Goal: Task Accomplishment & Management: Manage account settings

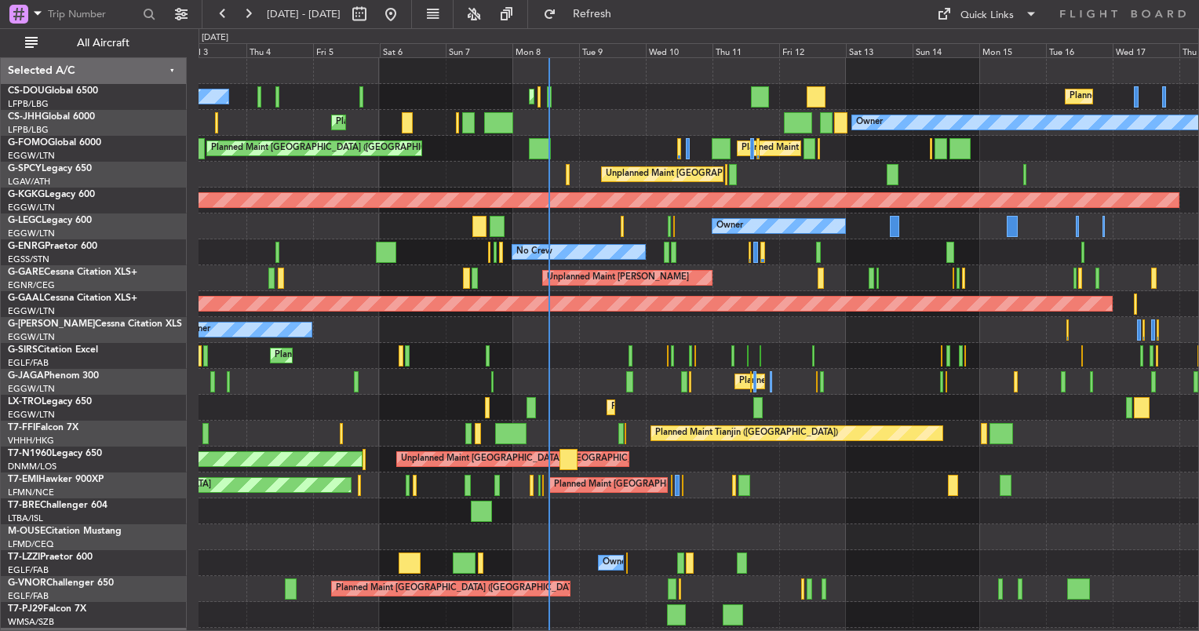
click at [717, 249] on div "No Crew Planned Maint Paris (Le Bourget) Planned Maint Paris (Le Bourget) Plann…" at bounding box center [698, 368] width 1000 height 621
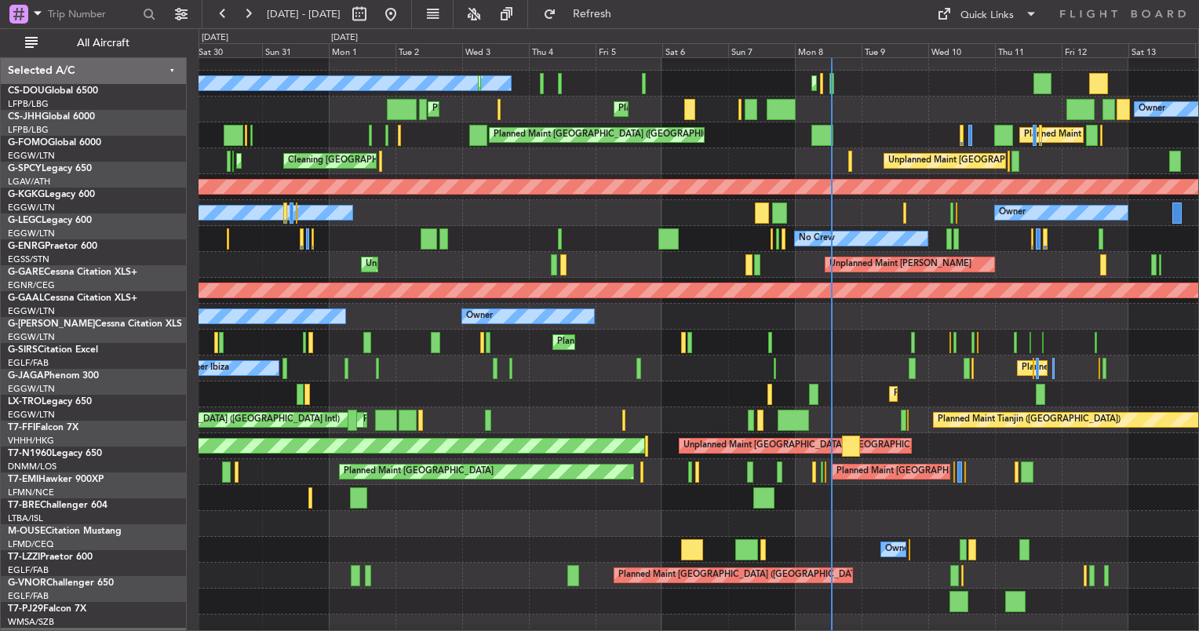
scroll to position [12, 0]
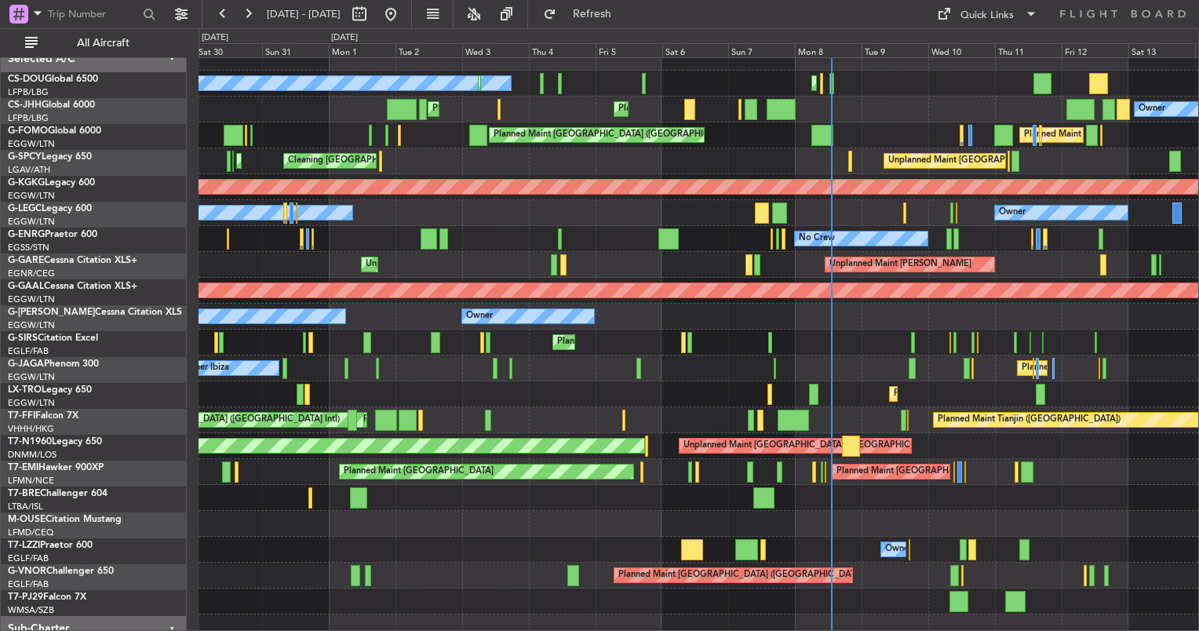
click at [682, 530] on div at bounding box center [698, 524] width 1000 height 26
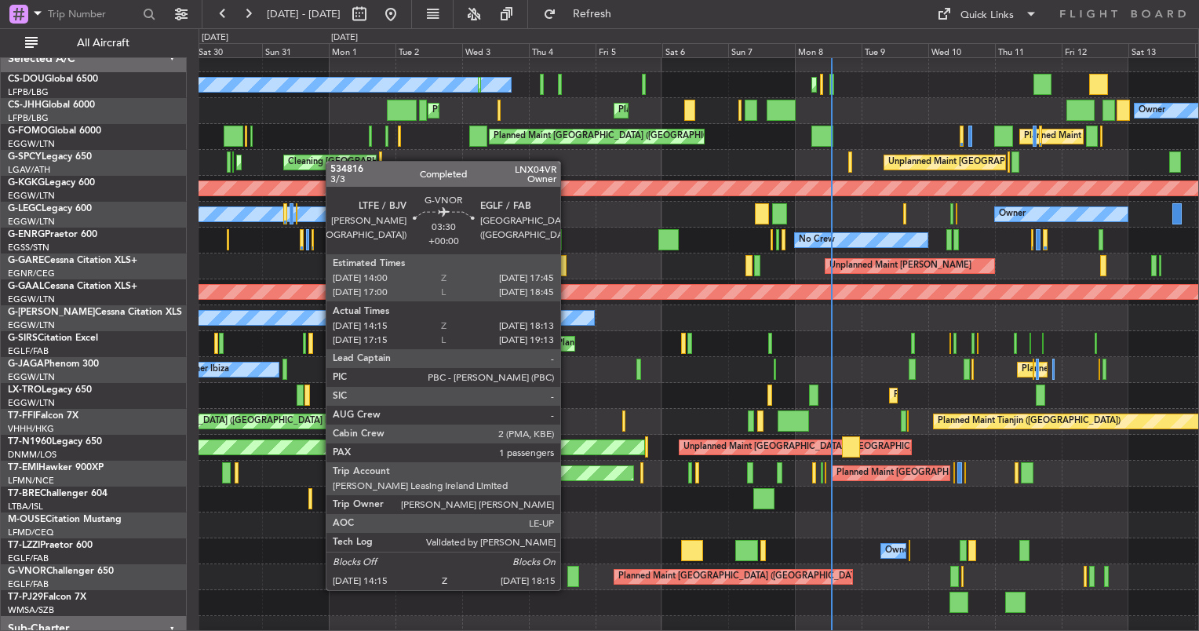
click at [567, 581] on div at bounding box center [573, 576] width 12 height 21
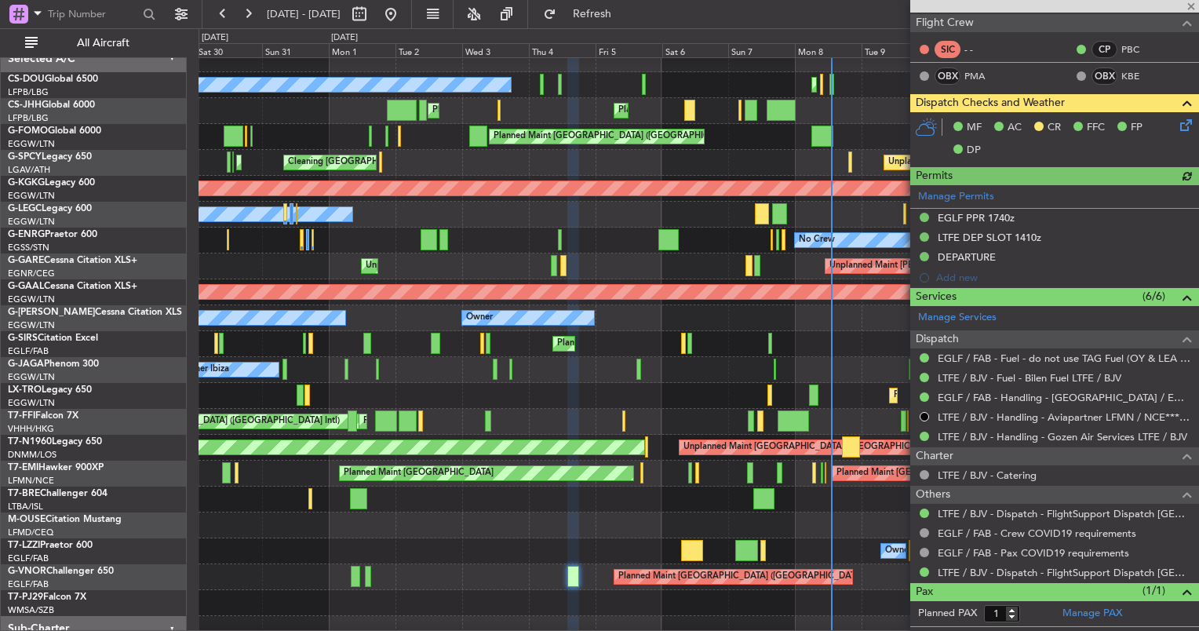
scroll to position [326, 0]
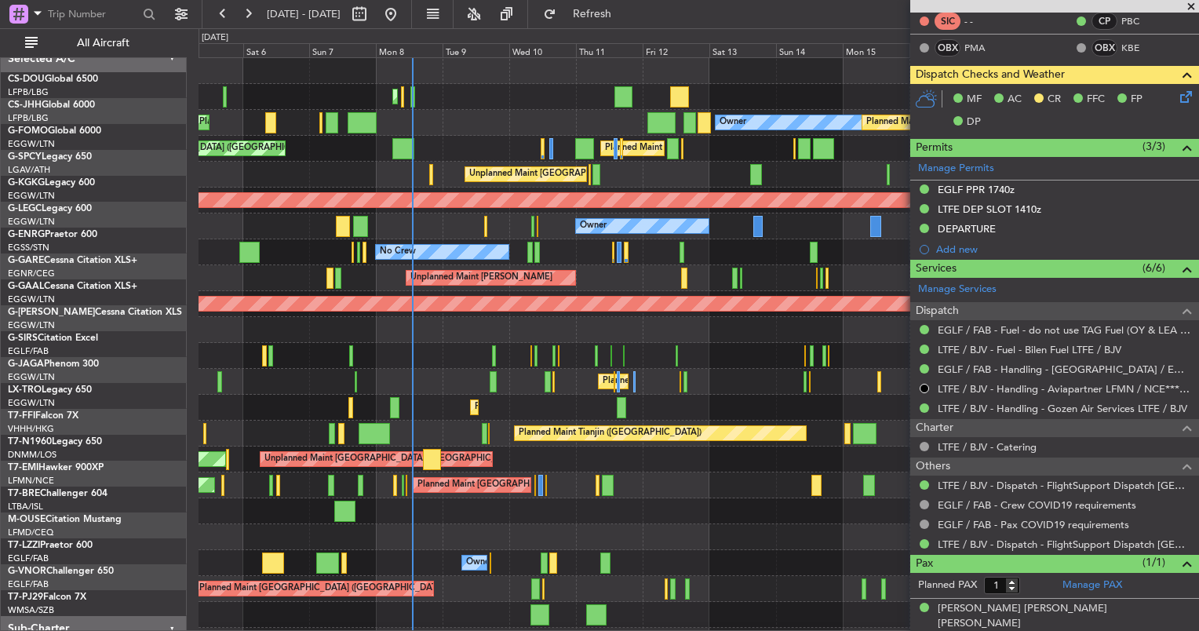
click at [395, 554] on div "Owner" at bounding box center [698, 563] width 1000 height 26
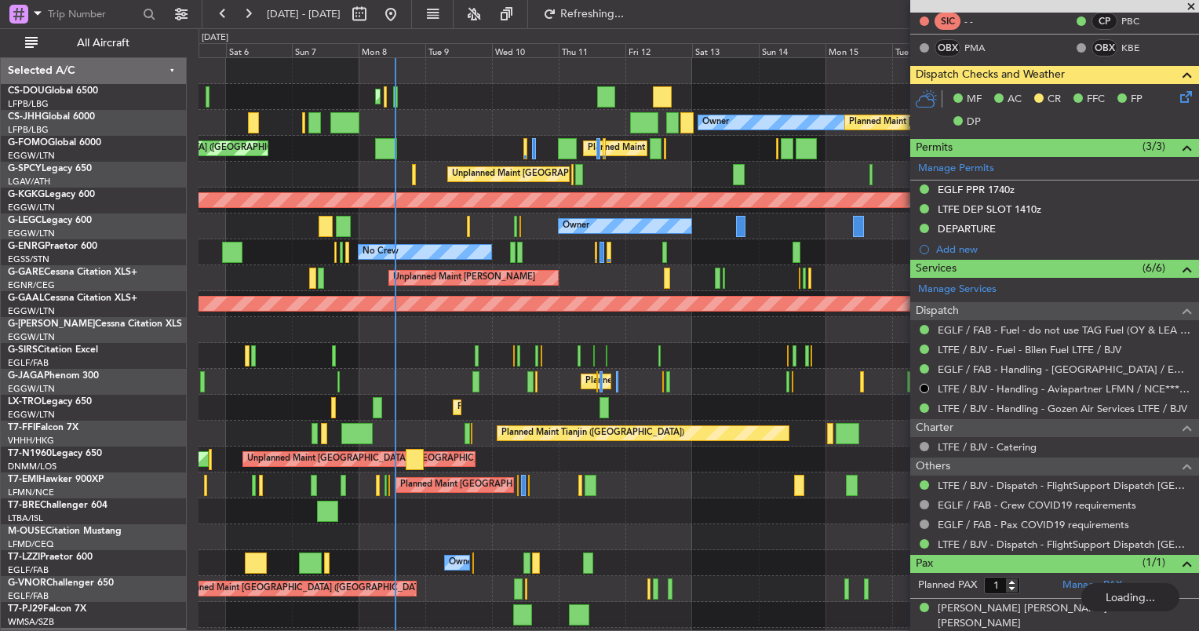
click at [386, 553] on div "Planned Maint Paris (Le Bourget) Planned Maint Paris (Le Bourget) Planned Maint…" at bounding box center [698, 368] width 1000 height 621
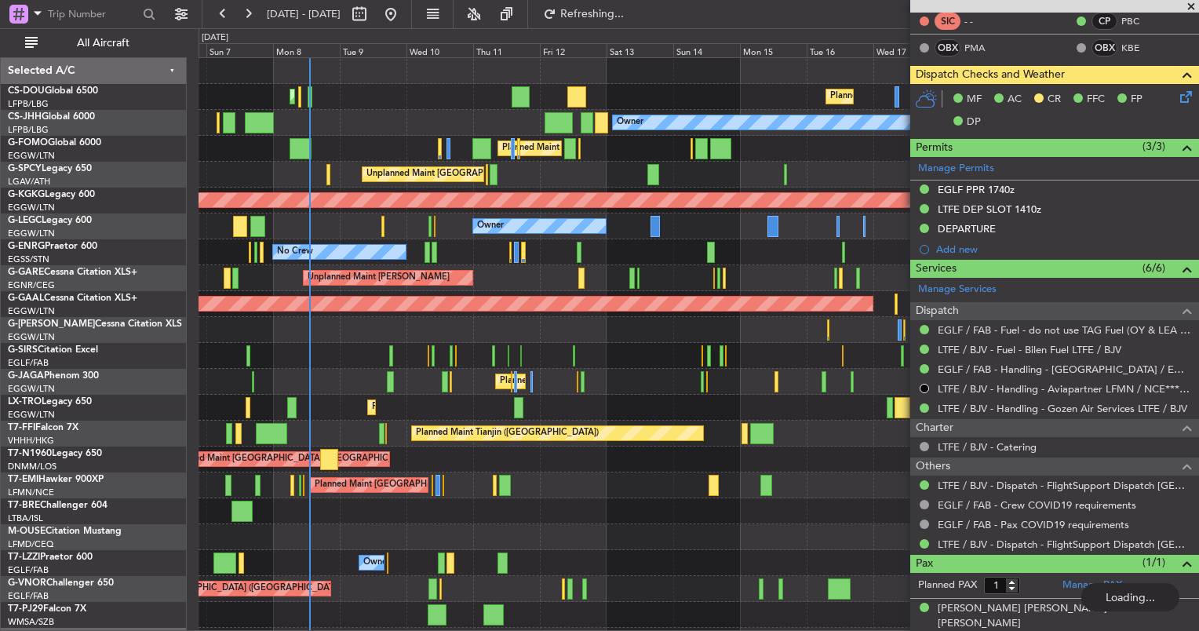
click at [517, 331] on div "Owner" at bounding box center [698, 330] width 1000 height 26
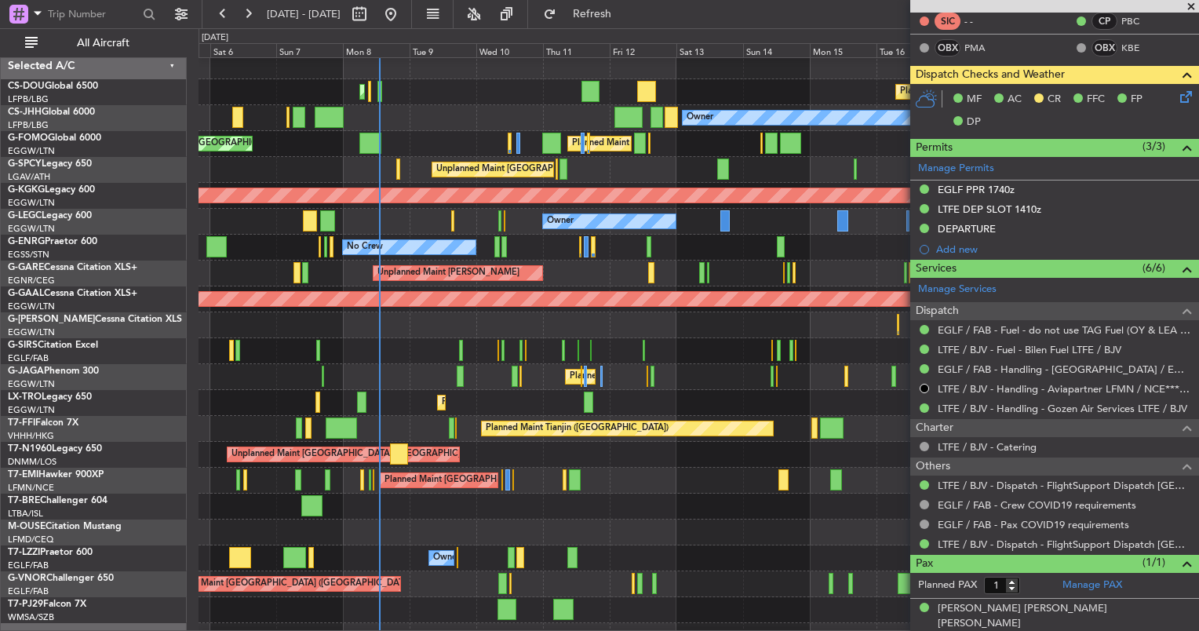
scroll to position [47, 0]
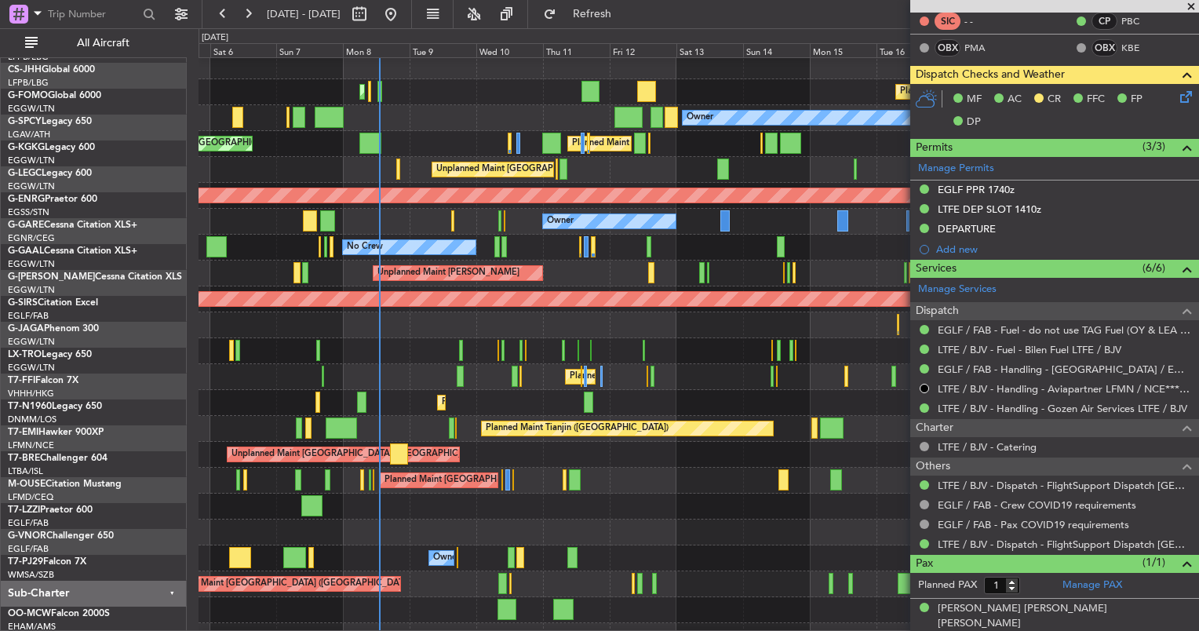
click at [650, 493] on div at bounding box center [698, 506] width 1000 height 26
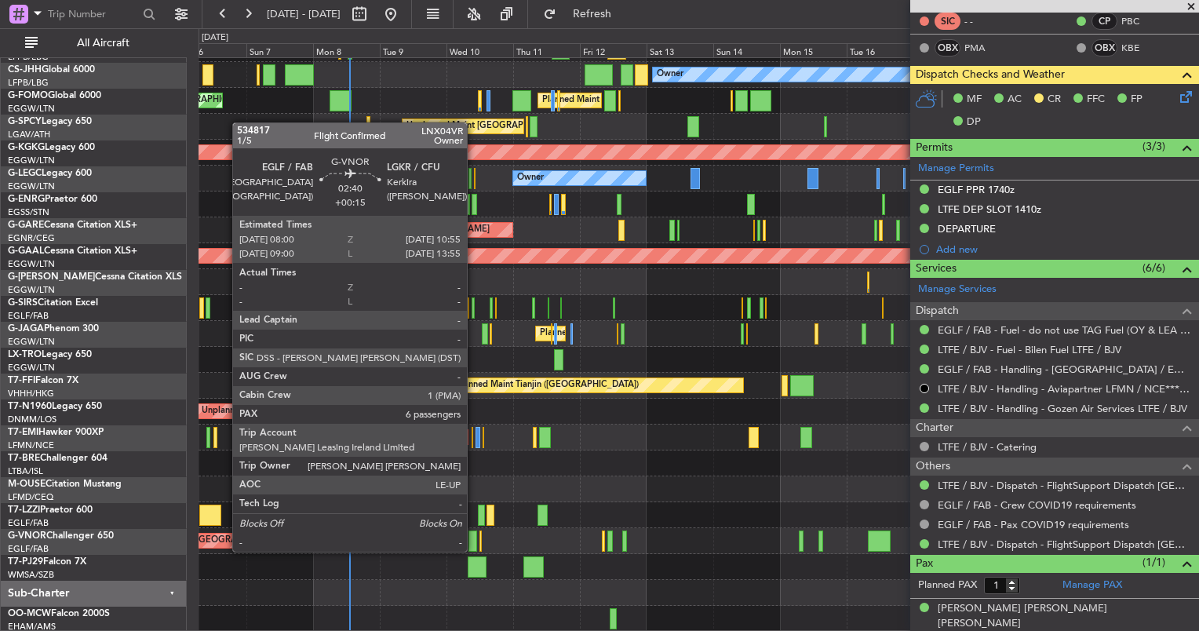
click at [475, 535] on div at bounding box center [472, 540] width 9 height 21
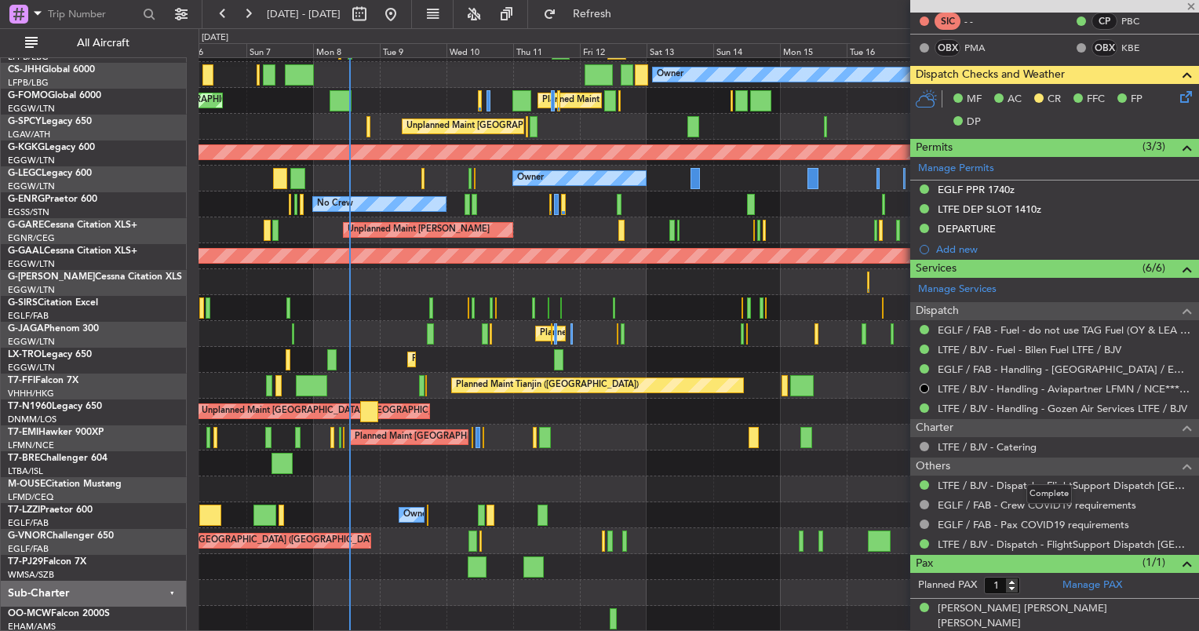
type input "+00:15"
type input "6"
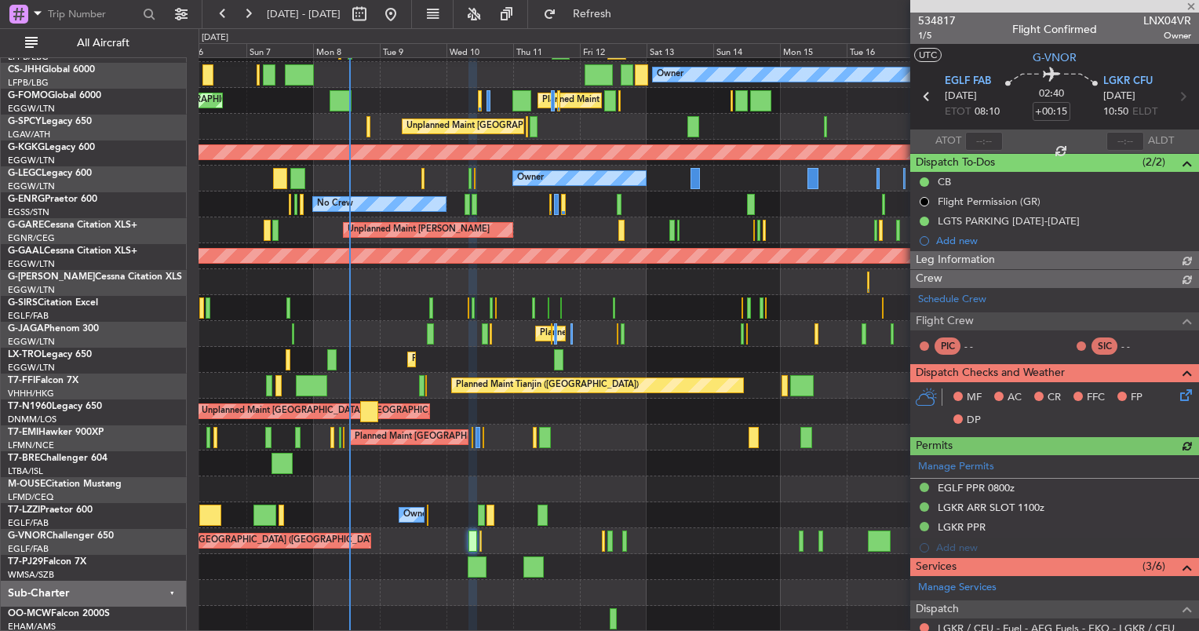
scroll to position [464, 0]
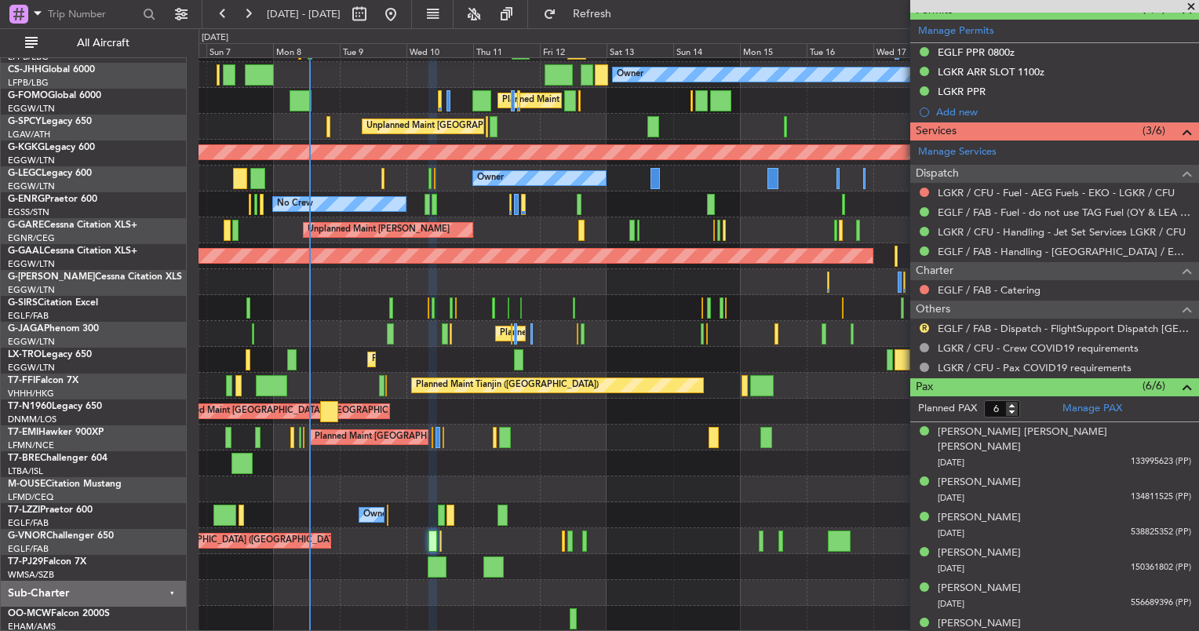
click at [744, 471] on div "Planned Maint Paris (Le Bourget) Planned Maint Paris (Le Bourget) Planned Maint…" at bounding box center [698, 320] width 1000 height 621
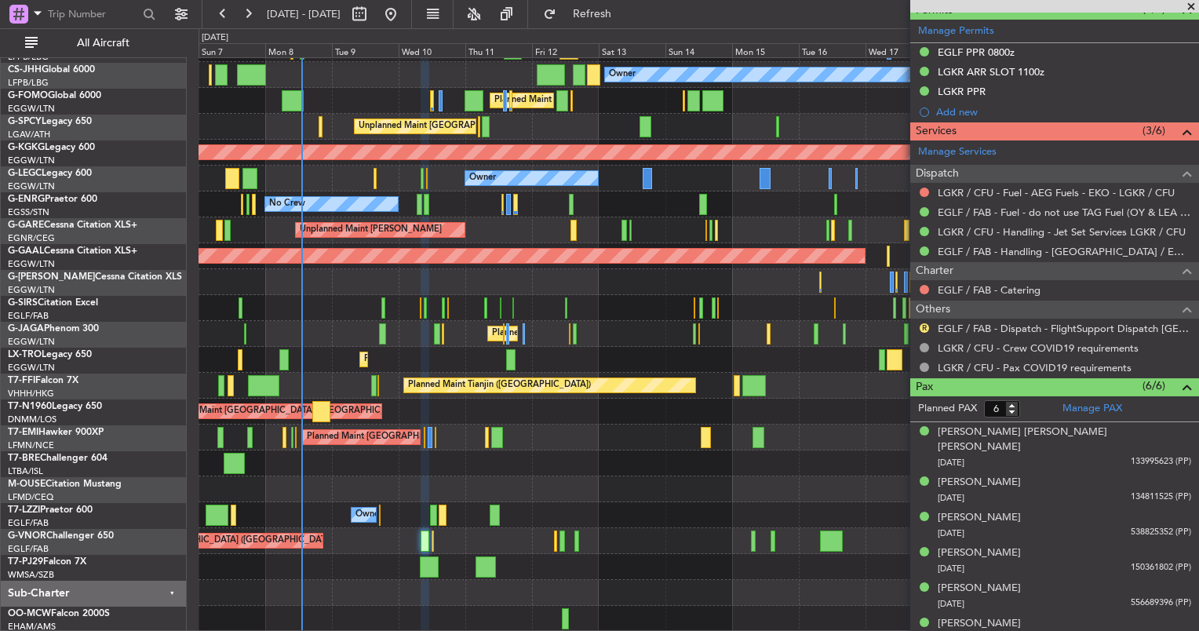
click at [566, 537] on div "Planned Maint [GEOGRAPHIC_DATA] ([GEOGRAPHIC_DATA])" at bounding box center [698, 541] width 1000 height 26
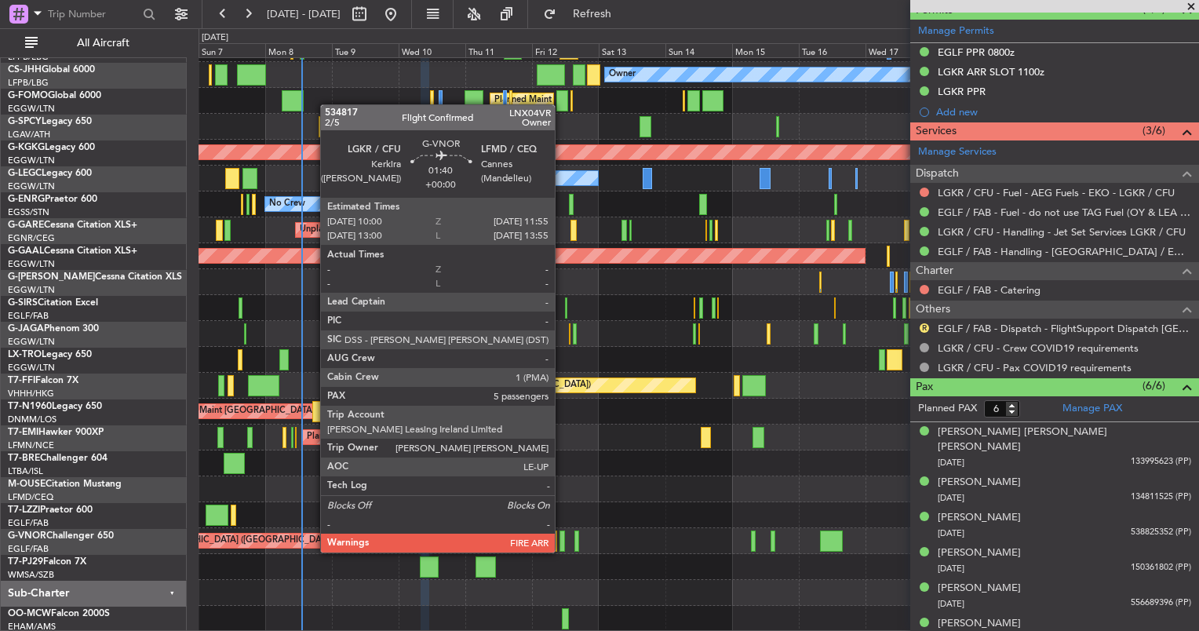
click at [562, 537] on div at bounding box center [561, 540] width 5 height 21
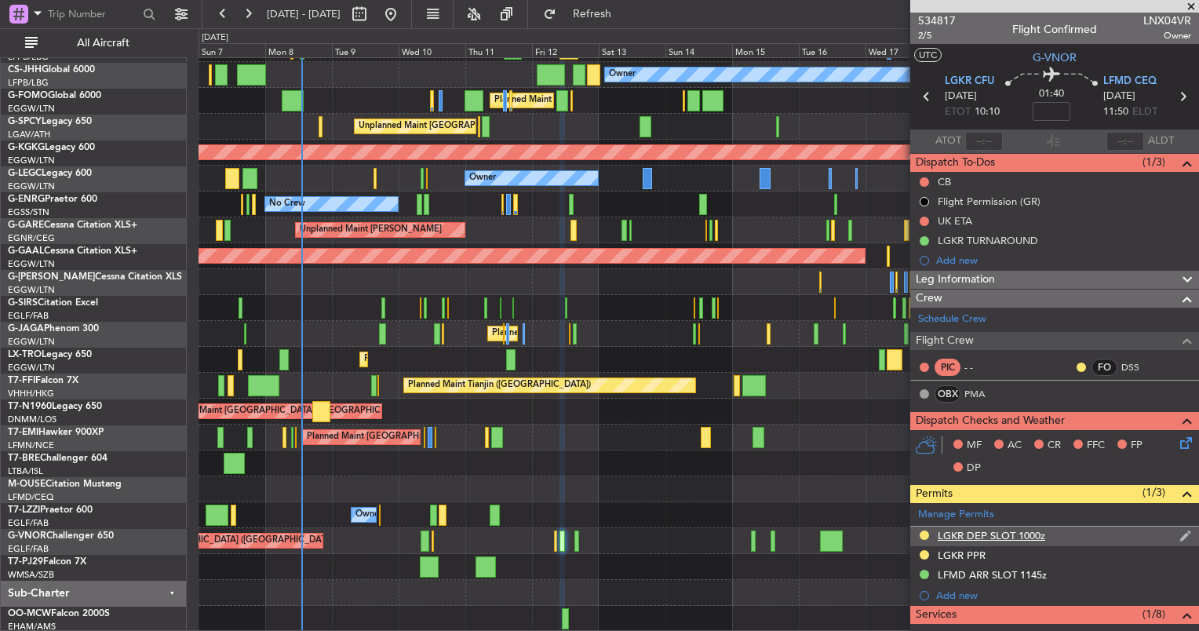
scroll to position [468, 0]
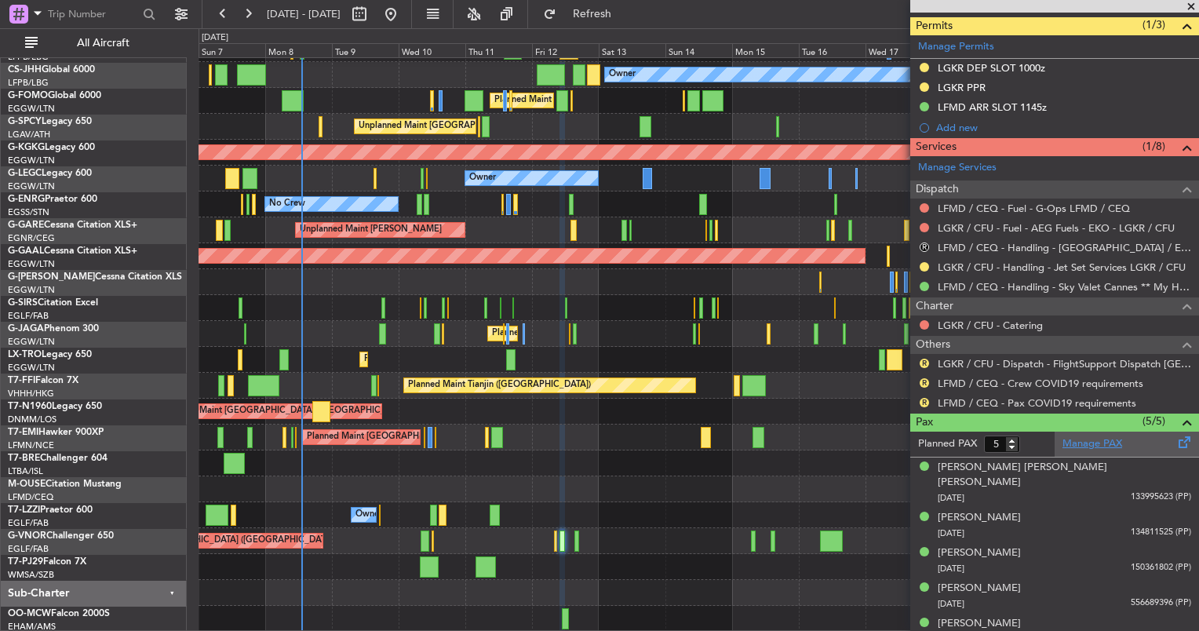
click at [1062, 440] on link "Manage PAX" at bounding box center [1092, 444] width 60 height 16
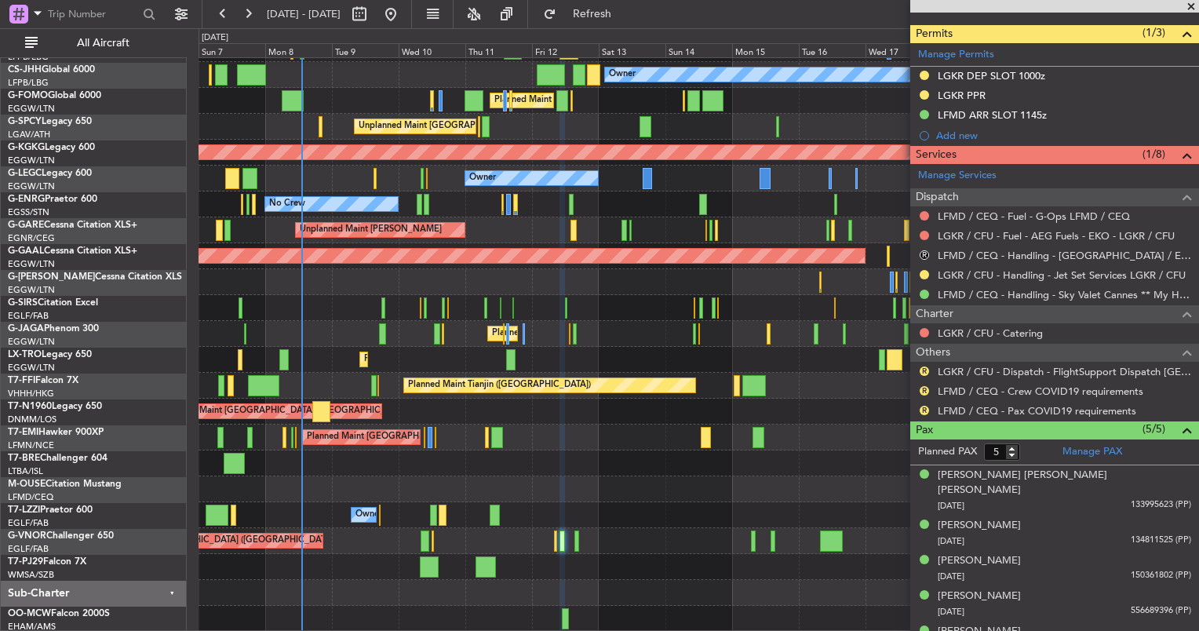
scroll to position [461, 0]
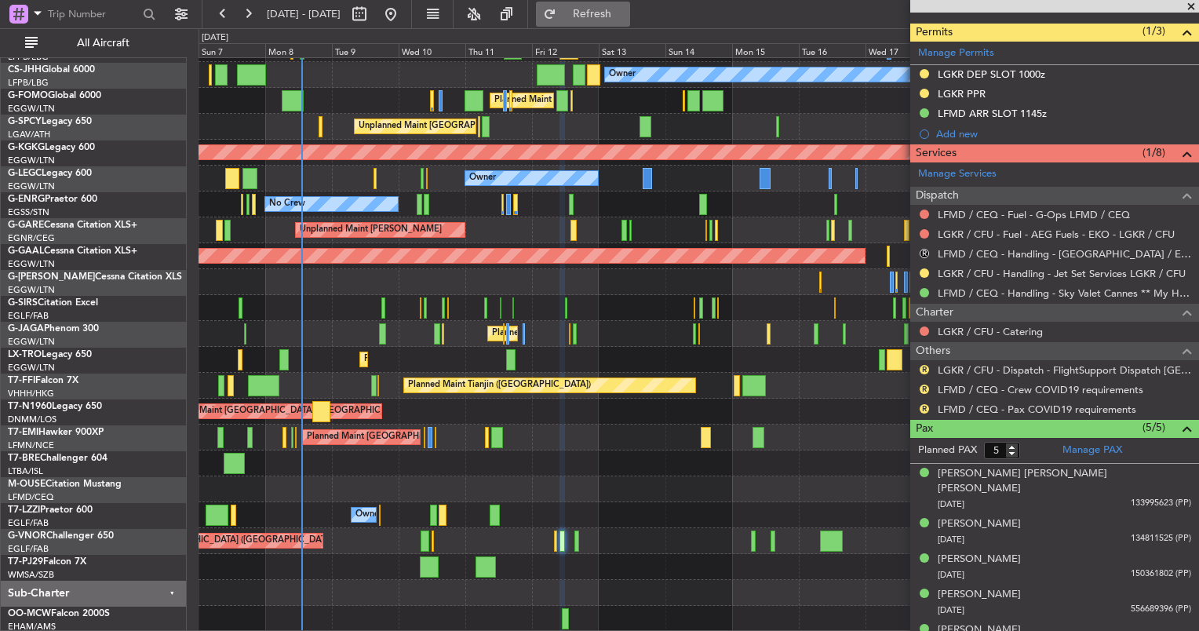
click at [630, 21] on button "Refresh" at bounding box center [583, 14] width 94 height 25
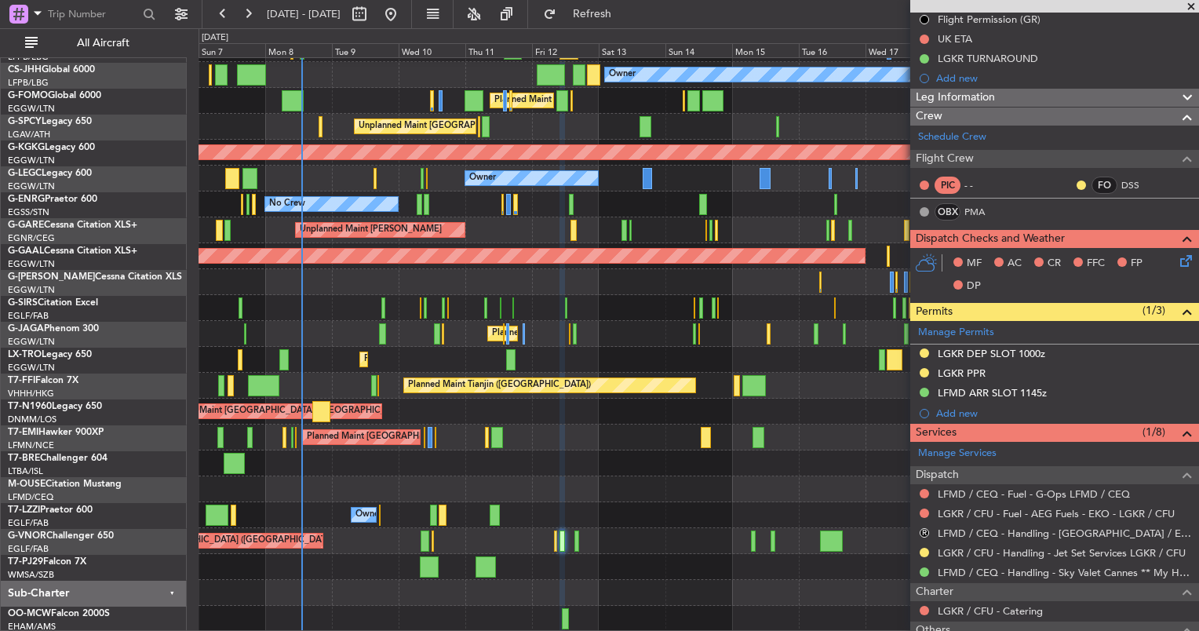
scroll to position [0, 0]
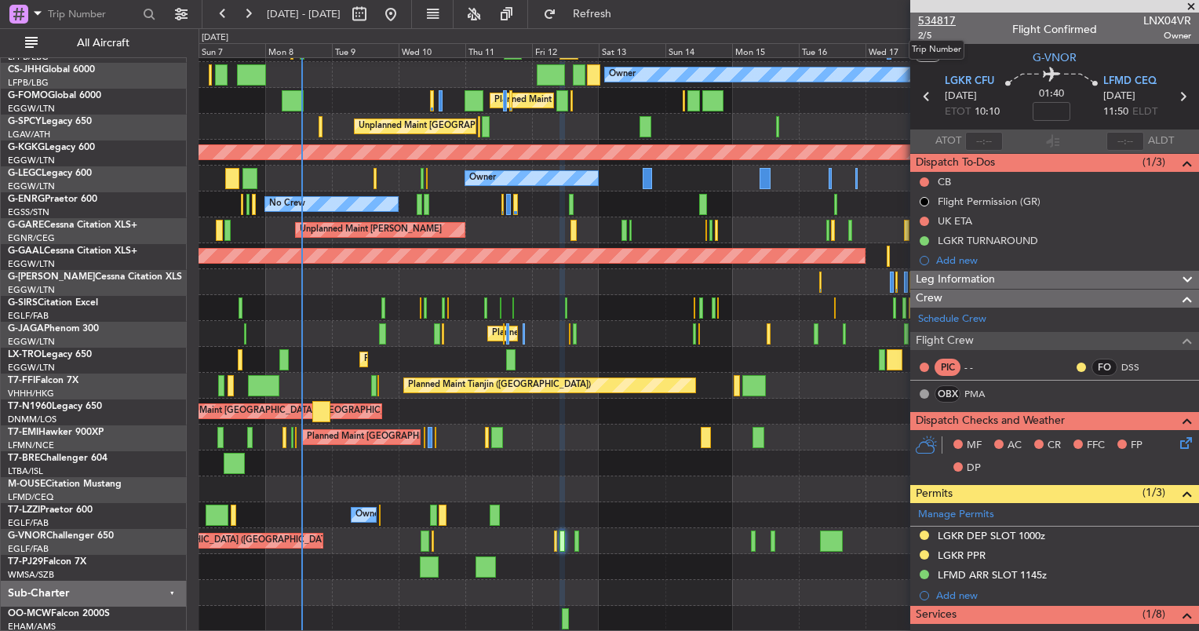
click at [944, 20] on span "534817" at bounding box center [937, 21] width 38 height 16
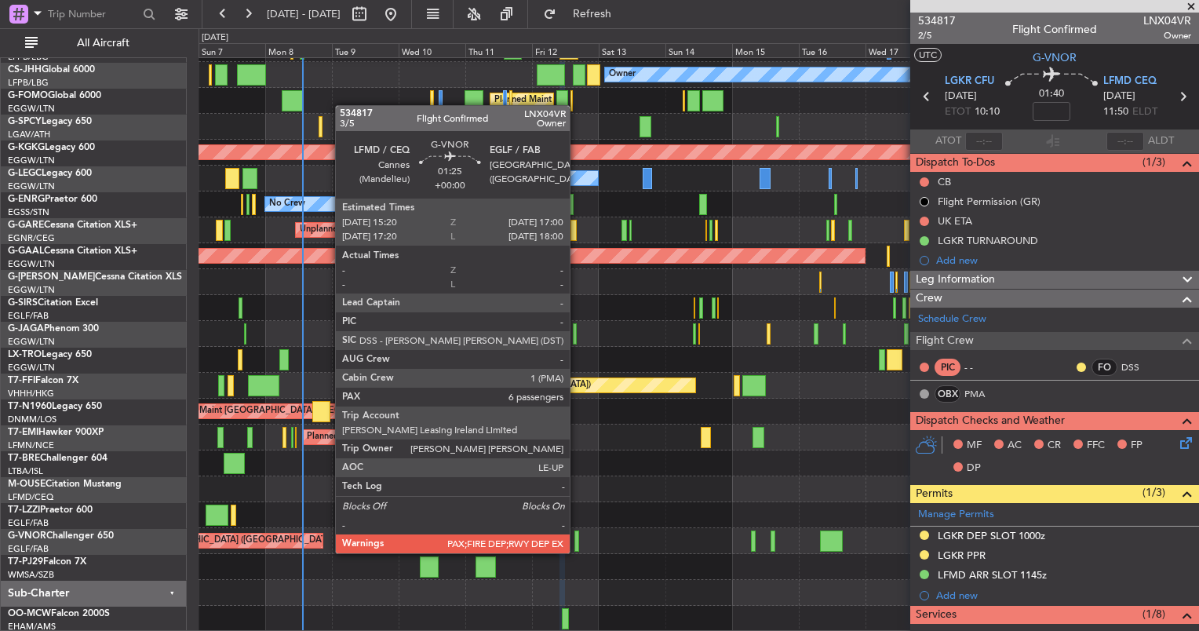
click at [577, 537] on div at bounding box center [576, 540] width 5 height 21
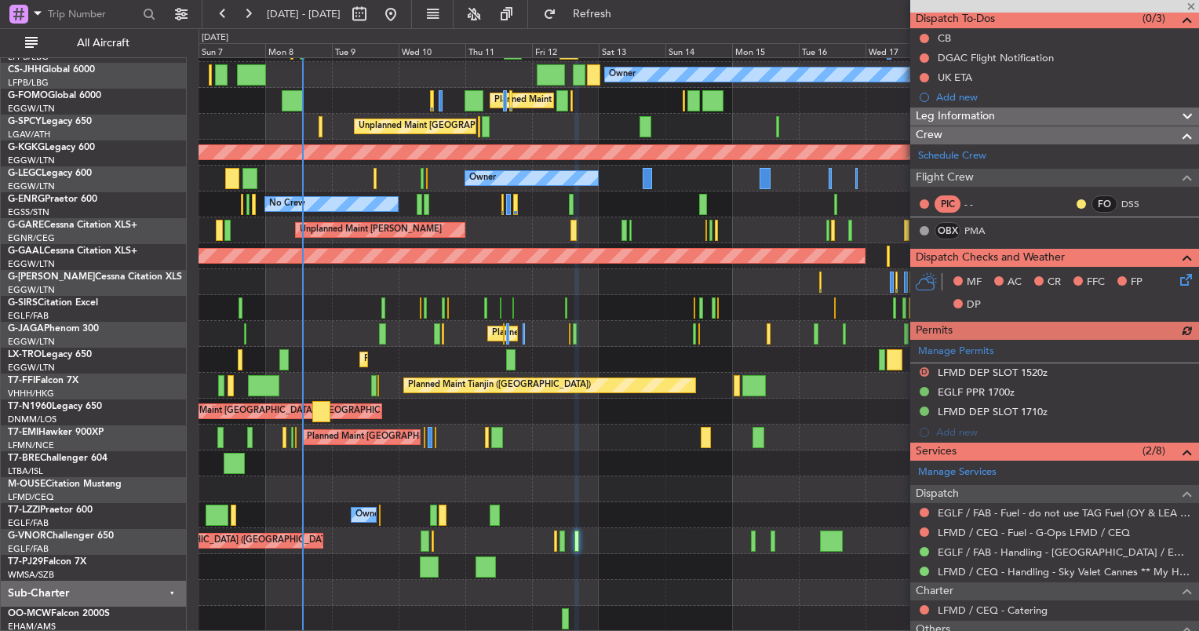
scroll to position [144, 0]
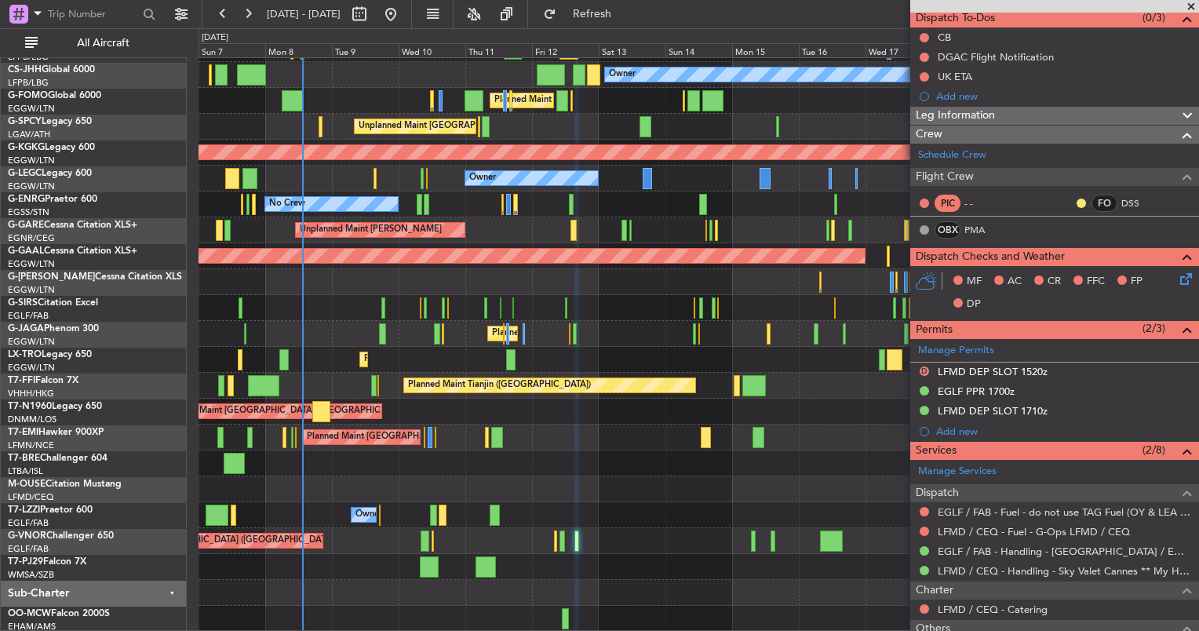
click at [897, 419] on div "Unplanned Maint London (Stansted) Planned Maint London (Stansted)" at bounding box center [698, 412] width 1000 height 26
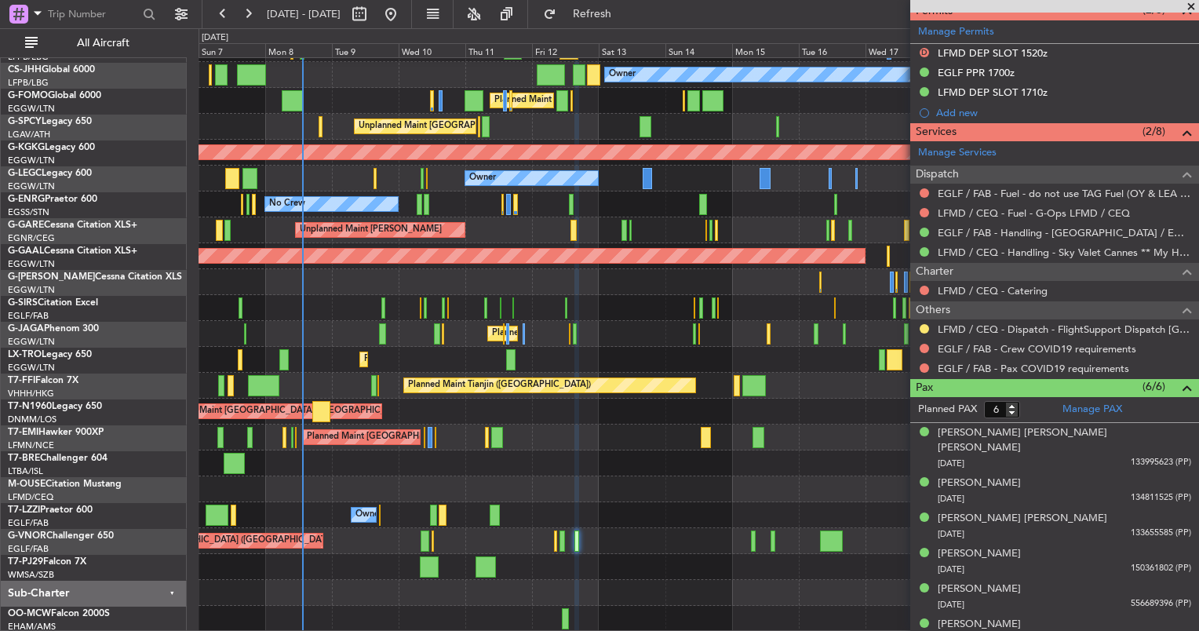
scroll to position [0, 0]
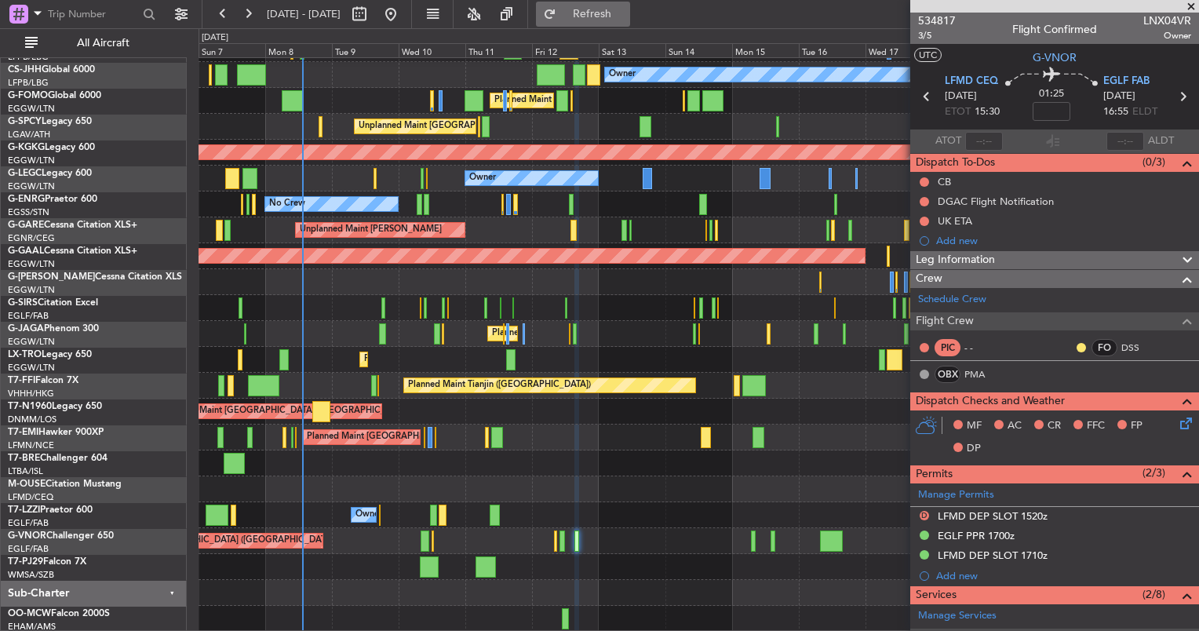
click at [625, 21] on button "Refresh" at bounding box center [583, 14] width 94 height 25
click at [939, 20] on span "534817" at bounding box center [937, 21] width 38 height 16
click at [419, 176] on div "Owner A/C Unavailable London (Luton)" at bounding box center [698, 179] width 1000 height 26
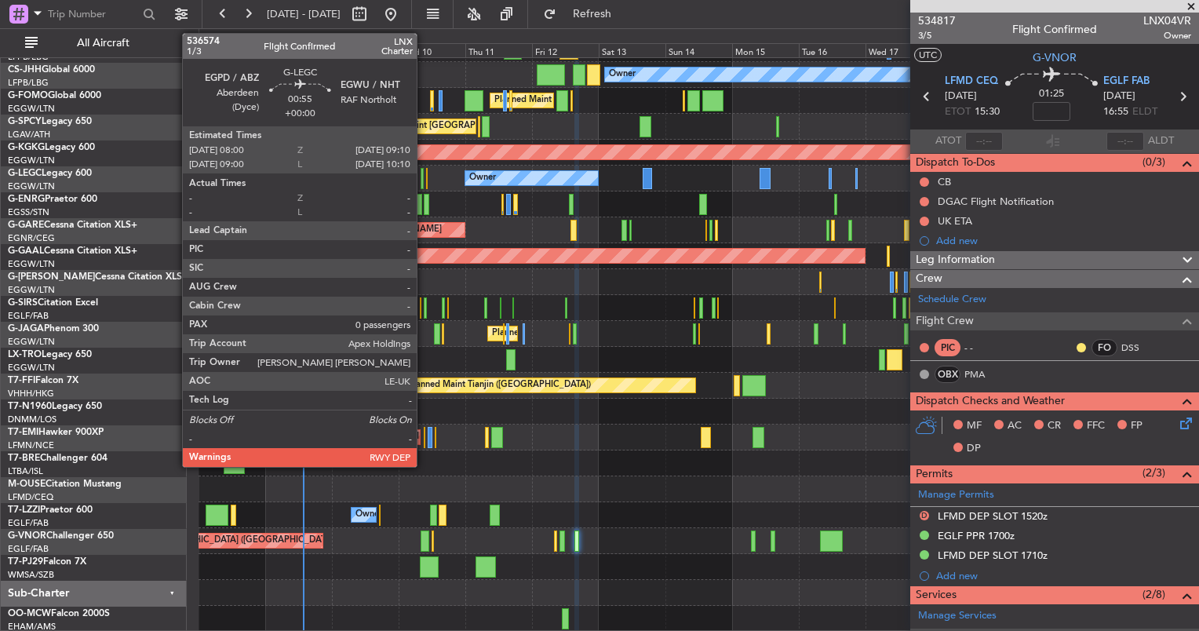
click at [424, 176] on div "Owner A/C Unavailable London (Luton)" at bounding box center [698, 179] width 1000 height 26
click at [421, 173] on div at bounding box center [423, 178] width 4 height 21
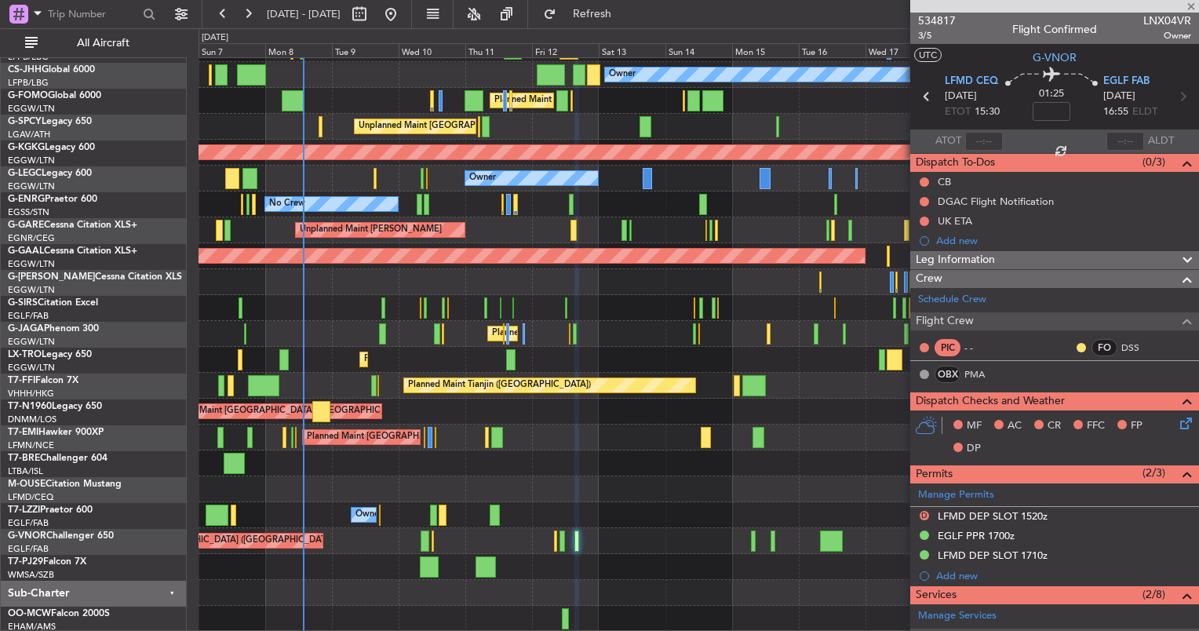
type input "0"
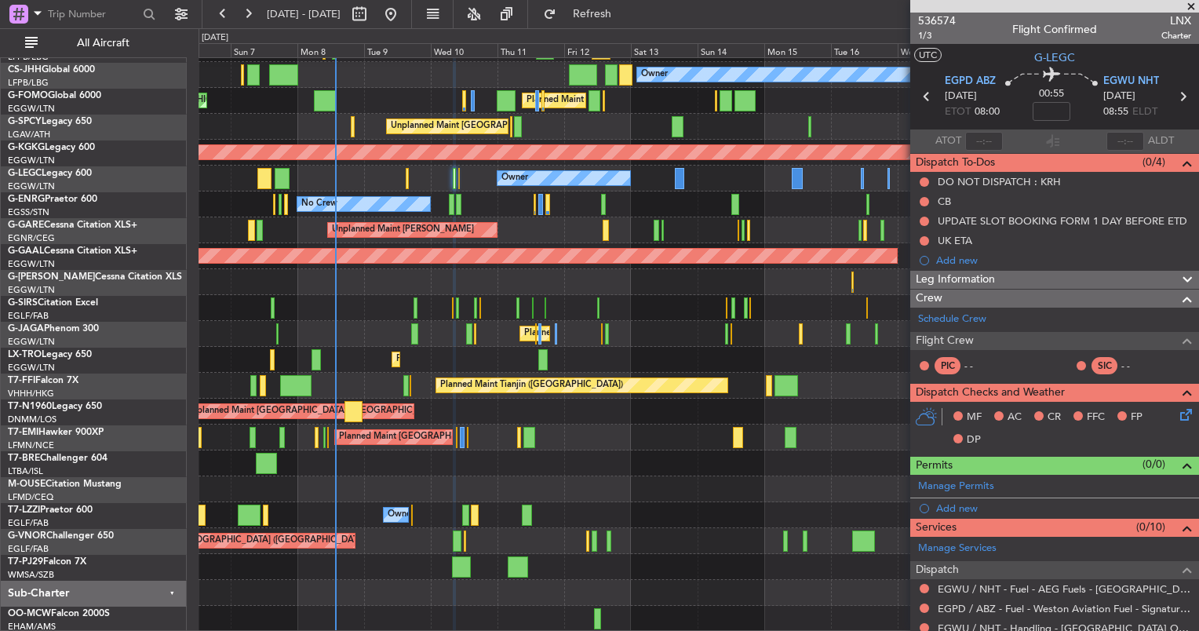
click at [352, 189] on div "Owner A/C Unavailable London (Luton)" at bounding box center [698, 179] width 1000 height 26
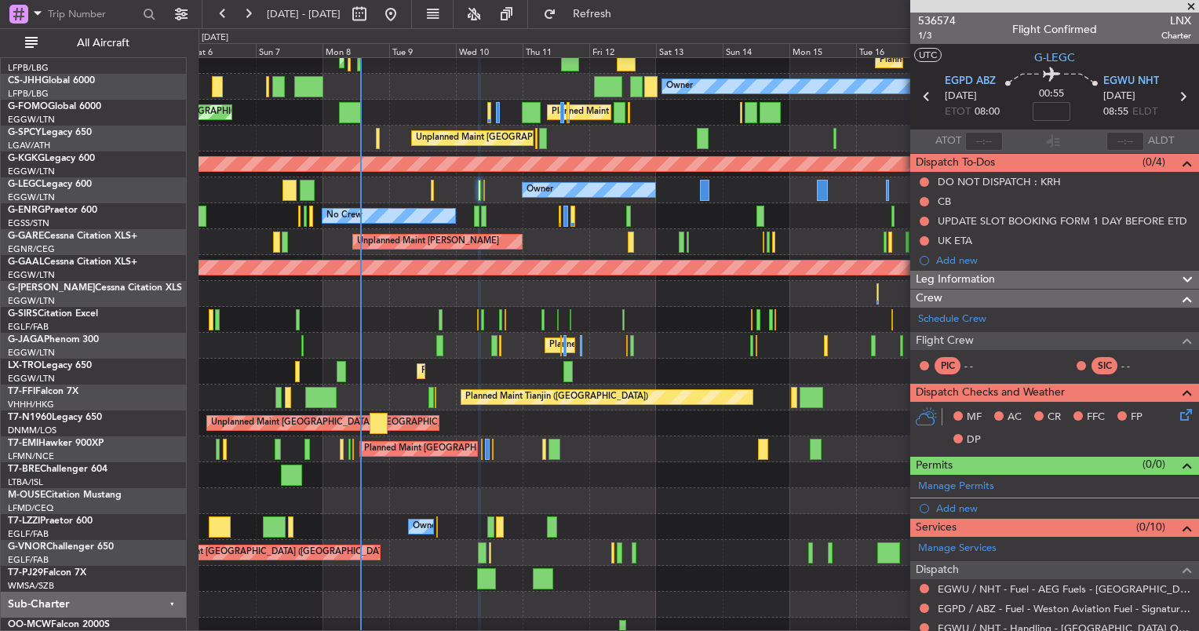
click at [319, 196] on div "Owner A/C Unavailable London (Luton)" at bounding box center [698, 190] width 1000 height 26
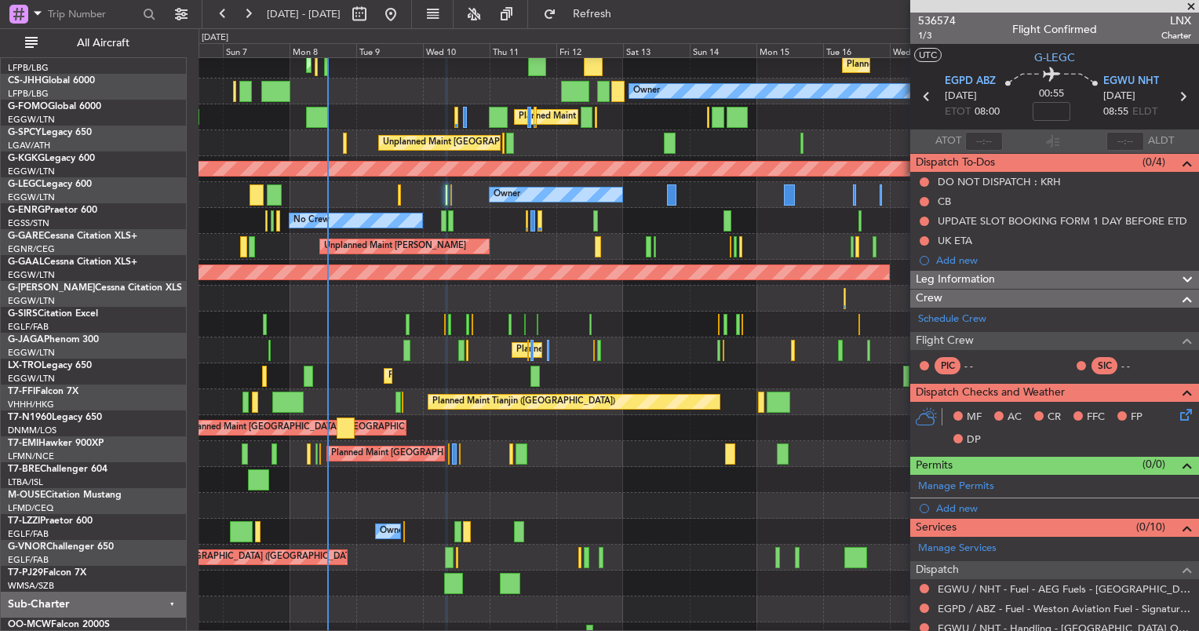
scroll to position [31, 0]
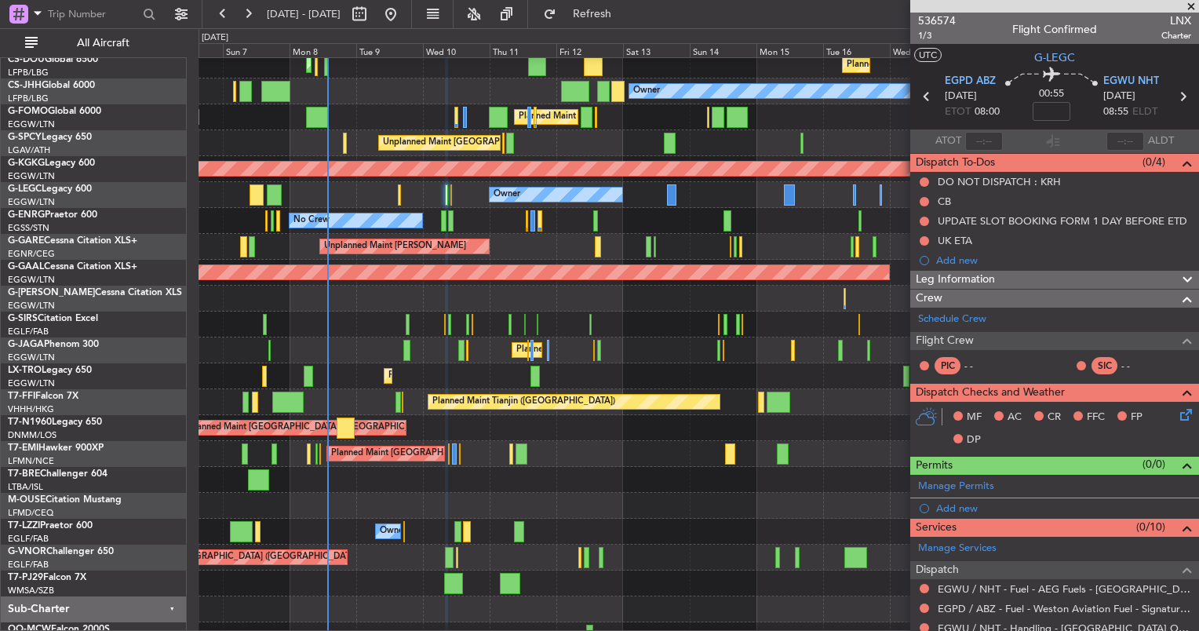
click at [286, 201] on div "Owner A/C Unavailable London (Luton)" at bounding box center [698, 195] width 1000 height 26
click at [276, 208] on div "Owner A/C Unavailable London (Luton)" at bounding box center [698, 195] width 1000 height 26
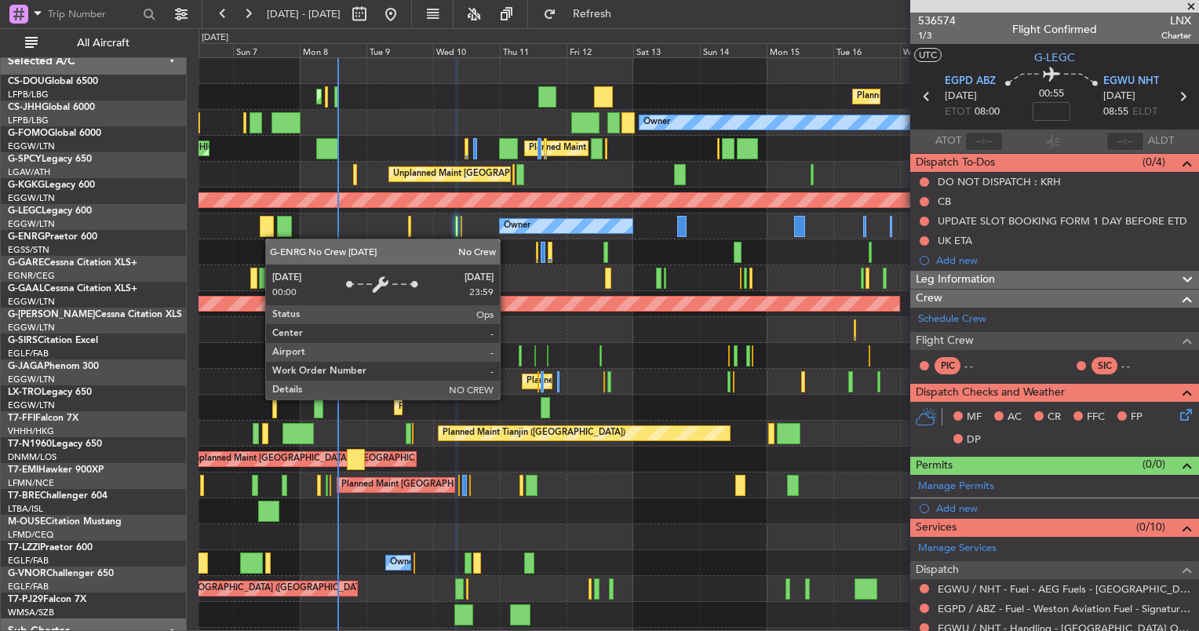
scroll to position [0, 0]
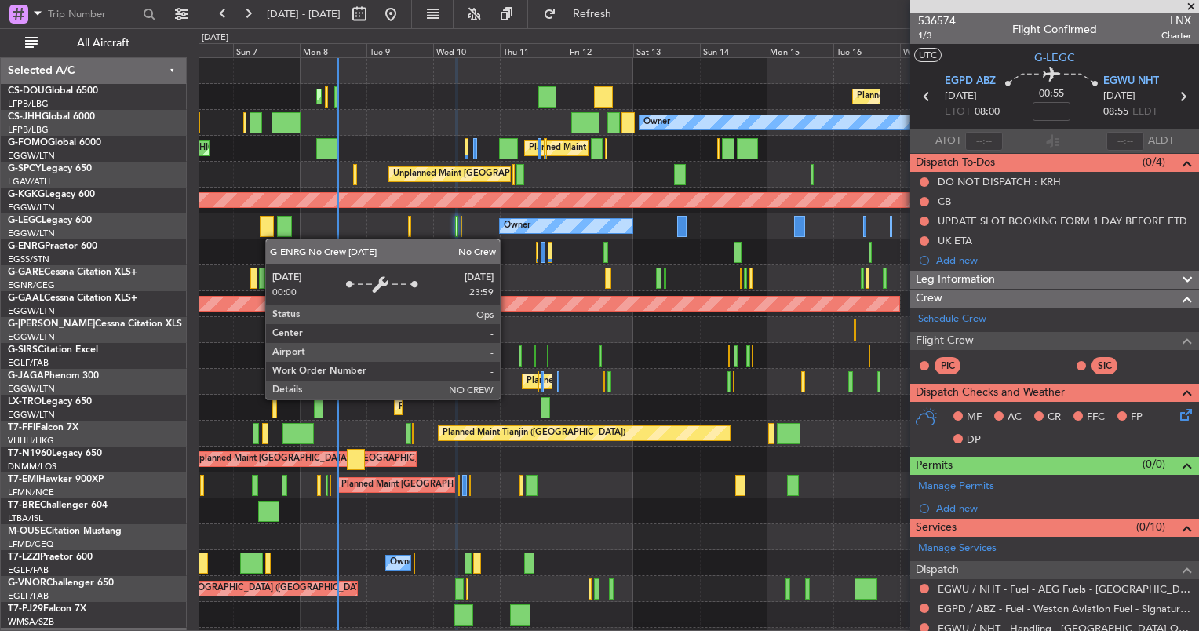
click at [319, 242] on div "Planned Maint Paris (Le Bourget) Planned Maint Paris (Le Bourget) Planned Maint…" at bounding box center [698, 368] width 1000 height 621
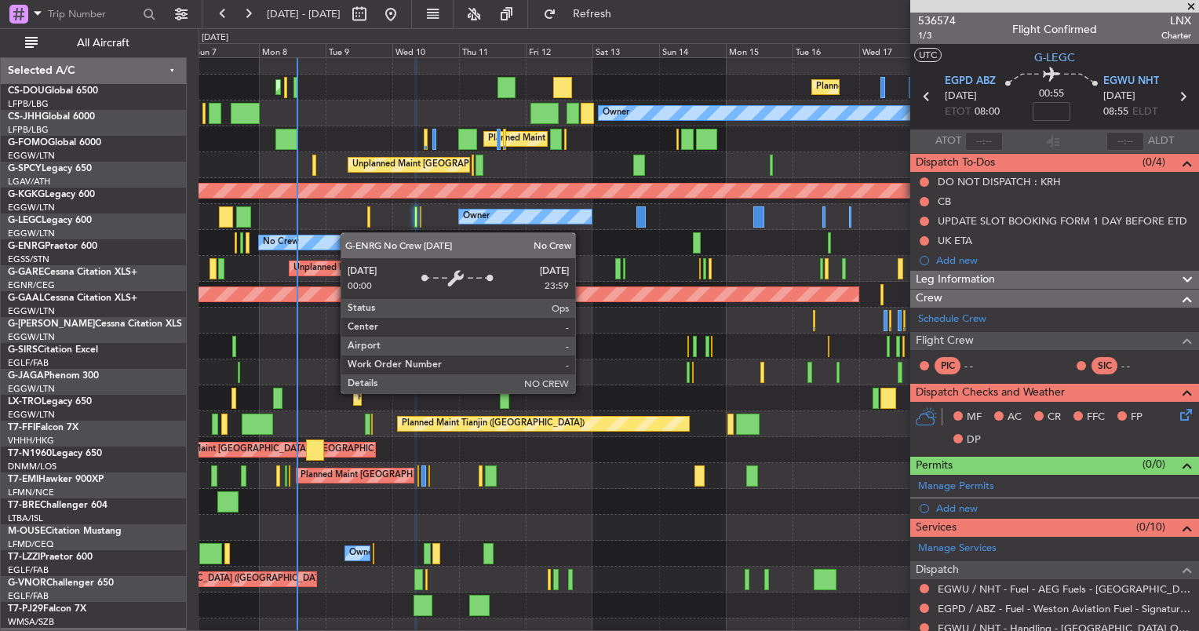
scroll to position [9, 0]
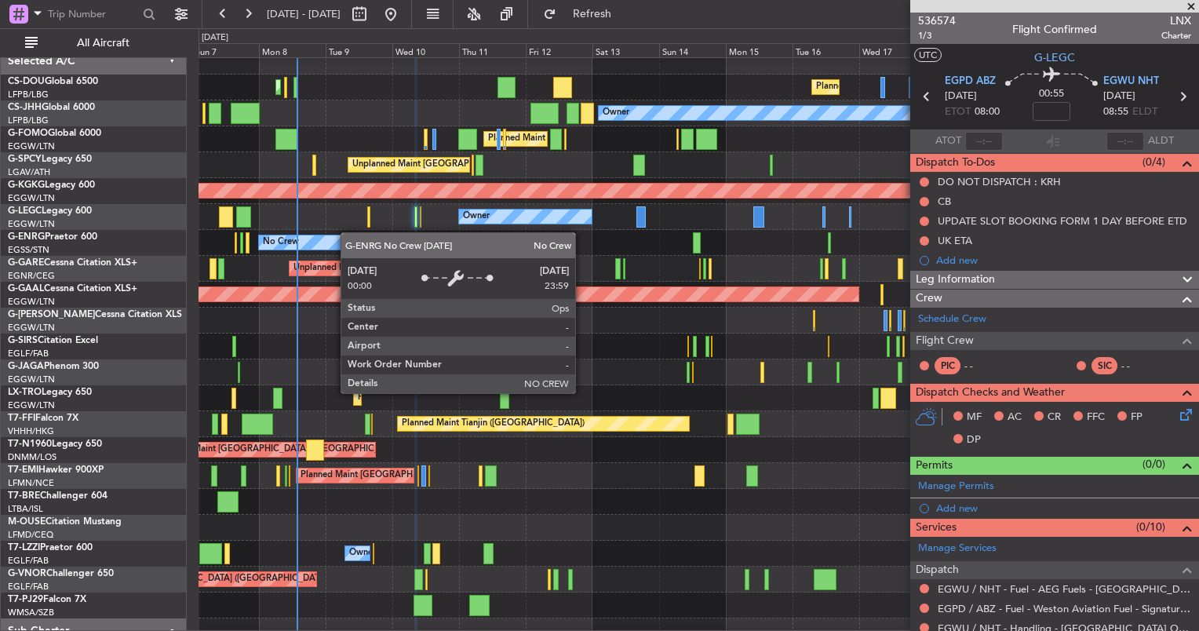
click at [348, 235] on div "No Crew" at bounding box center [324, 243] width 133 height 16
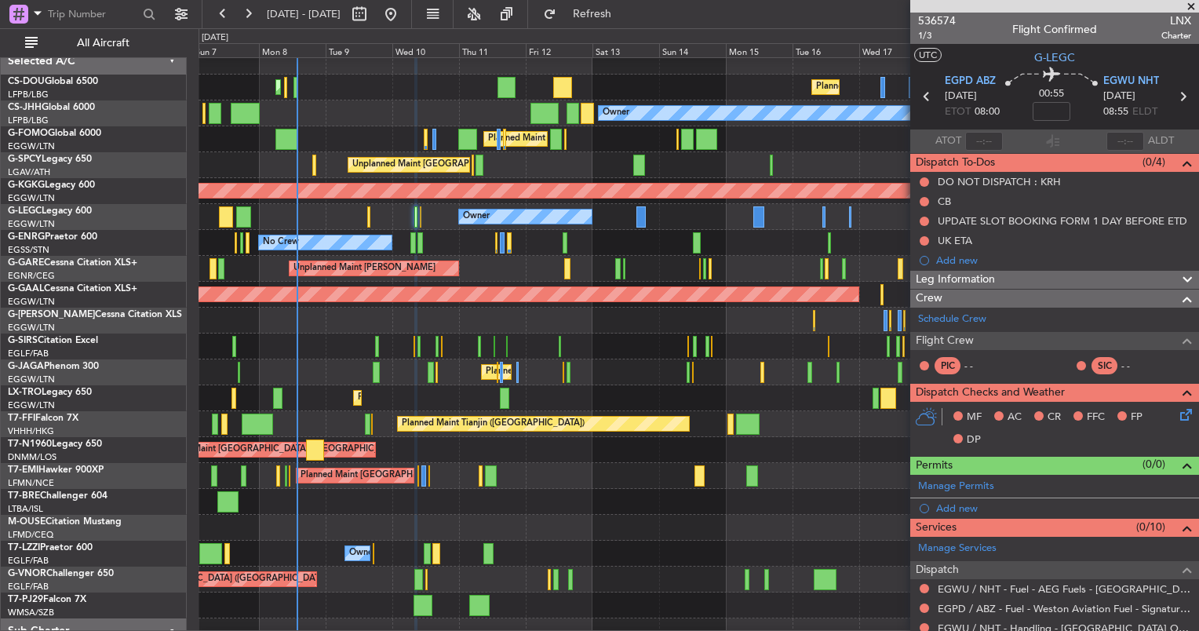
scroll to position [243, 0]
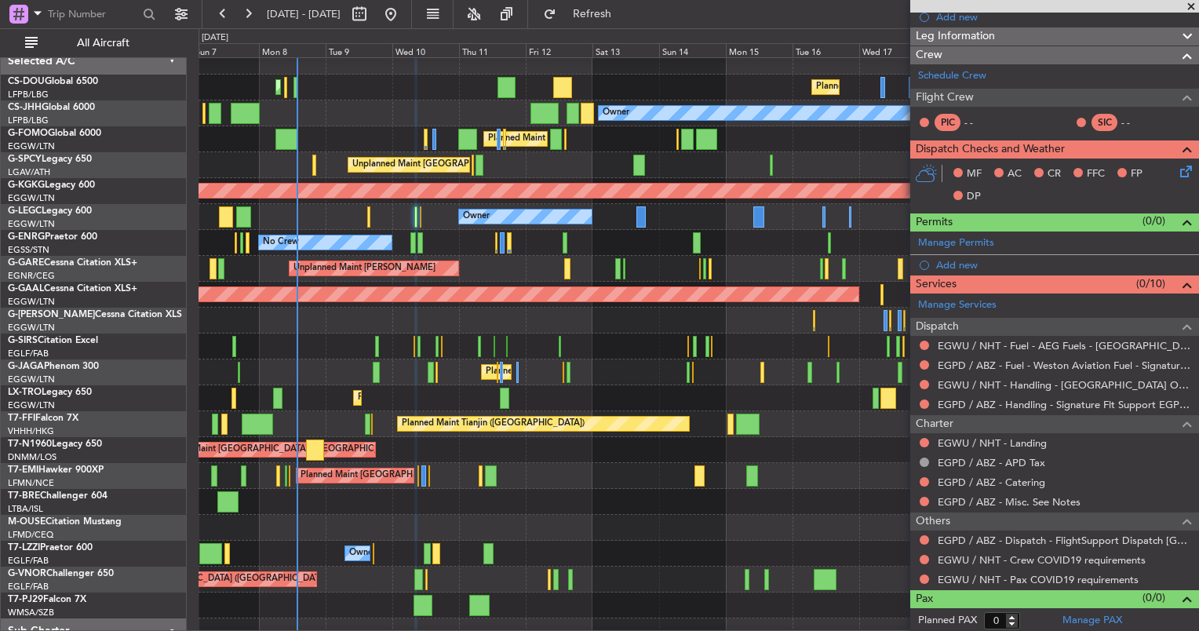
click at [360, 212] on div "Owner A/C Unavailable London (Luton)" at bounding box center [698, 217] width 1000 height 26
click at [367, 212] on div at bounding box center [369, 216] width 4 height 21
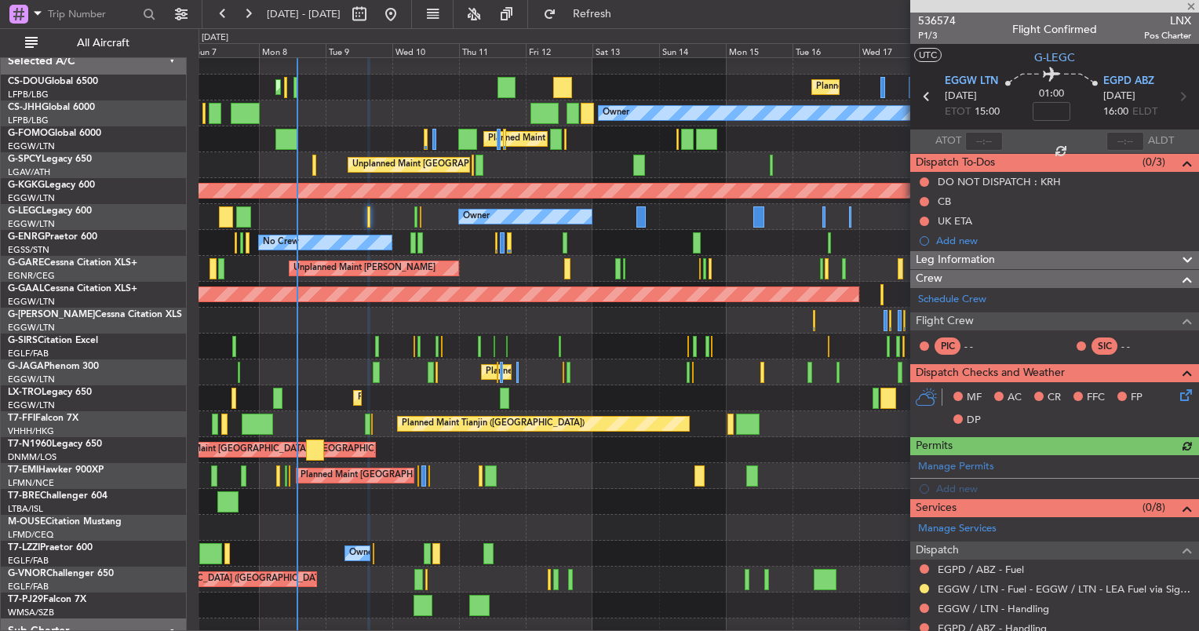
scroll to position [184, 0]
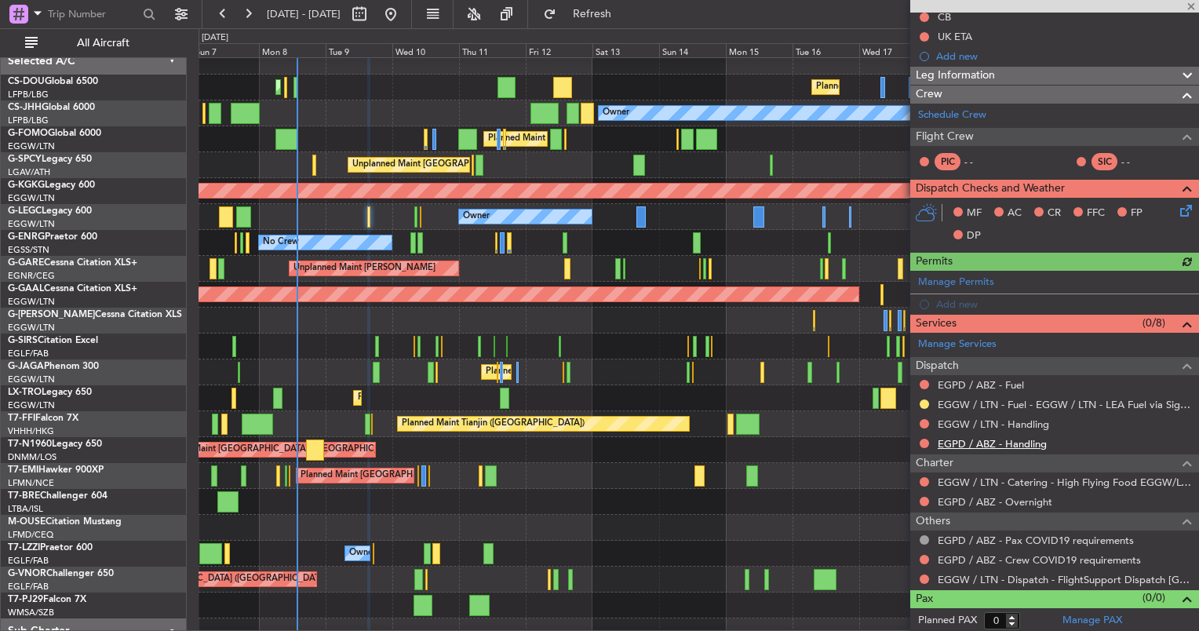
click at [973, 439] on link "EGPD / ABZ - Handling" at bounding box center [992, 443] width 109 height 13
click at [963, 414] on div "EGGW / LTN - Handling" at bounding box center [1054, 424] width 289 height 20
click at [960, 420] on link "EGGW / LTN - Handling" at bounding box center [993, 423] width 111 height 13
click at [967, 385] on link "EGPD / ABZ - Fuel" at bounding box center [981, 384] width 86 height 13
click at [630, 24] on button "Refresh" at bounding box center [583, 14] width 94 height 25
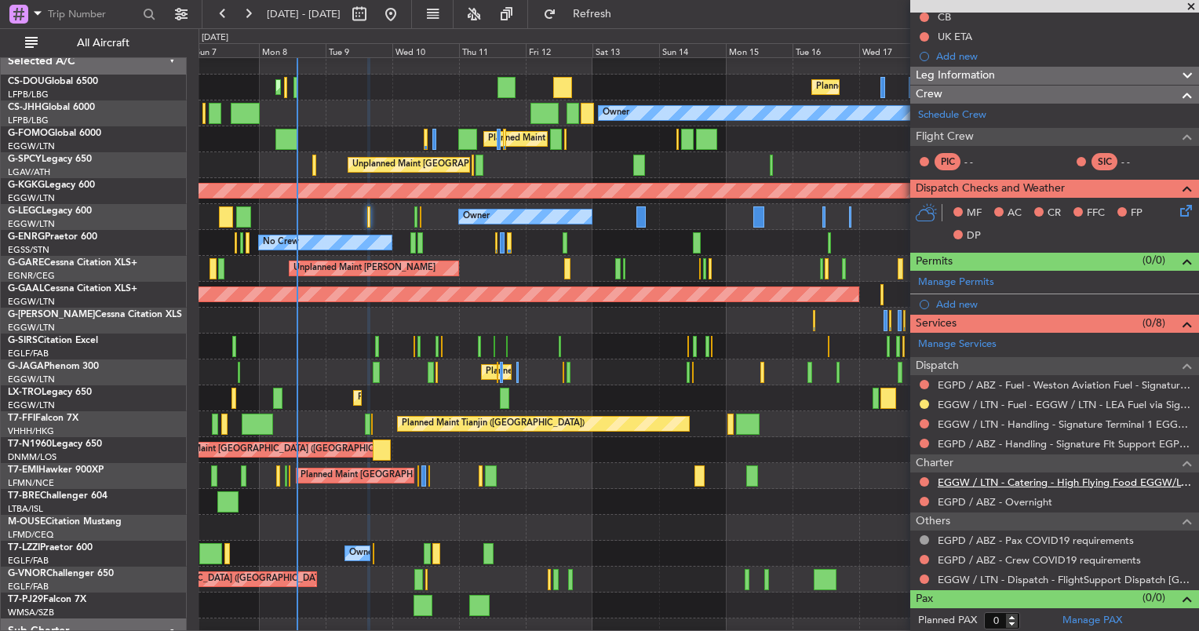
scroll to position [0, 0]
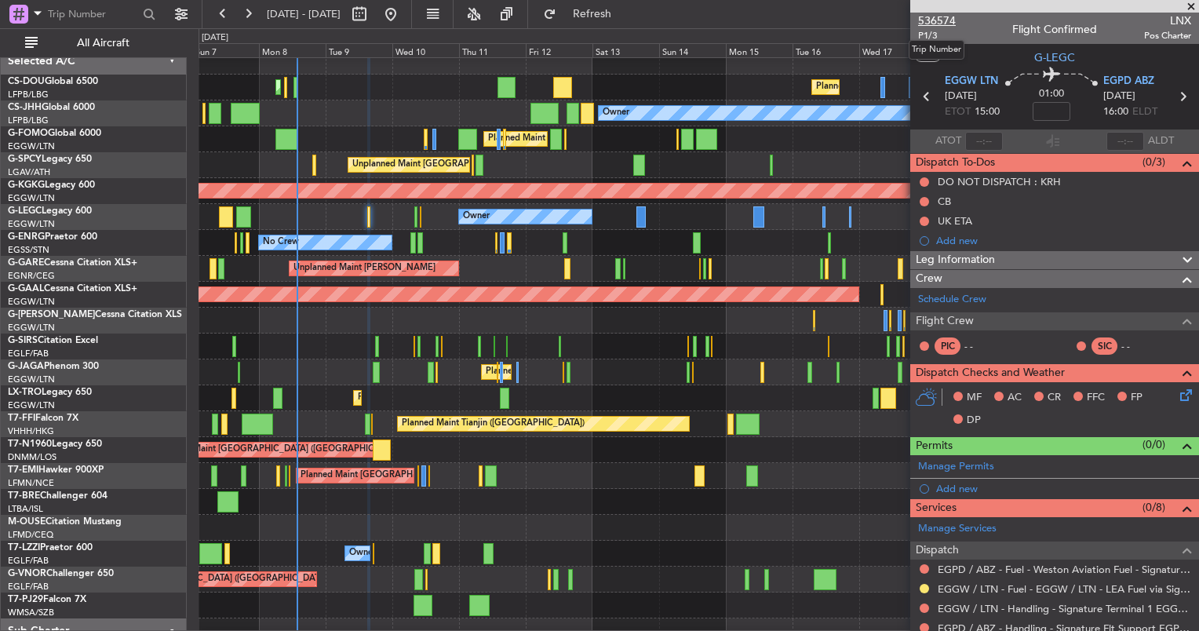
click at [946, 24] on span "536574" at bounding box center [937, 21] width 38 height 16
click at [691, 337] on div "Planned Maint [GEOGRAPHIC_DATA] ([GEOGRAPHIC_DATA])" at bounding box center [698, 346] width 1000 height 26
click at [415, 213] on div at bounding box center [416, 216] width 4 height 21
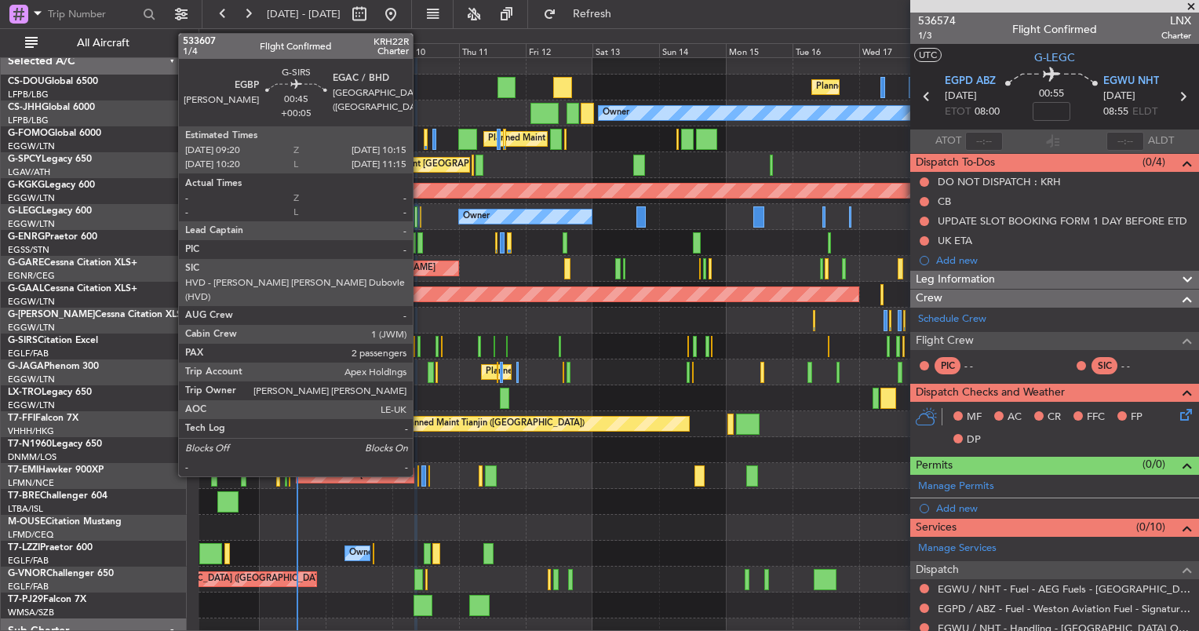
click at [419, 341] on div at bounding box center [418, 346] width 3 height 21
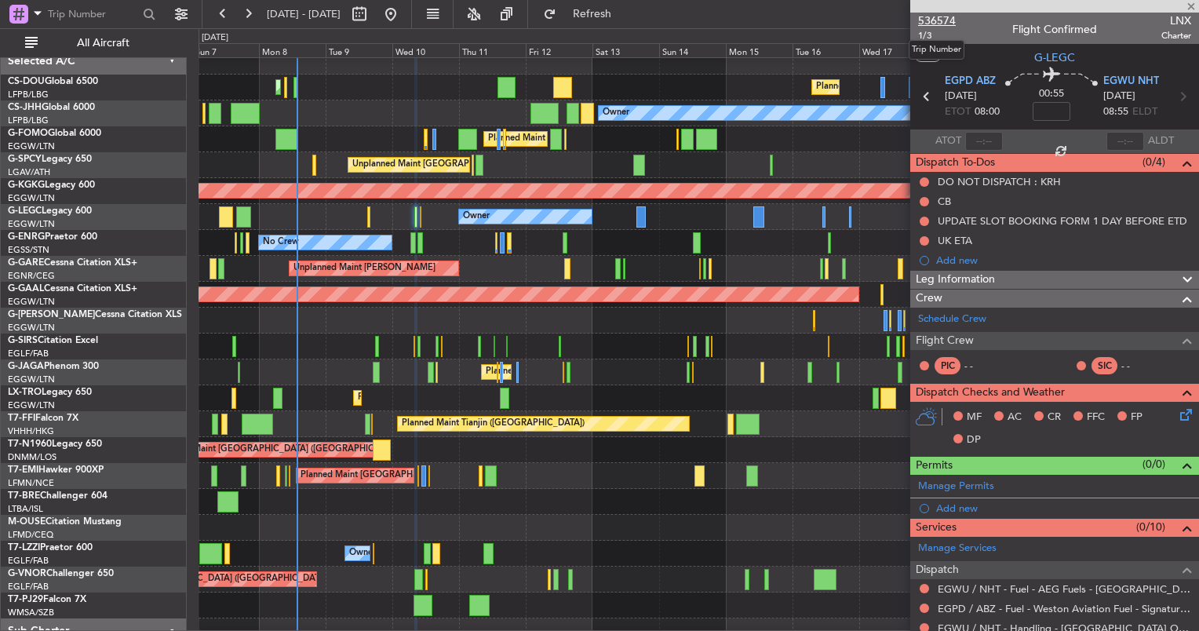
type input "+00:05"
type input "2"
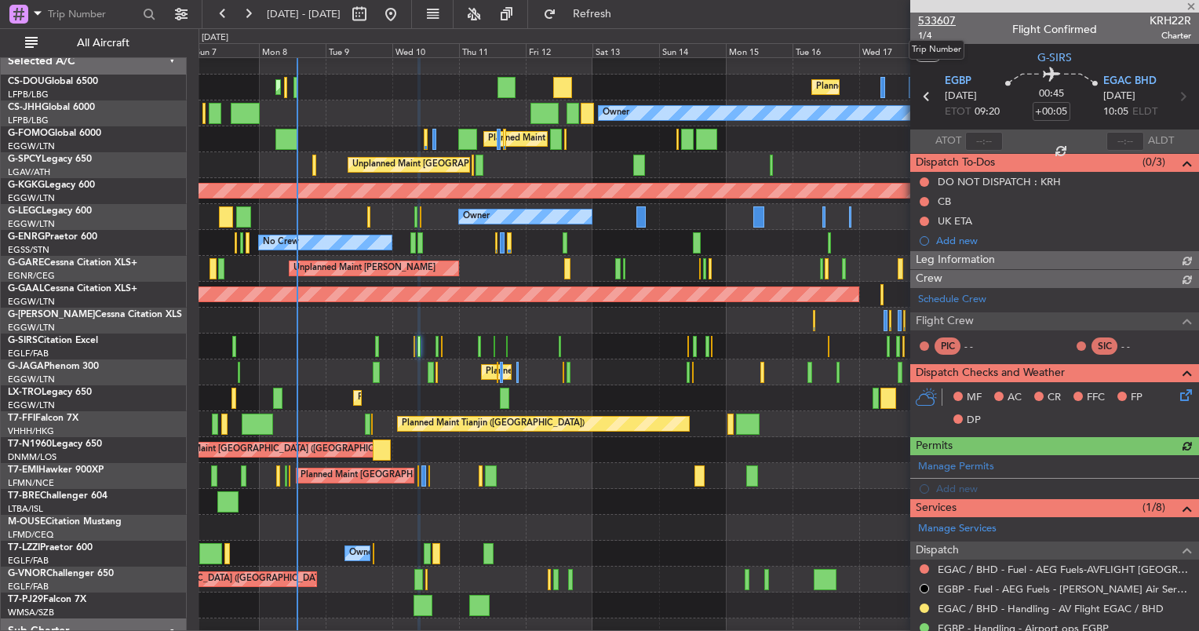
click at [944, 21] on span "533607" at bounding box center [937, 21] width 38 height 16
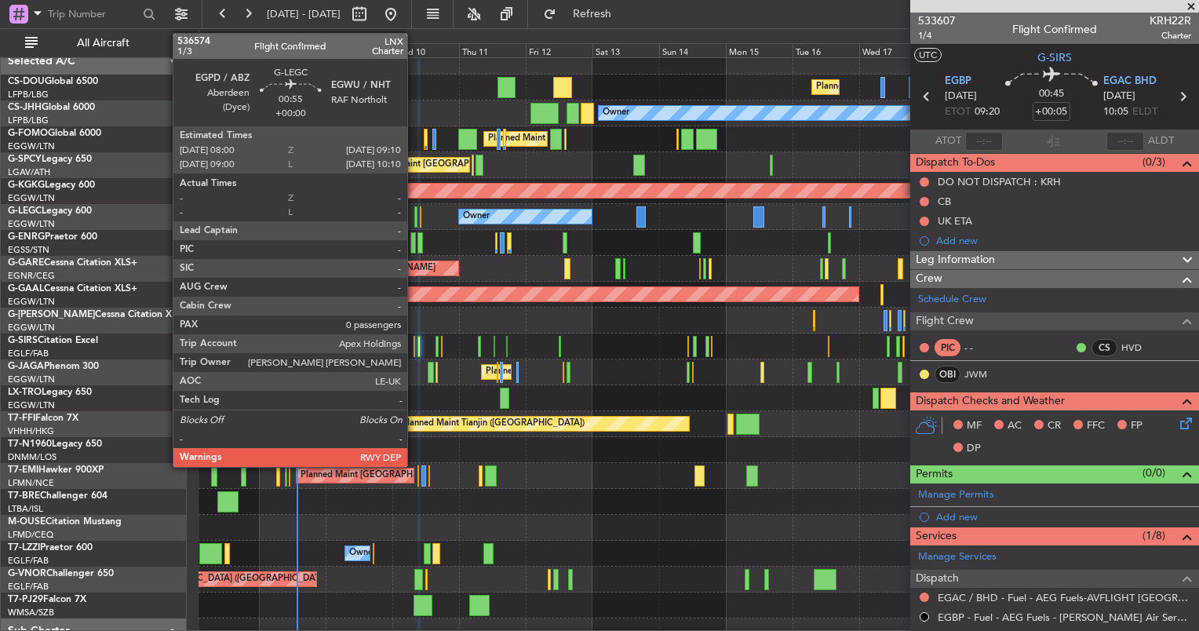
click at [414, 210] on div at bounding box center [416, 216] width 4 height 21
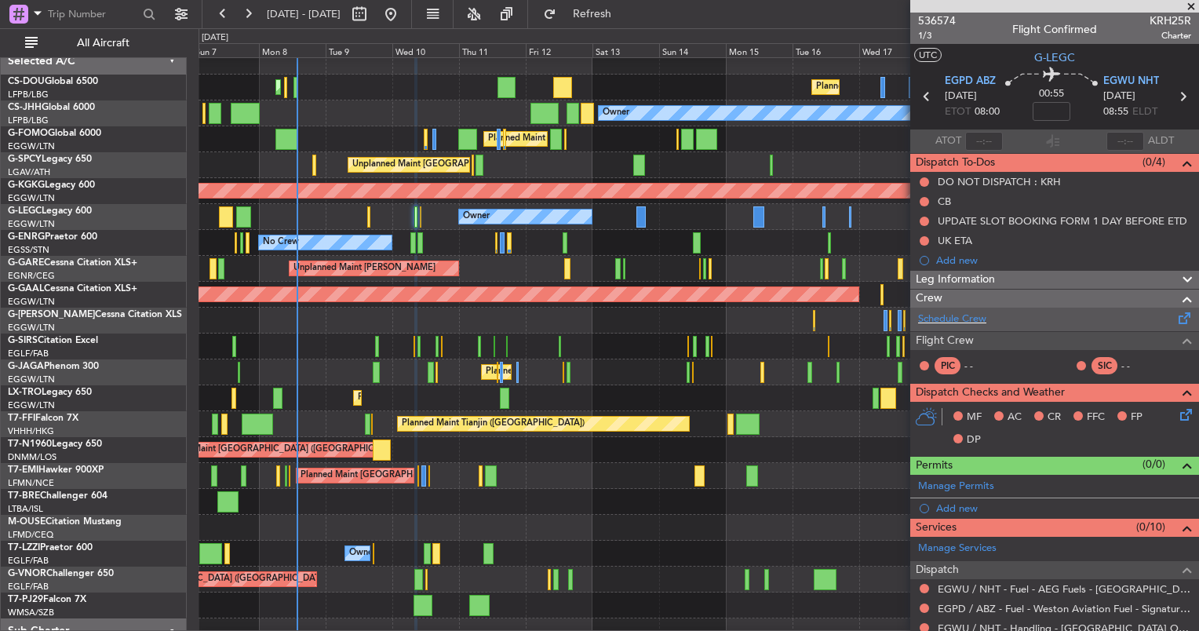
click at [965, 330] on div "Schedule Crew" at bounding box center [1054, 320] width 289 height 24
type input "8"
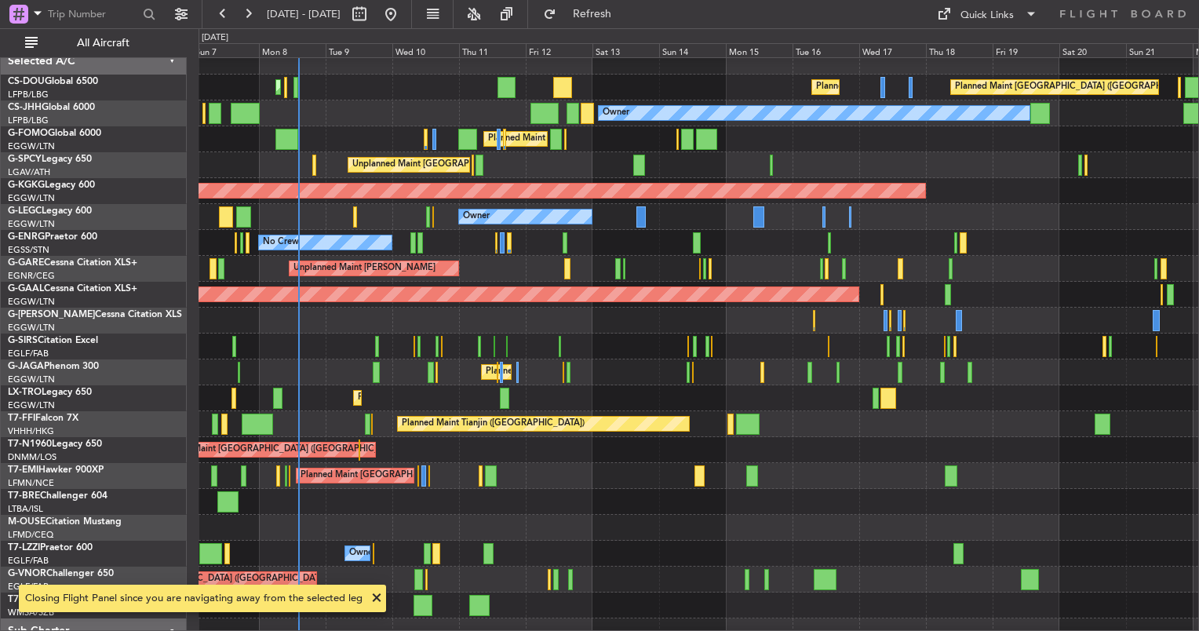
click at [620, 413] on div "Planned Maint Tianjin ([GEOGRAPHIC_DATA])" at bounding box center [698, 424] width 1000 height 26
click at [905, 370] on div "Planned Maint [GEOGRAPHIC_DATA] ([GEOGRAPHIC_DATA])" at bounding box center [698, 372] width 1000 height 26
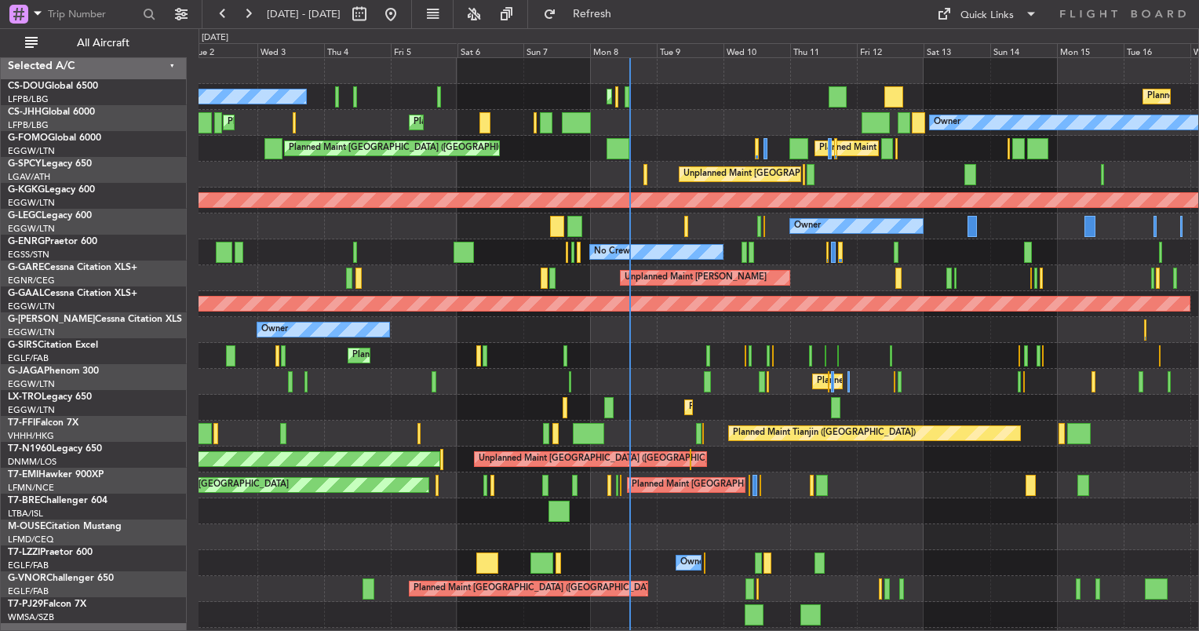
click at [737, 377] on div "Planned Maint Paris (Le Bourget) Planned Maint Paris (Le Bourget) Planned Maint…" at bounding box center [698, 368] width 1000 height 621
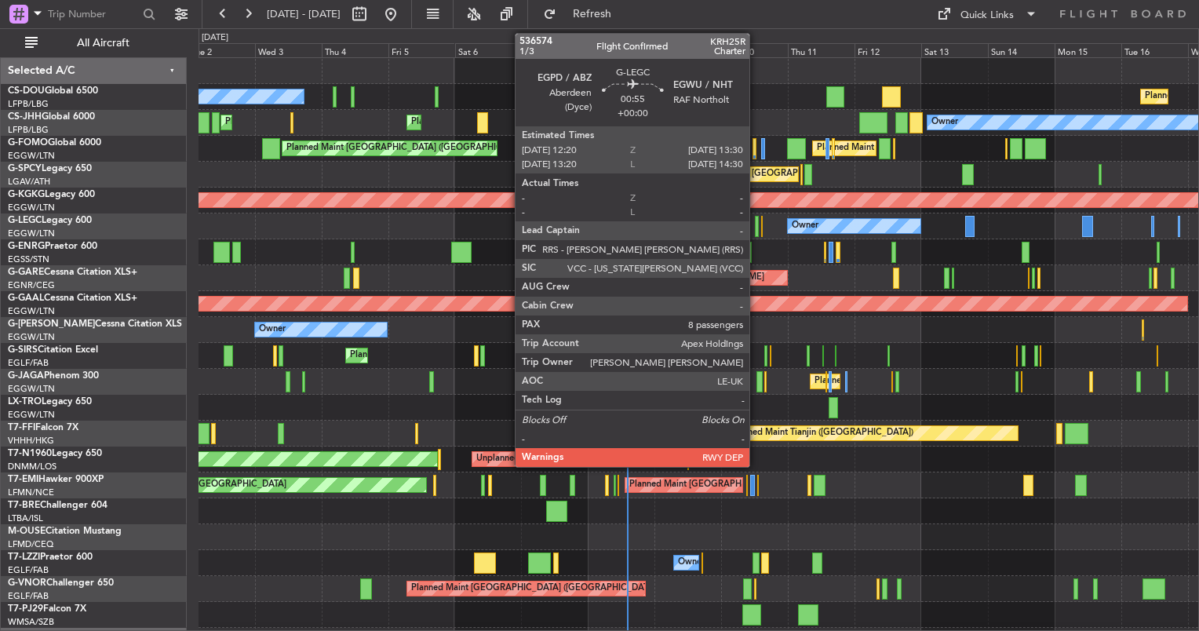
click at [756, 218] on div at bounding box center [757, 226] width 4 height 21
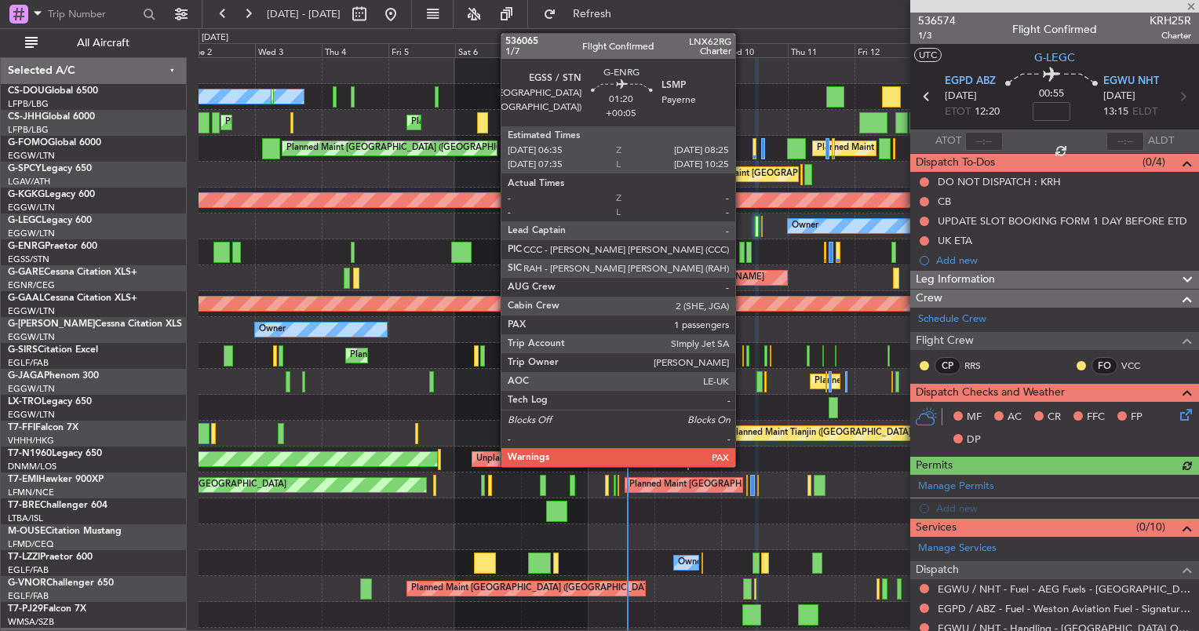
click at [742, 248] on div at bounding box center [741, 252] width 5 height 21
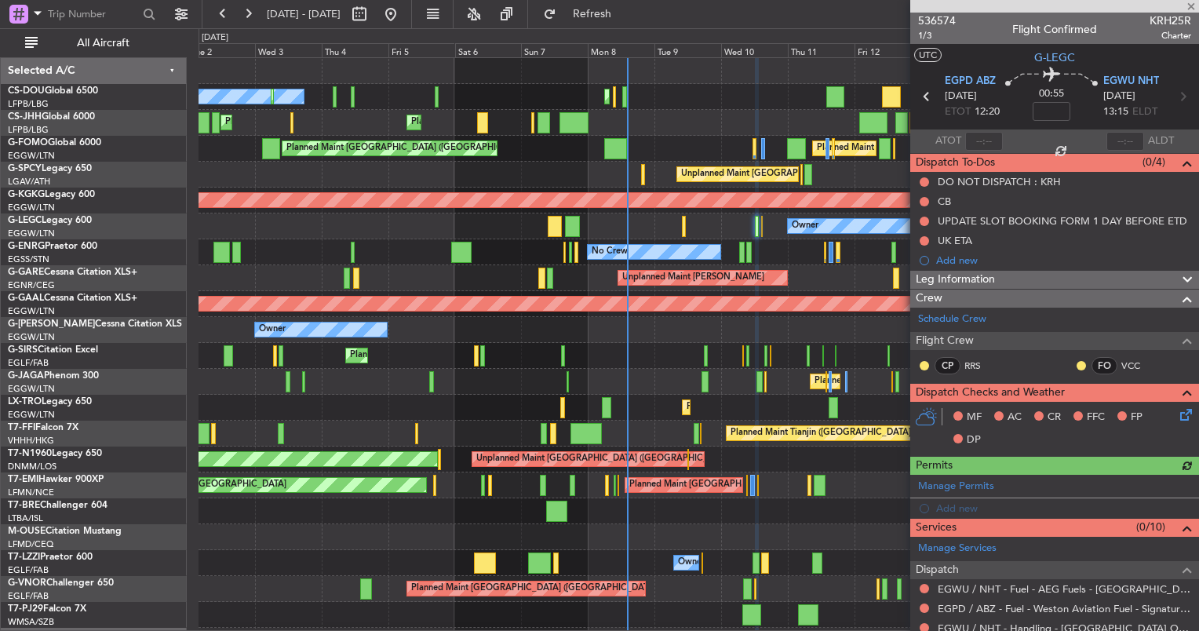
type input "+00:05"
type input "1"
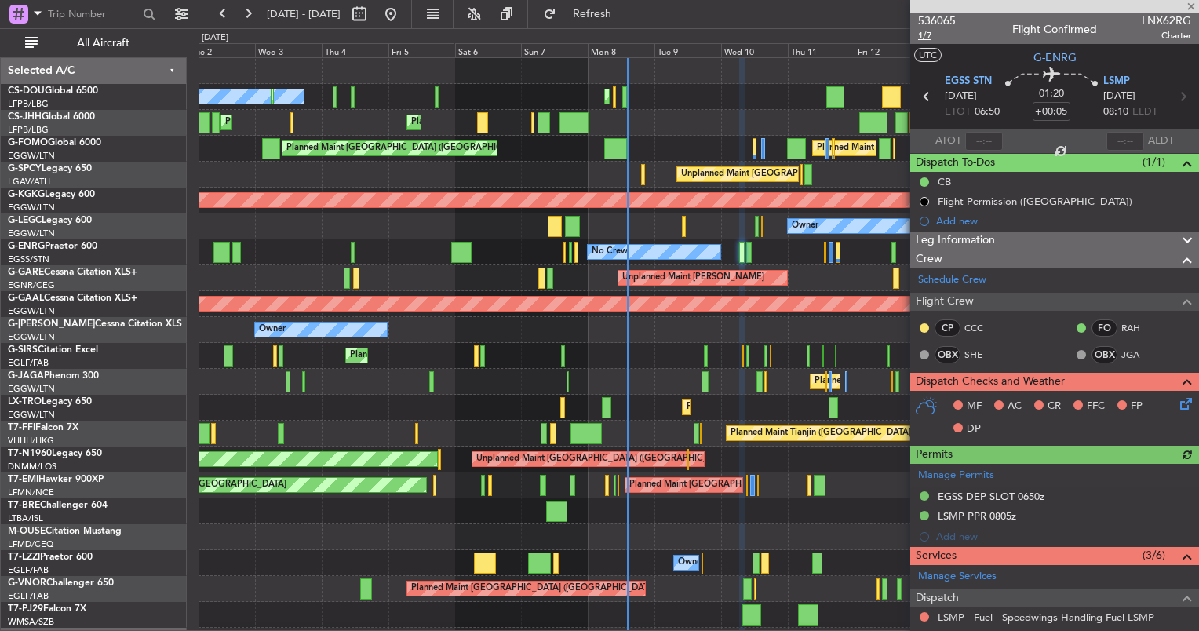
click at [926, 35] on span "1/7" at bounding box center [937, 35] width 38 height 13
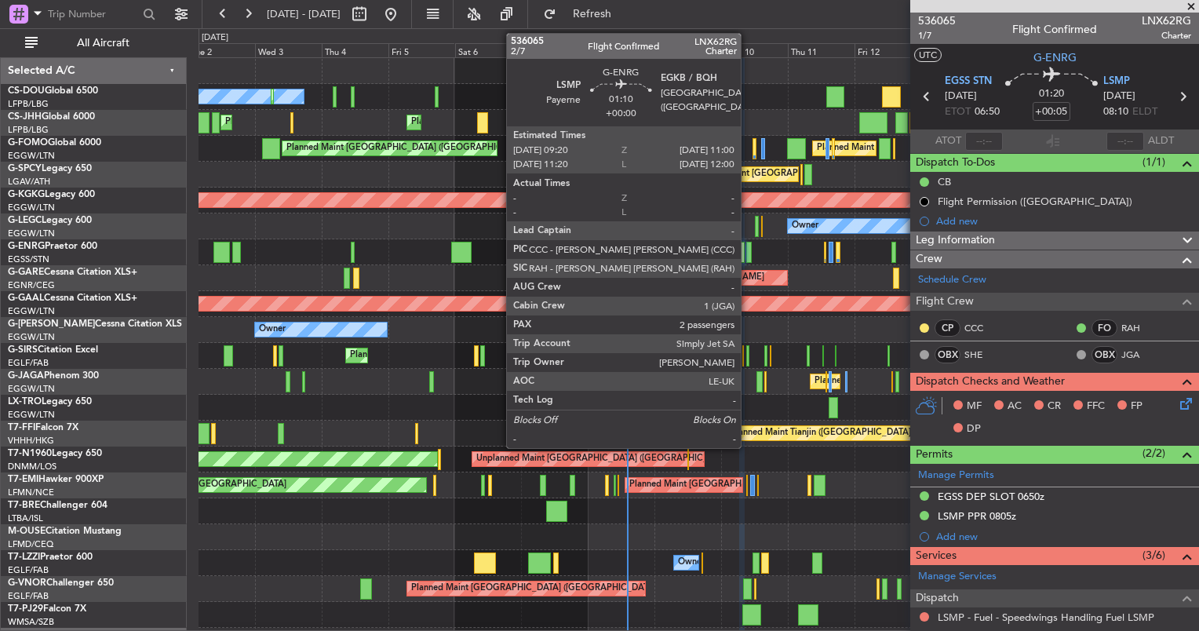
click at [748, 255] on div at bounding box center [748, 252] width 5 height 21
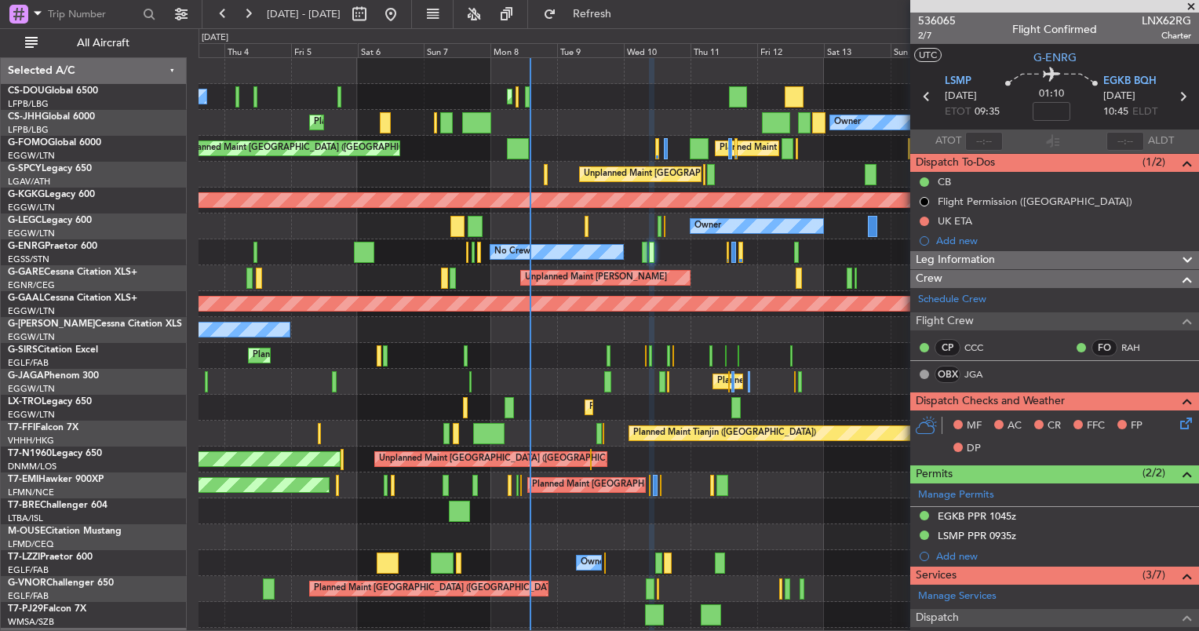
click at [713, 368] on div "No Crew Planned Maint Paris (Le Bourget) Planned Maint Paris (Le Bourget) Plann…" at bounding box center [698, 368] width 1000 height 621
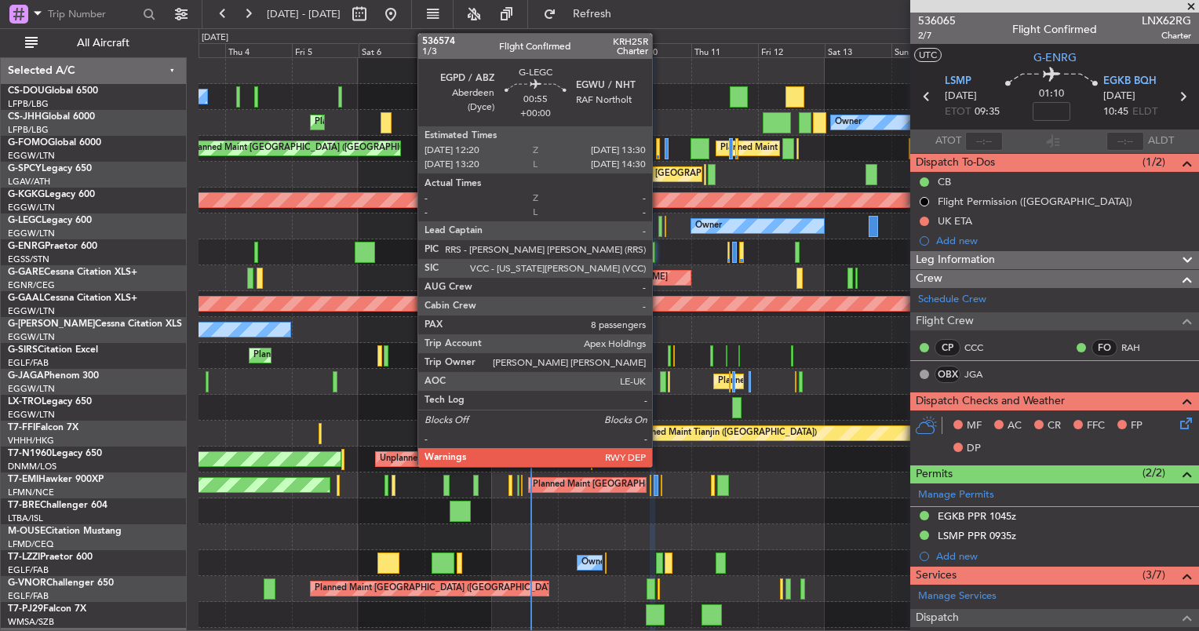
click at [659, 224] on div at bounding box center [660, 226] width 4 height 21
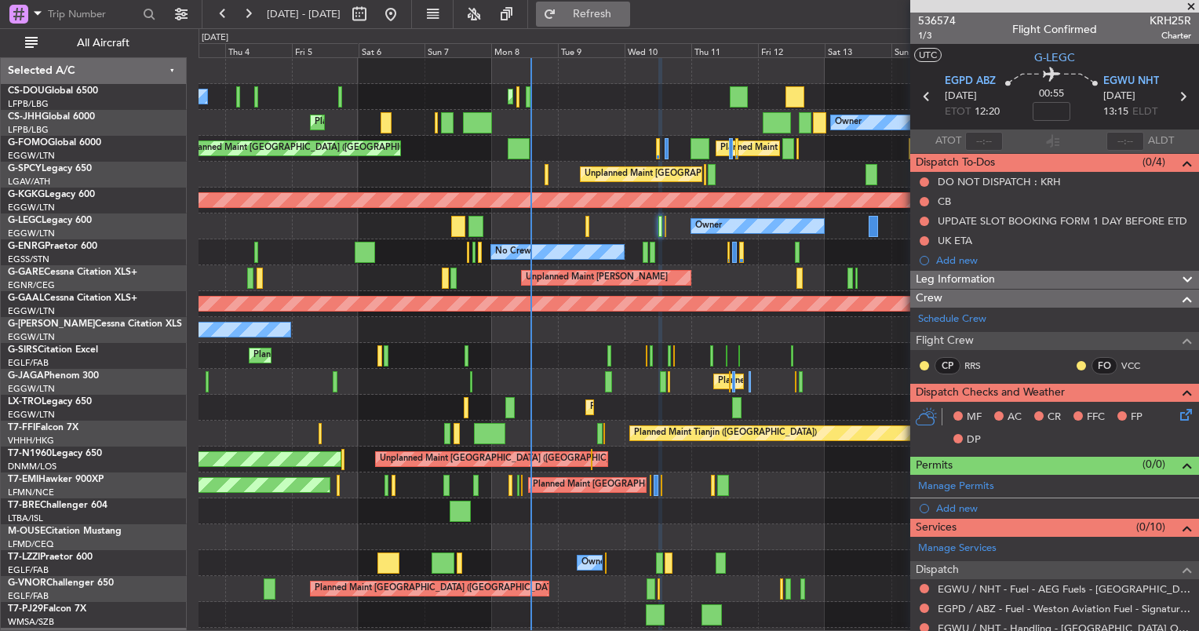
click at [603, 16] on button "Refresh" at bounding box center [583, 14] width 94 height 25
click at [625, 20] on span "Refresh" at bounding box center [592, 14] width 66 height 11
click at [934, 31] on mat-tooltip-component "Trip Number" at bounding box center [937, 50] width 78 height 42
click at [923, 35] on span "1/3" at bounding box center [937, 35] width 38 height 13
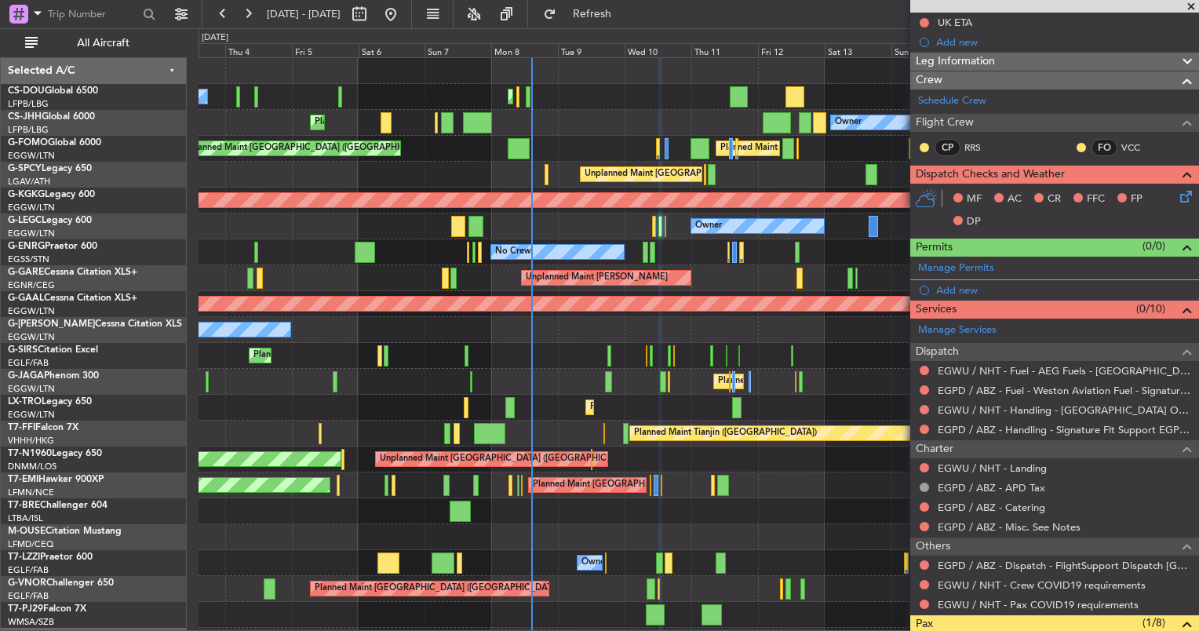
scroll to position [253, 0]
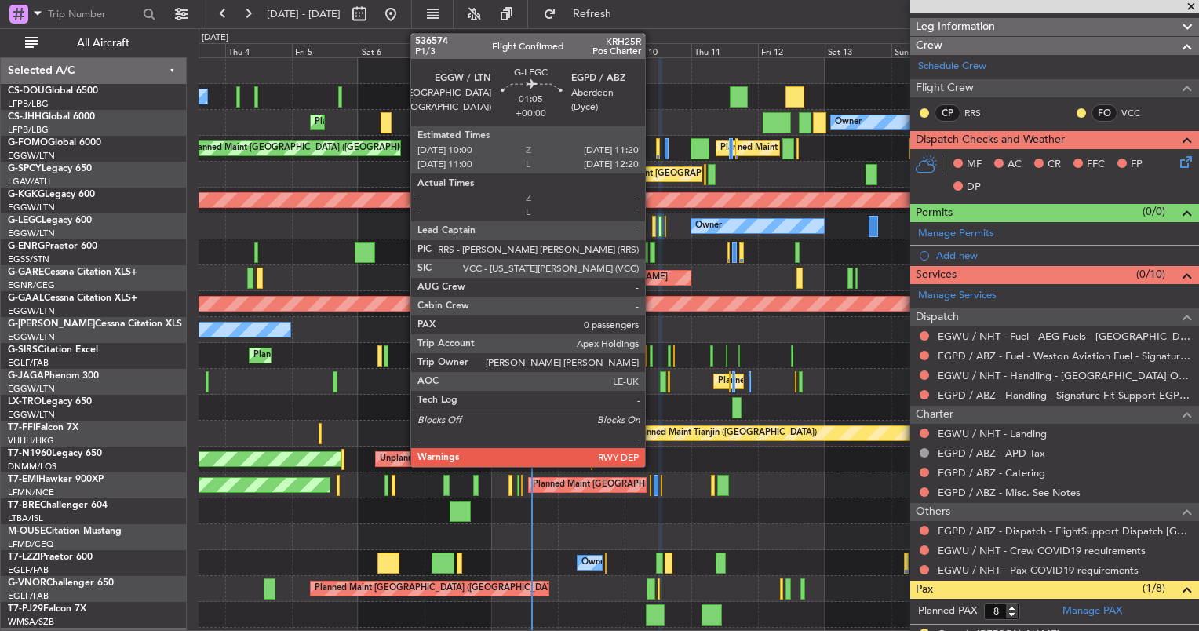
click at [652, 233] on div at bounding box center [654, 226] width 4 height 21
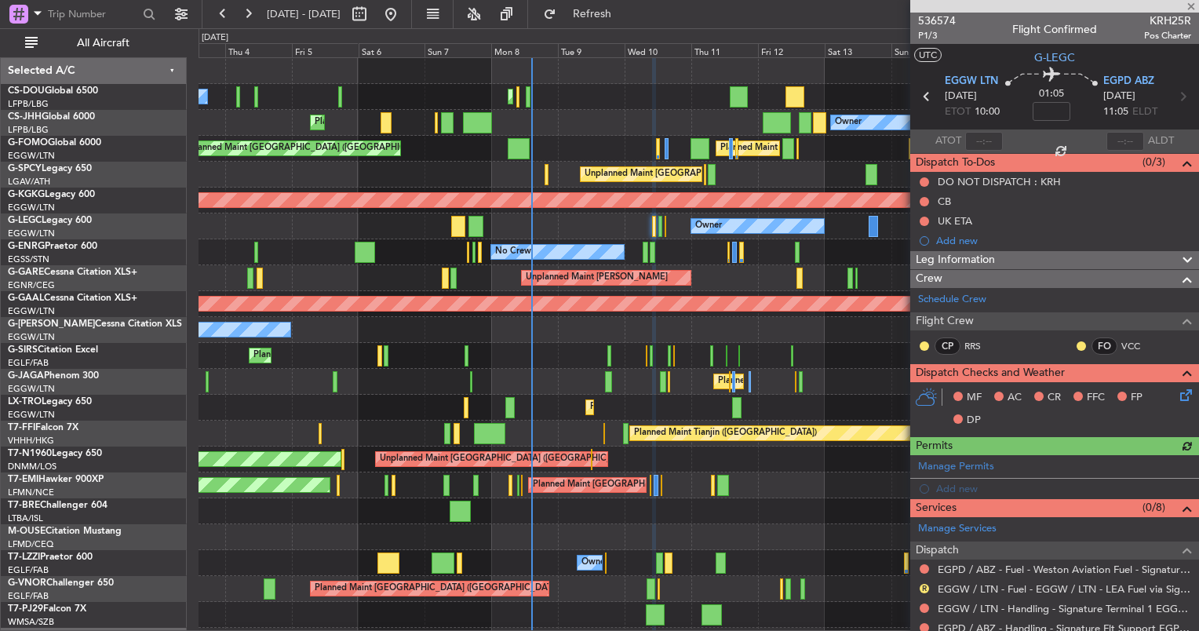
scroll to position [184, 0]
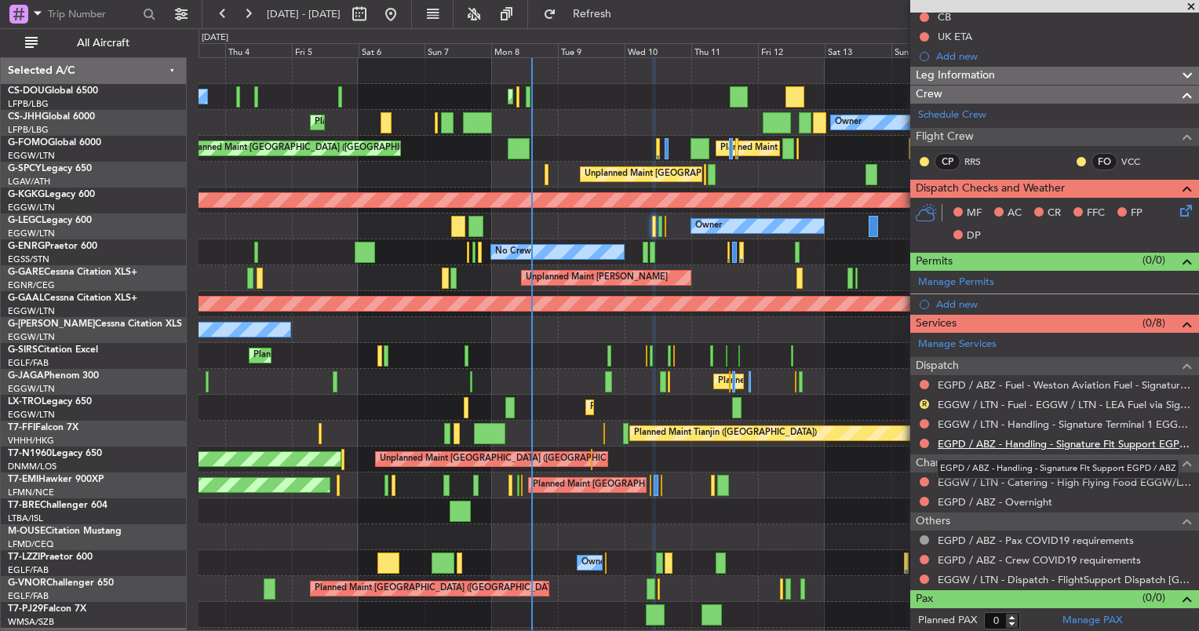
click at [989, 440] on link "EGPD / ABZ - Handling - Signature Flt Support EGPD / ABZ" at bounding box center [1064, 443] width 253 height 13
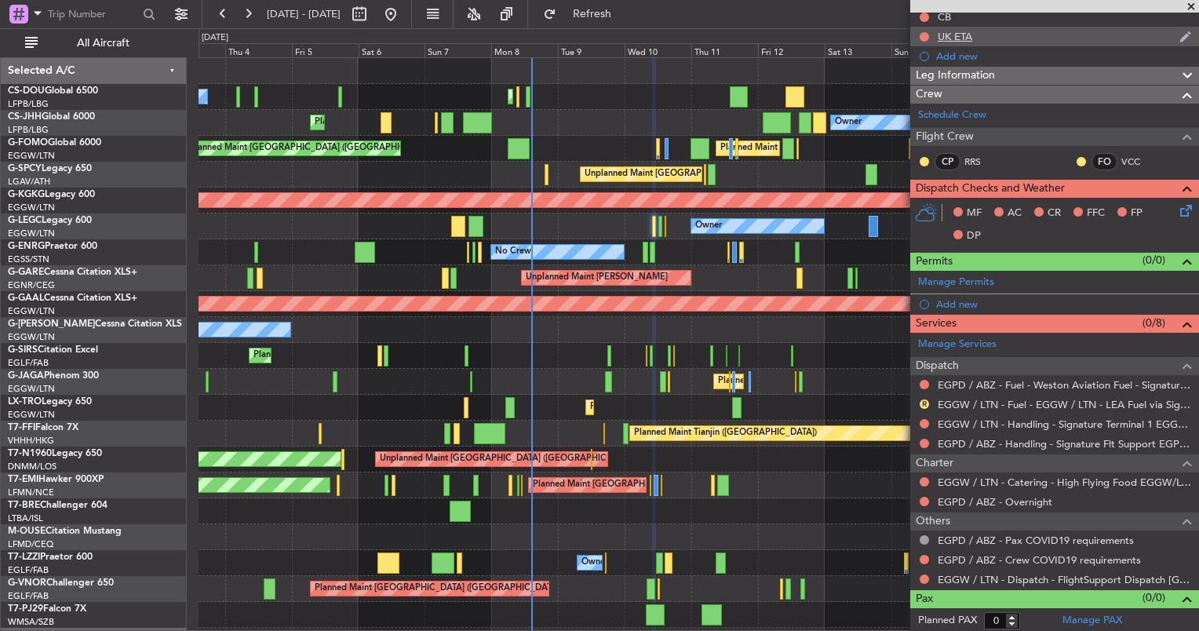
scroll to position [0, 0]
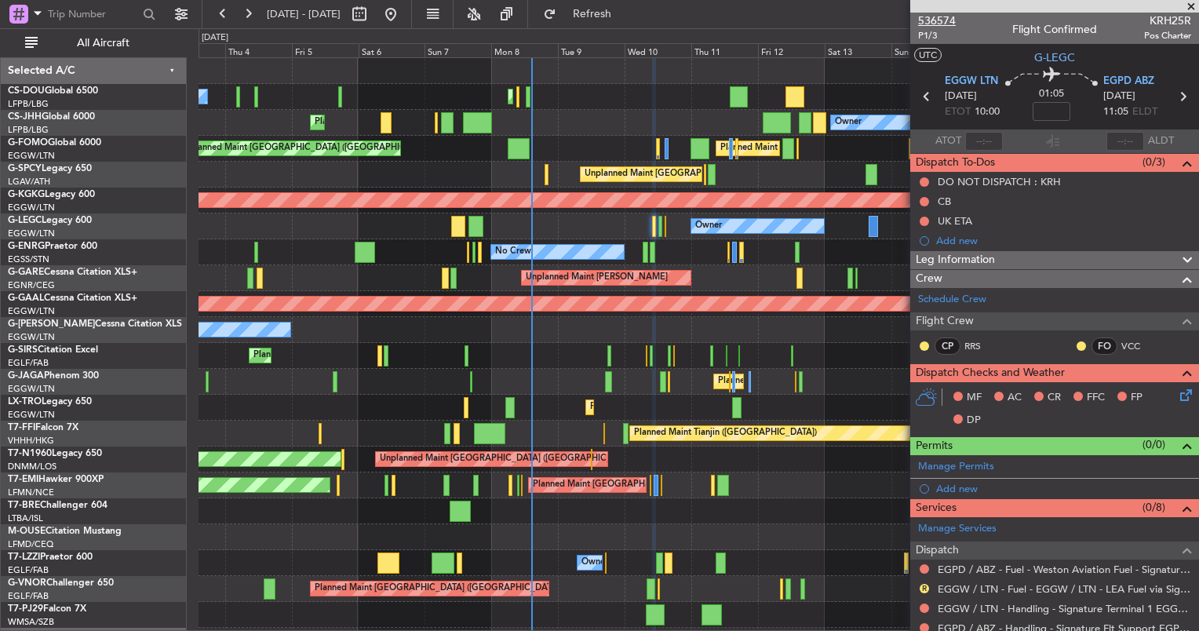
click at [944, 13] on span "536574" at bounding box center [937, 21] width 38 height 16
click at [624, 13] on span "Refresh" at bounding box center [592, 14] width 66 height 11
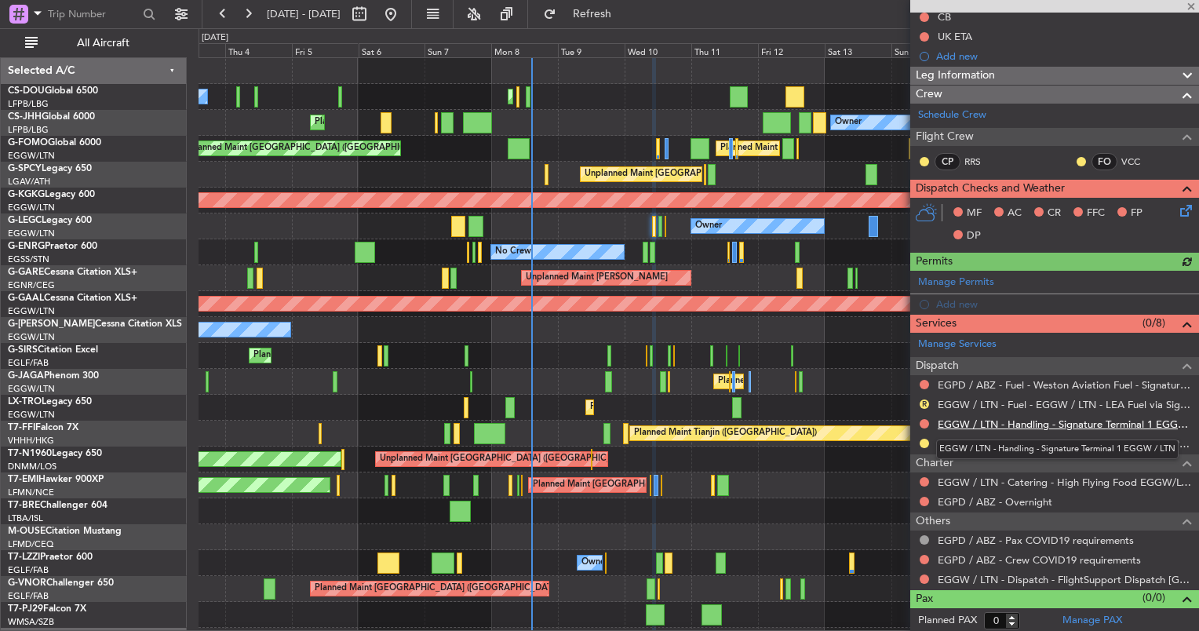
click at [978, 421] on link "EGGW / LTN - Handling - Signature Terminal 1 EGGW / LTN" at bounding box center [1064, 423] width 253 height 13
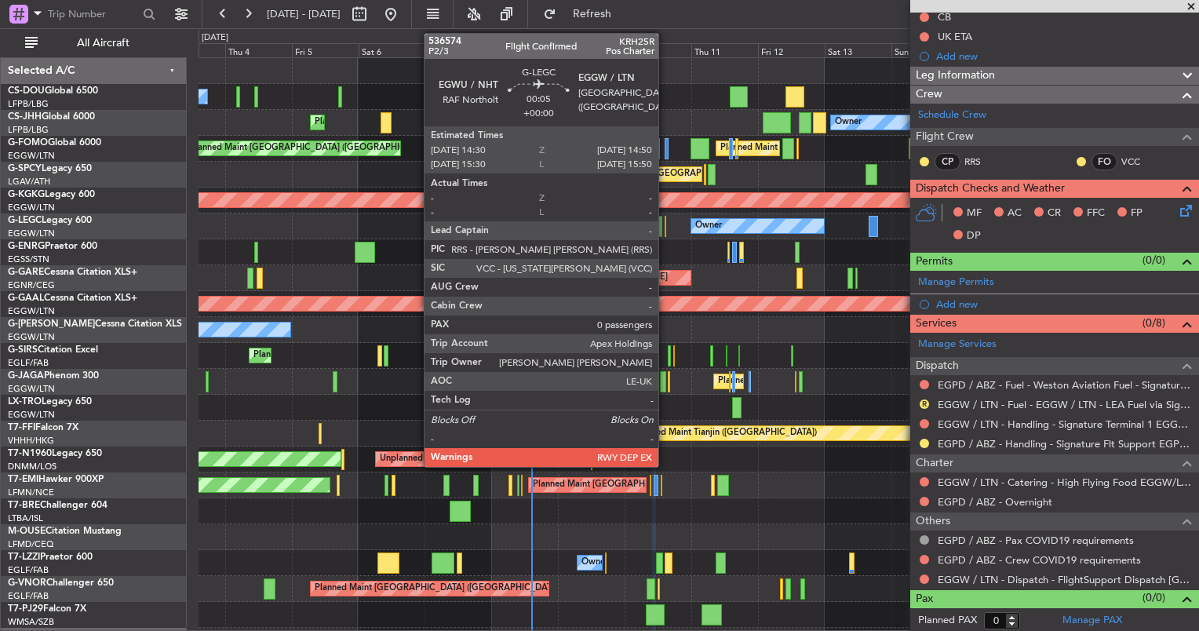
click at [665, 220] on div at bounding box center [666, 226] width 2 height 21
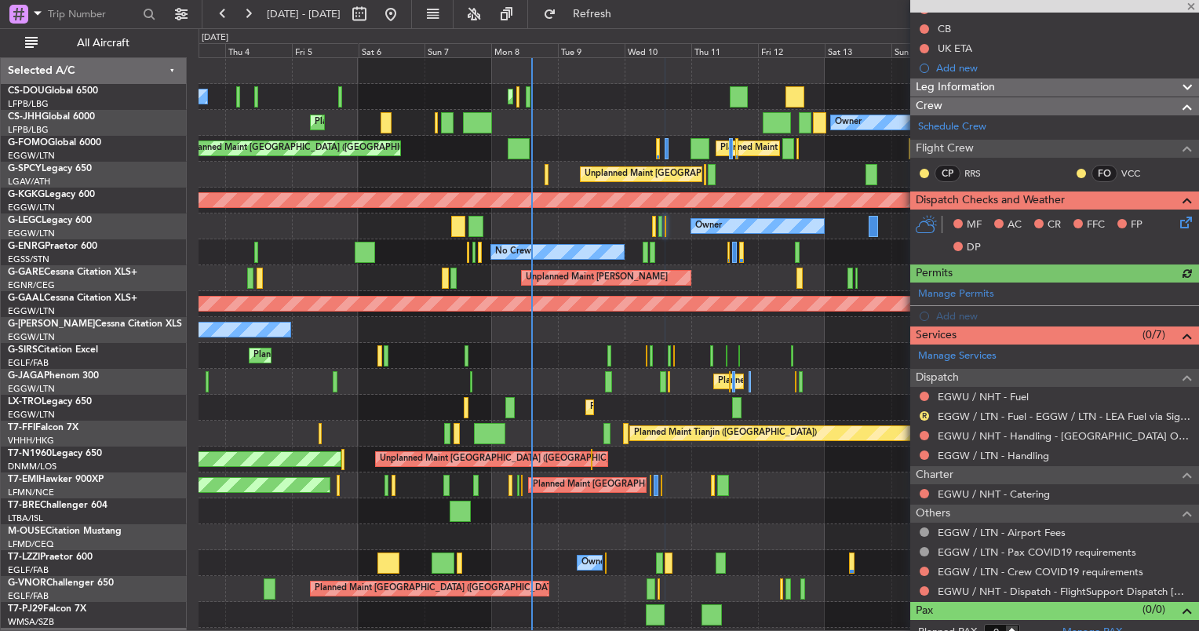
scroll to position [213, 0]
click at [996, 454] on link "EGGW / LTN - Handling" at bounding box center [993, 454] width 111 height 13
click at [965, 390] on link "EGWU / NHT - Fuel" at bounding box center [983, 395] width 91 height 13
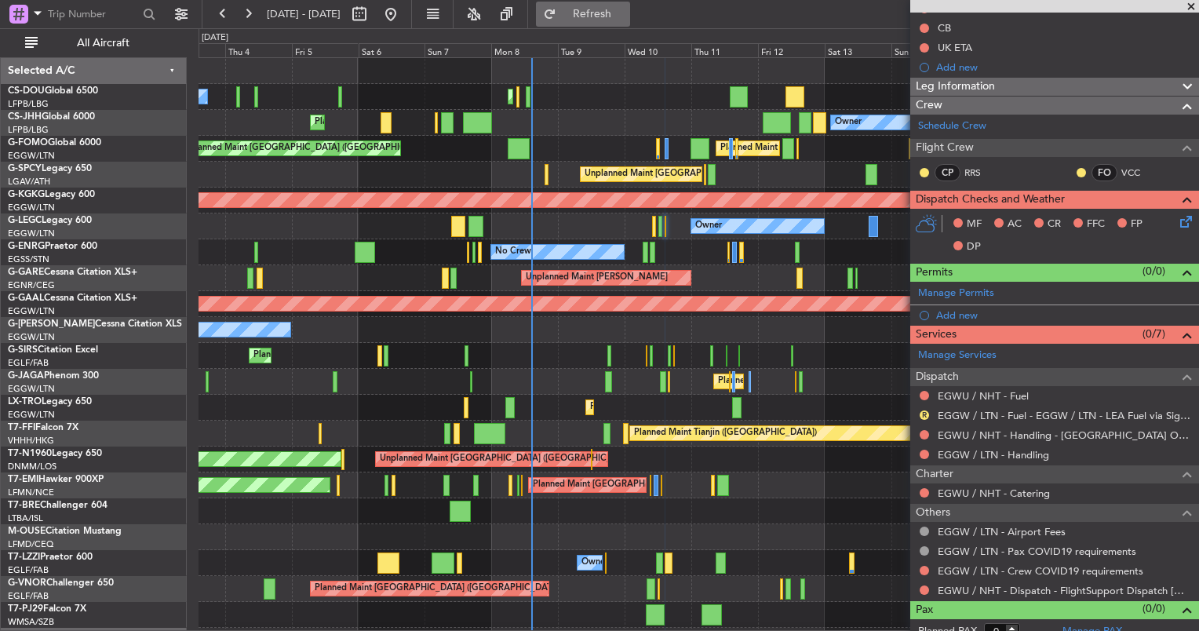
click at [625, 13] on span "Refresh" at bounding box center [592, 14] width 66 height 11
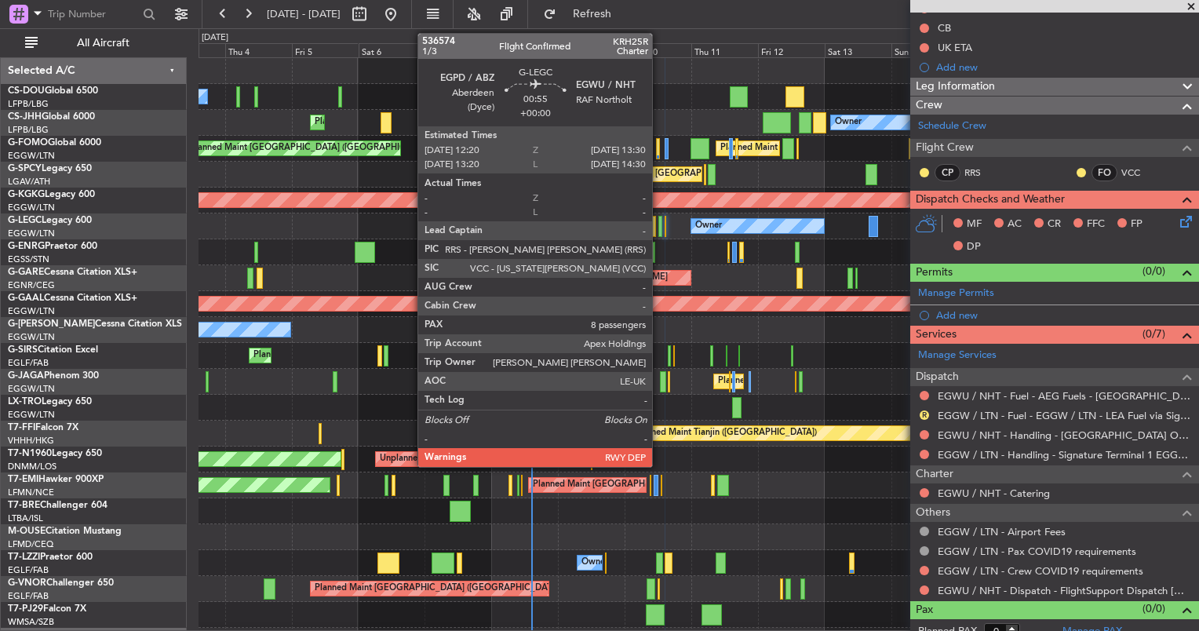
click at [659, 227] on div at bounding box center [660, 226] width 4 height 21
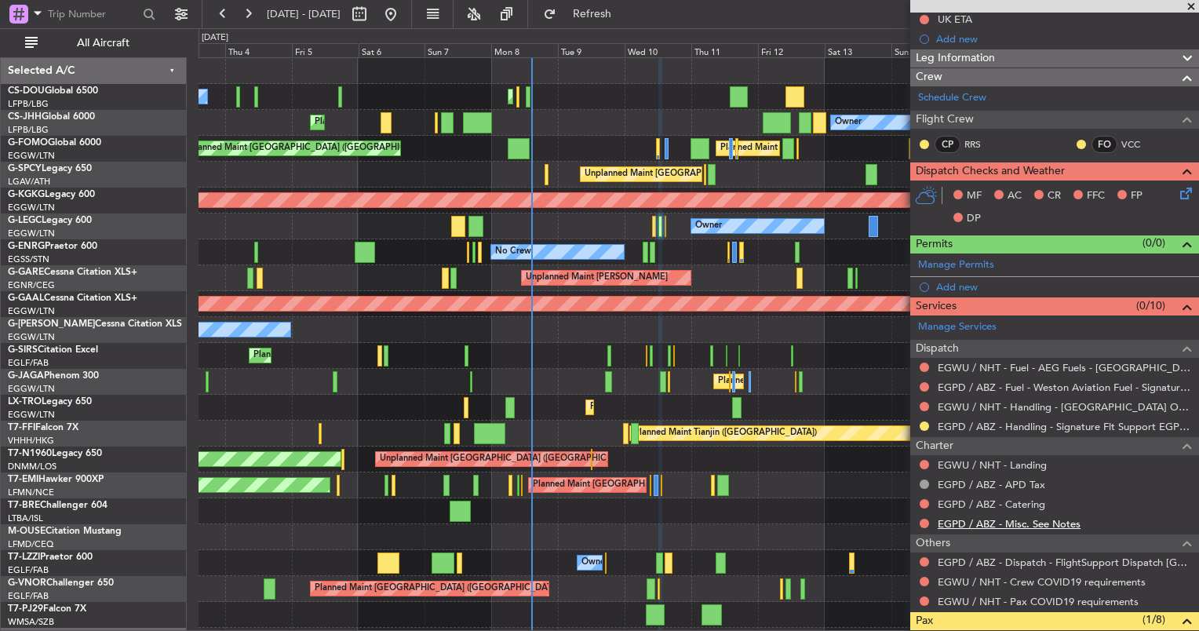
scroll to position [222, 0]
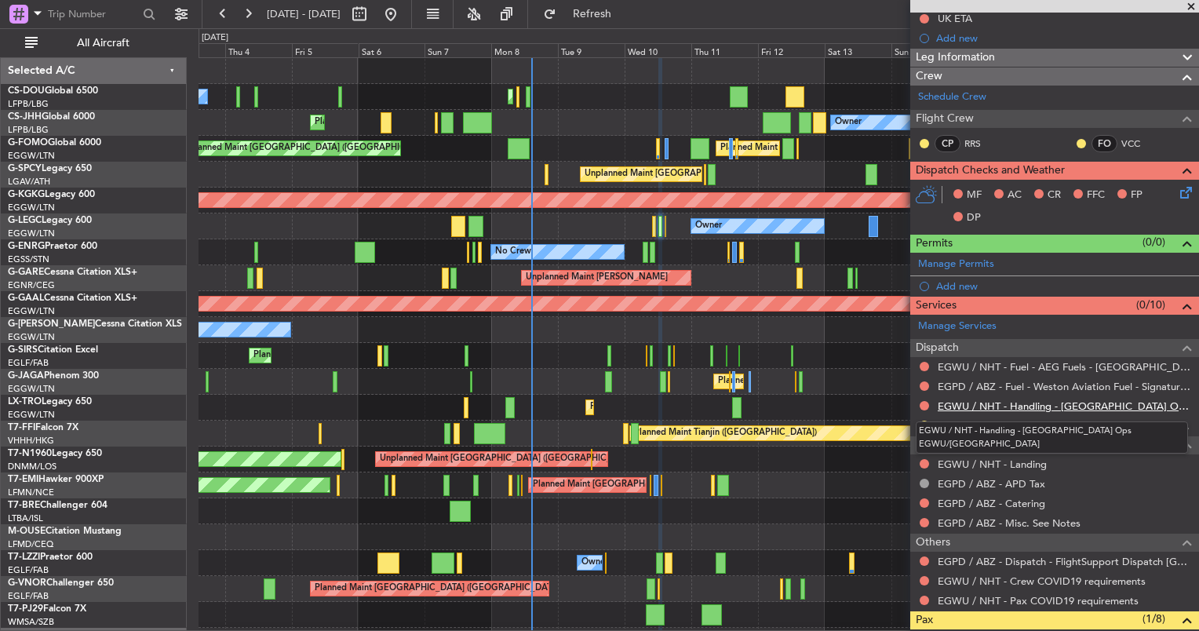
click at [989, 400] on link "EGWU / NHT - Handling - [GEOGRAPHIC_DATA] Ops EGWU/[GEOGRAPHIC_DATA]" at bounding box center [1064, 405] width 253 height 13
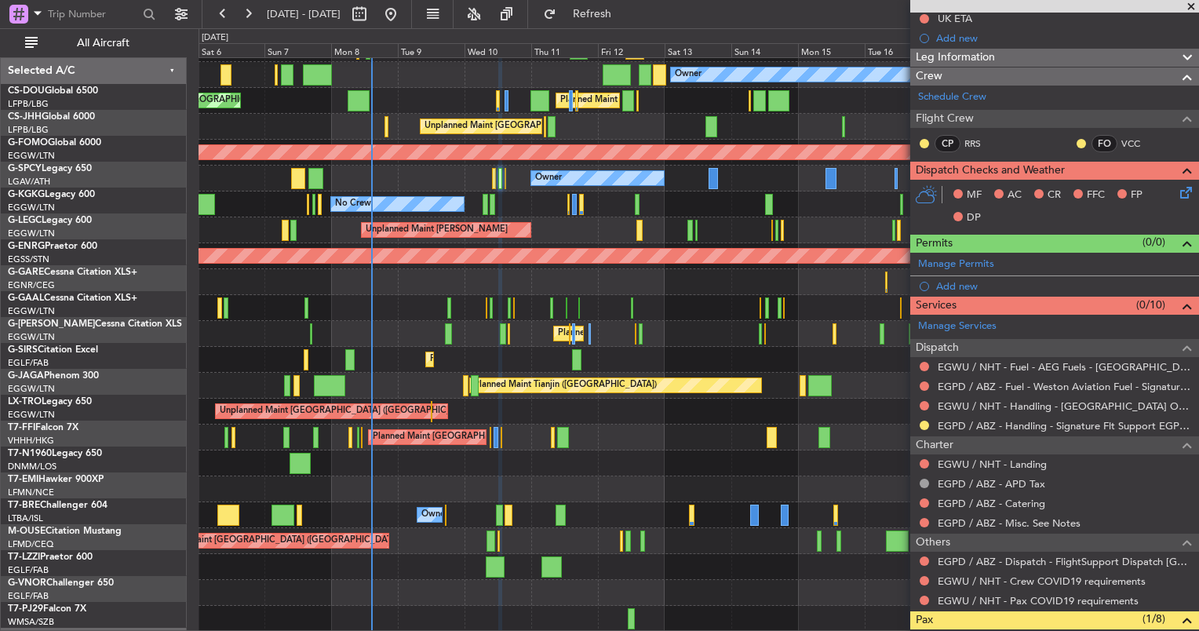
scroll to position [47, 0]
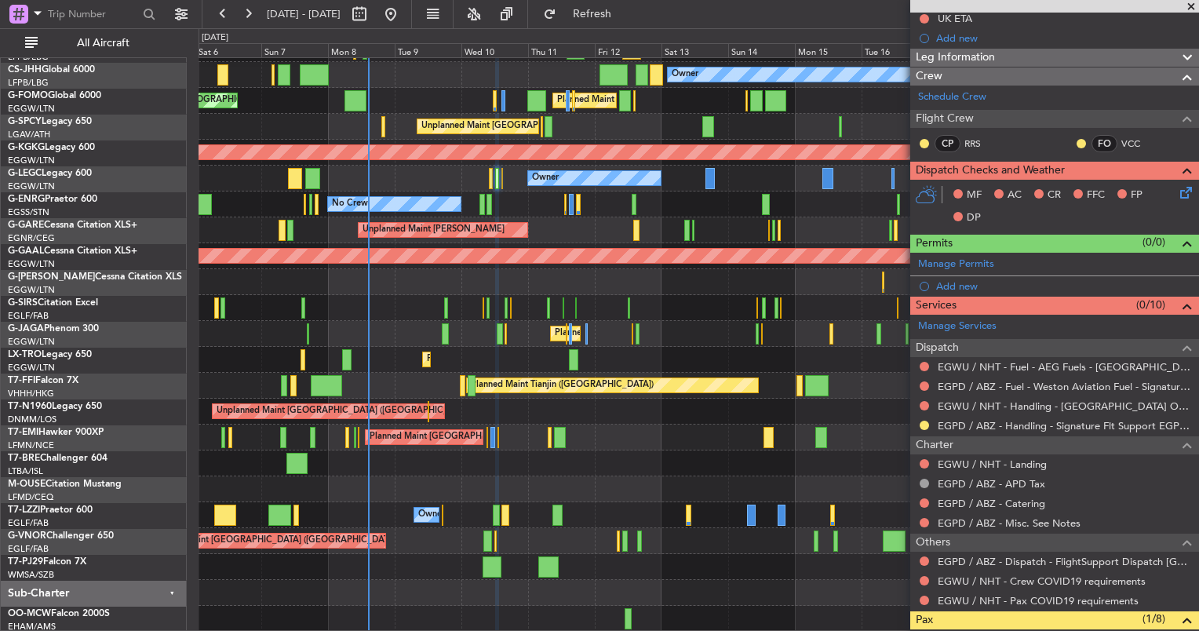
click at [485, 370] on div "Planned Maint Paris (Le Bourget) Planned Maint Paris (Le Bourget) Planned Maint…" at bounding box center [698, 320] width 1000 height 621
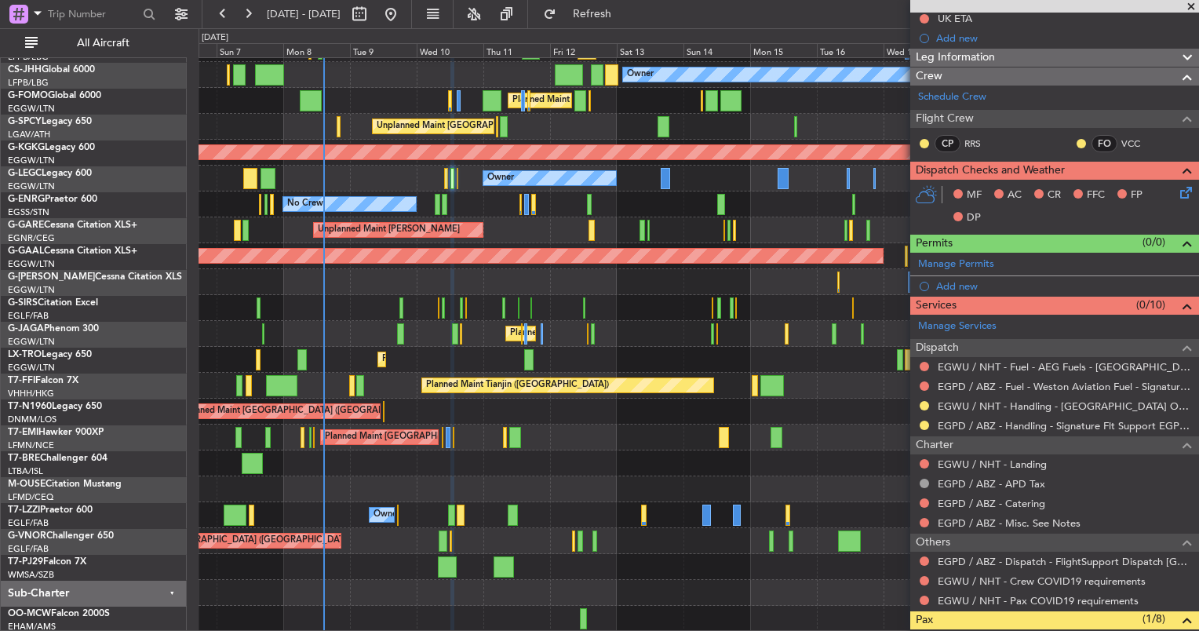
click at [449, 184] on div "Owner A/C Unavailable London (Luton)" at bounding box center [698, 179] width 1000 height 26
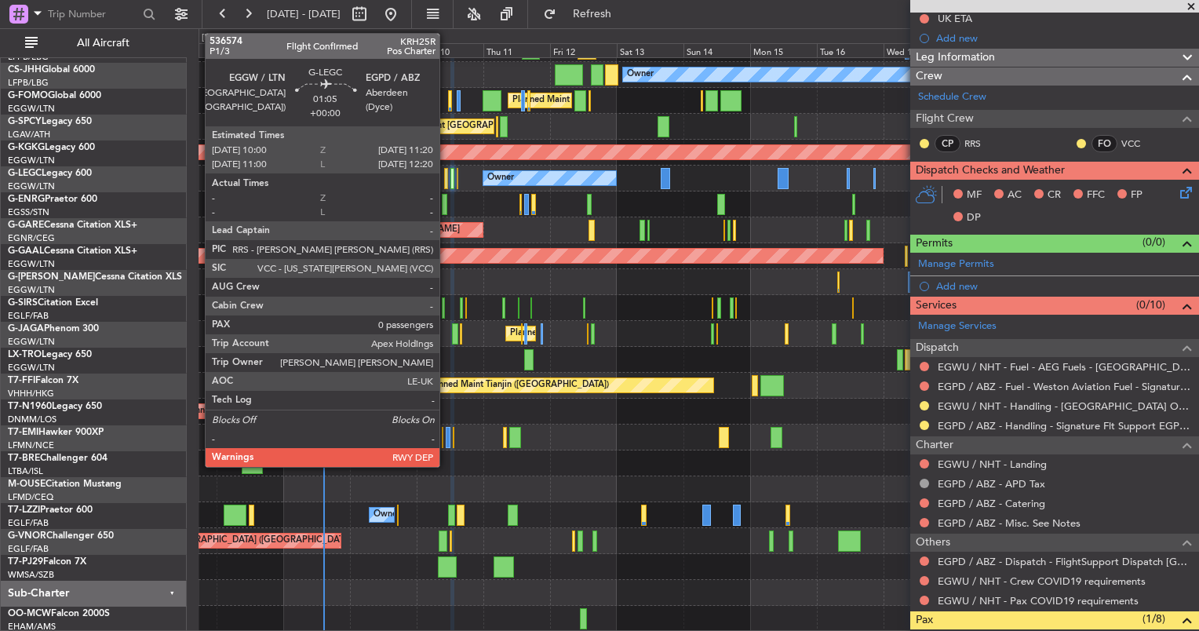
click at [446, 181] on div at bounding box center [446, 178] width 4 height 21
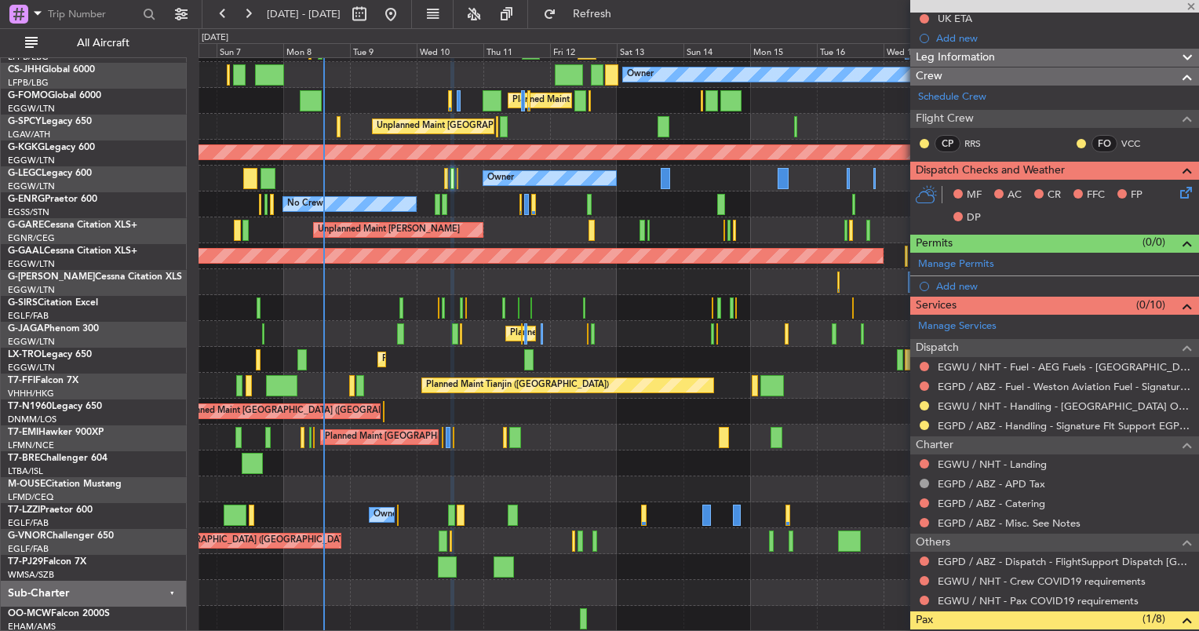
type input "0"
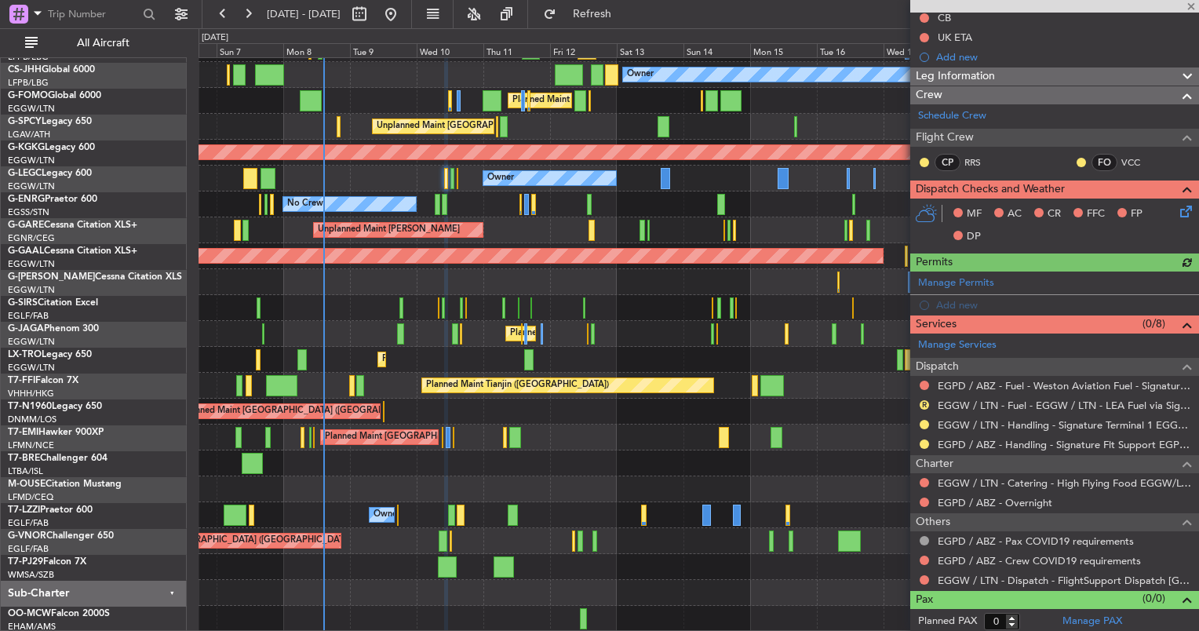
scroll to position [183, 0]
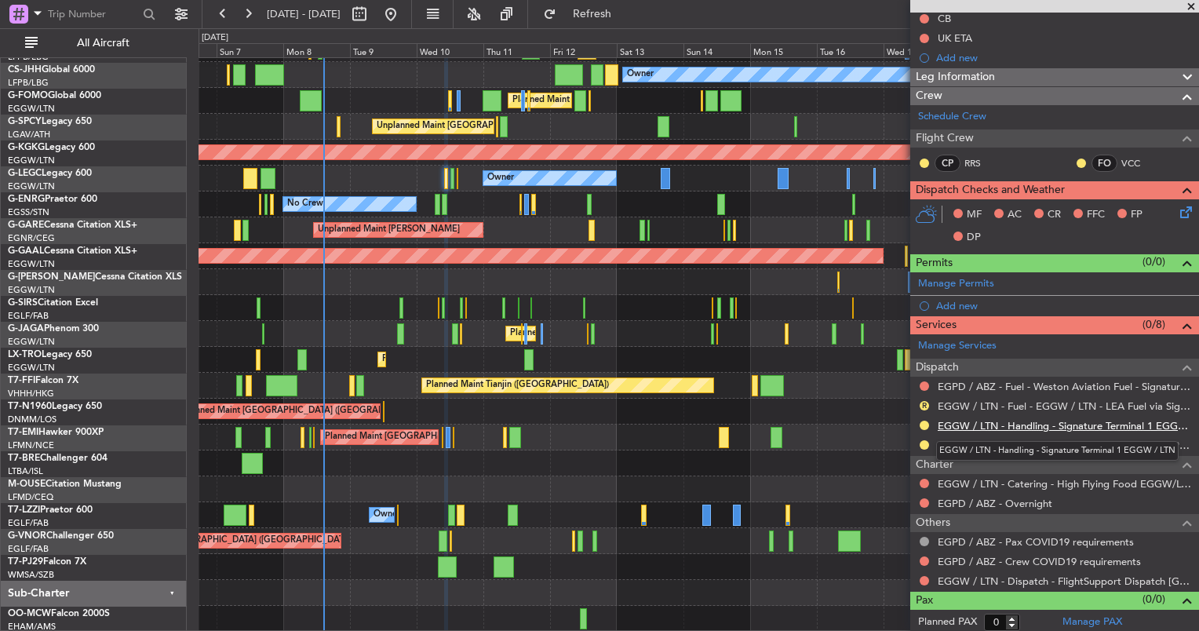
click at [977, 426] on link "EGGW / LTN - Handling - Signature Terminal 1 EGGW / LTN" at bounding box center [1064, 425] width 253 height 13
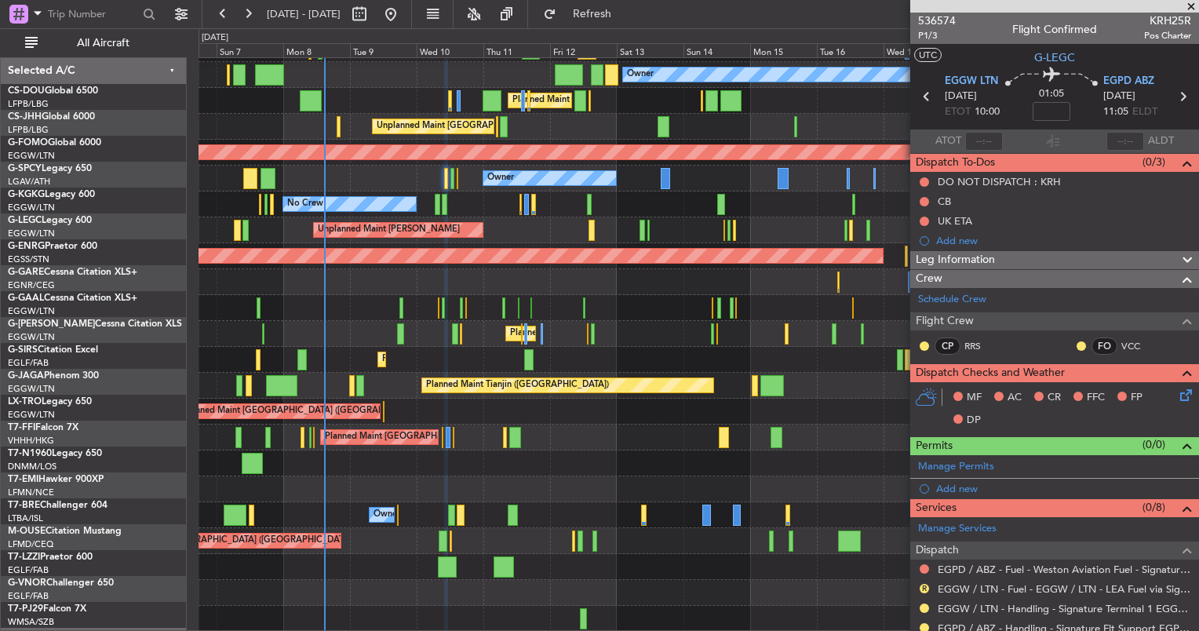
scroll to position [183, 0]
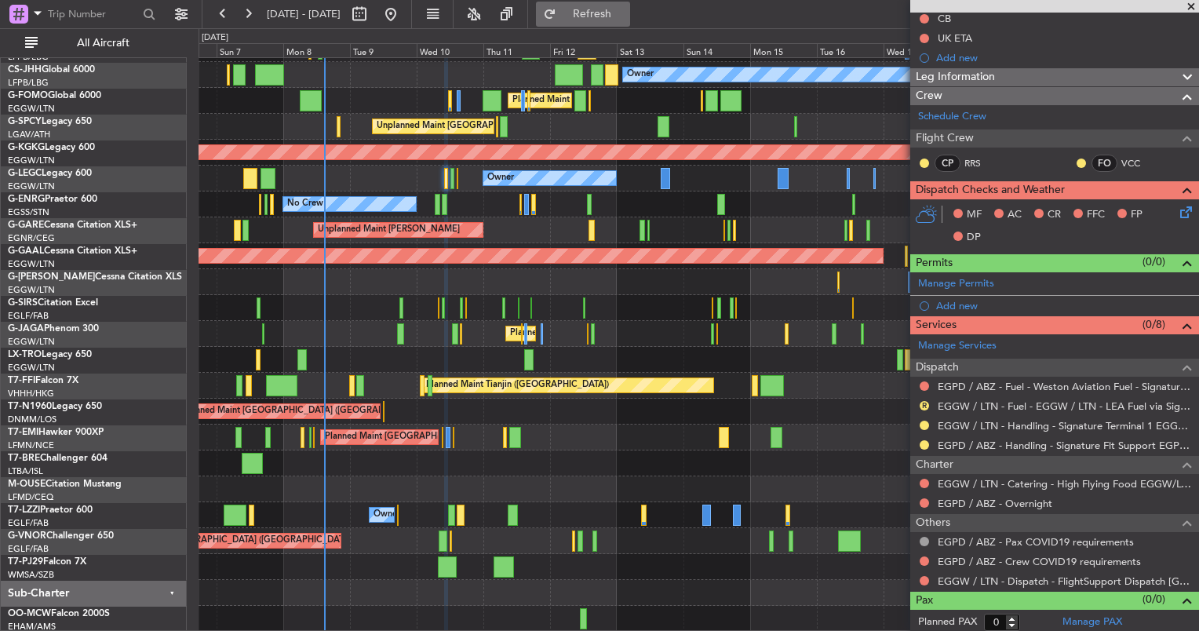
click at [609, 20] on button "Refresh" at bounding box center [583, 14] width 94 height 25
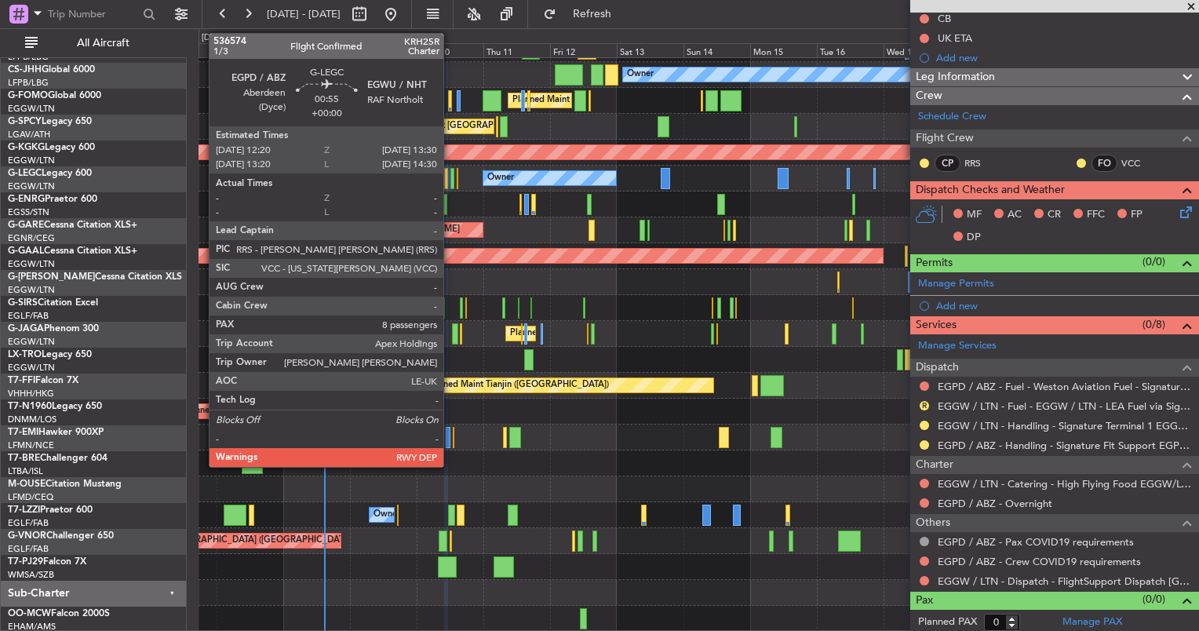
click at [450, 180] on div at bounding box center [452, 178] width 4 height 21
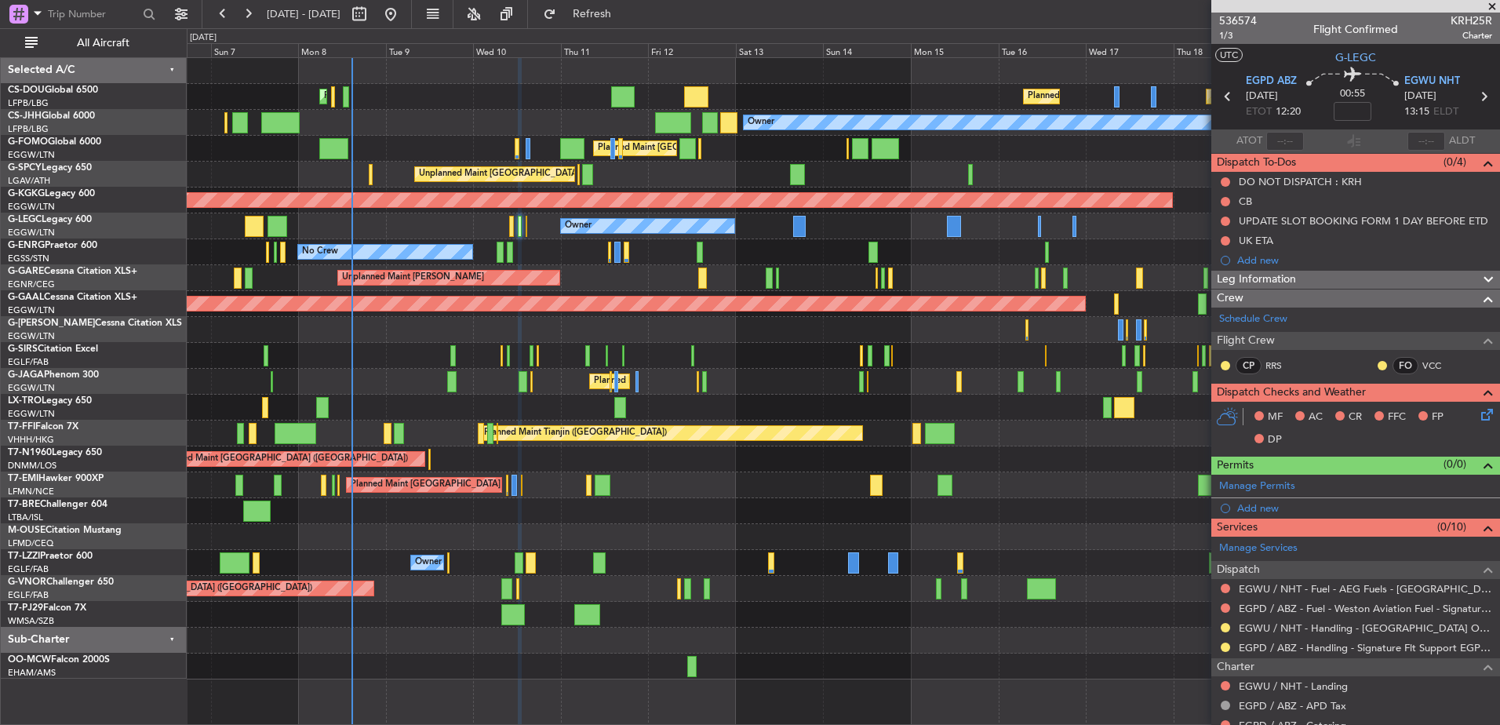
scroll to position [0, 0]
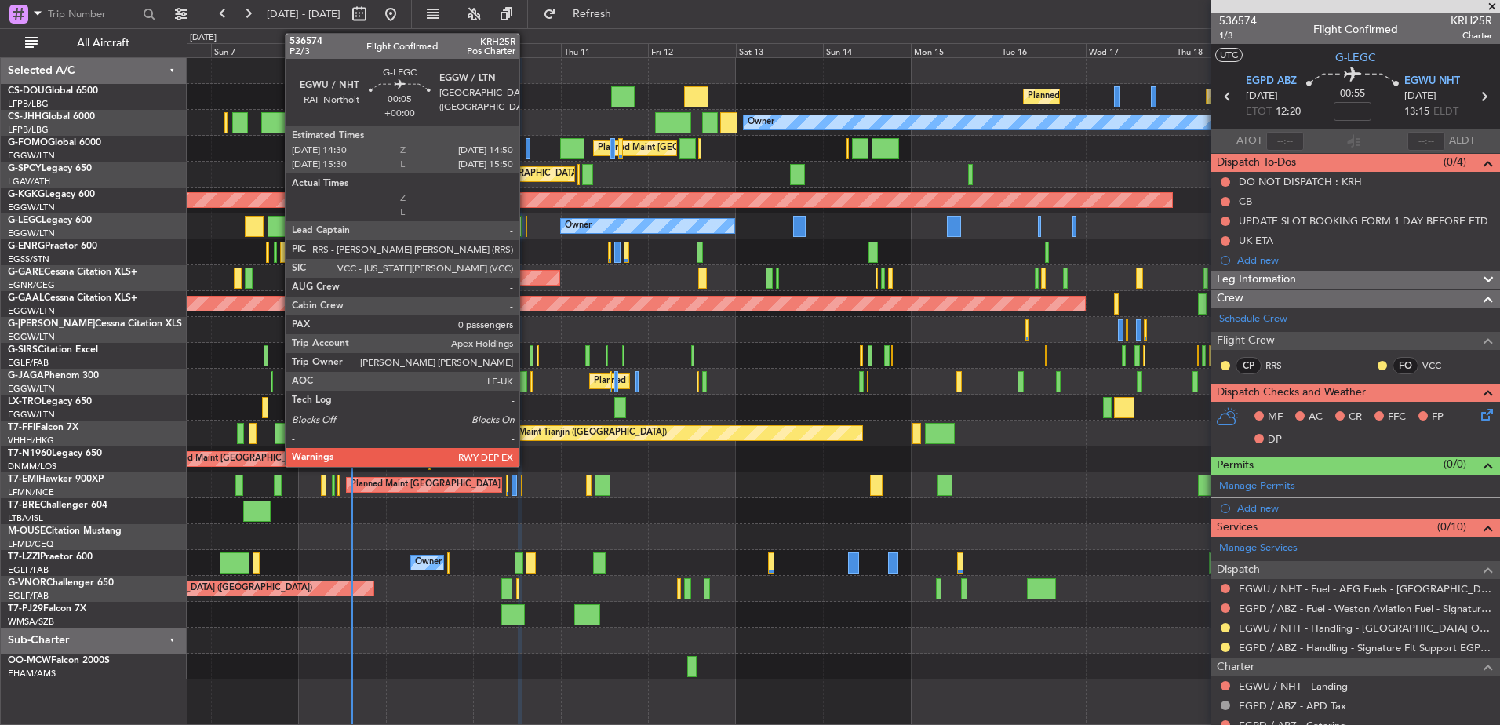
click at [526, 231] on div at bounding box center [527, 226] width 2 height 21
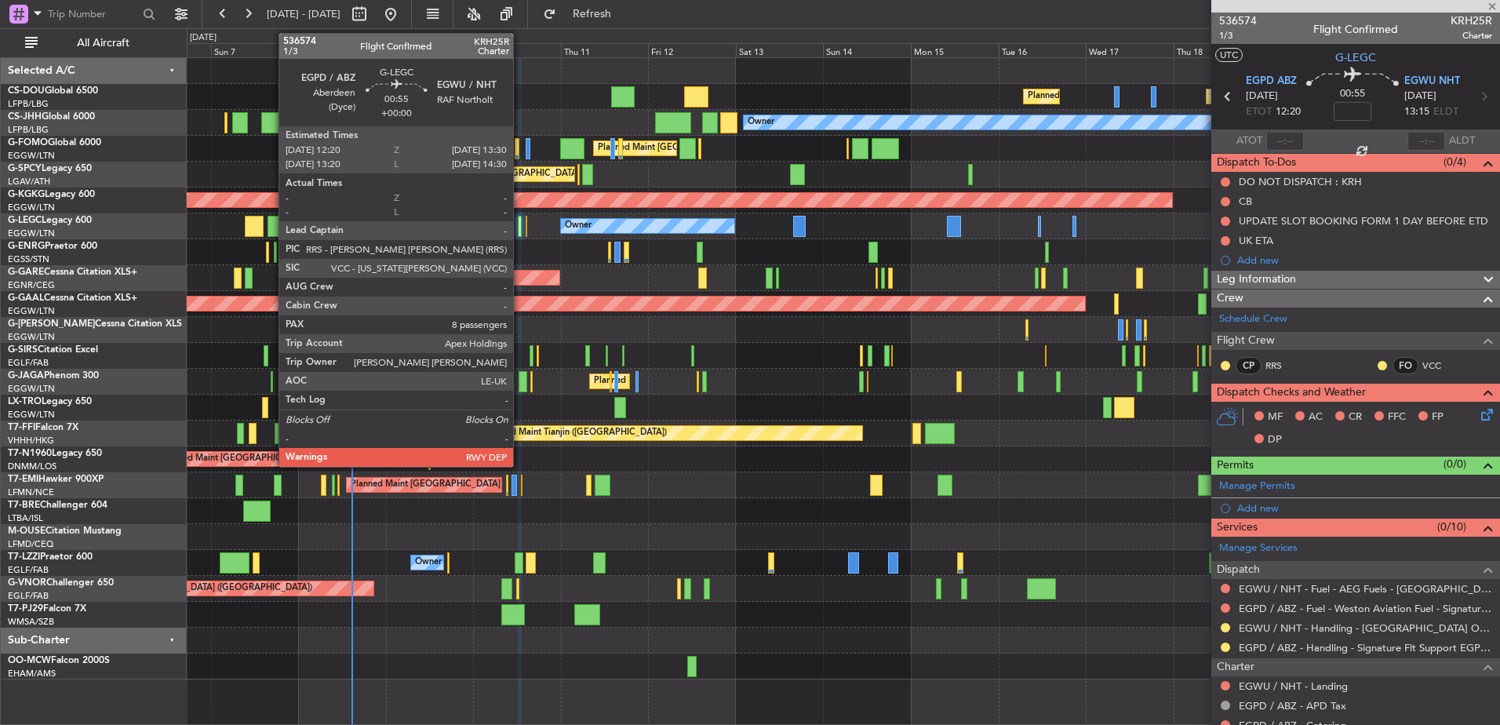
type input "0"
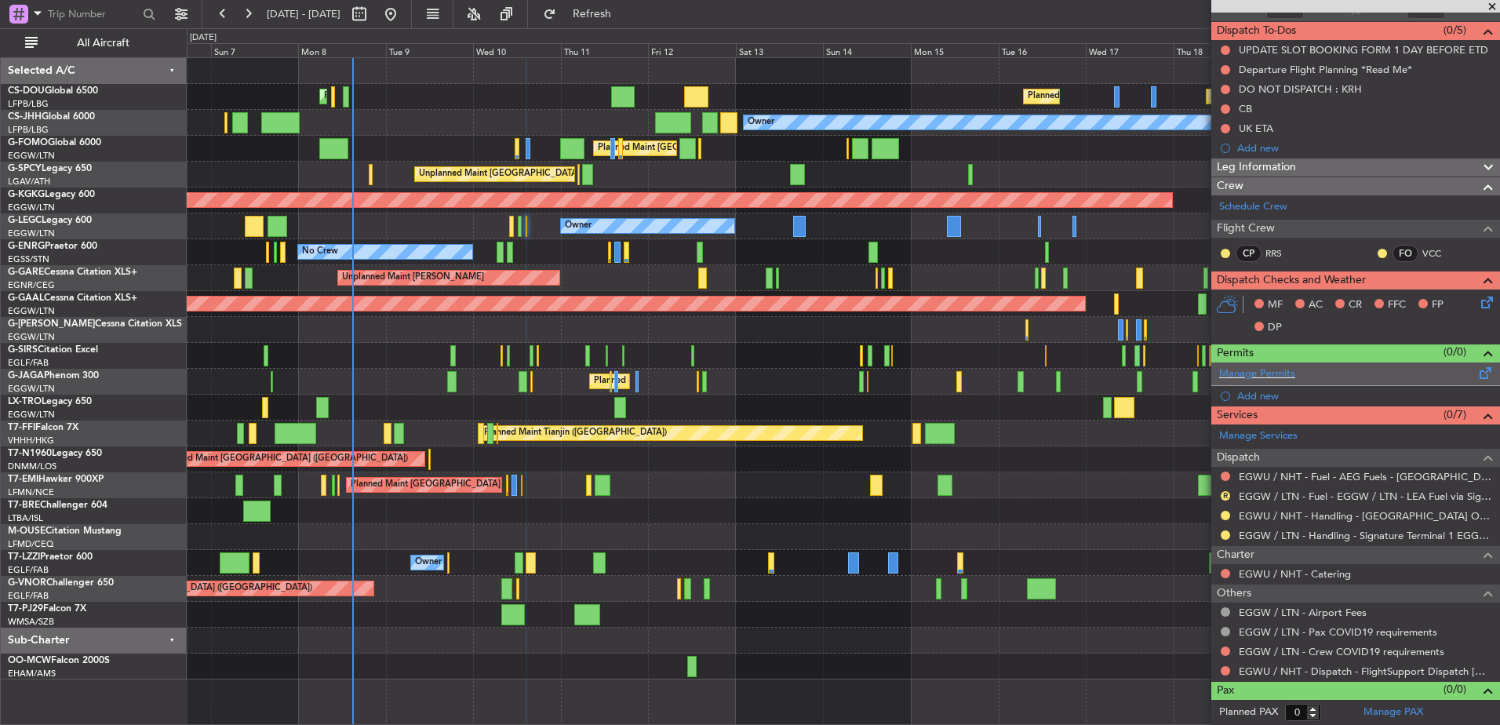
scroll to position [129, 0]
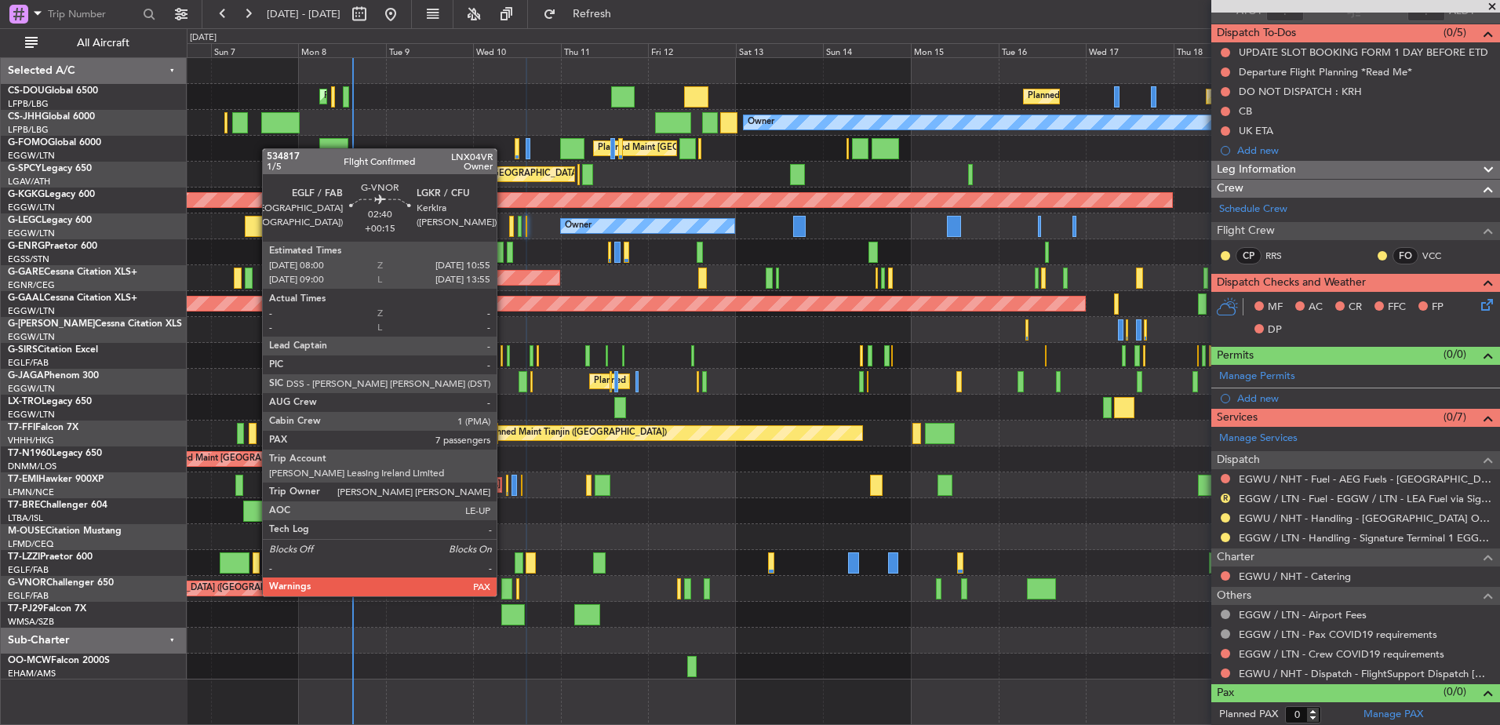
click at [503, 581] on div at bounding box center [506, 588] width 11 height 21
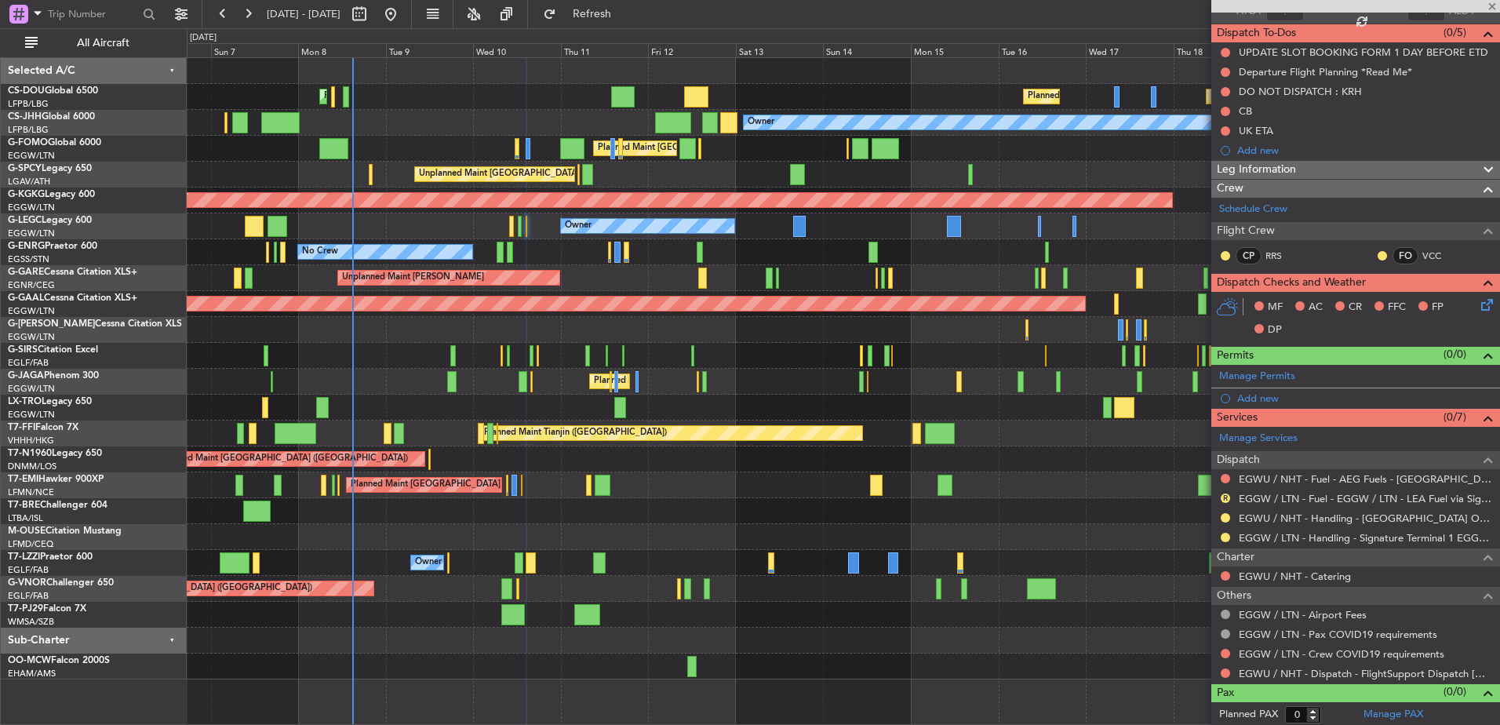
type input "+00:15"
type input "7"
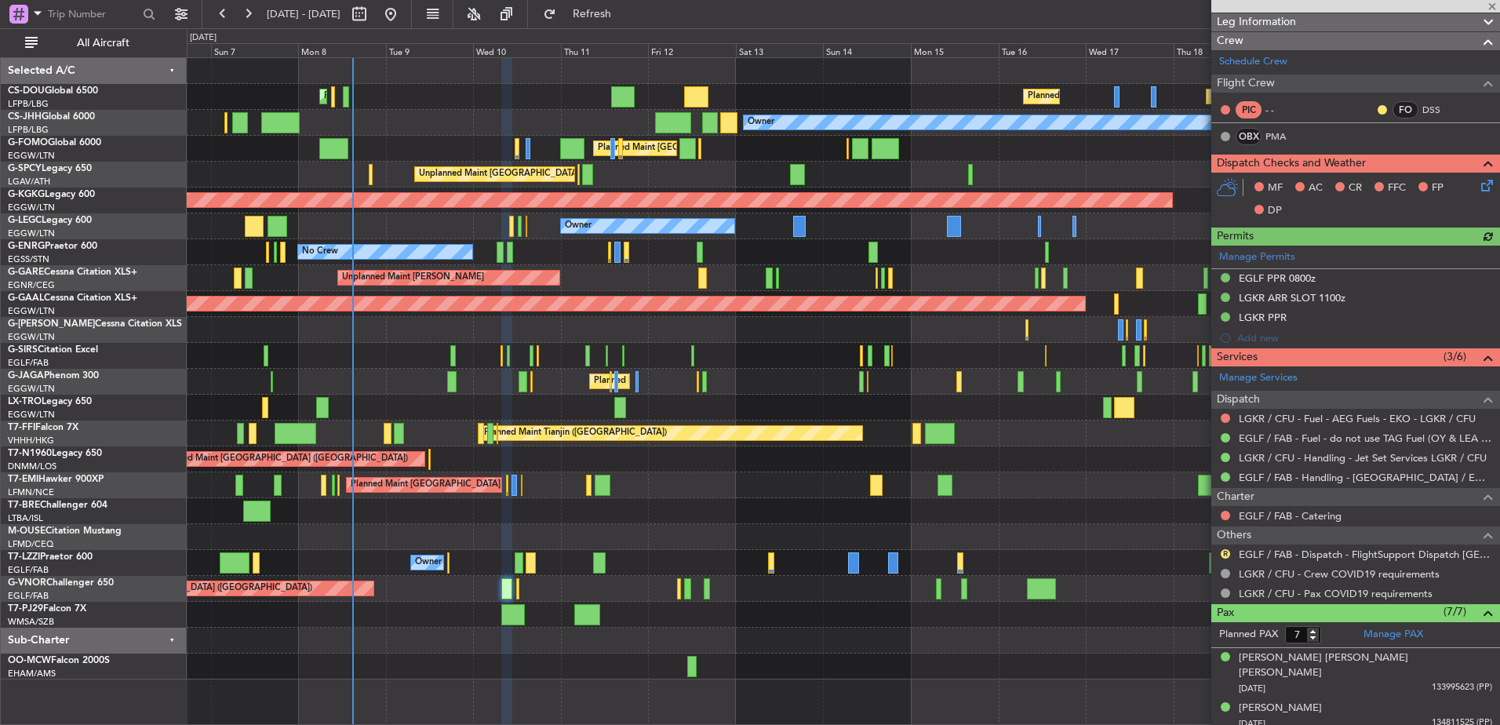
scroll to position [237, 0]
click at [1198, 277] on div "Manage Permits EGLF PPR 0800z LGKR ARR SLOT 1100z LGKR PPR Add new" at bounding box center [1355, 297] width 289 height 103
click at [1198, 268] on div "Manage Permits" at bounding box center [1355, 258] width 289 height 24
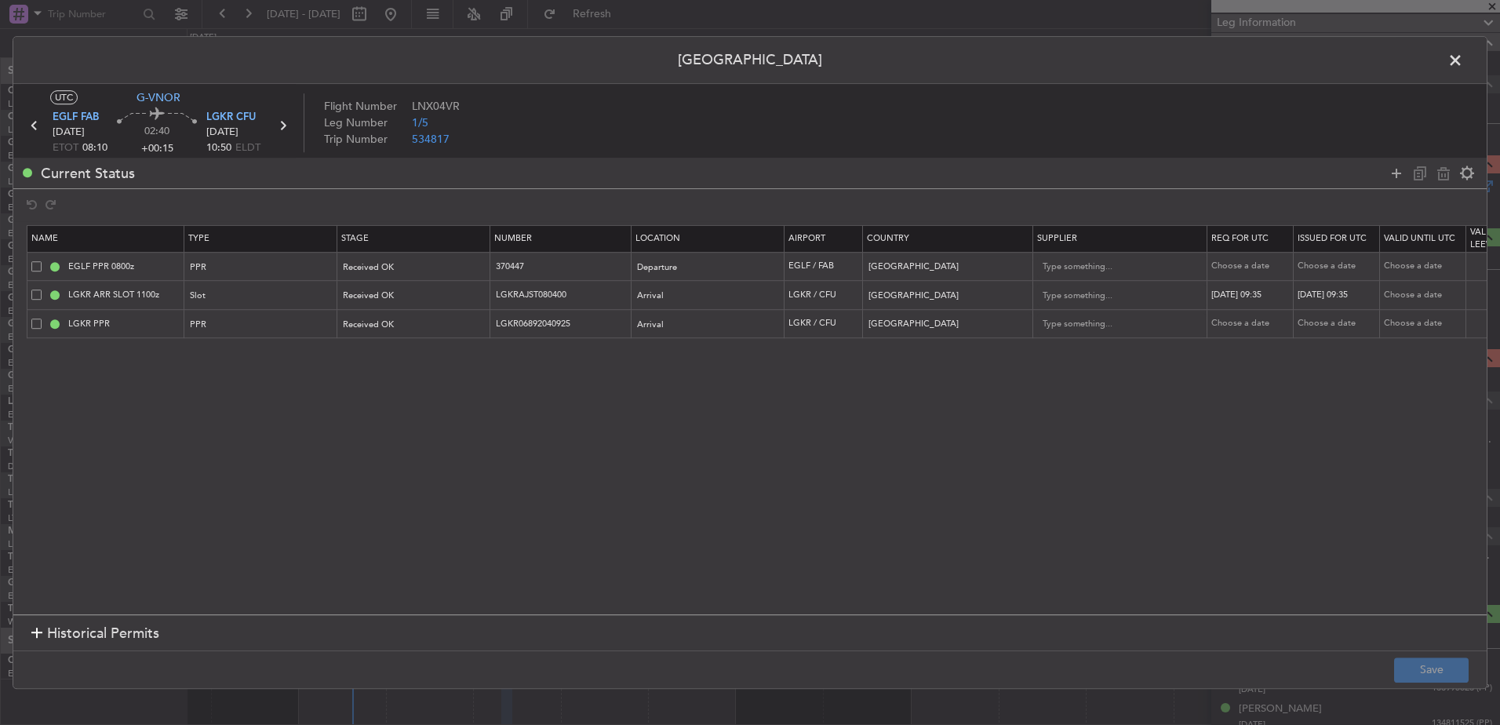
click at [1198, 56] on span at bounding box center [1463, 64] width 0 height 31
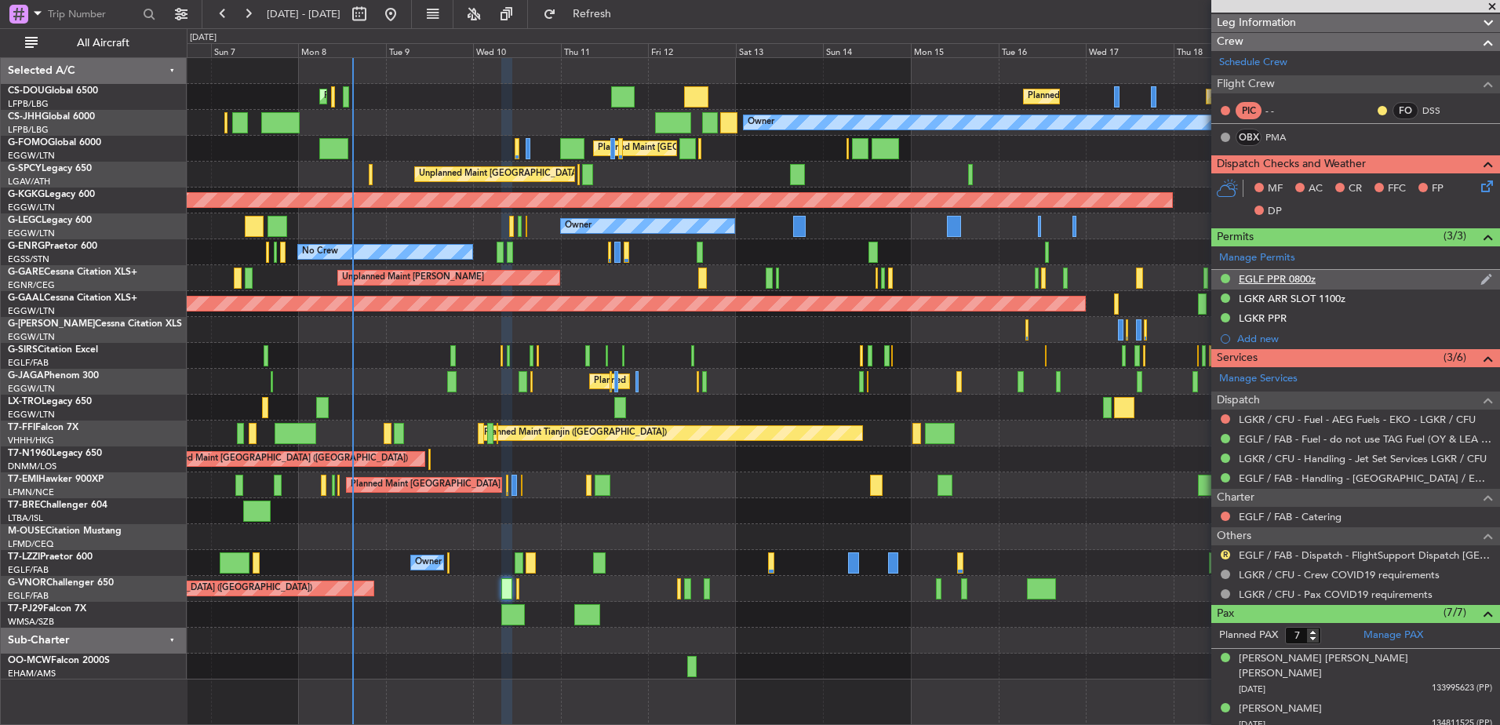
click at [1198, 283] on div "EGLF PPR 0800z" at bounding box center [1277, 278] width 77 height 13
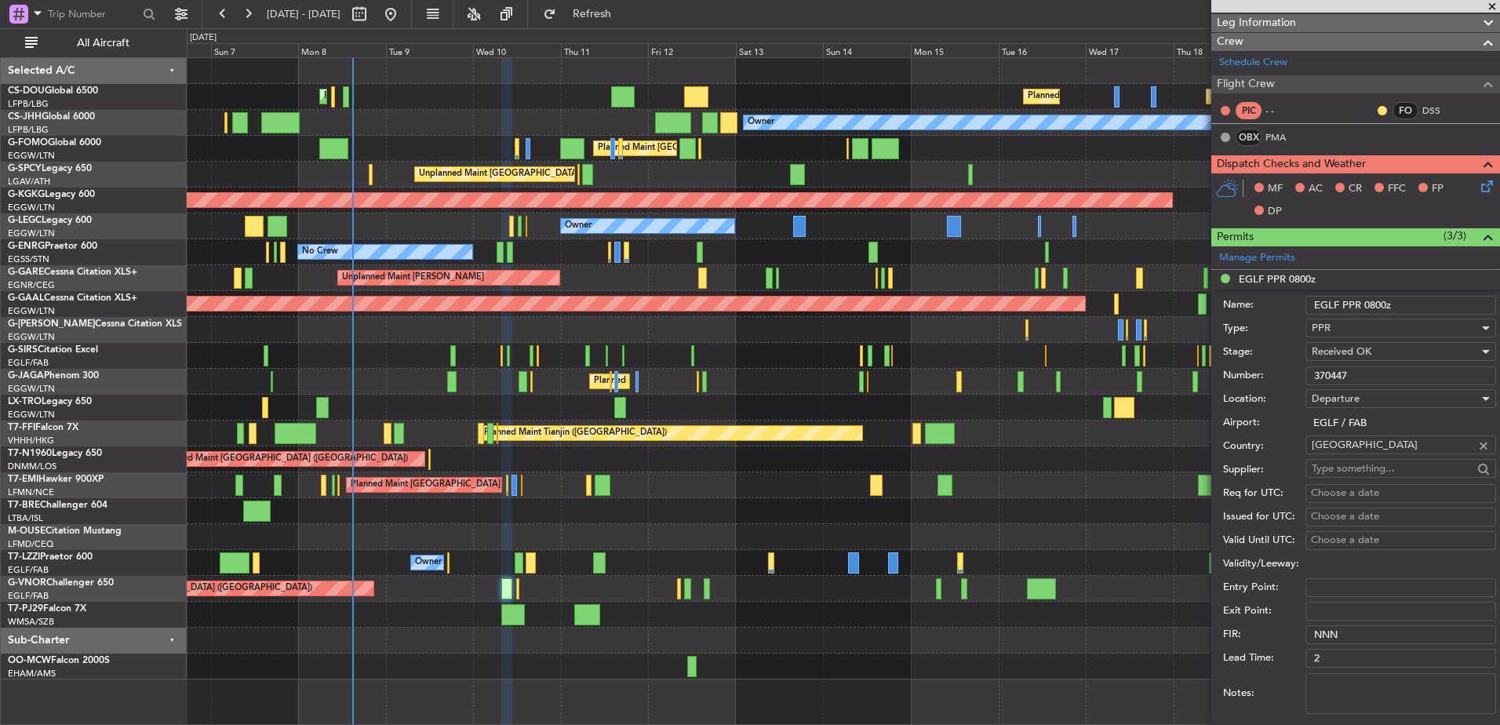
drag, startPoint x: 1363, startPoint y: 374, endPoint x: 1223, endPoint y: 403, distance: 142.6
click at [1198, 403] on form "Name: EGLF PPR 0800z Type: PPR Stage: Received OK Number: 370447 Location: Depa…" at bounding box center [1355, 524] width 289 height 468
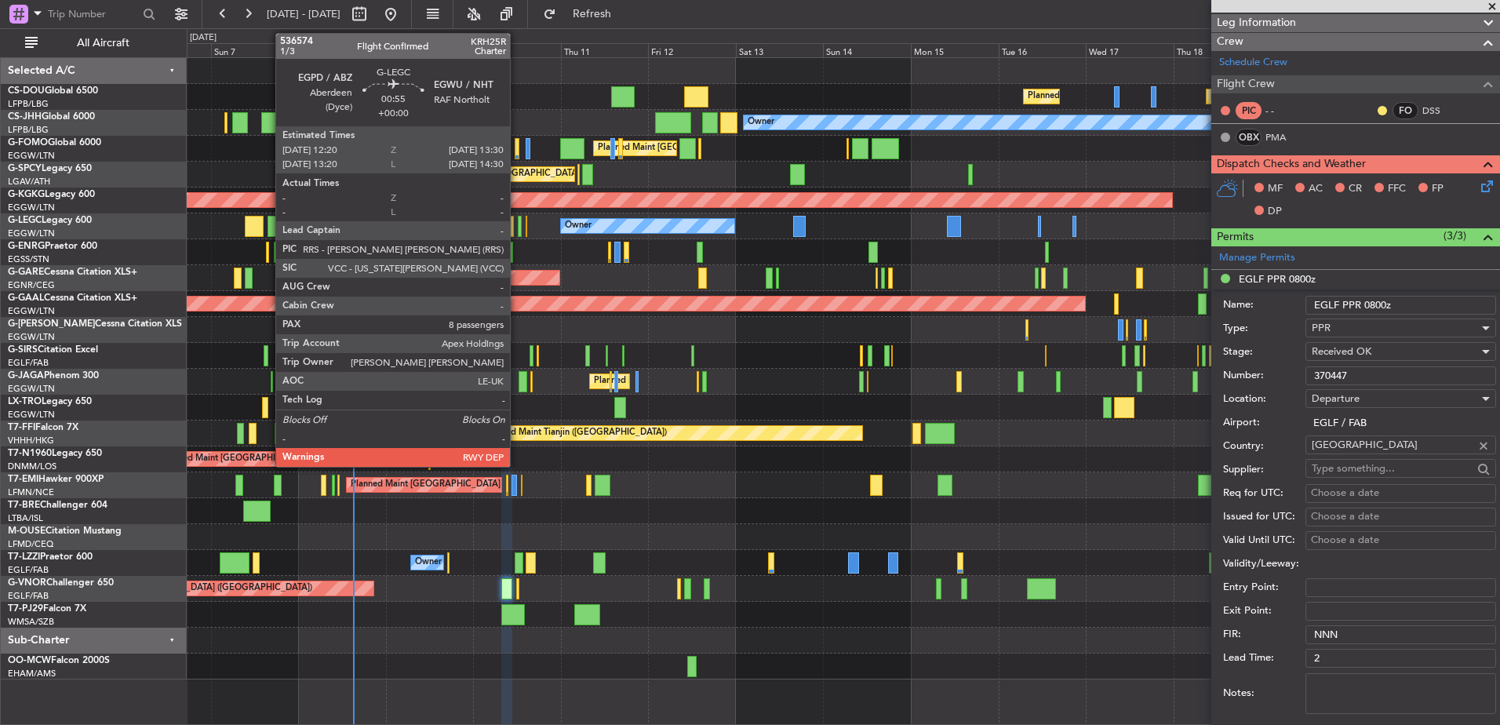
click at [518, 231] on div at bounding box center [520, 226] width 5 height 21
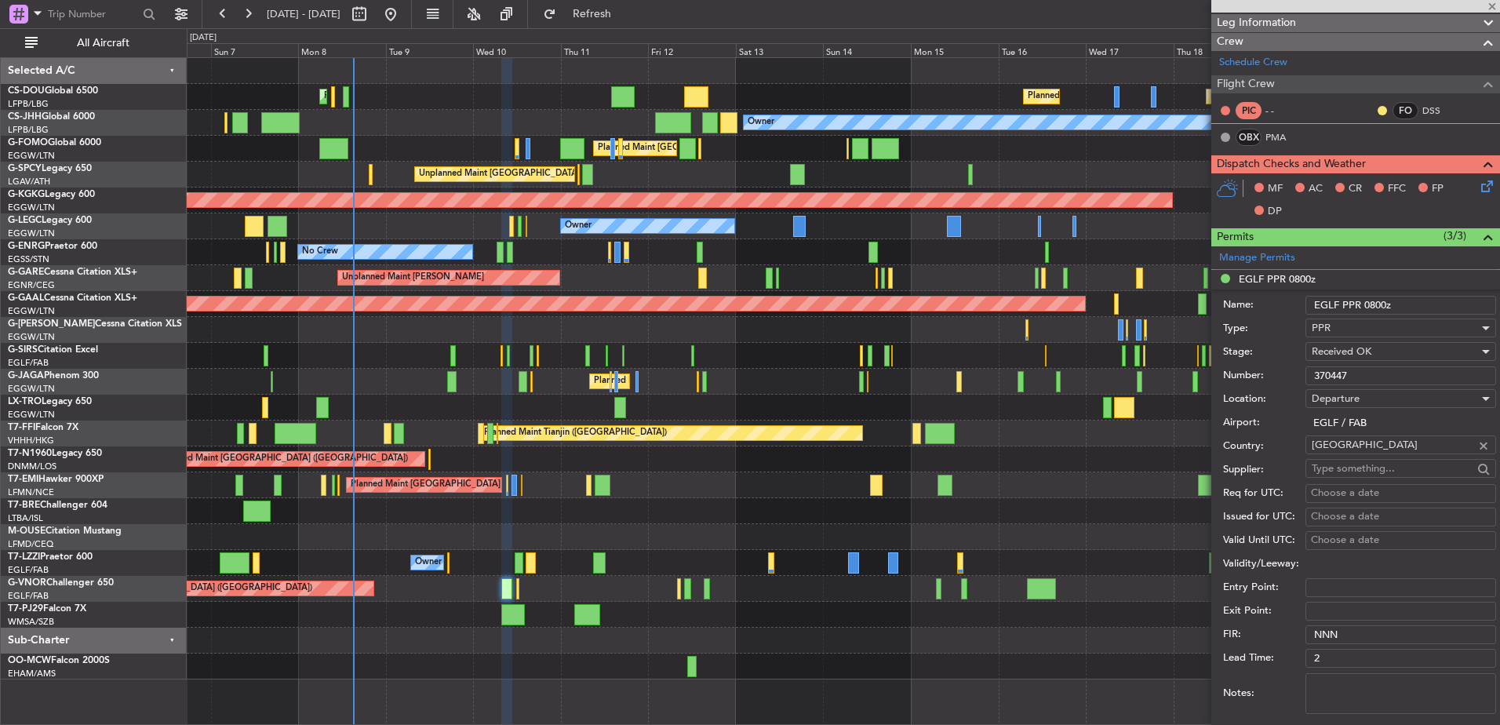
scroll to position [0, 0]
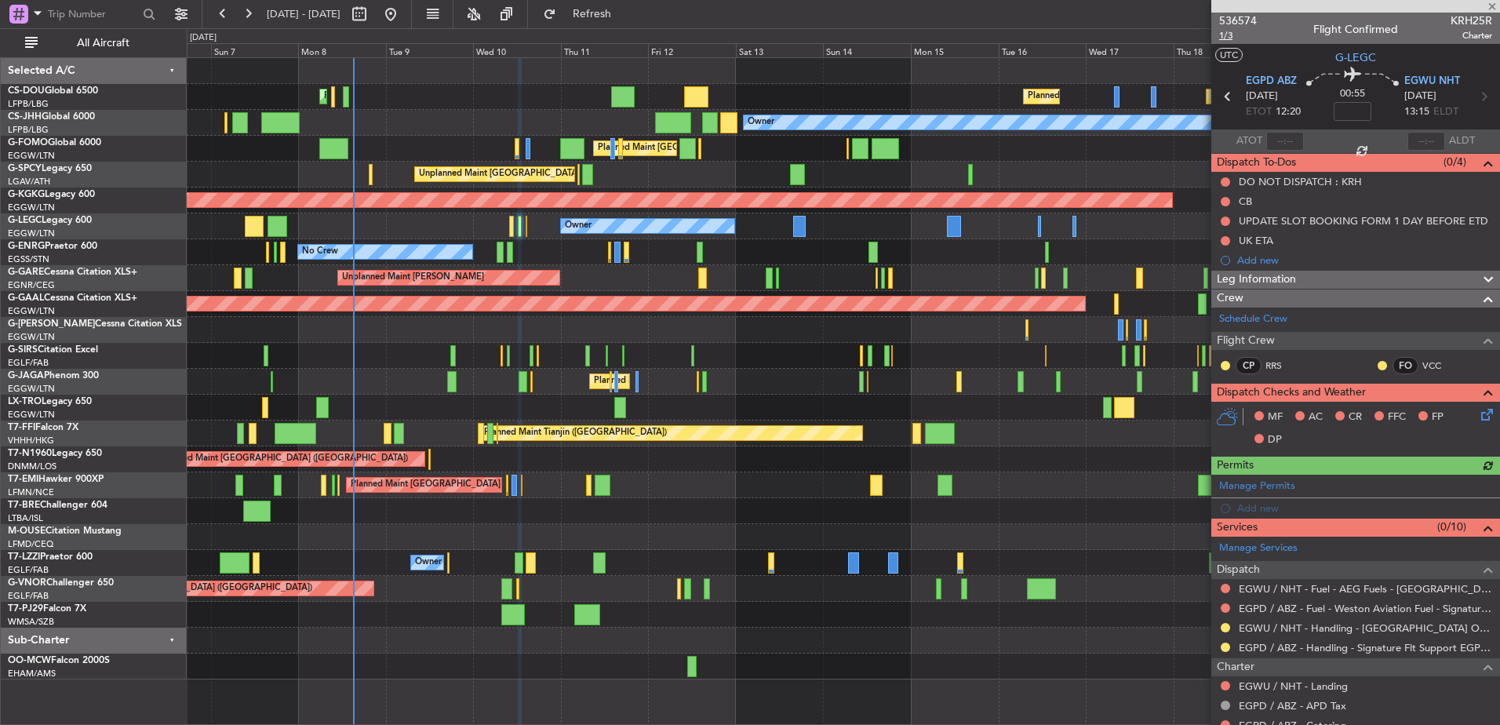
click at [1198, 35] on span "1/3" at bounding box center [1238, 35] width 38 height 13
click at [622, 21] on button "Refresh" at bounding box center [583, 14] width 94 height 25
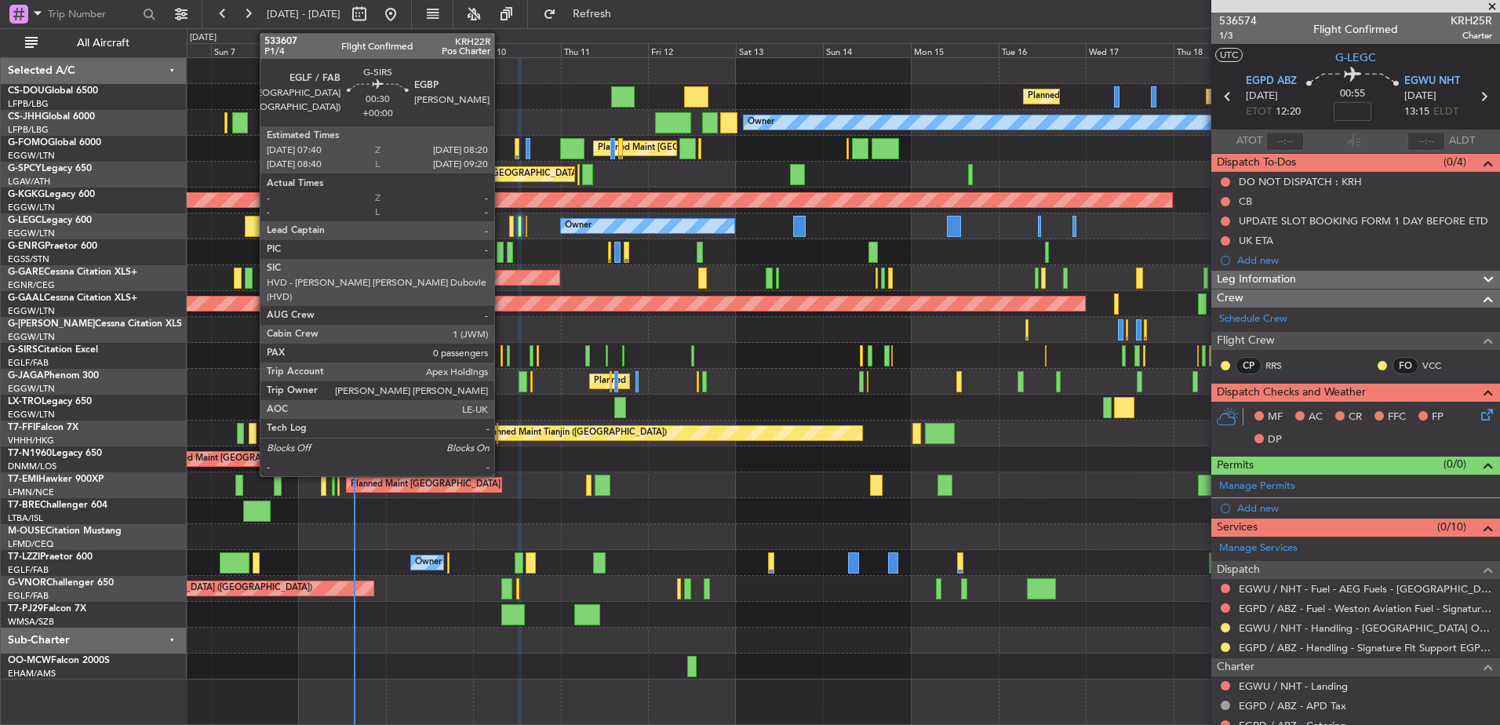
click at [501, 347] on div at bounding box center [502, 355] width 3 height 21
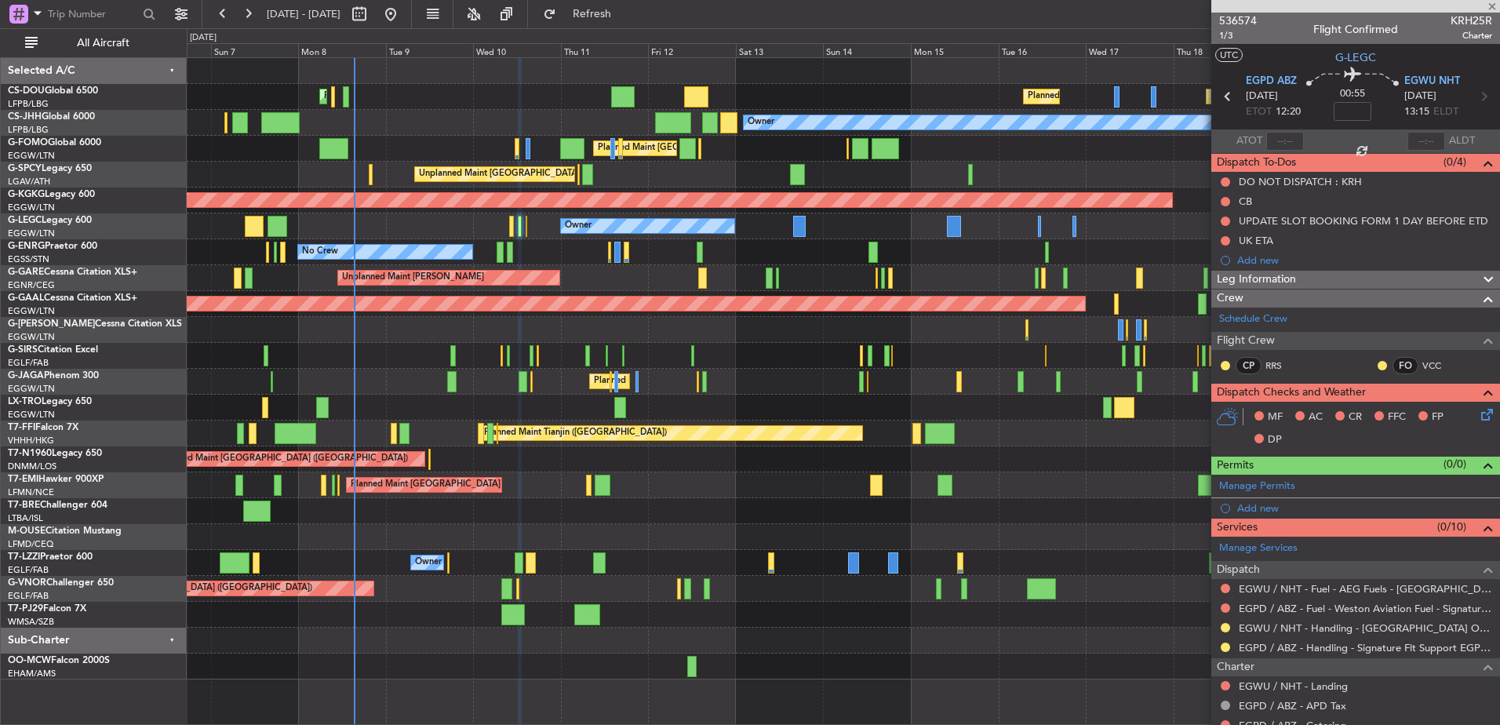
type input "0"
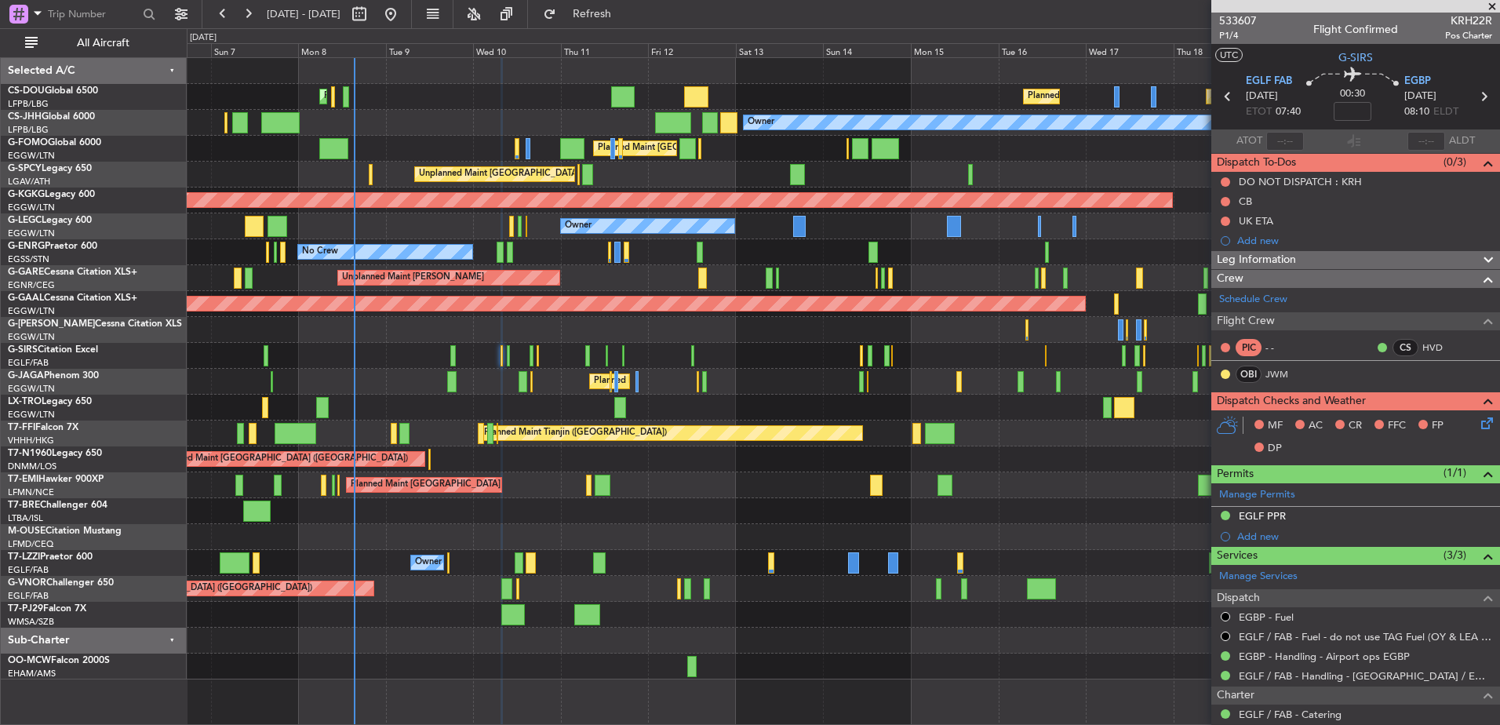
click at [505, 349] on div "Planned Maint [GEOGRAPHIC_DATA] ([GEOGRAPHIC_DATA])" at bounding box center [843, 356] width 1313 height 26
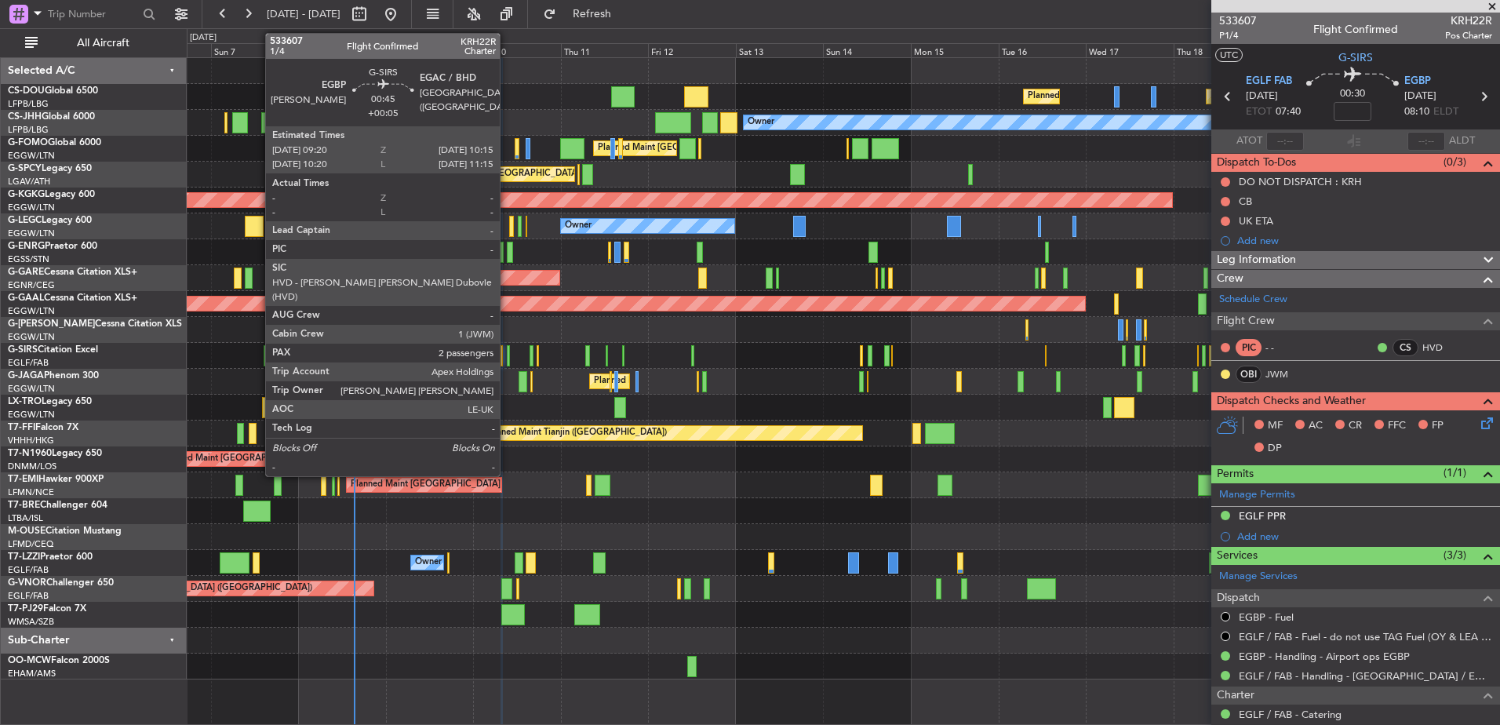
click at [507, 348] on div at bounding box center [509, 355] width 4 height 21
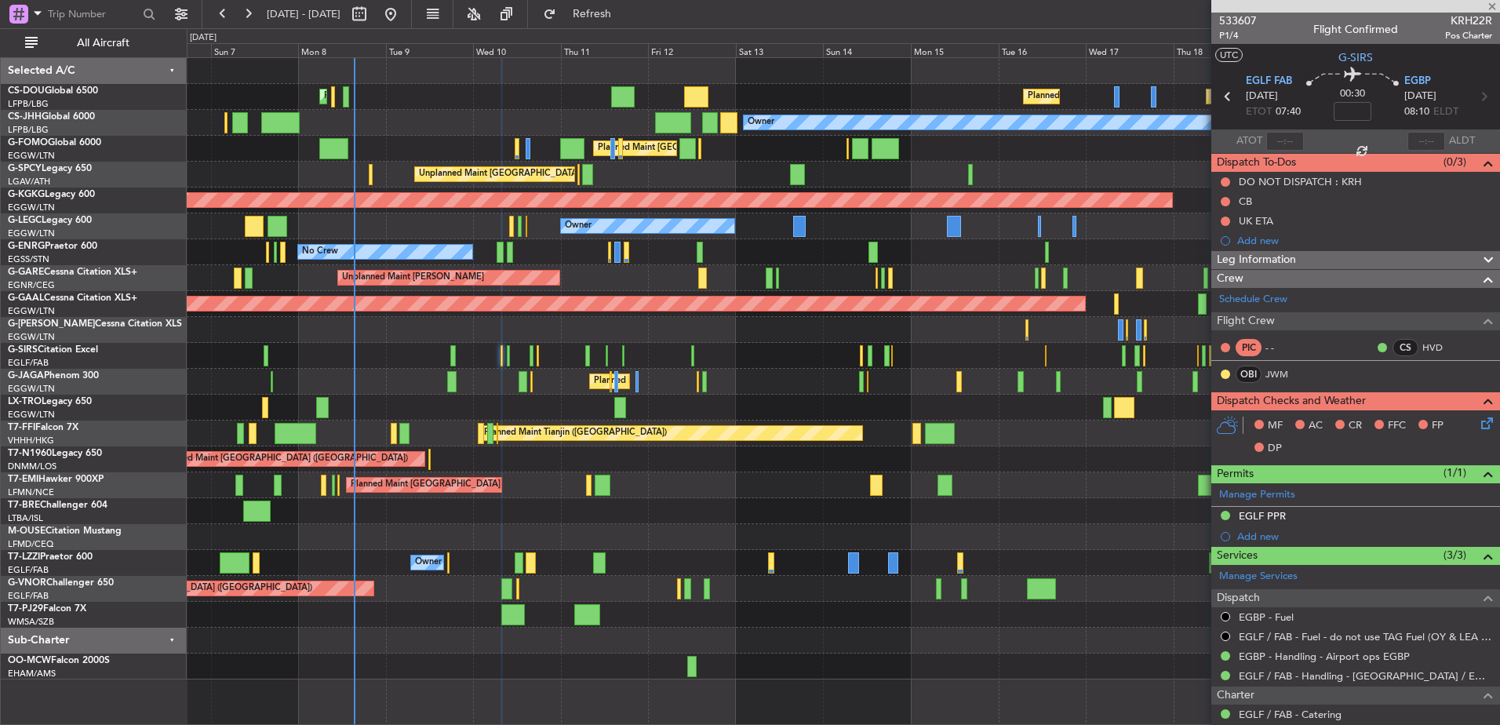
type input "+00:05"
type input "2"
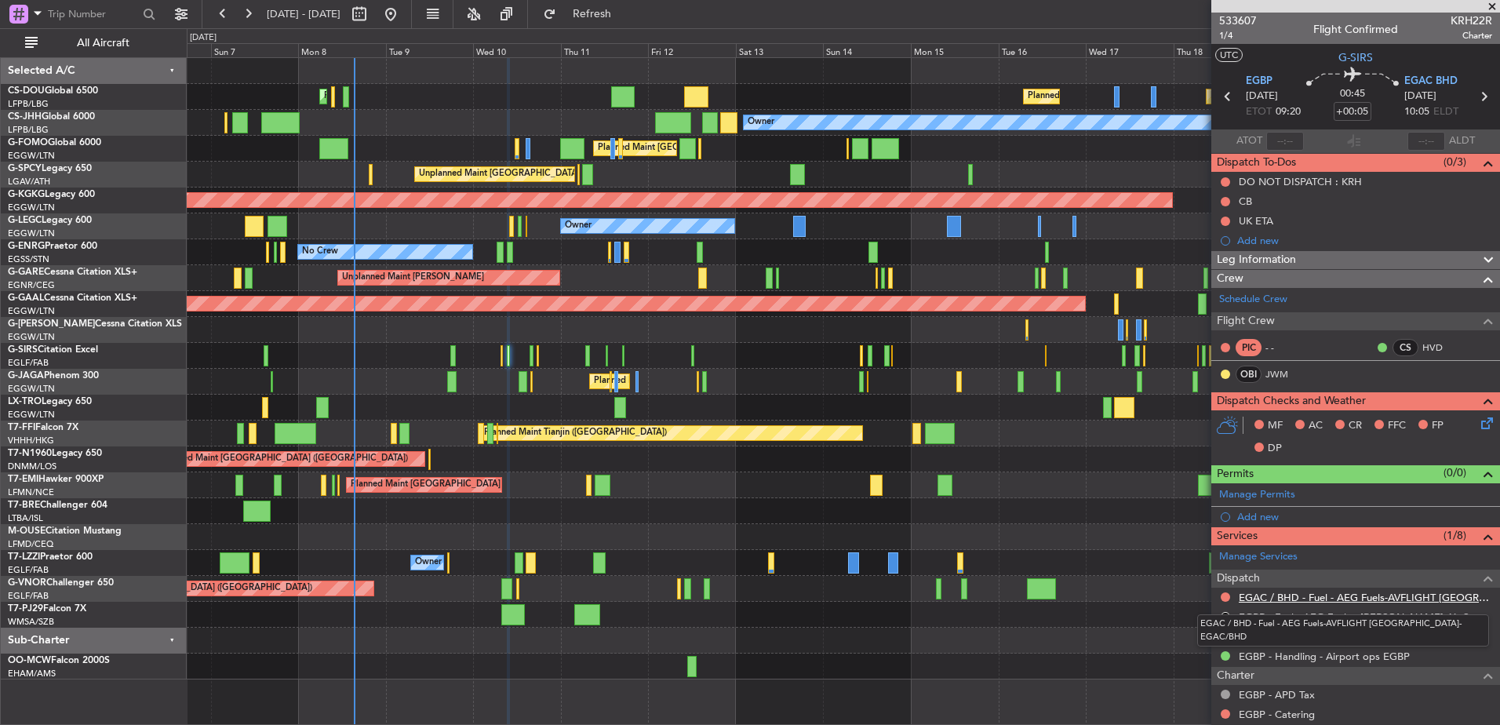
click at [1198, 592] on link "EGAC / BHD - Fuel - AEG Fuels-AVFLIGHT [GEOGRAPHIC_DATA]-EGAC/BHD" at bounding box center [1365, 597] width 253 height 13
click at [602, 24] on button "Refresh" at bounding box center [583, 14] width 94 height 25
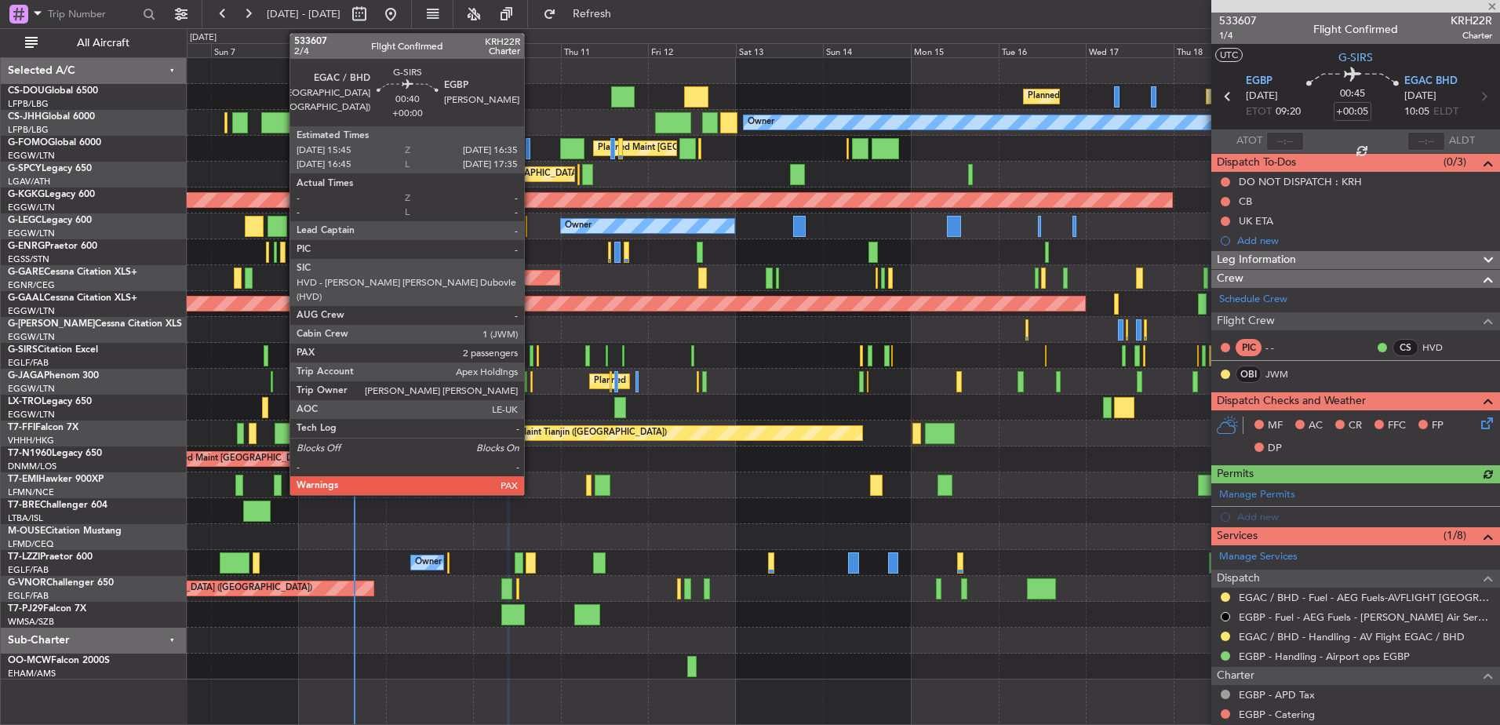
click at [531, 354] on div at bounding box center [531, 355] width 3 height 21
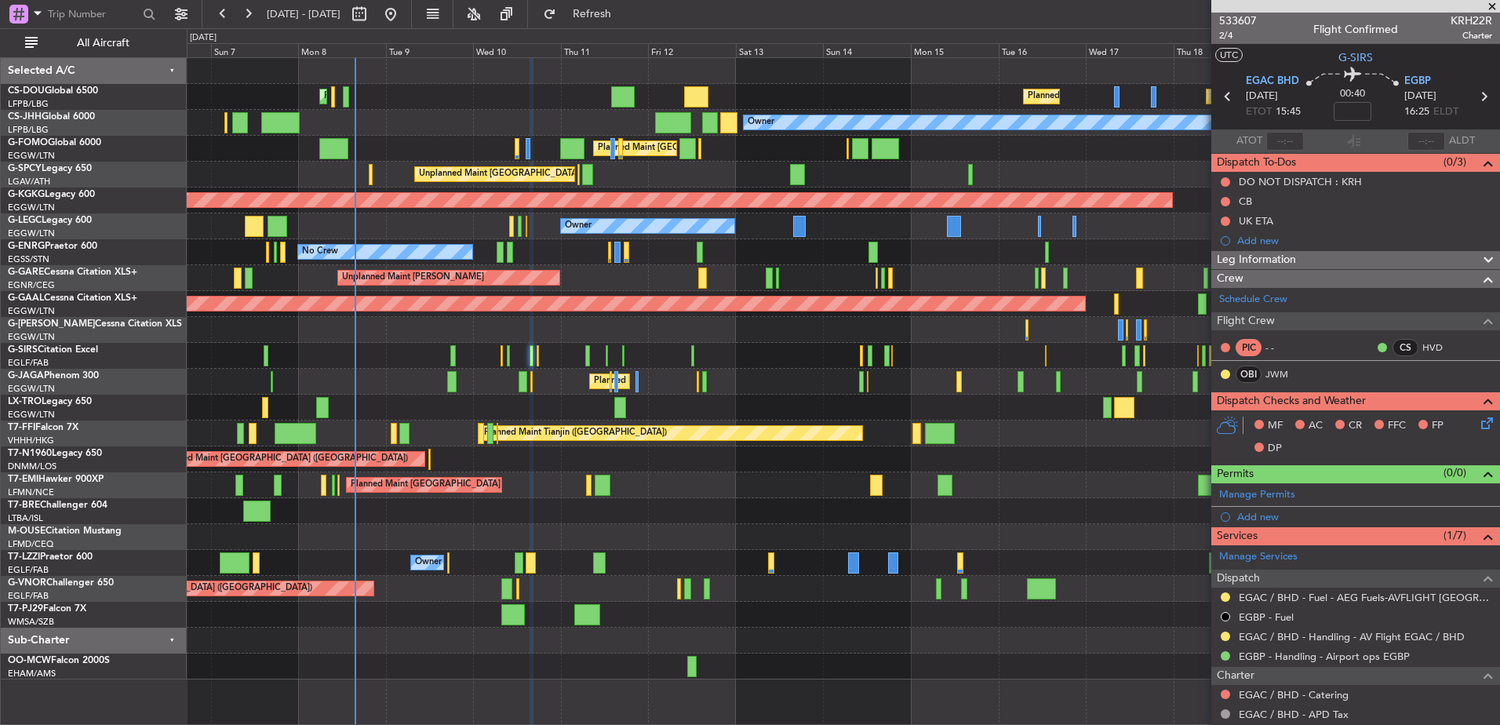
scroll to position [74, 0]
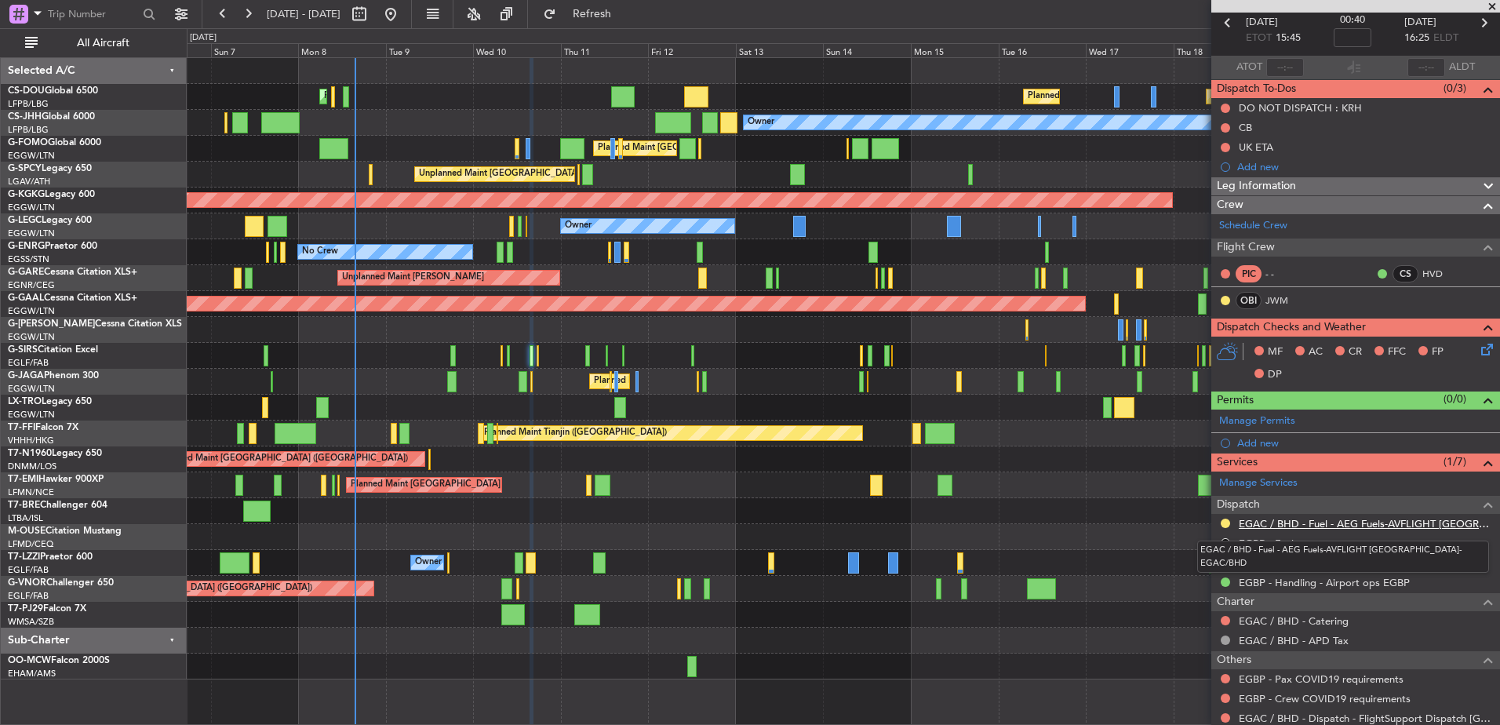
click at [1198, 523] on link "EGAC / BHD - Fuel - AEG Fuels-AVFLIGHT [GEOGRAPHIC_DATA]-EGAC/BHD" at bounding box center [1365, 523] width 253 height 13
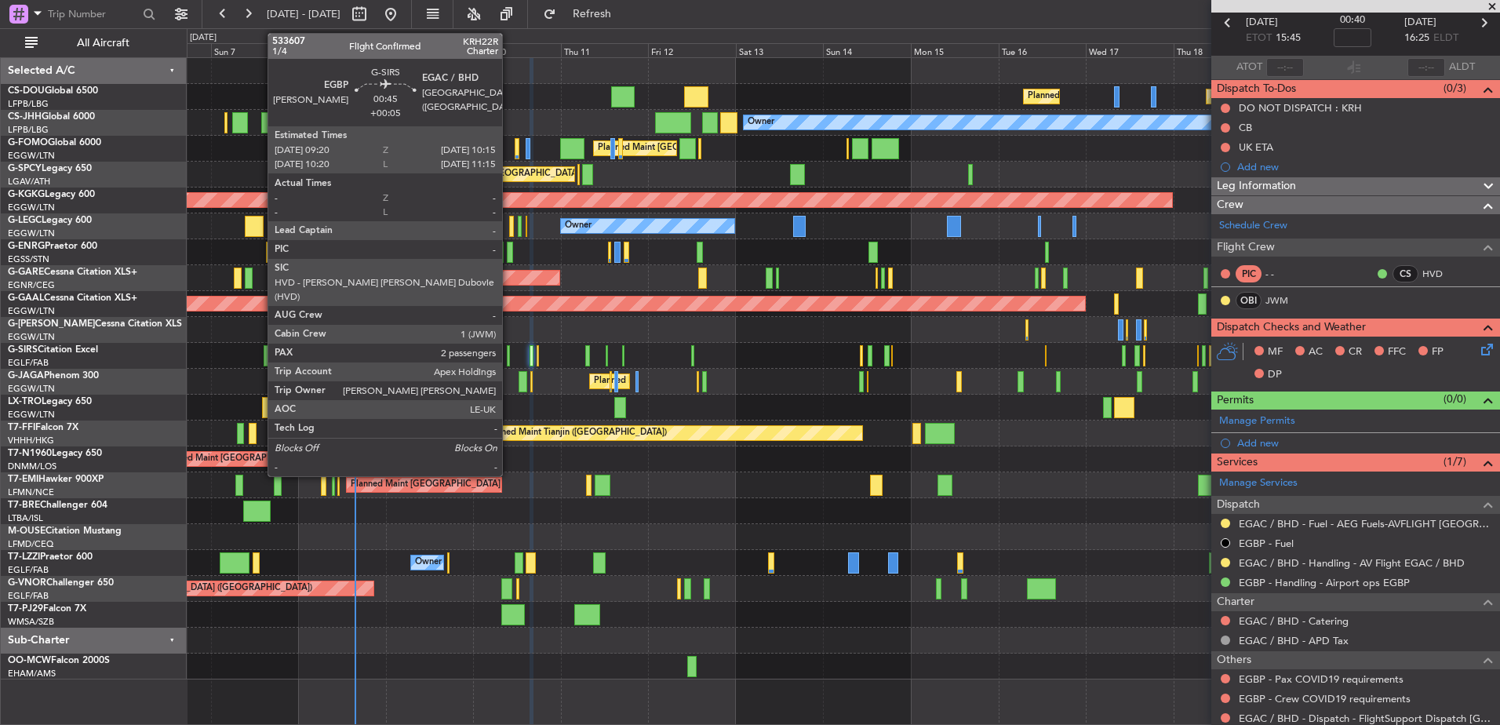
click at [509, 349] on div at bounding box center [509, 355] width 4 height 21
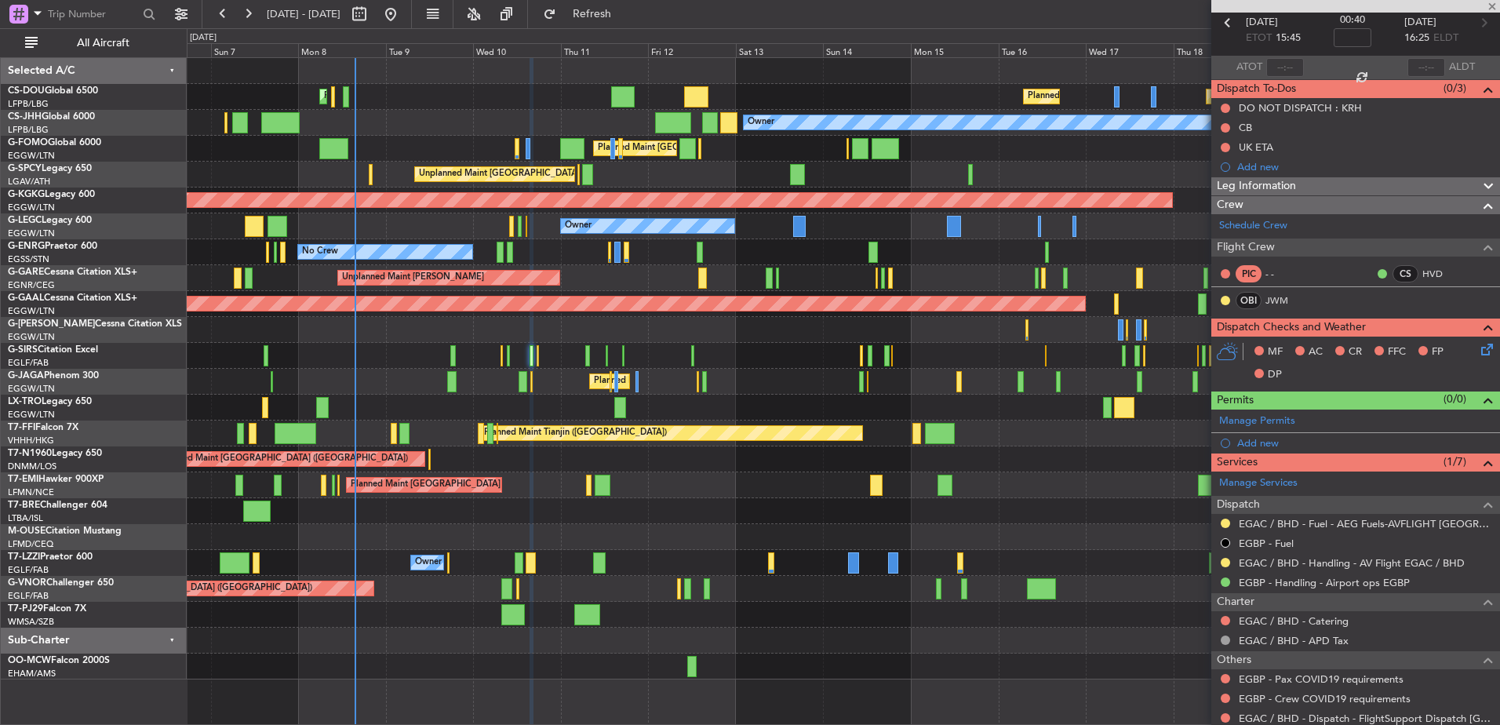
type input "+00:05"
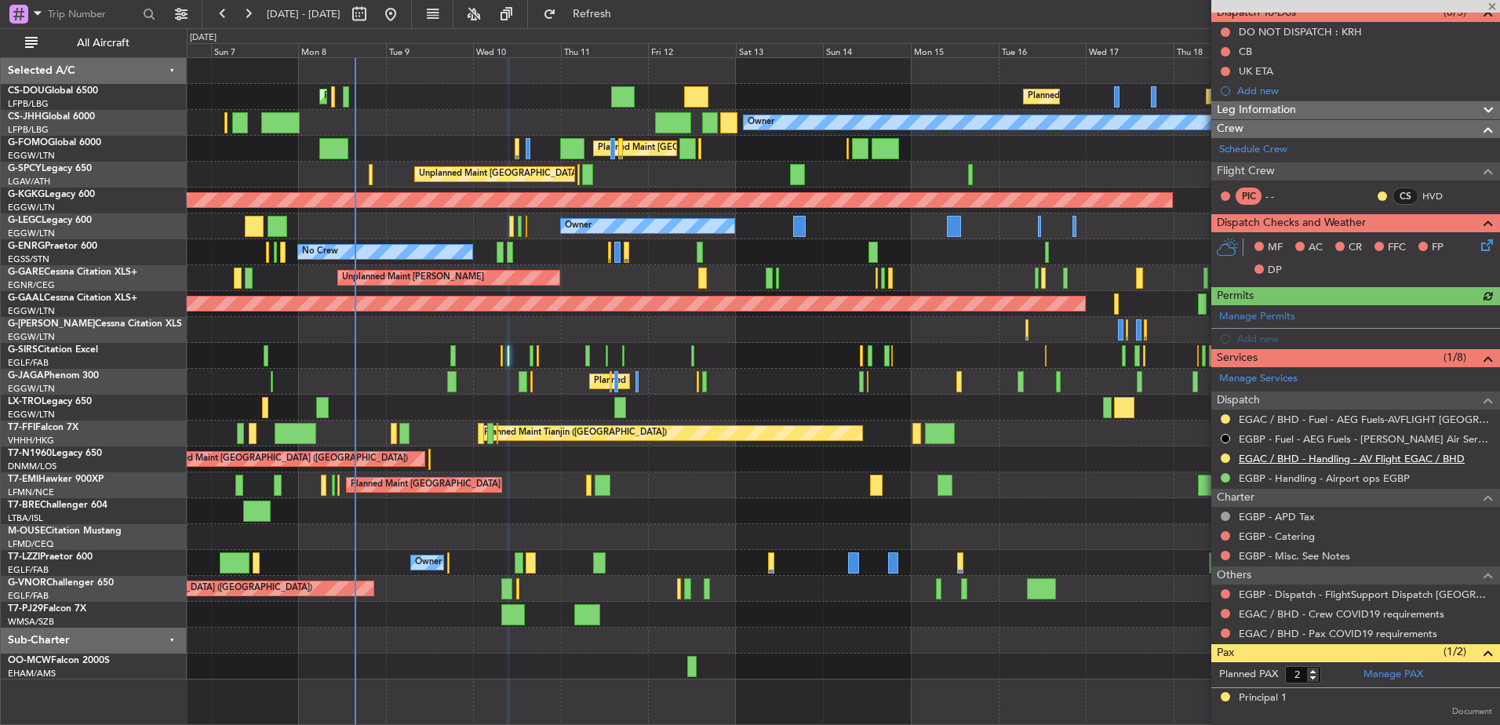
scroll to position [150, 0]
click at [1198, 419] on link "EGAC / BHD - Fuel - AEG Fuels-AVFLIGHT [GEOGRAPHIC_DATA]-EGAC/BHD" at bounding box center [1365, 419] width 253 height 13
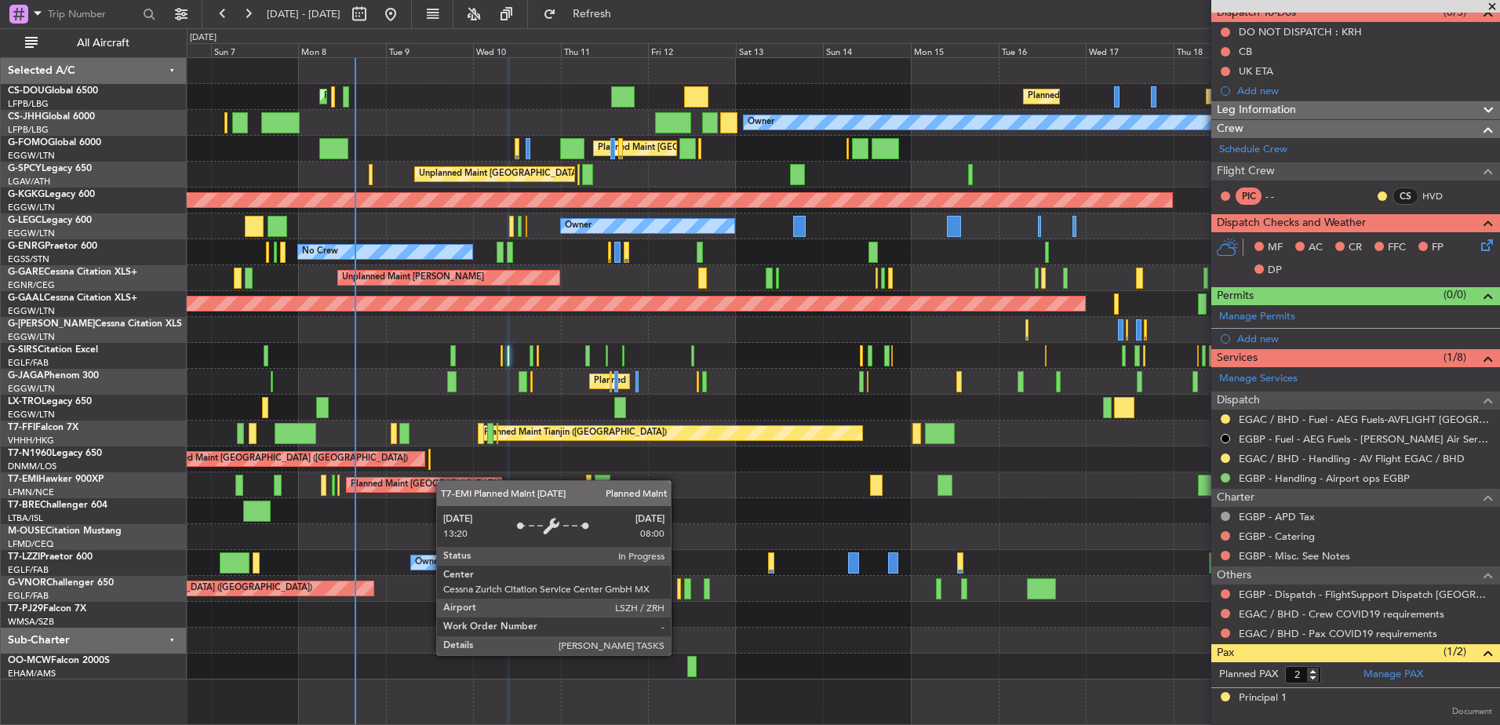
click at [585, 499] on div "Planned Maint [GEOGRAPHIC_DATA] ([GEOGRAPHIC_DATA]) Planned Maint [GEOGRAPHIC_D…" at bounding box center [843, 368] width 1313 height 621
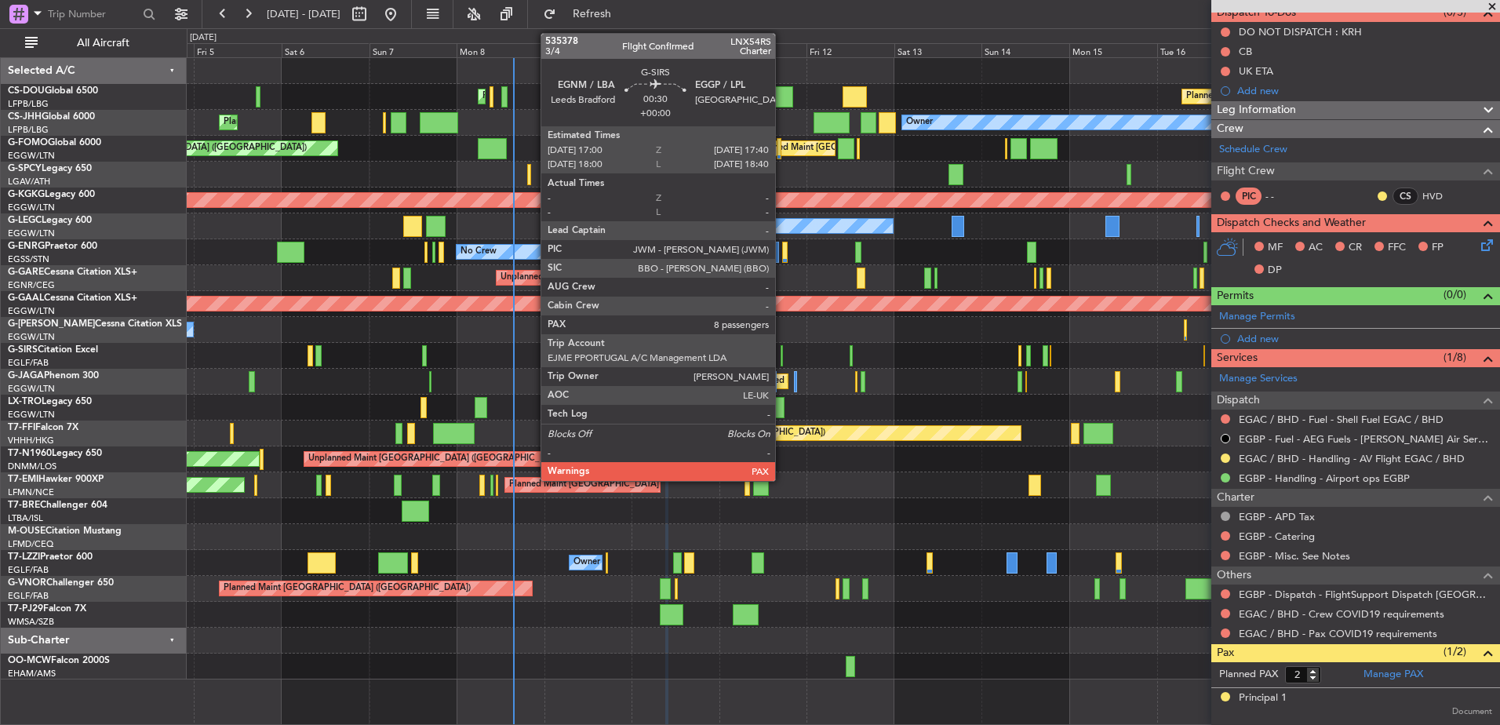
click at [782, 356] on div at bounding box center [782, 355] width 3 height 21
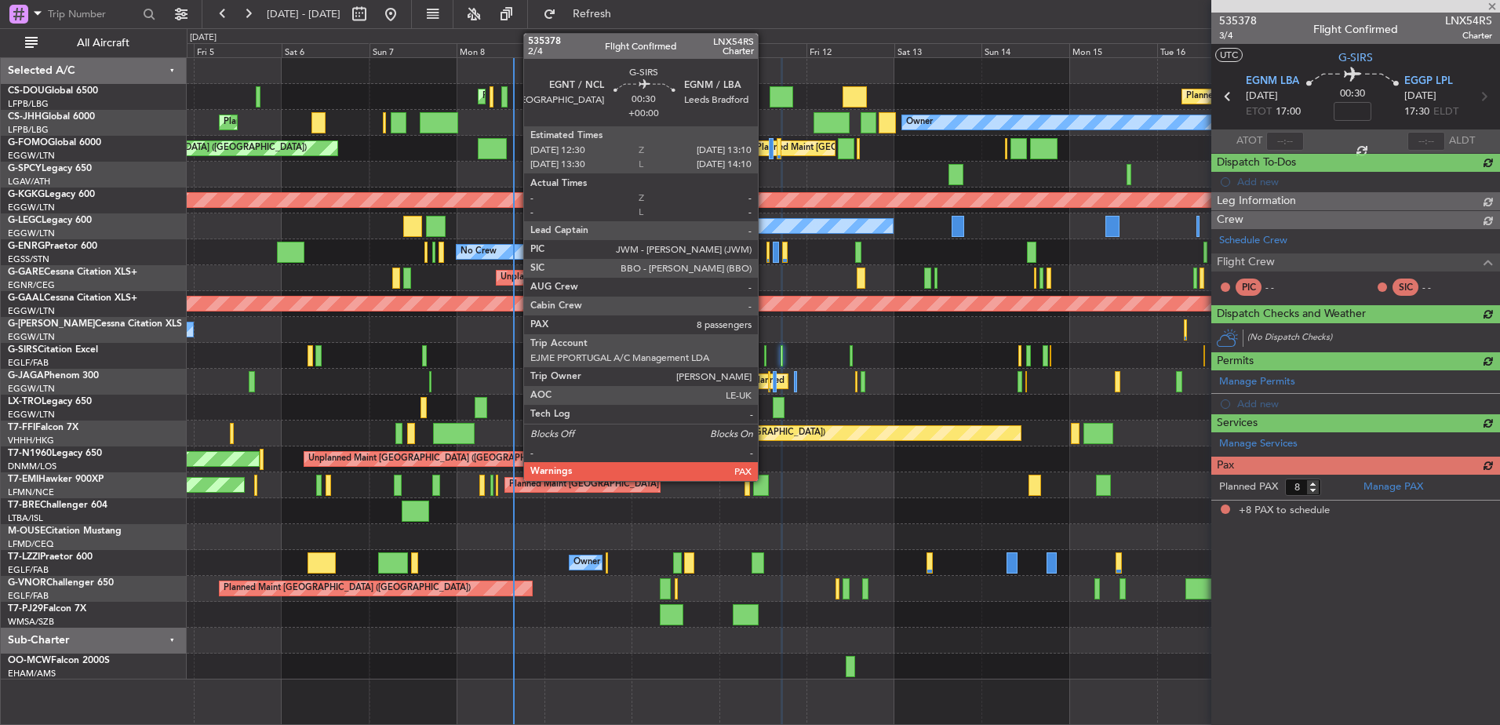
scroll to position [0, 0]
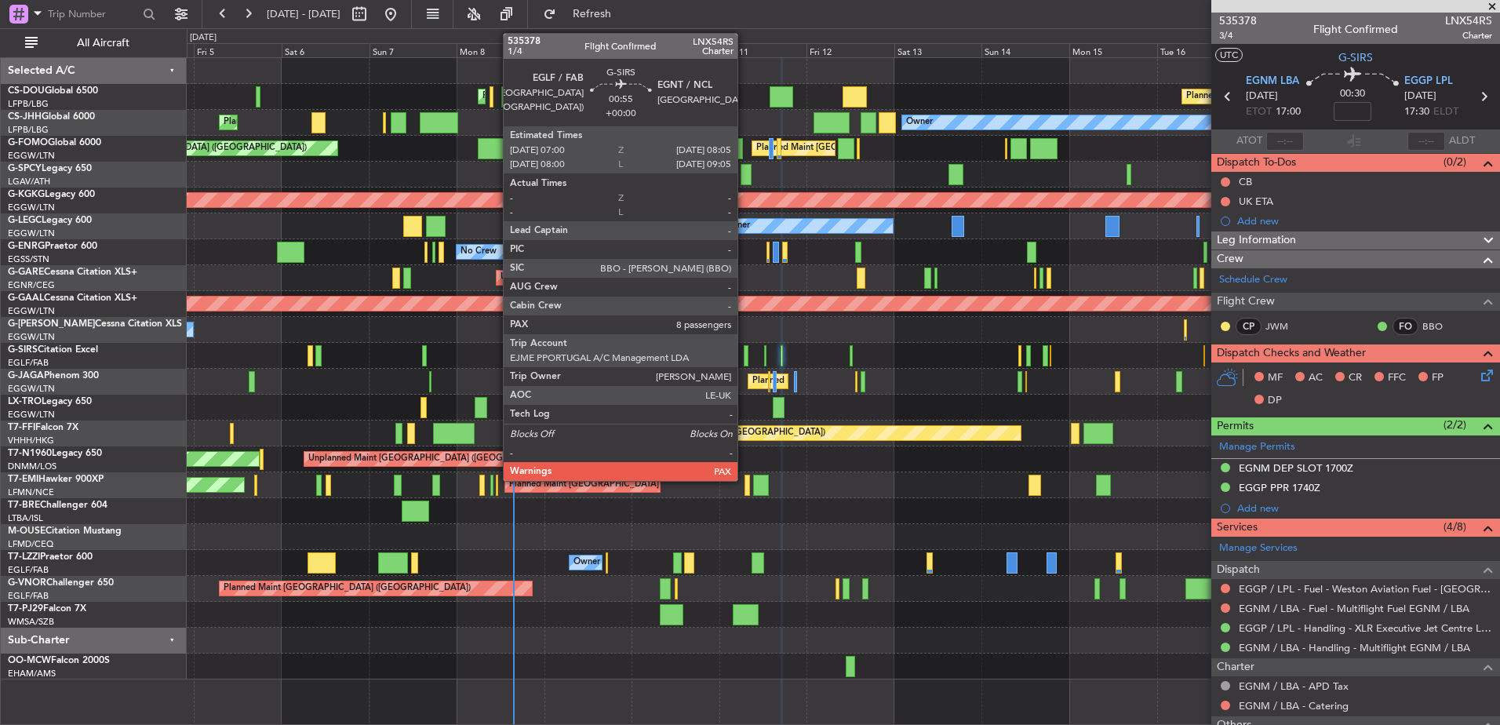
click at [744, 351] on div at bounding box center [746, 355] width 5 height 21
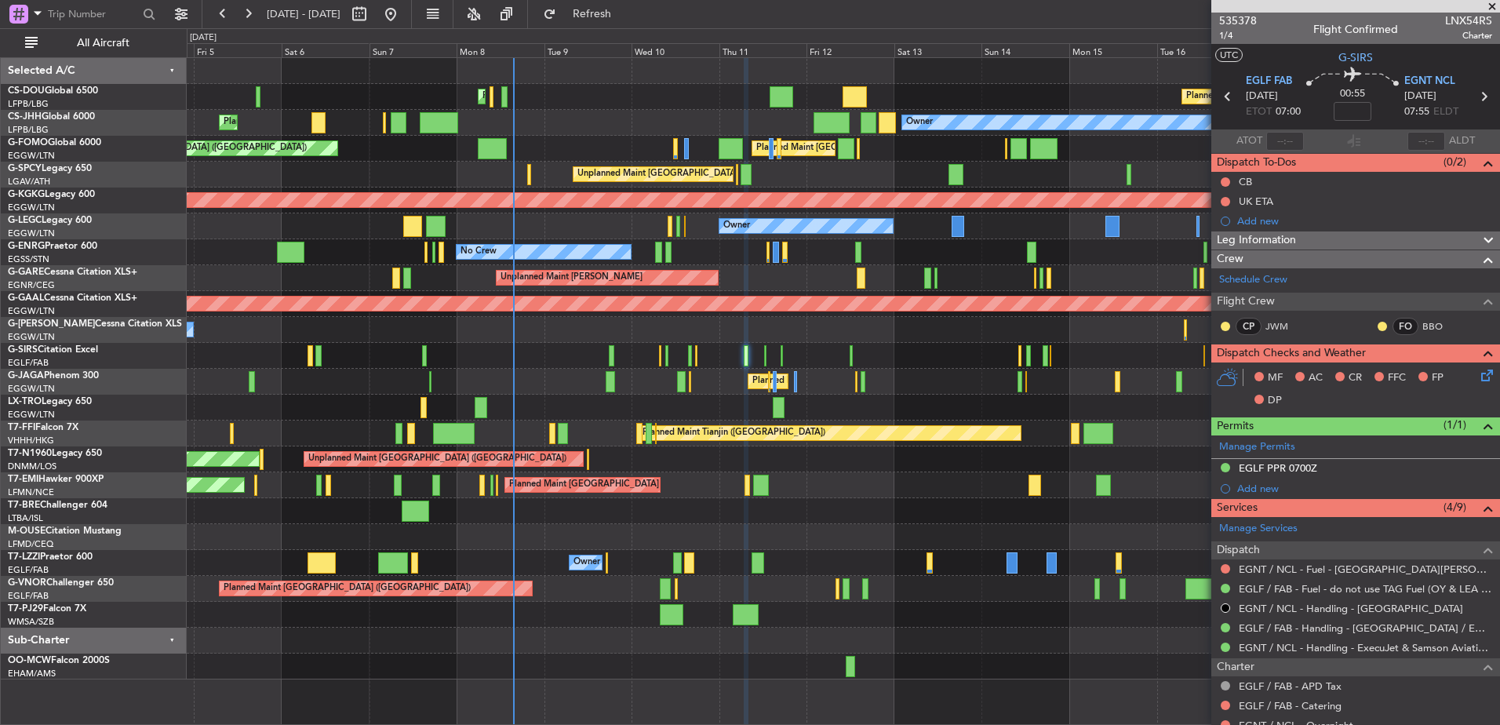
click at [693, 356] on div "Planned Maint [GEOGRAPHIC_DATA] ([GEOGRAPHIC_DATA])" at bounding box center [843, 356] width 1313 height 26
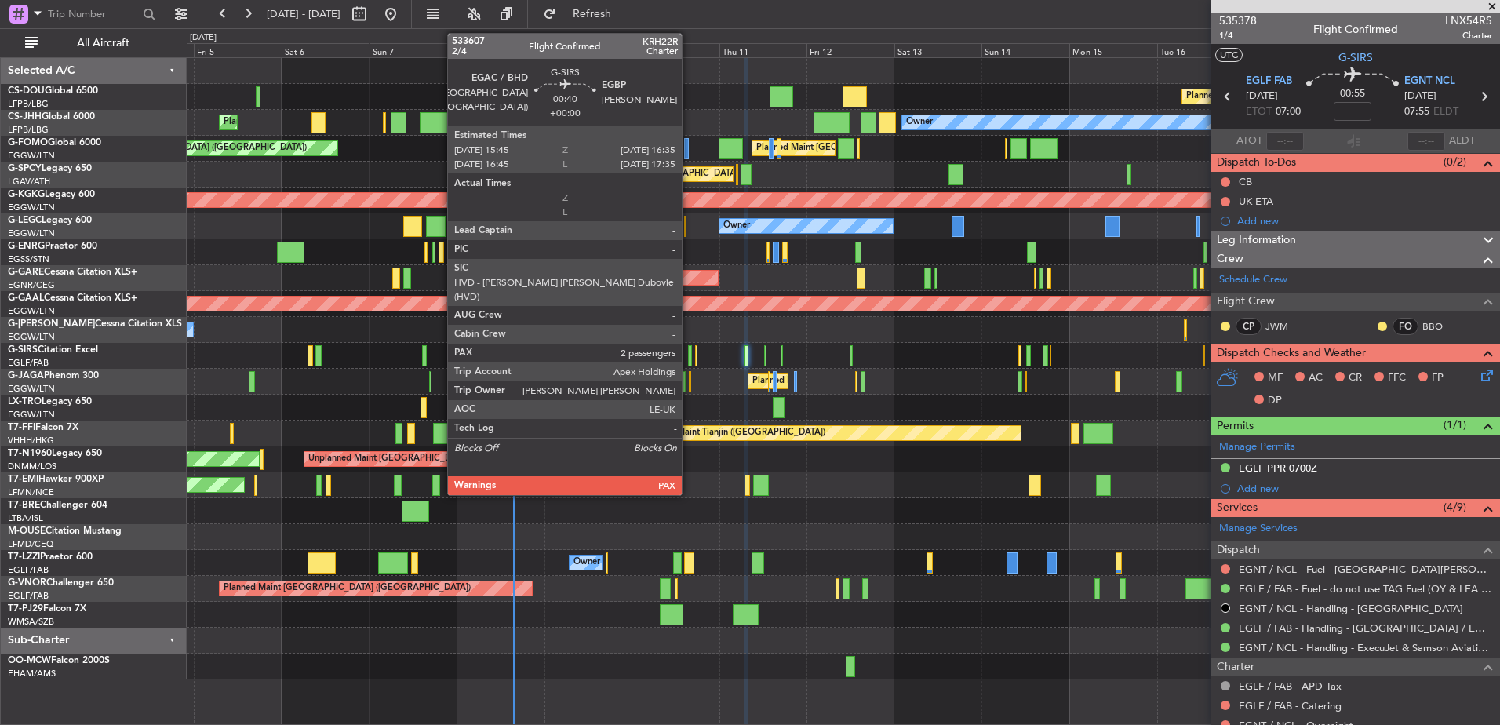
click at [690, 354] on div at bounding box center [689, 355] width 3 height 21
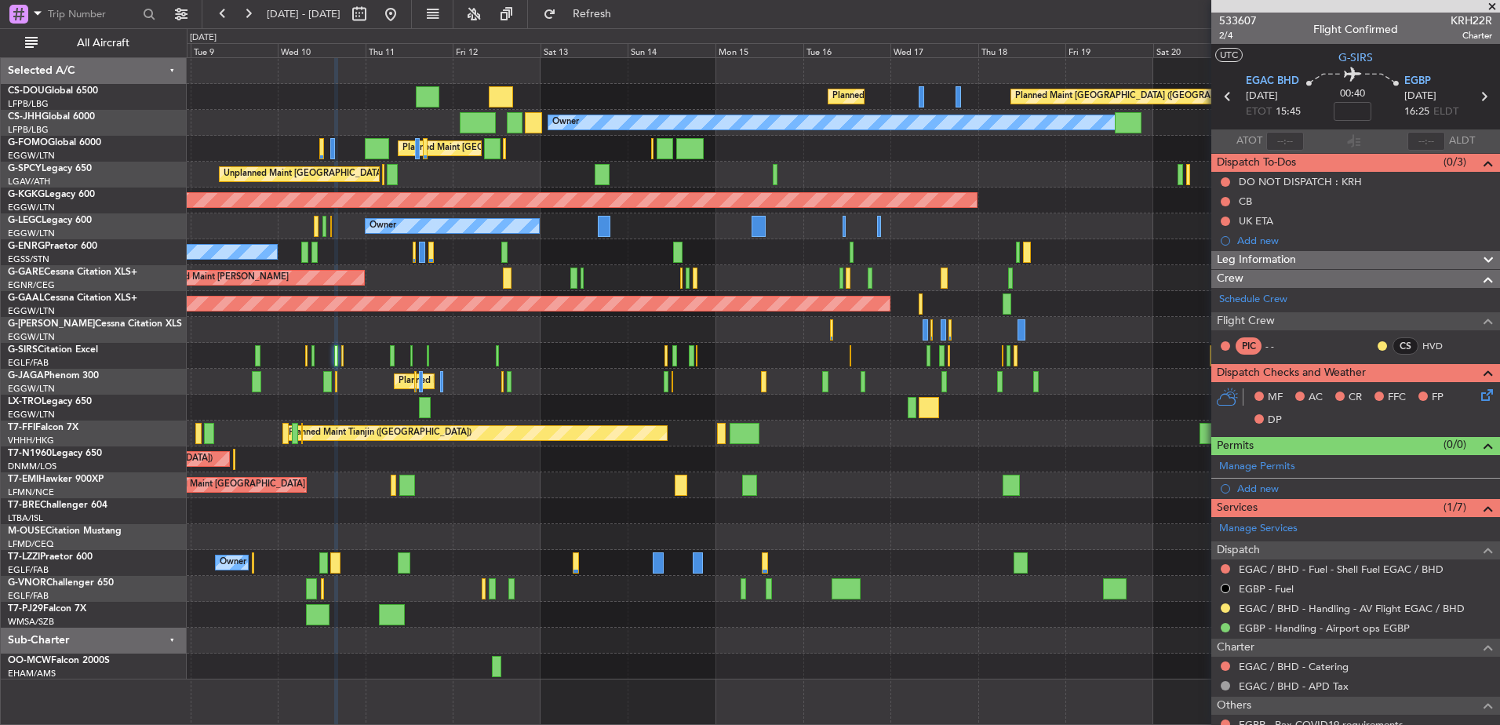
click at [501, 384] on div "Planned Maint [GEOGRAPHIC_DATA] ([GEOGRAPHIC_DATA]) Planned Maint [GEOGRAPHIC_D…" at bounding box center [843, 368] width 1313 height 621
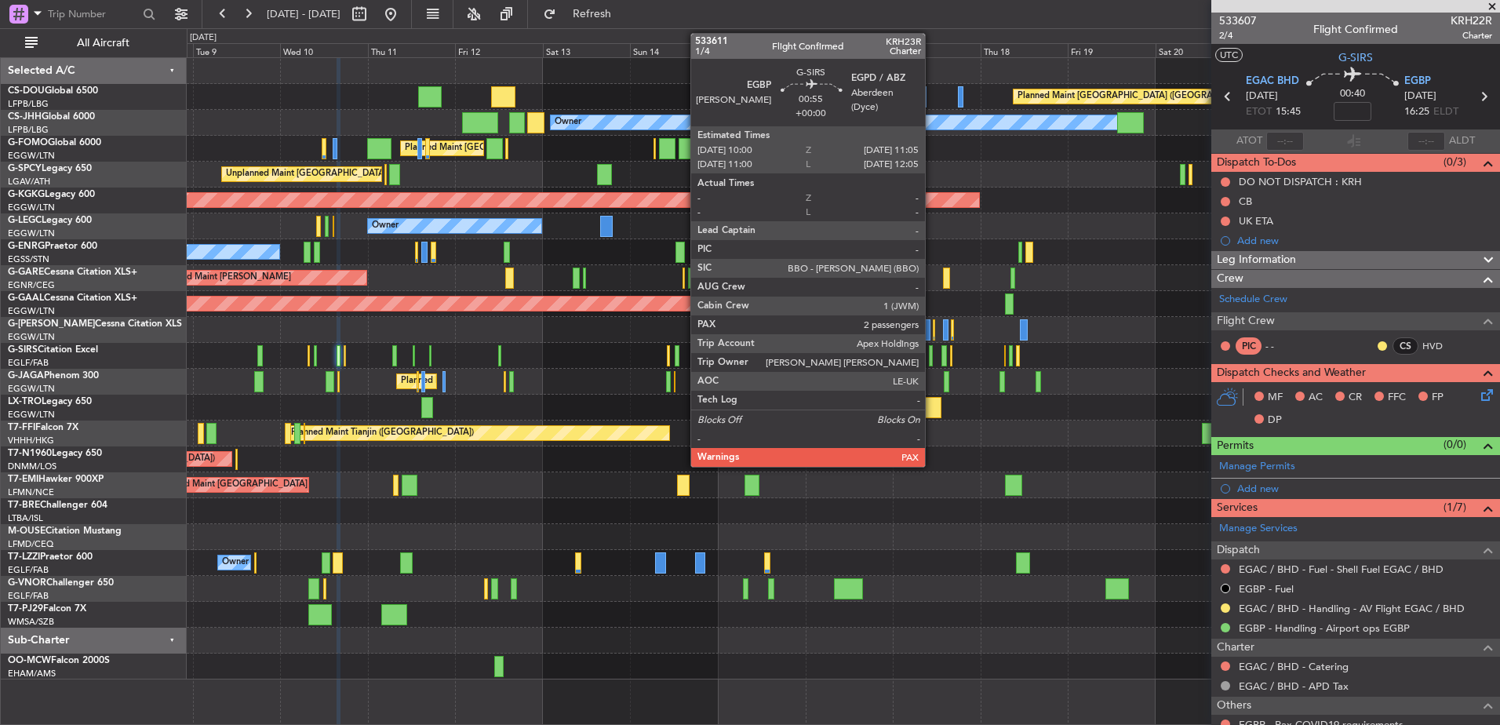
click at [932, 355] on div at bounding box center [931, 355] width 5 height 21
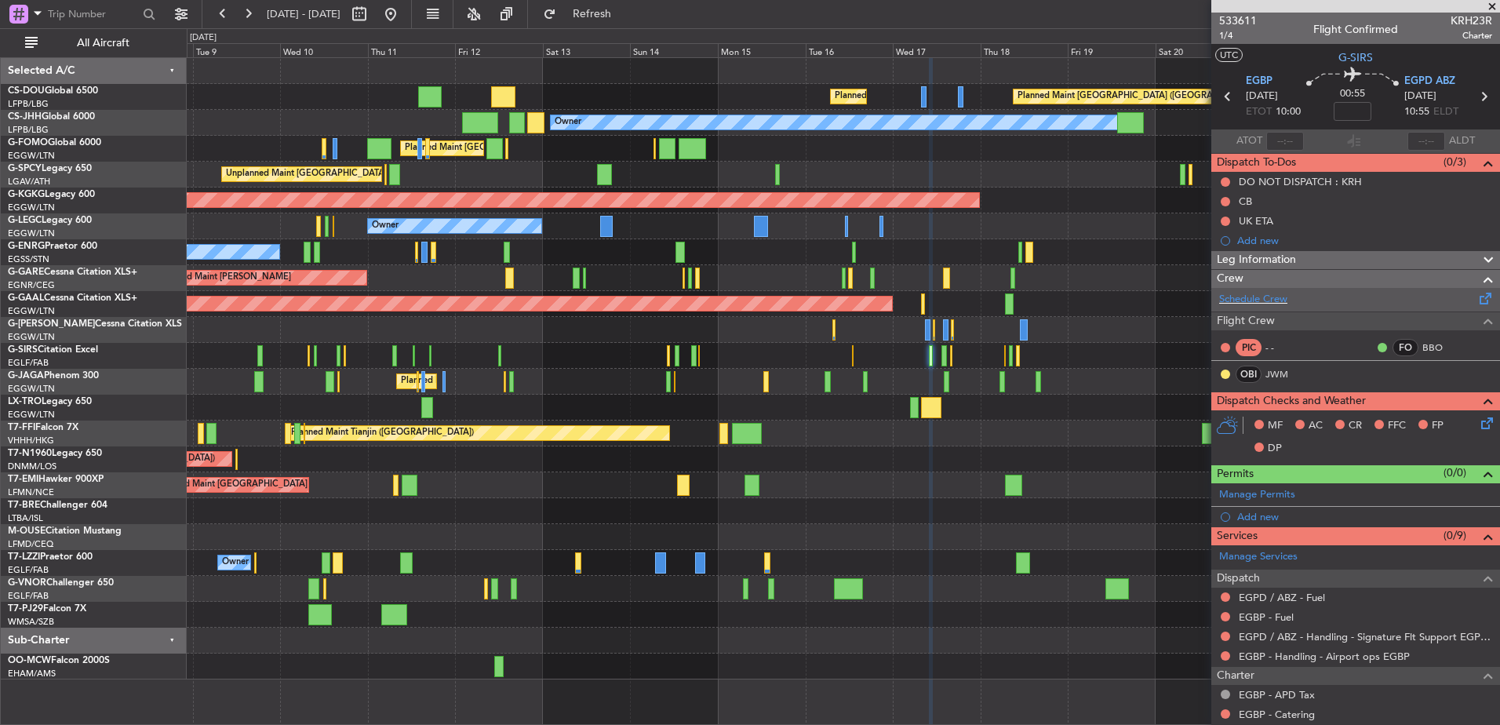
click at [1198, 297] on div "Schedule Crew" at bounding box center [1355, 300] width 289 height 24
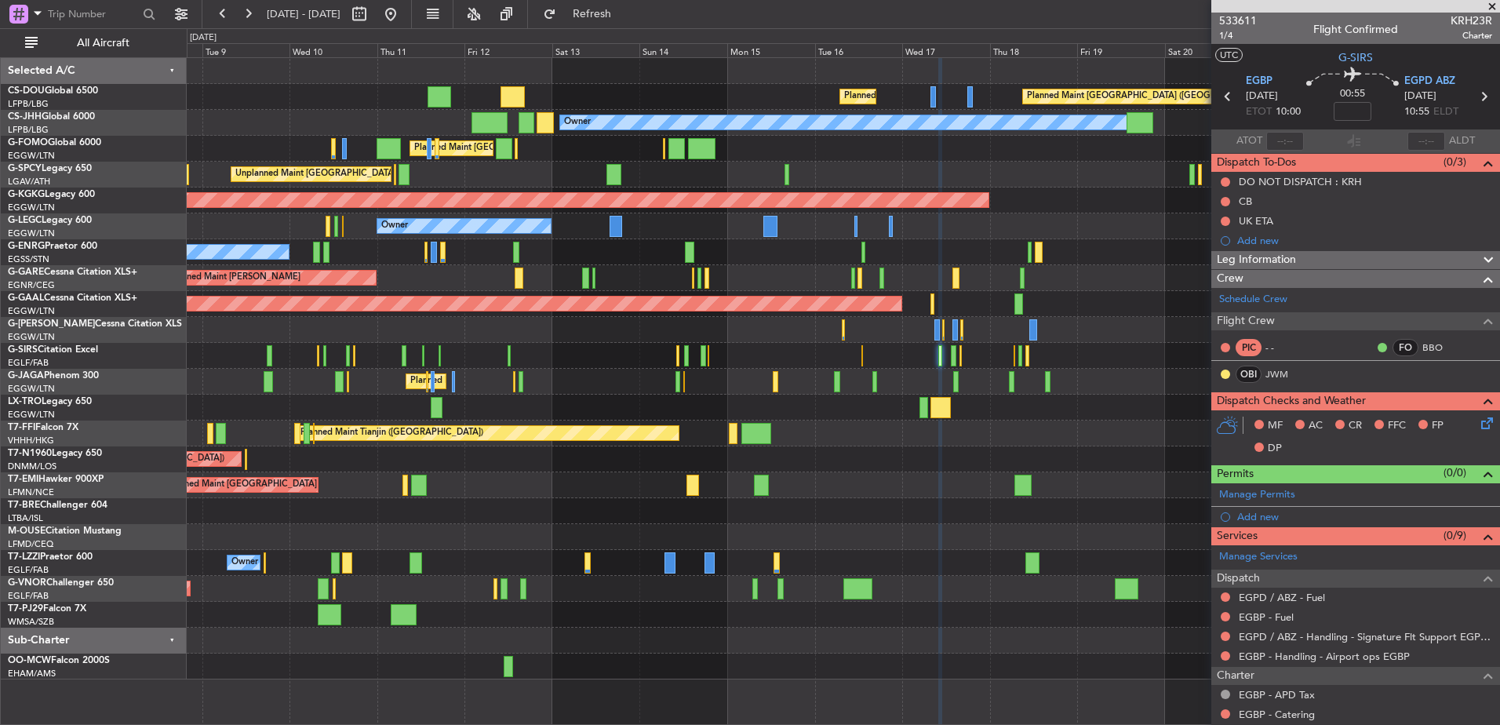
click at [778, 361] on div at bounding box center [843, 356] width 1313 height 26
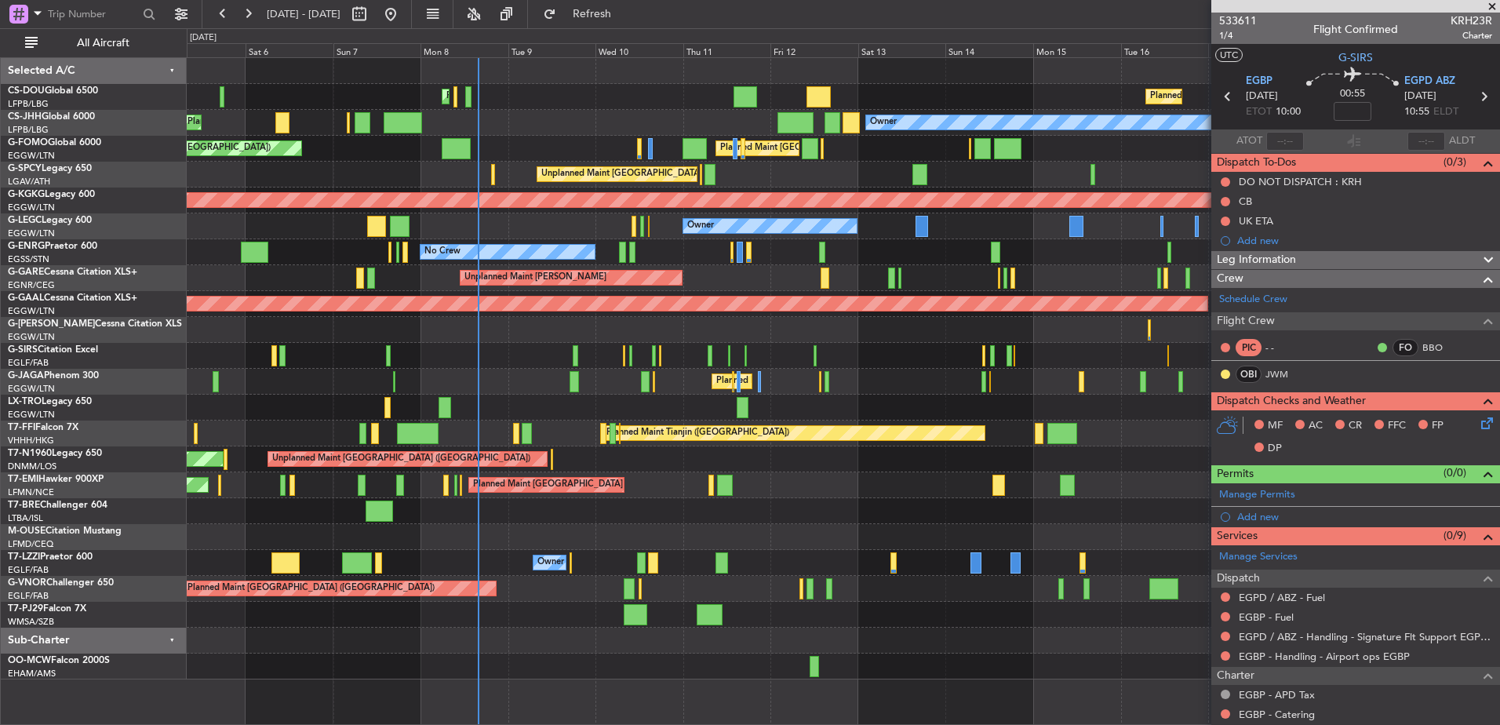
click at [864, 422] on div "Planned Maint [GEOGRAPHIC_DATA] ([GEOGRAPHIC_DATA]) Planned Maint [GEOGRAPHIC_D…" at bounding box center [843, 368] width 1313 height 621
click at [438, 360] on div "Planned Maint [GEOGRAPHIC_DATA] ([GEOGRAPHIC_DATA])" at bounding box center [843, 356] width 1313 height 26
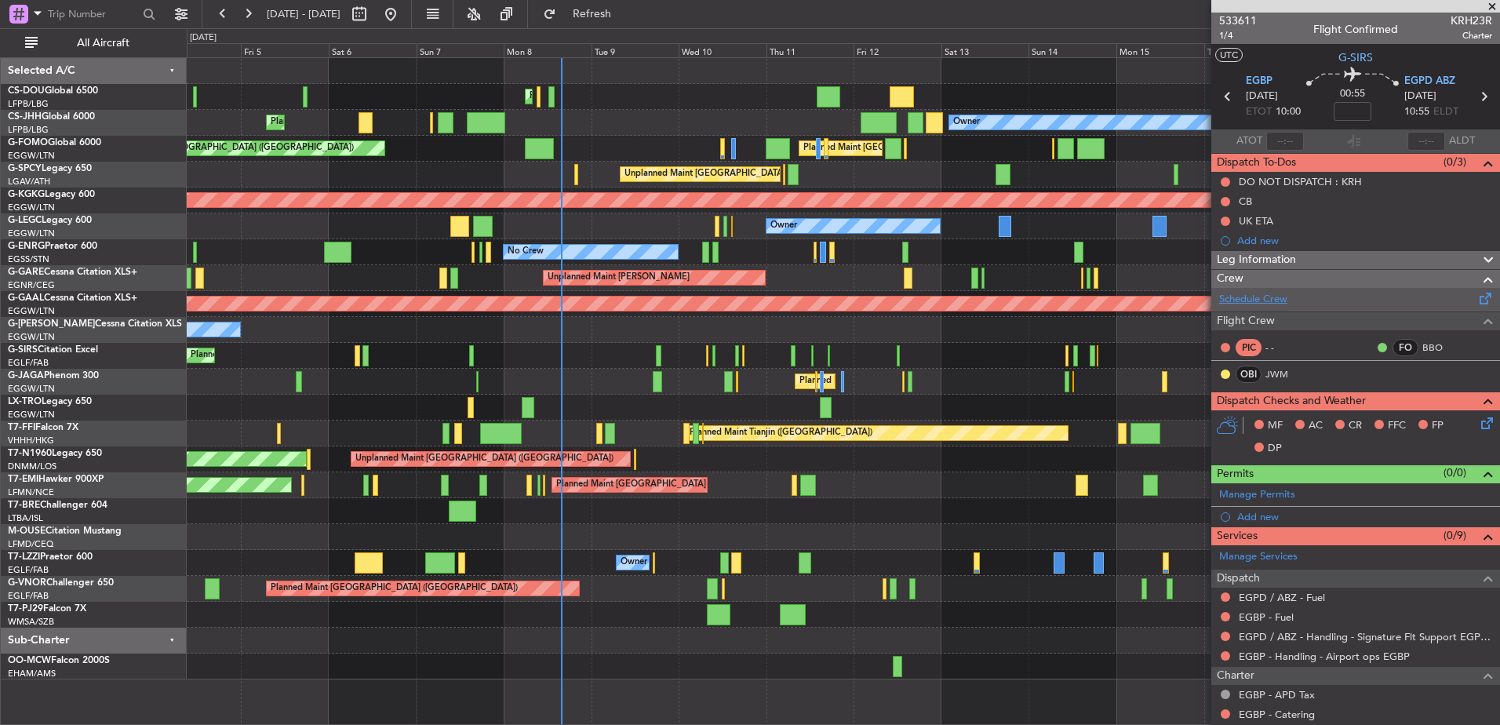
click at [1198, 297] on link "Schedule Crew" at bounding box center [1253, 300] width 68 height 16
click at [679, 399] on div at bounding box center [843, 408] width 1313 height 26
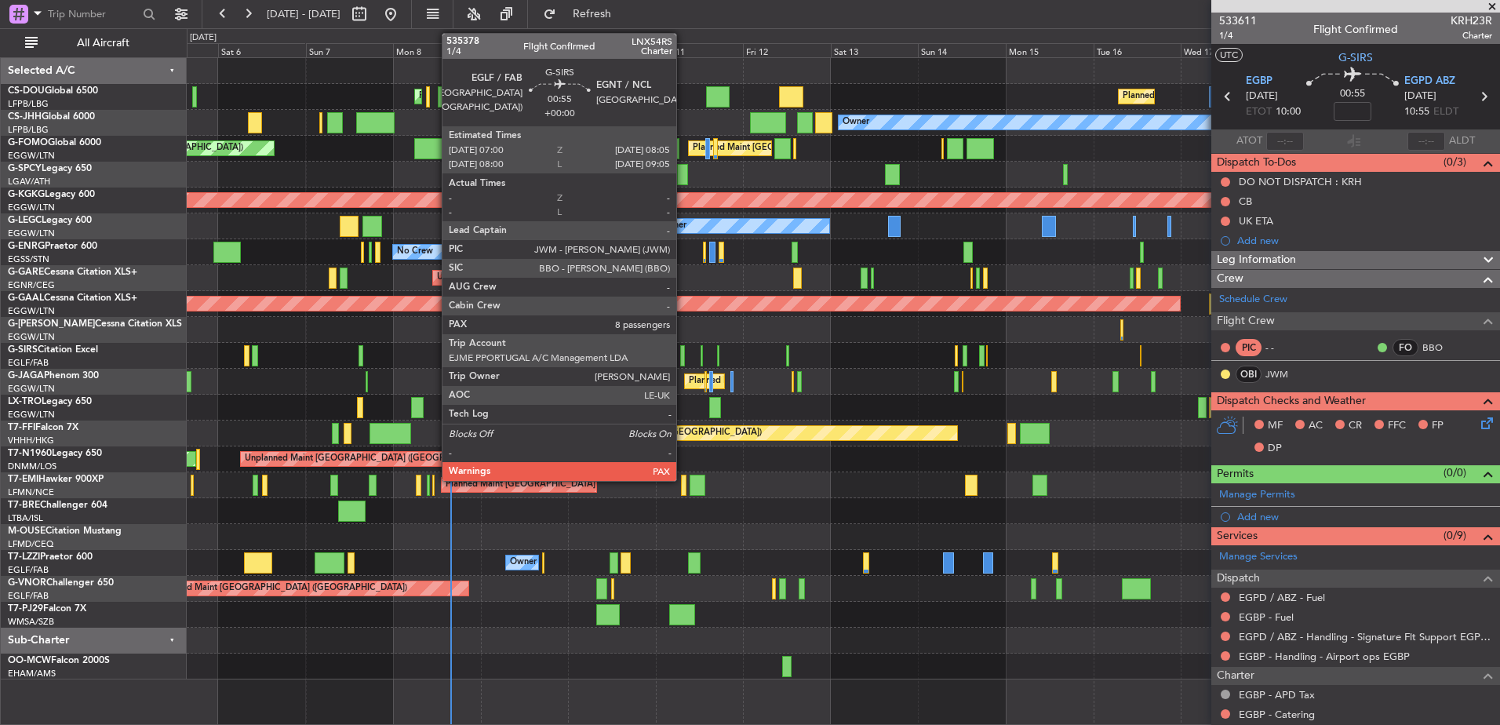
click at [683, 359] on div at bounding box center [682, 355] width 5 height 21
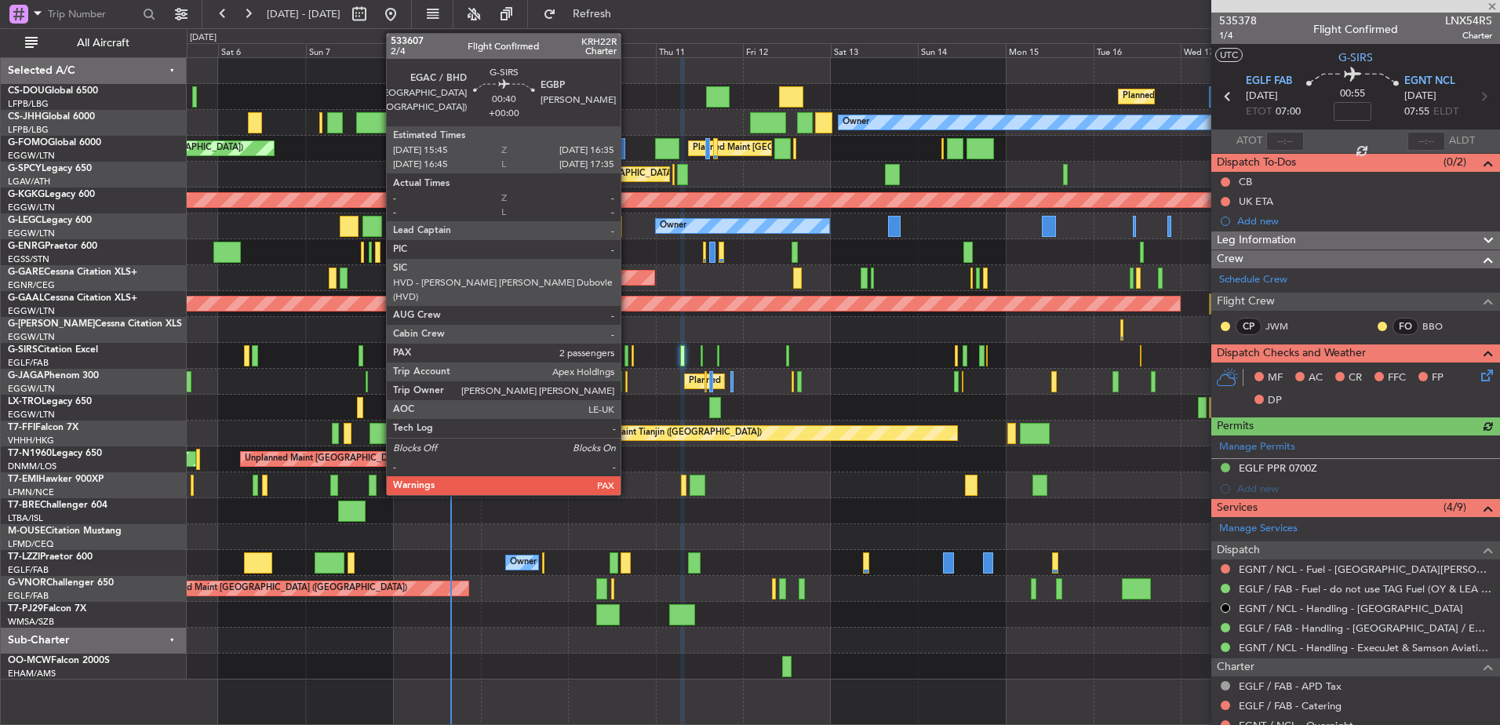
click at [628, 352] on div at bounding box center [626, 355] width 3 height 21
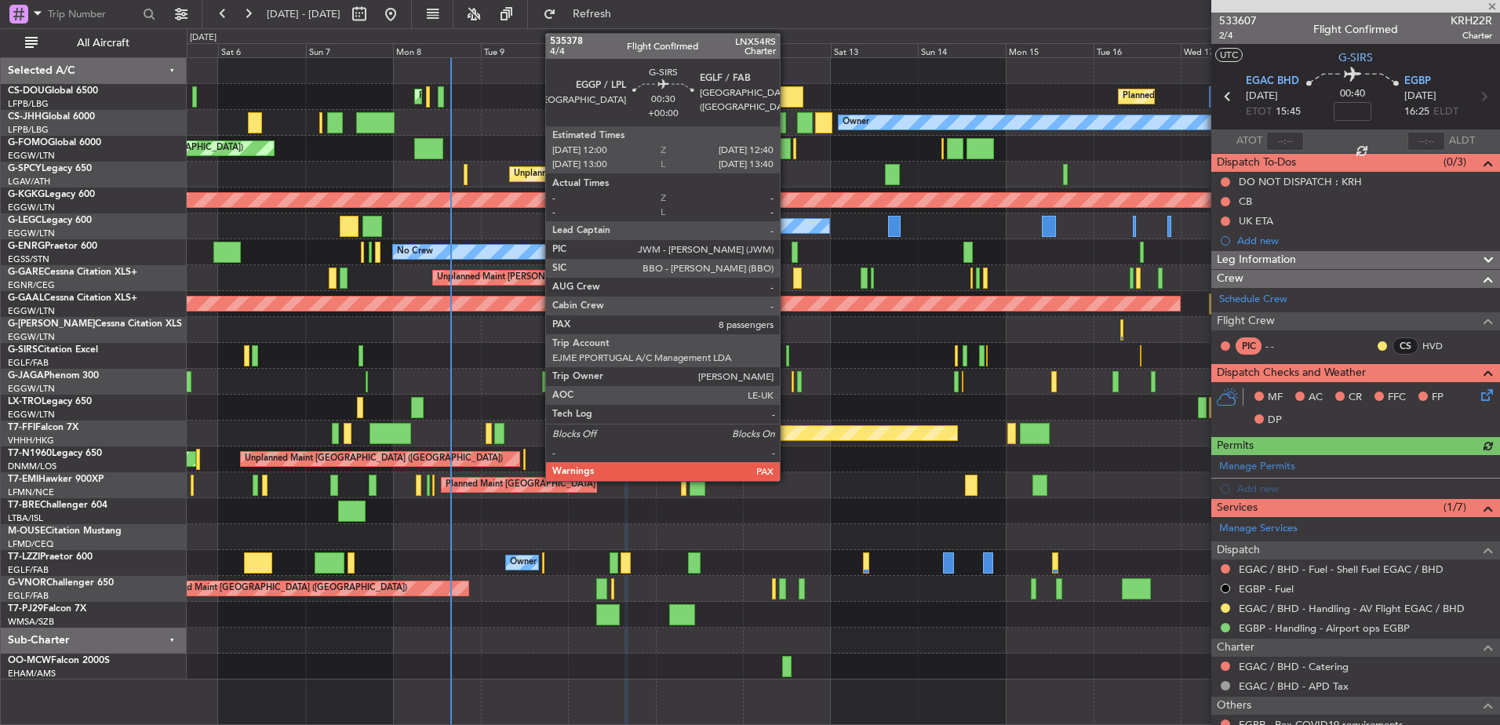
click at [787, 356] on div at bounding box center [787, 355] width 3 height 21
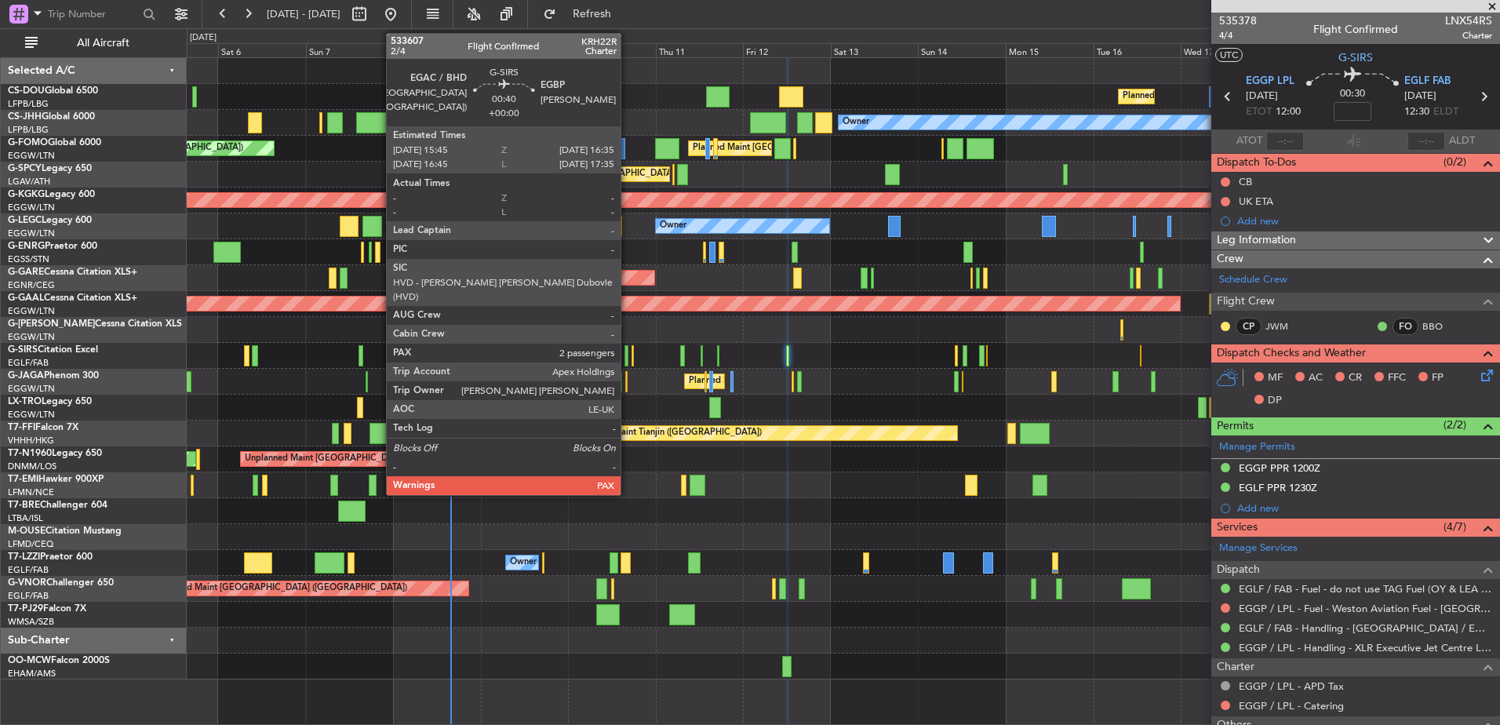
click at [628, 362] on div at bounding box center [626, 355] width 3 height 21
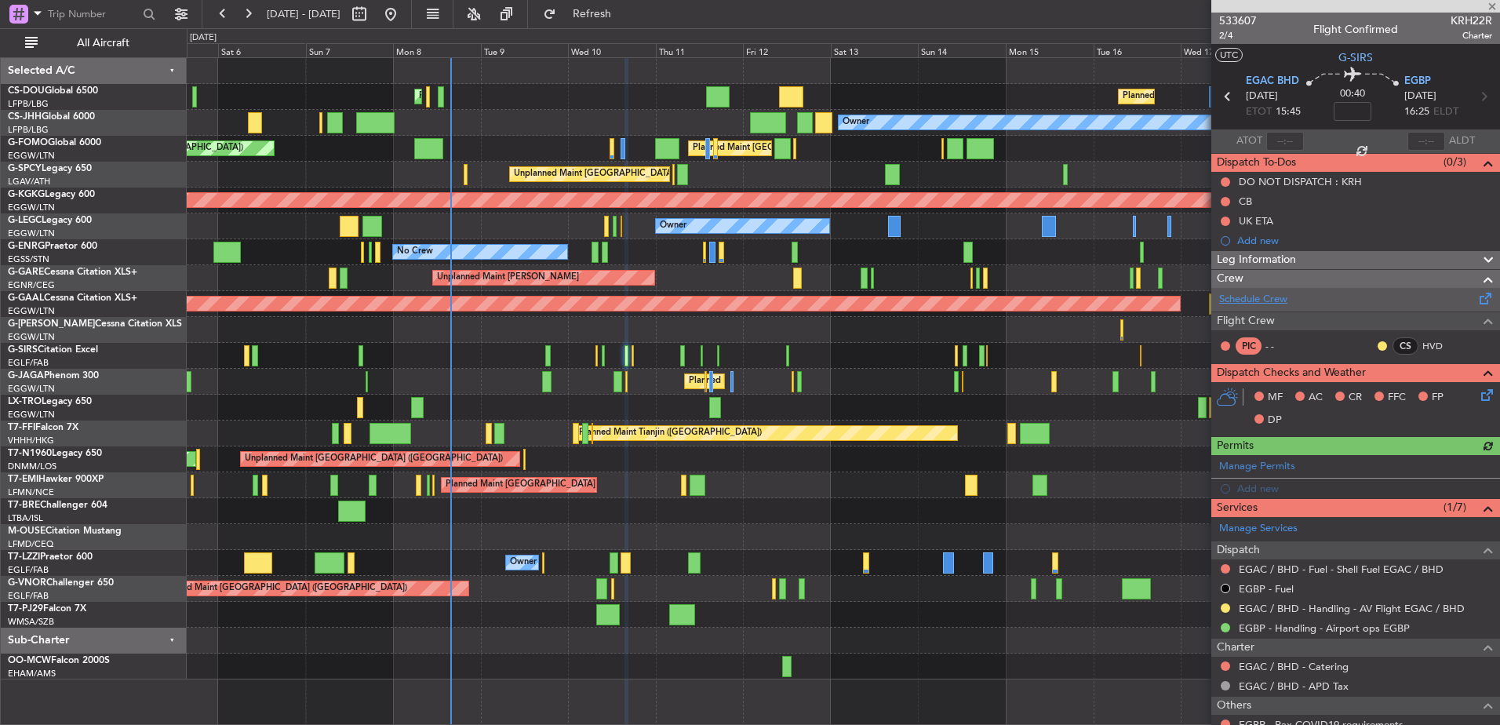
click at [1198, 303] on link "Schedule Crew" at bounding box center [1253, 300] width 68 height 16
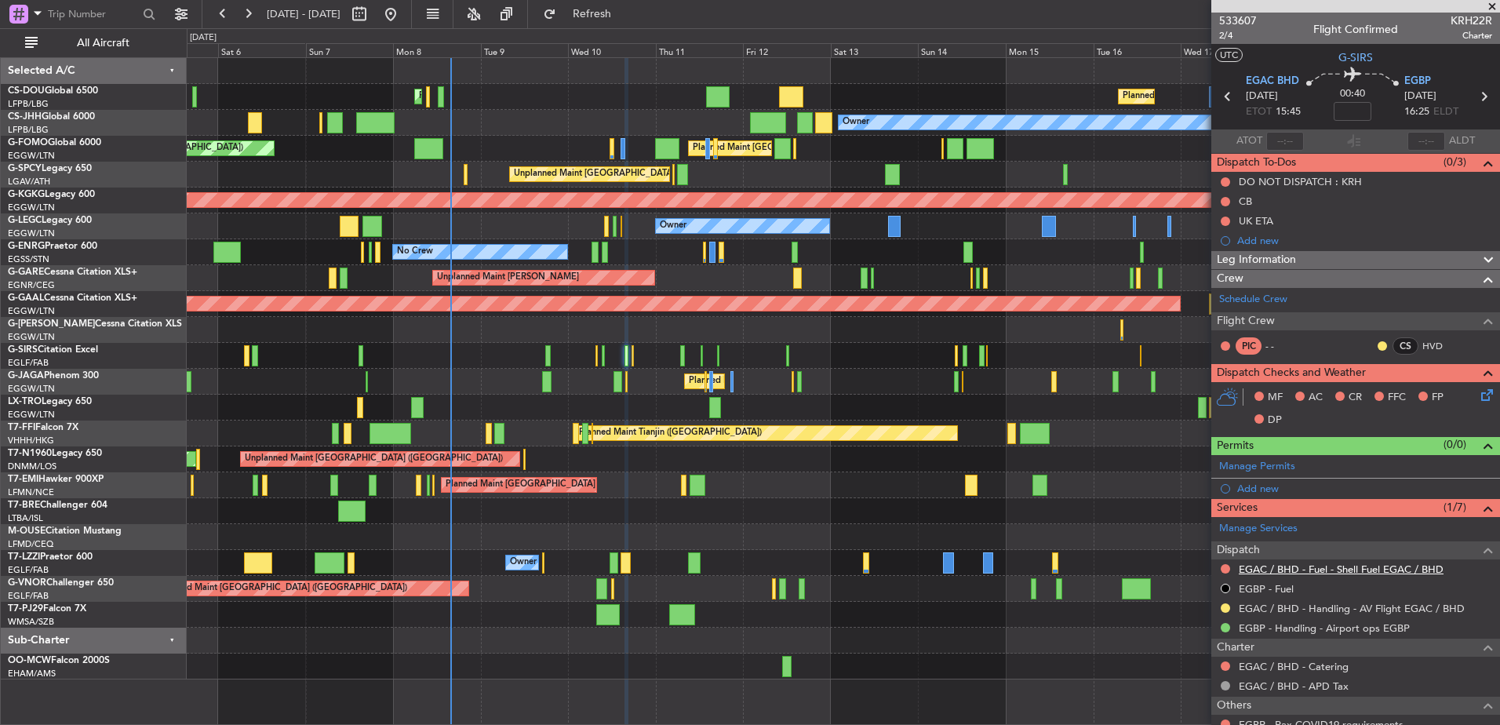
click at [1198, 564] on link "EGAC / BHD - Fuel - Shell Fuel EGAC / BHD" at bounding box center [1341, 569] width 205 height 13
drag, startPoint x: 1225, startPoint y: 36, endPoint x: 1181, endPoint y: 56, distance: 49.2
click at [1181, 56] on fb-app "[DATE] - [DATE] Refresh Quick Links All Aircraft Planned Maint [GEOGRAPHIC_DATA…" at bounding box center [750, 368] width 1500 height 713
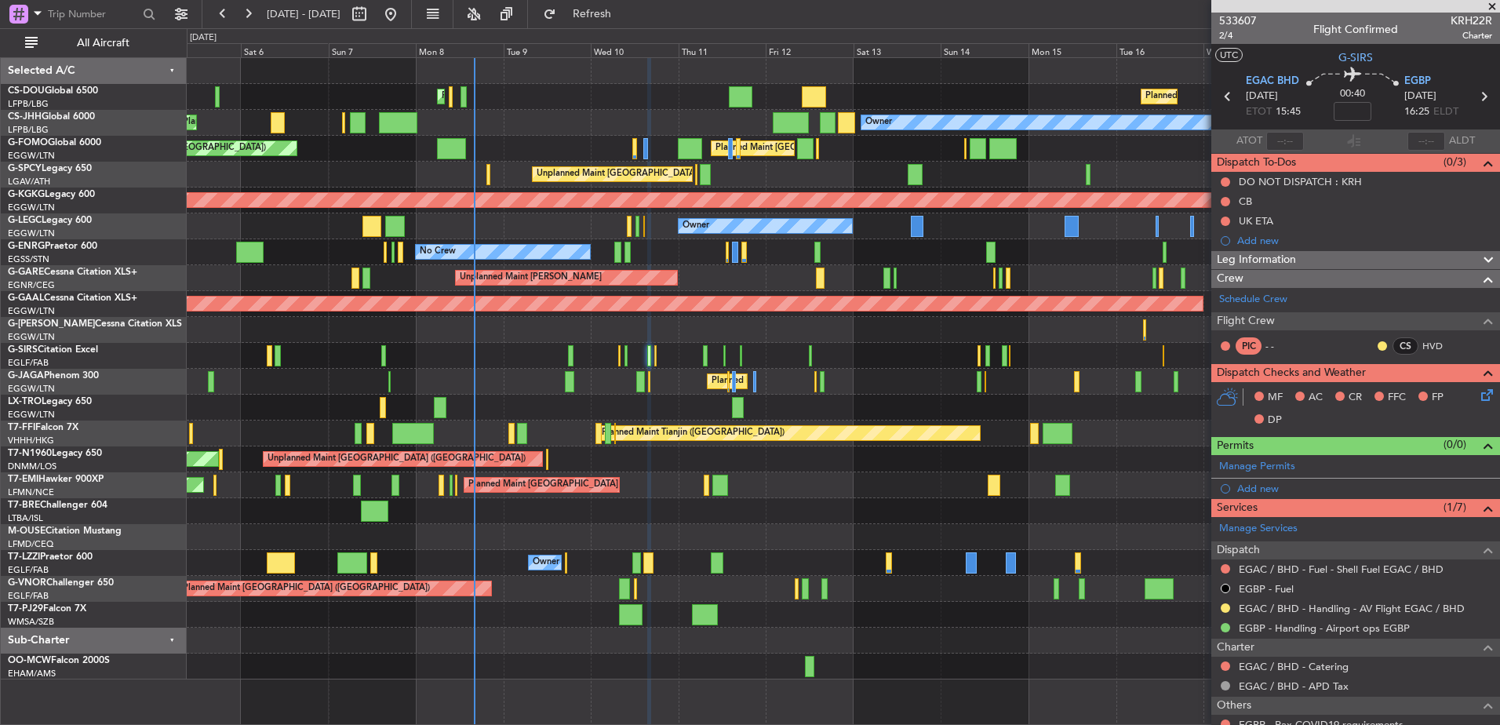
click at [892, 535] on div at bounding box center [843, 537] width 1313 height 26
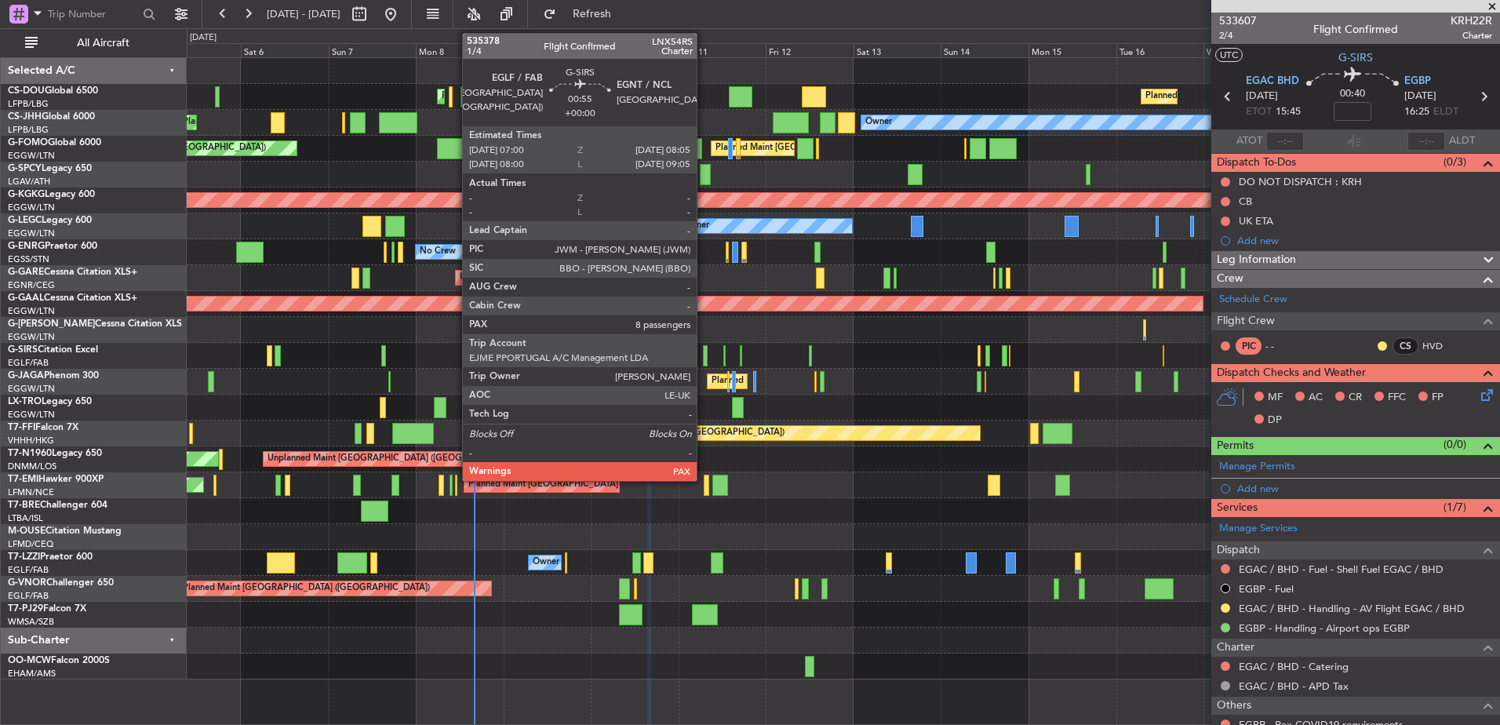
click at [704, 353] on div at bounding box center [705, 355] width 5 height 21
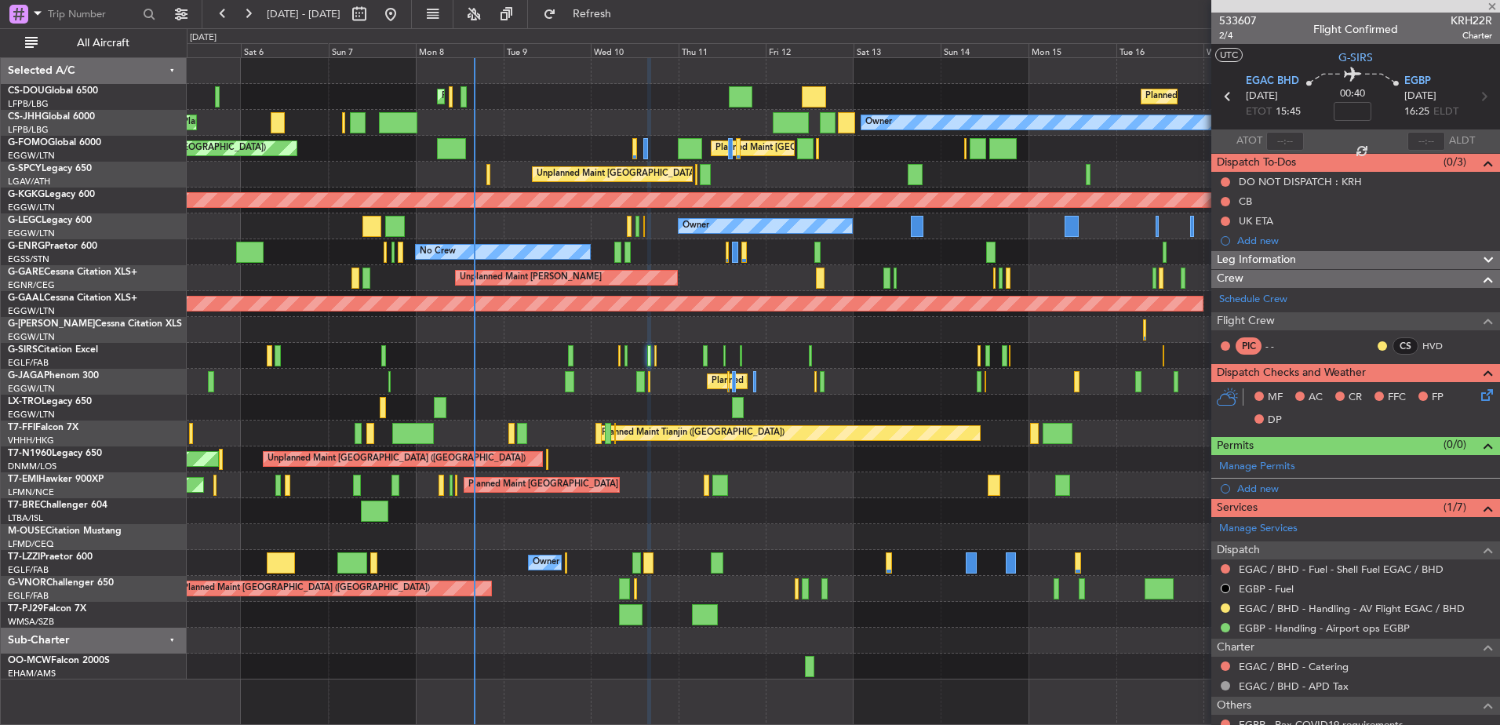
type input "8"
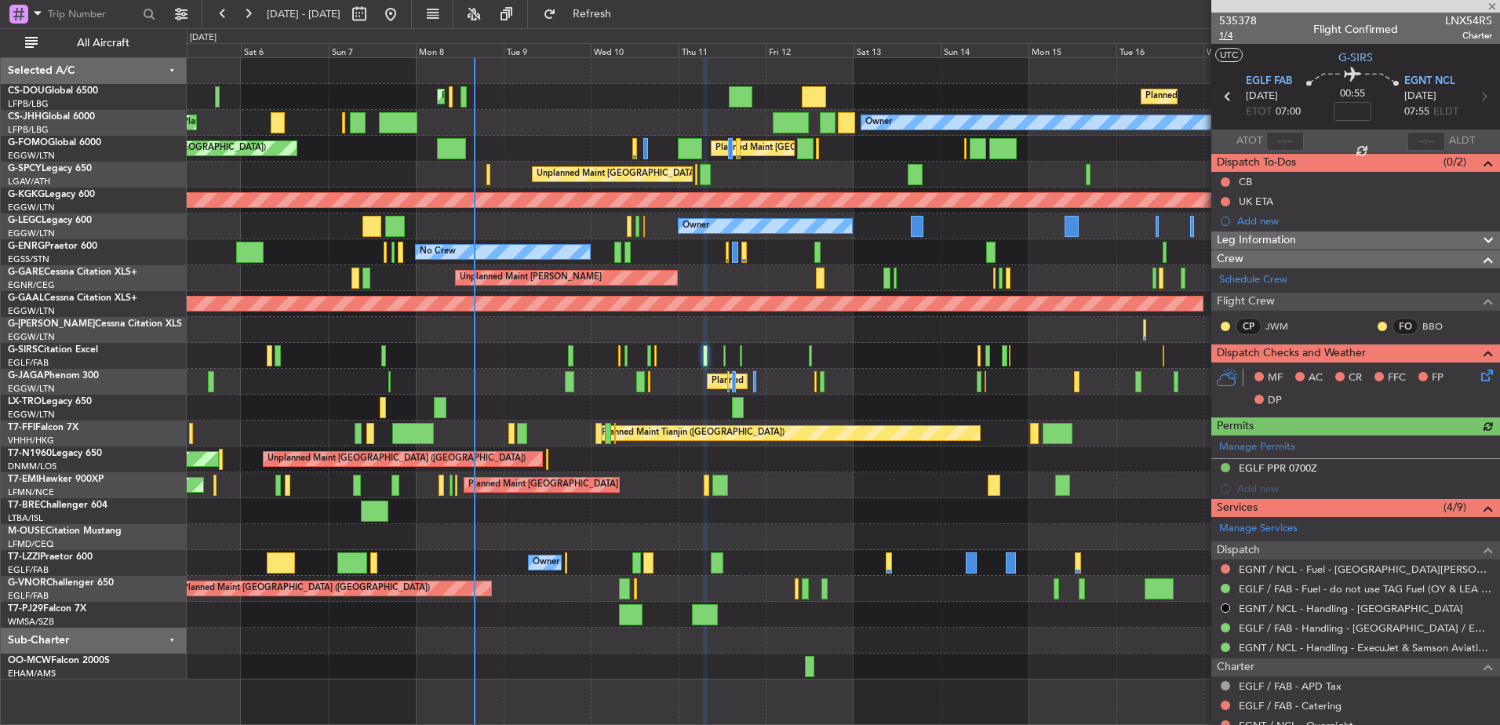
click at [1198, 38] on span "1/4" at bounding box center [1238, 35] width 38 height 13
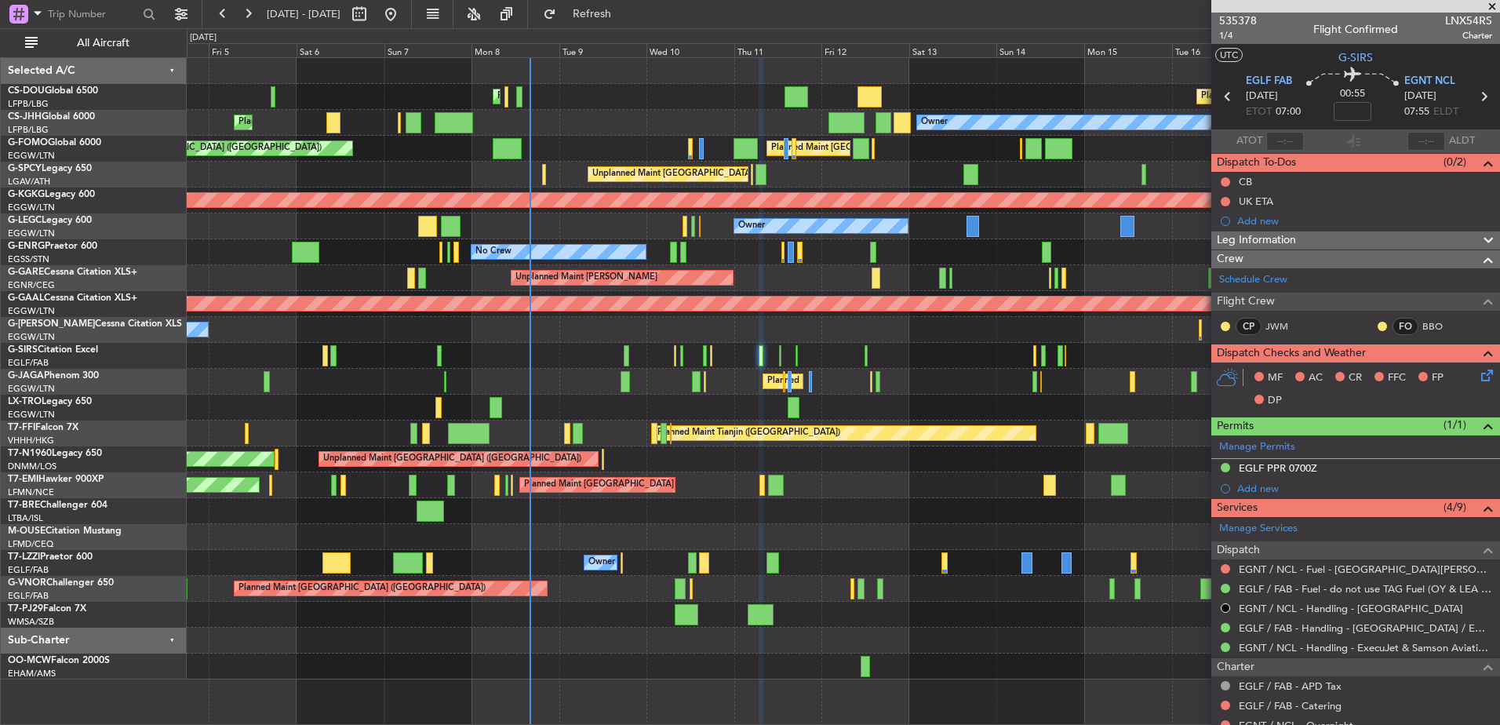
click at [727, 358] on div "Planned Maint [GEOGRAPHIC_DATA] ([GEOGRAPHIC_DATA])" at bounding box center [843, 356] width 1313 height 26
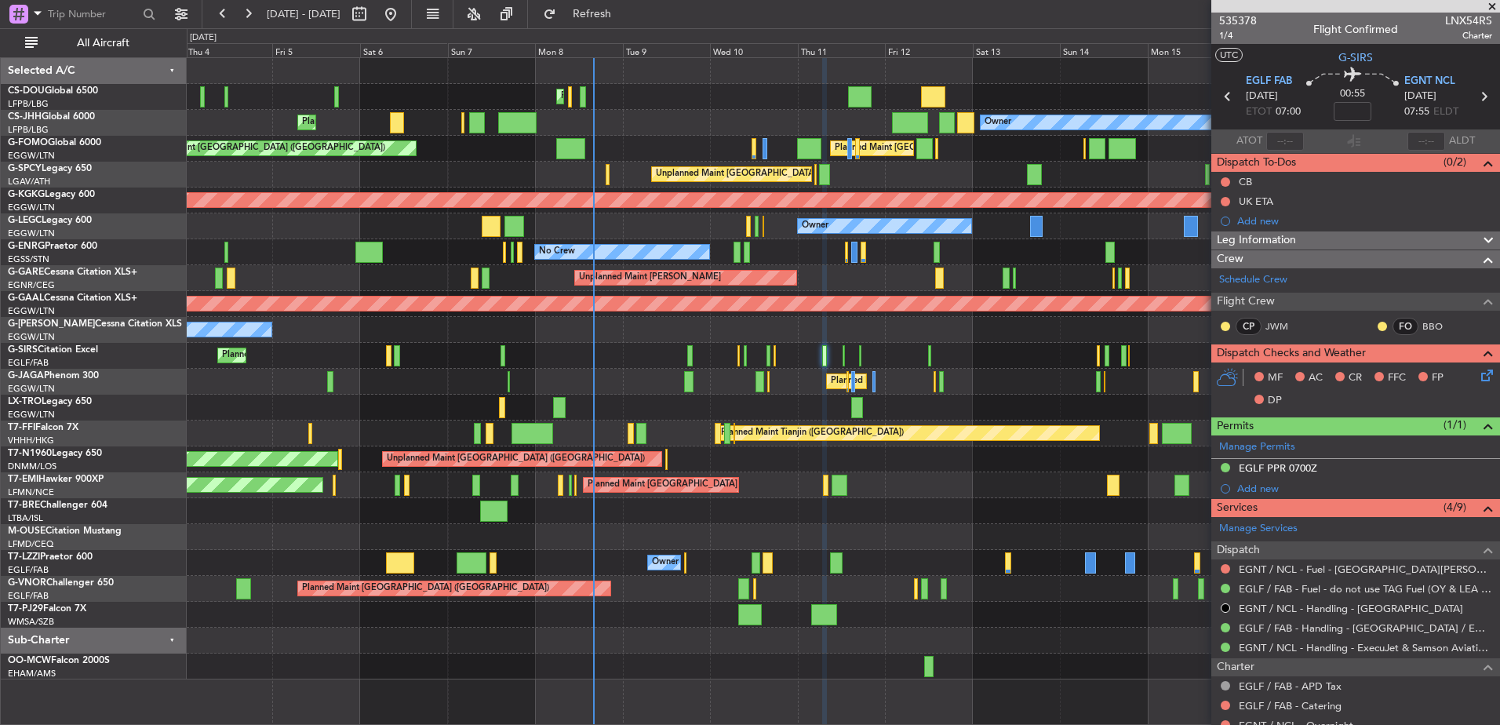
click at [760, 350] on div "Planned Maint [GEOGRAPHIC_DATA] ([GEOGRAPHIC_DATA])" at bounding box center [843, 356] width 1313 height 26
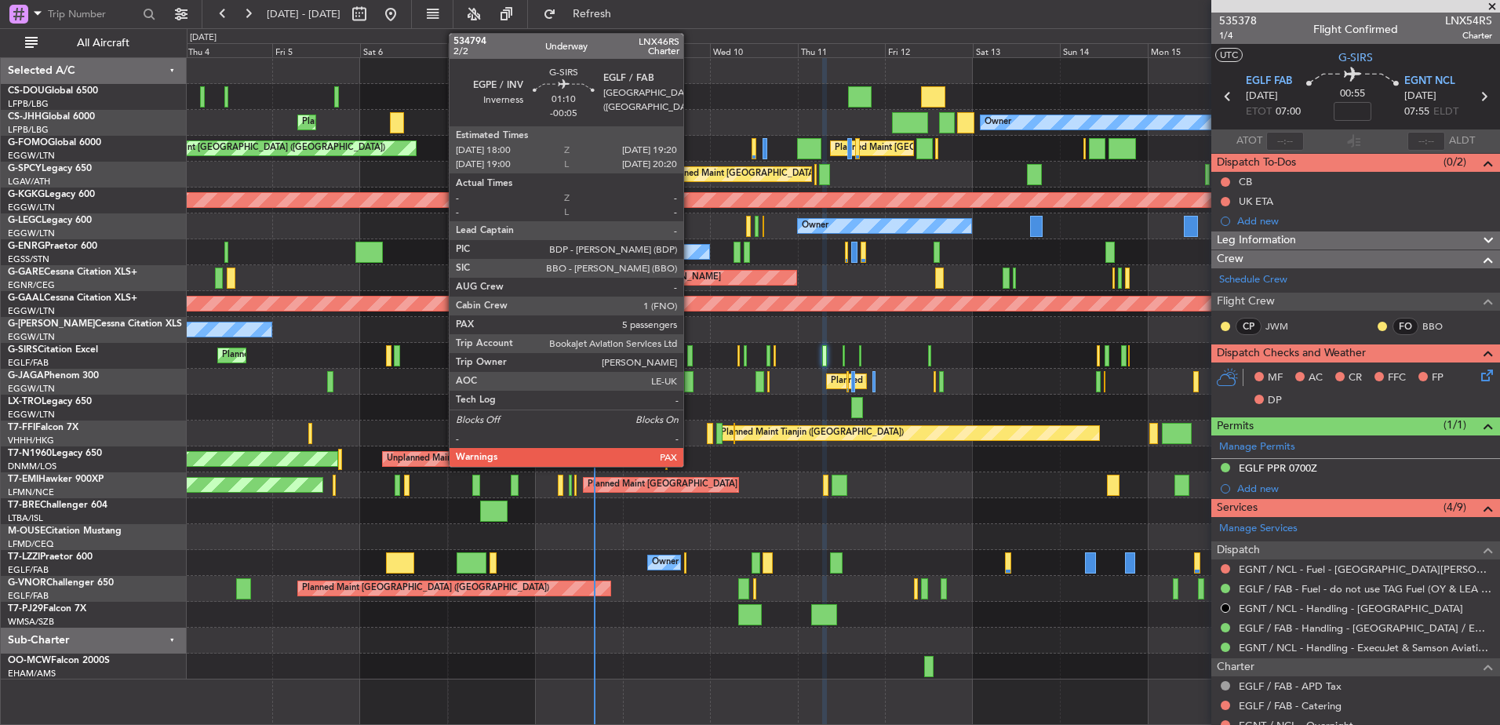
click at [690, 359] on div at bounding box center [689, 355] width 5 height 21
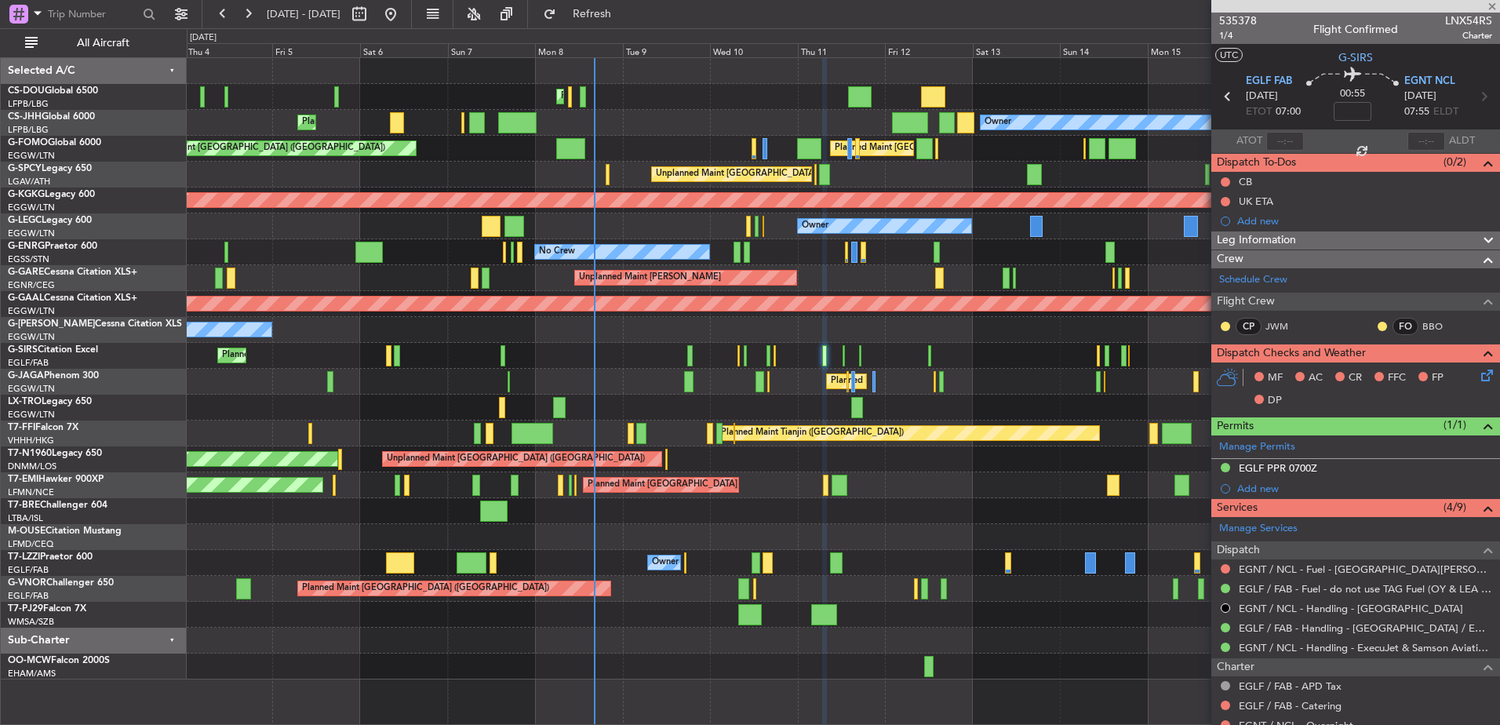
type input "-00:05"
type input "5"
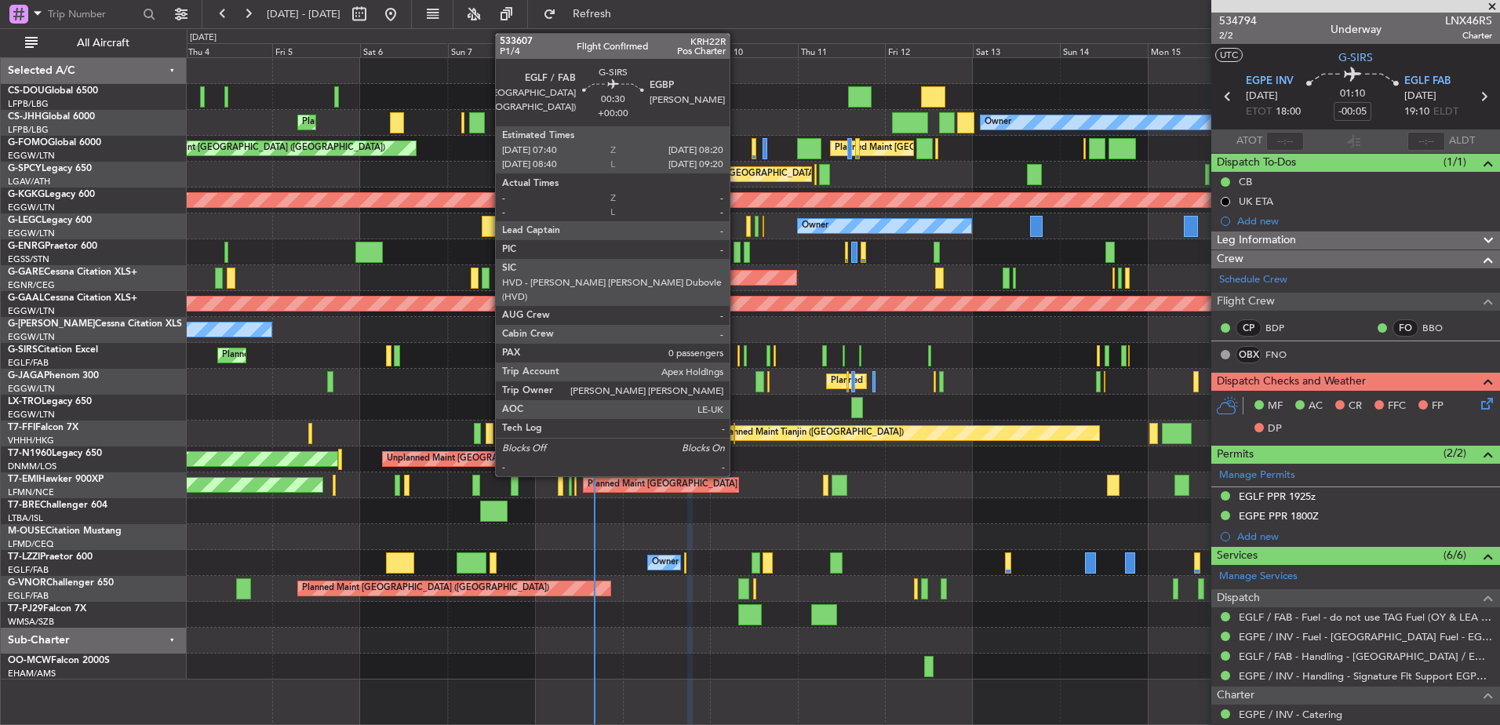
click at [737, 349] on div at bounding box center [738, 355] width 3 height 21
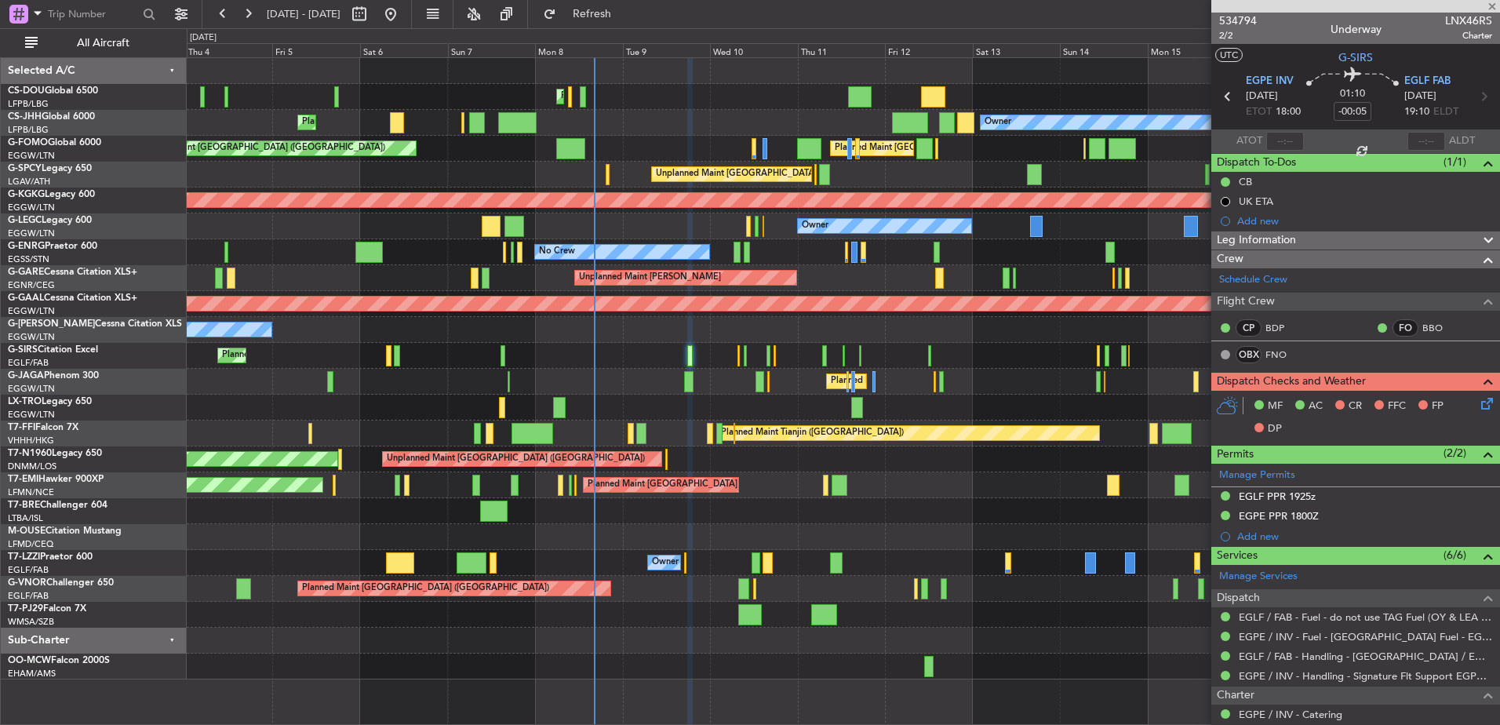
type input "0"
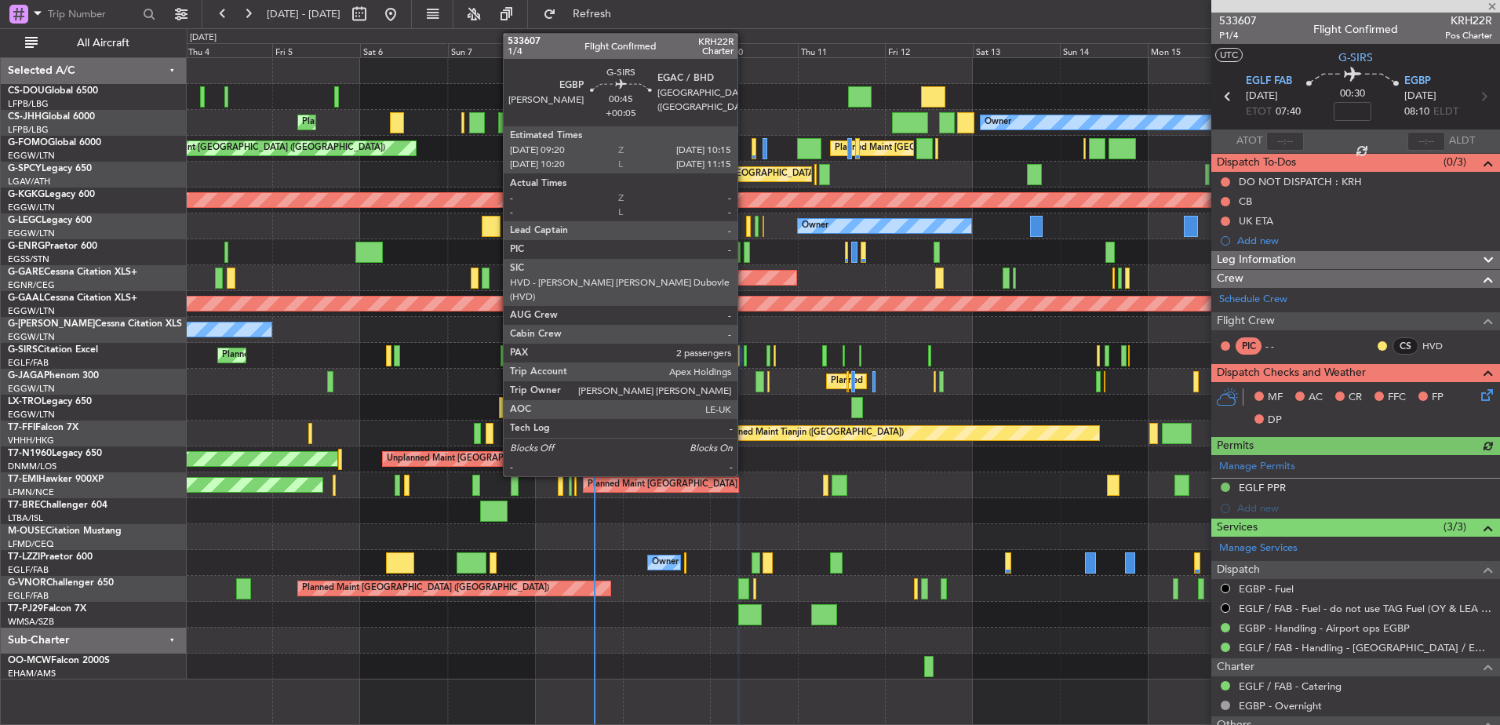
click at [745, 351] on div at bounding box center [746, 355] width 4 height 21
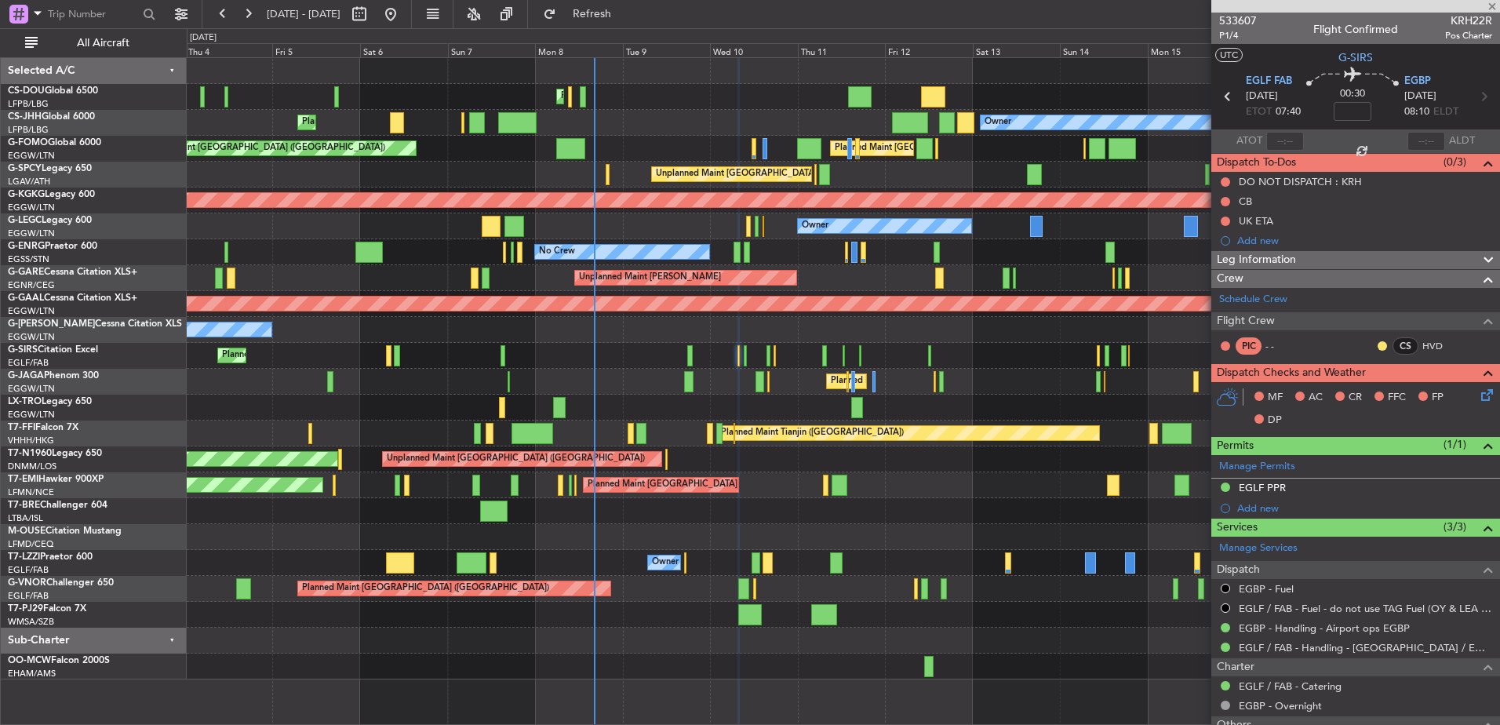
type input "+00:05"
type input "2"
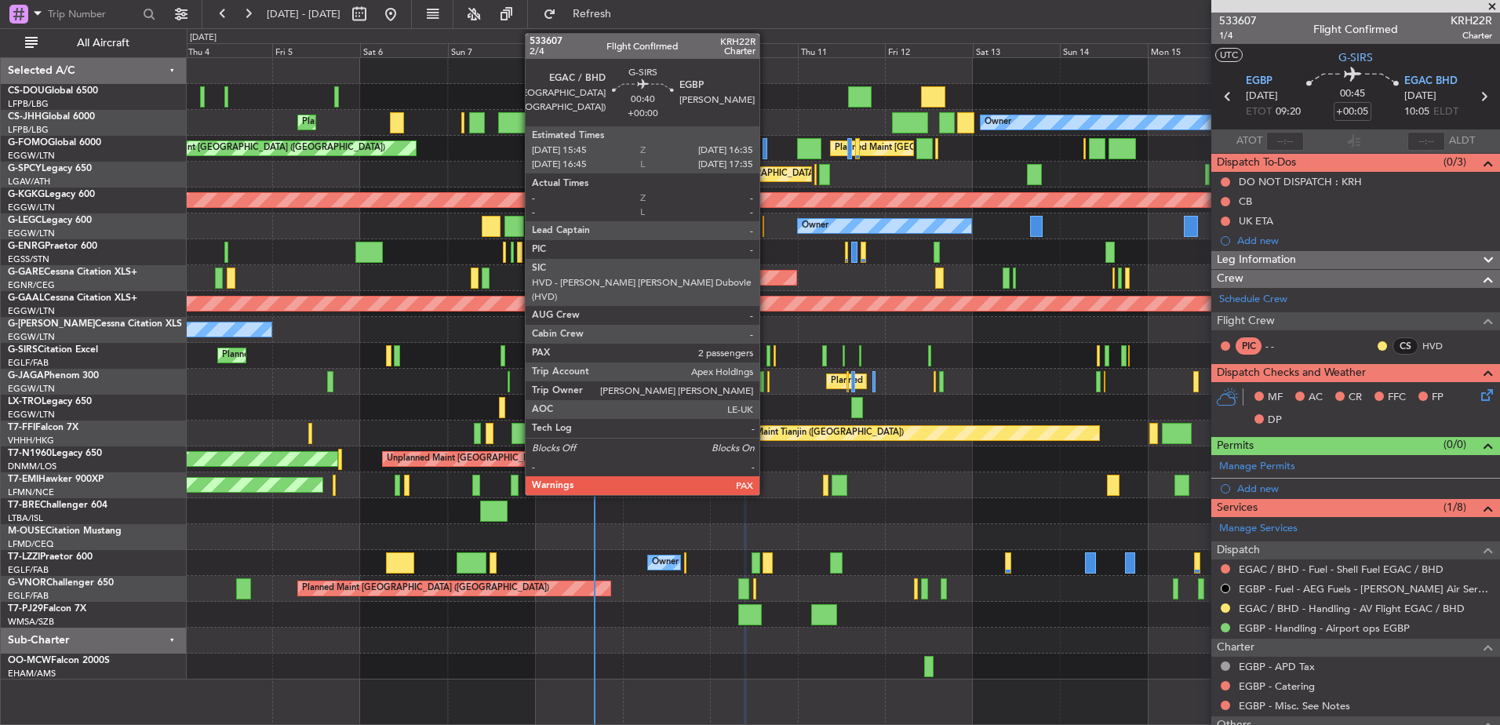
click at [767, 355] on div at bounding box center [768, 355] width 3 height 21
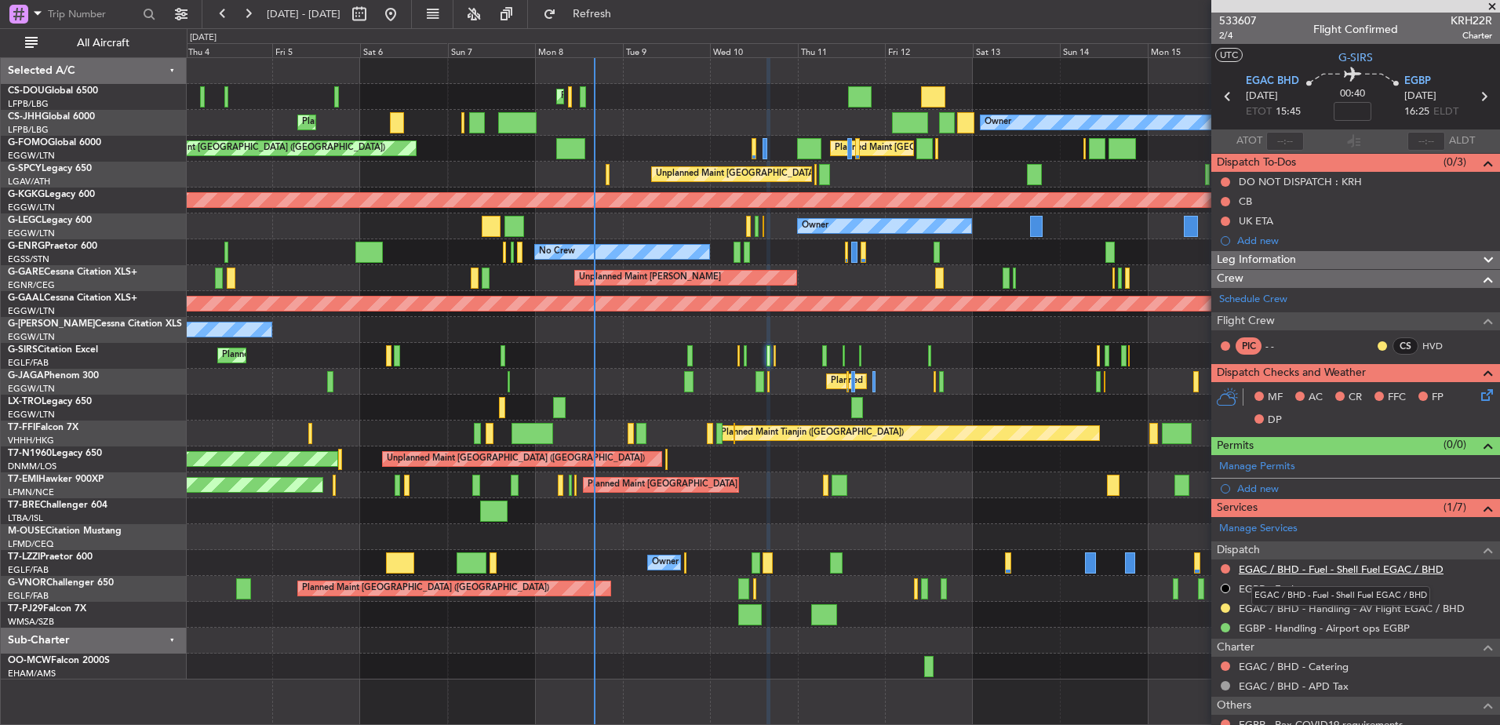
click at [1316, 566] on link "EGAC / BHD - Fuel - Shell Fuel EGAC / BHD" at bounding box center [1341, 569] width 205 height 13
click at [615, 7] on button "Refresh" at bounding box center [583, 14] width 94 height 25
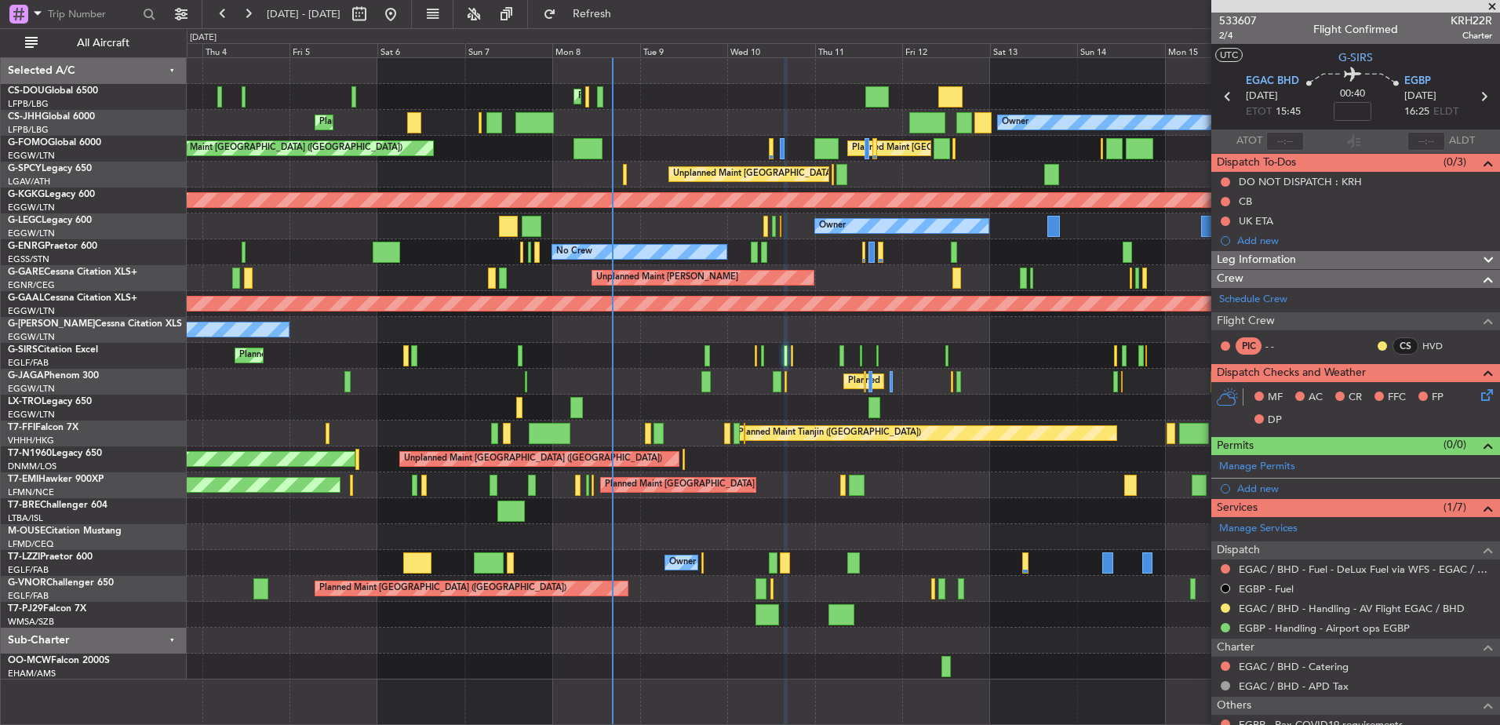
click at [687, 351] on div "Planned Maint [GEOGRAPHIC_DATA] ([GEOGRAPHIC_DATA])" at bounding box center [843, 356] width 1313 height 26
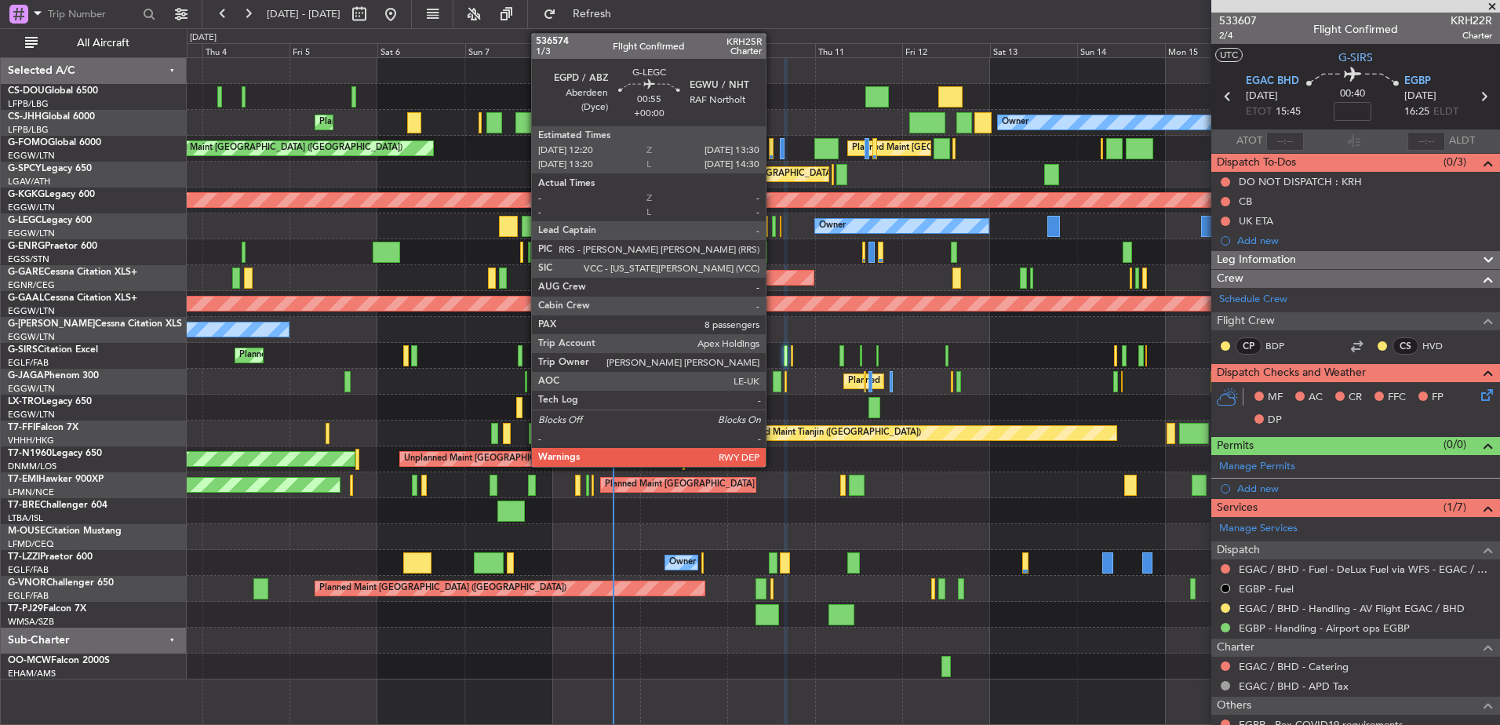
click at [773, 220] on div at bounding box center [774, 226] width 5 height 21
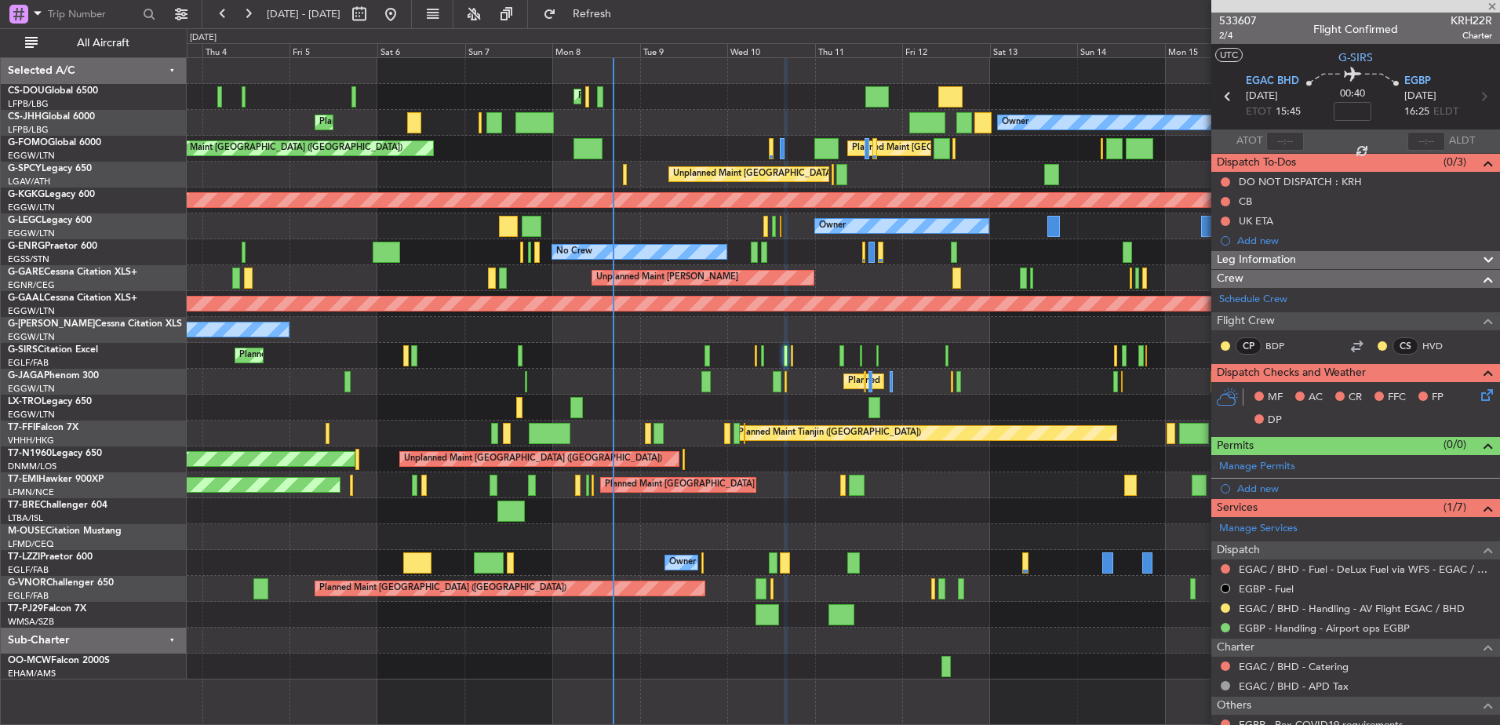
type input "8"
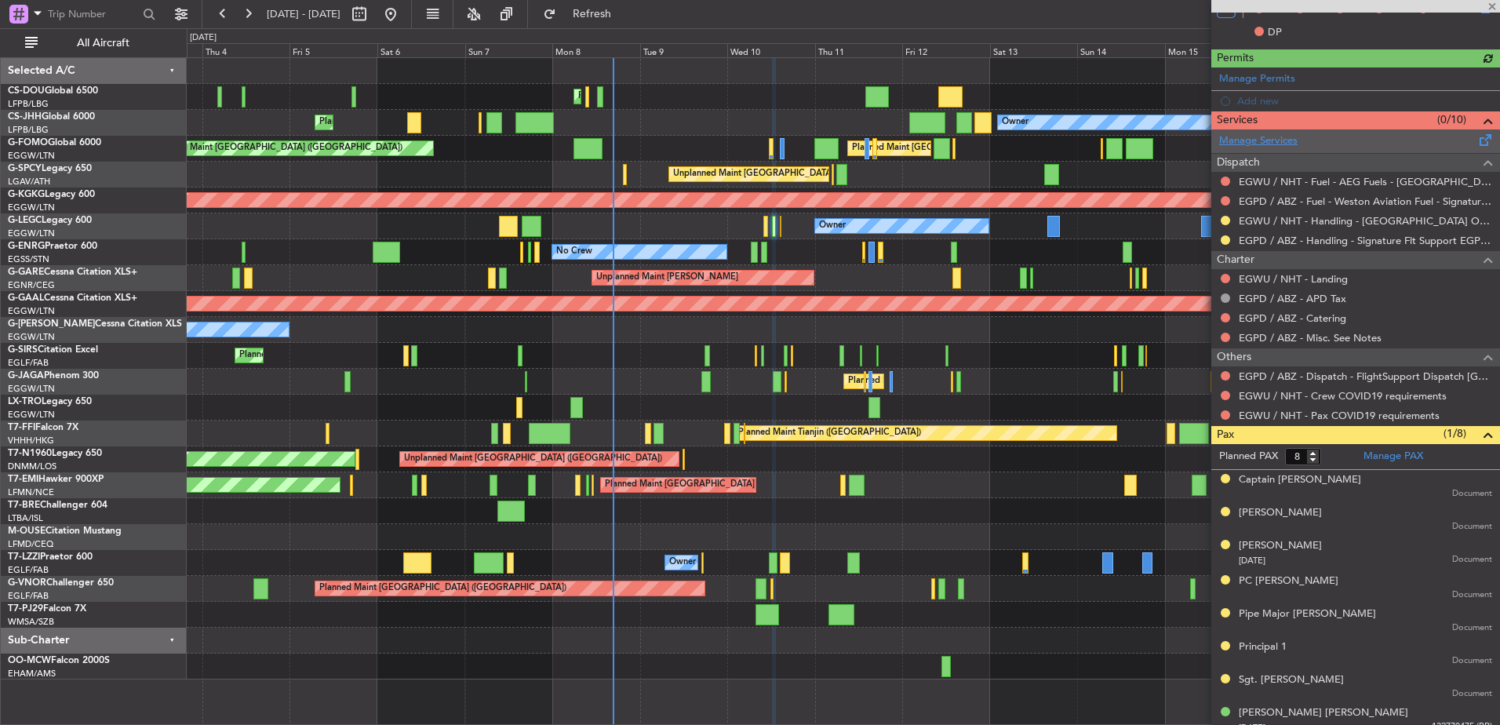
scroll to position [420, 0]
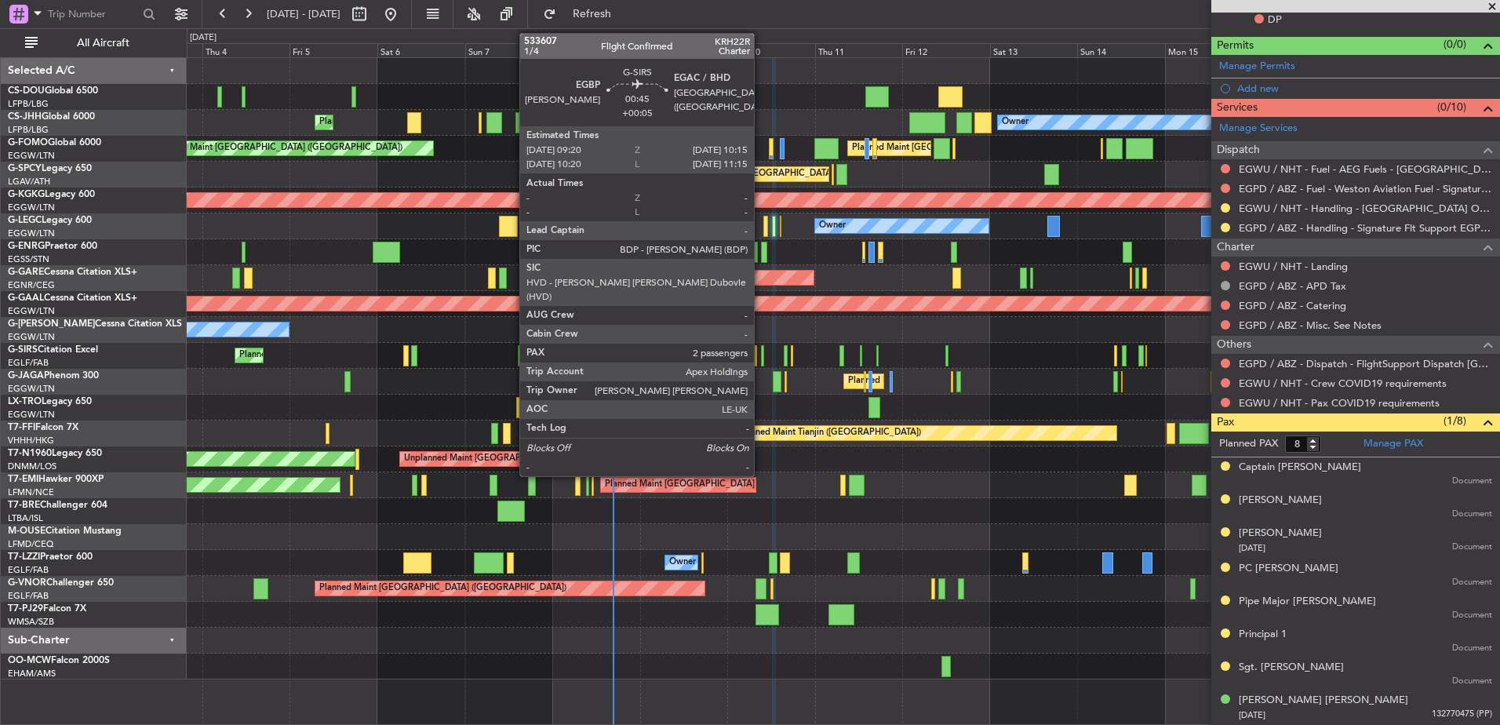
click at [761, 351] on div at bounding box center [763, 355] width 4 height 21
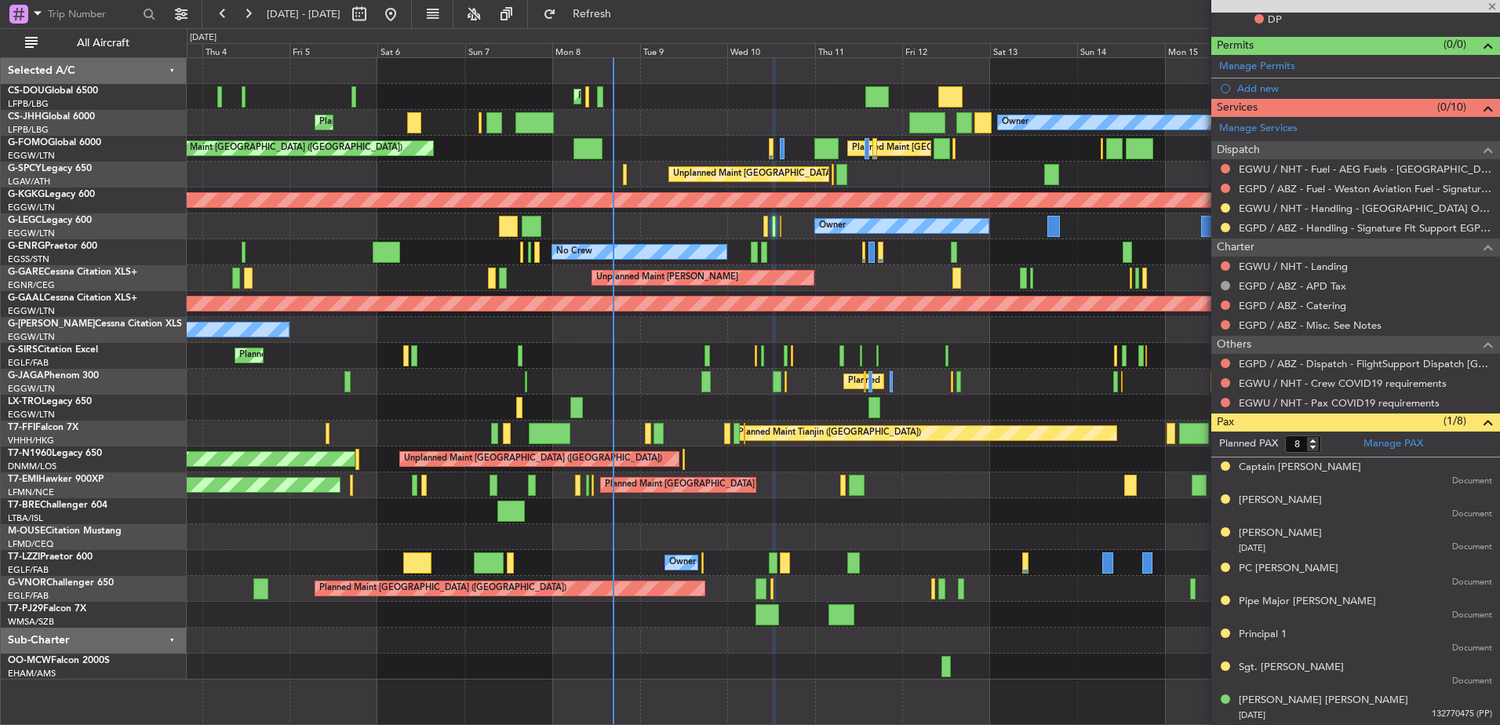
type input "+00:05"
type input "2"
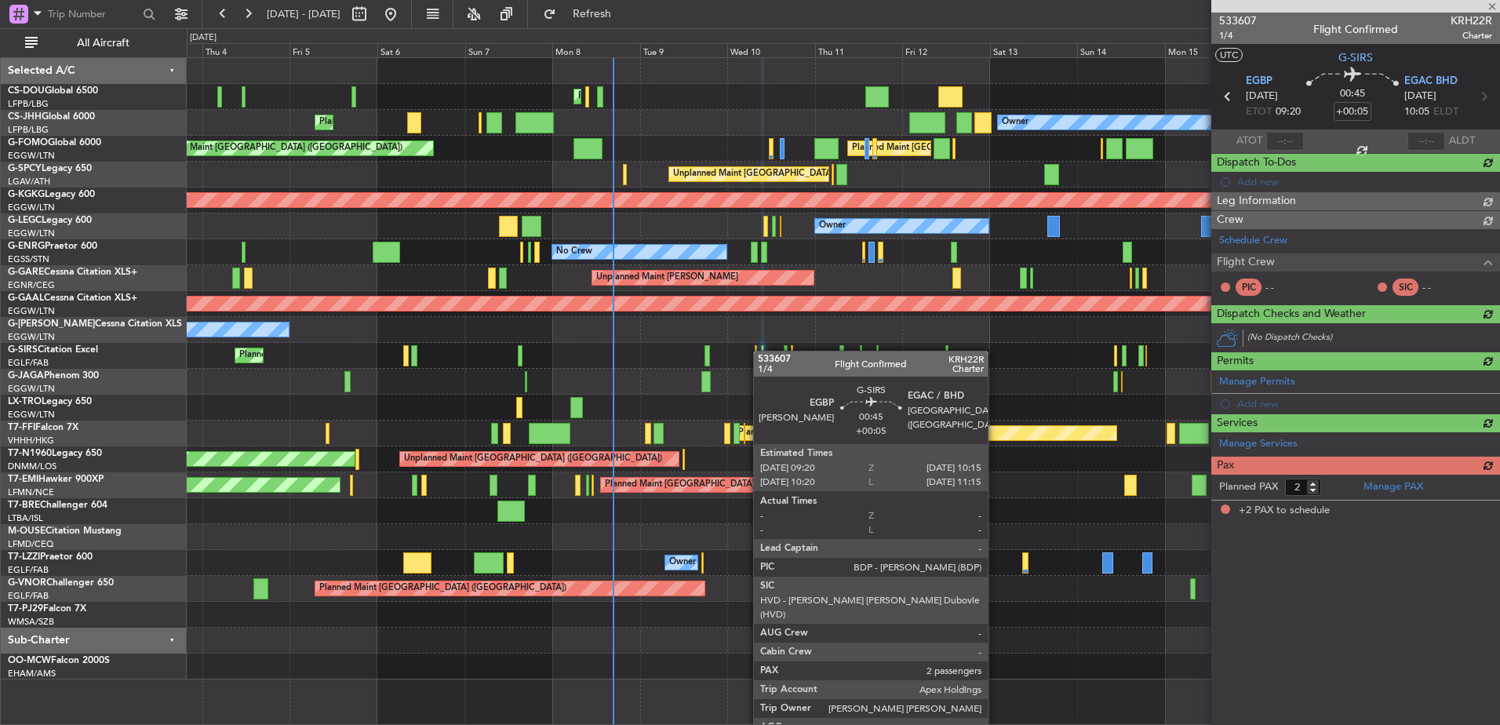
scroll to position [0, 0]
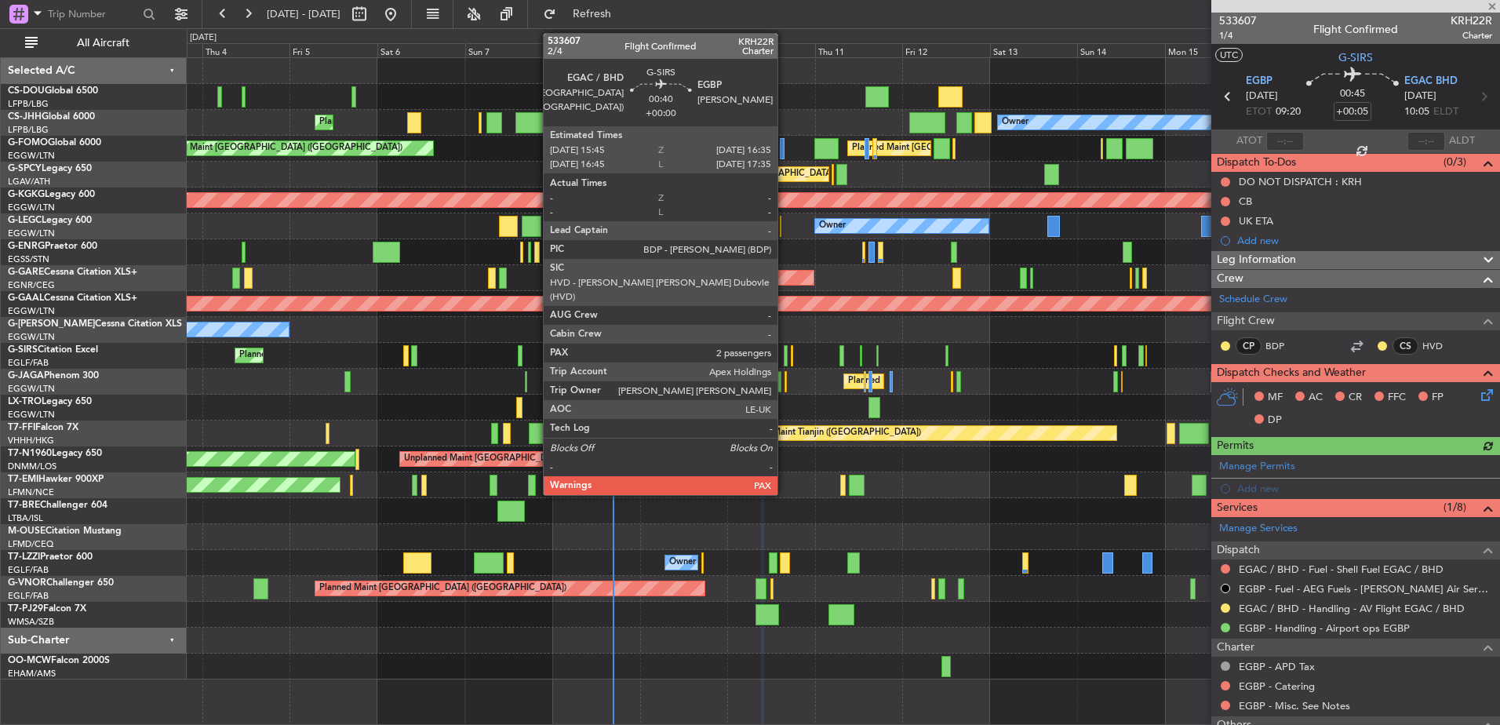
click at [785, 352] on div at bounding box center [785, 355] width 3 height 21
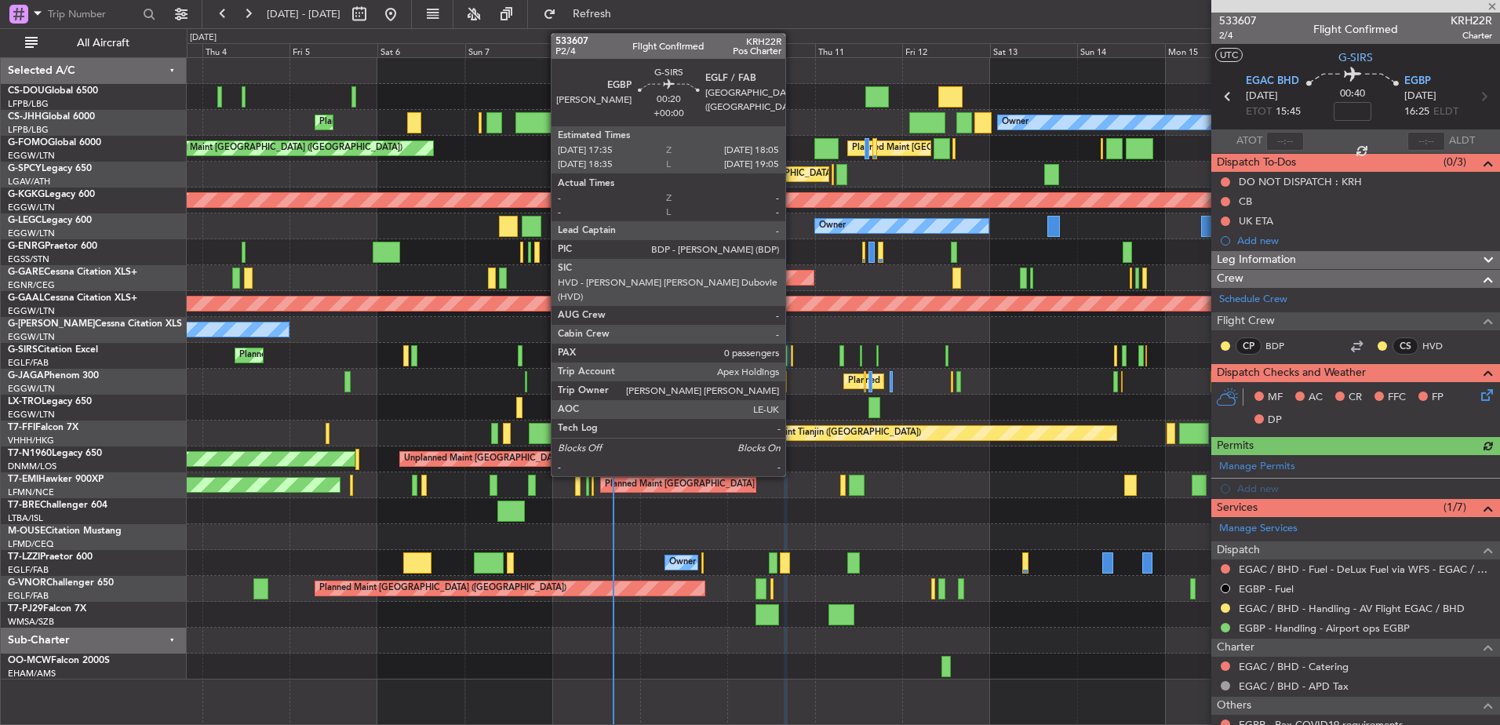
click at [792, 355] on div at bounding box center [792, 355] width 2 height 21
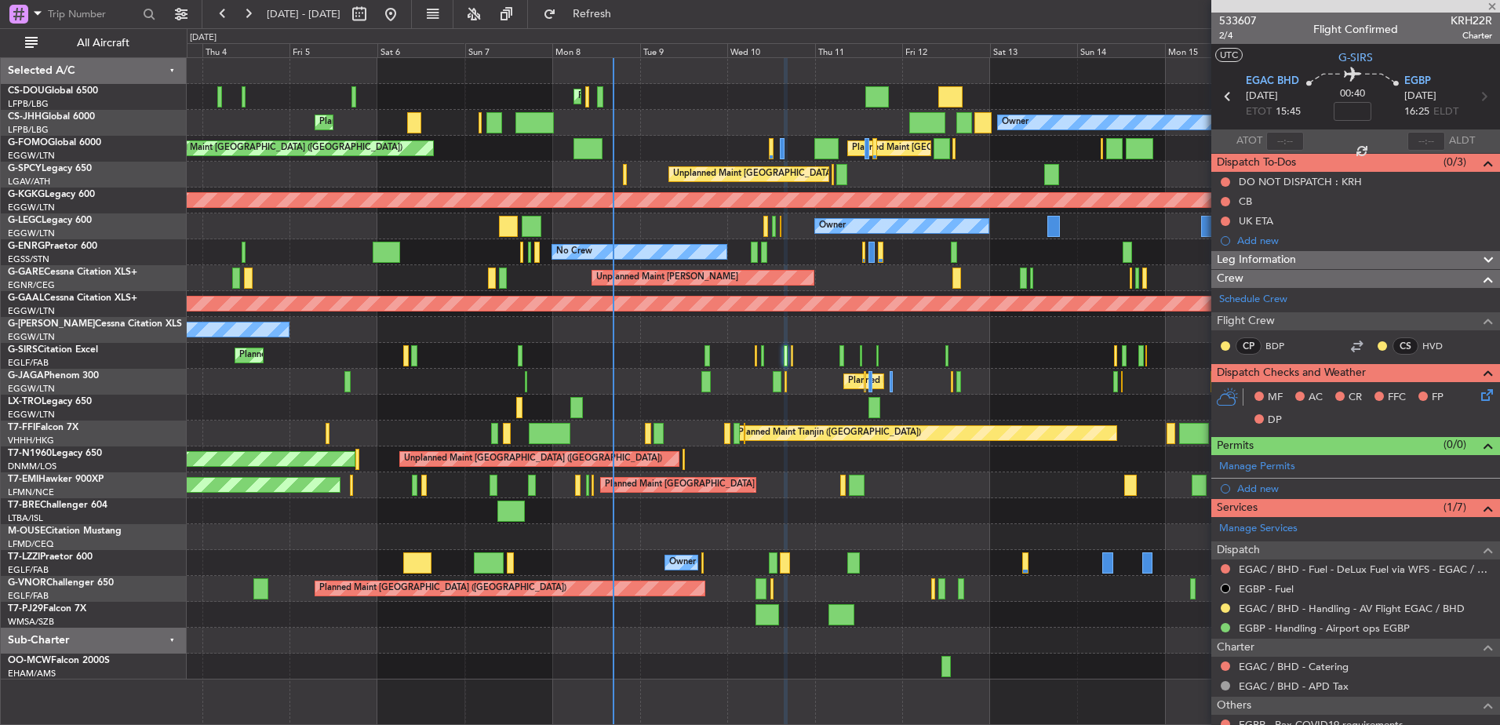
type input "0"
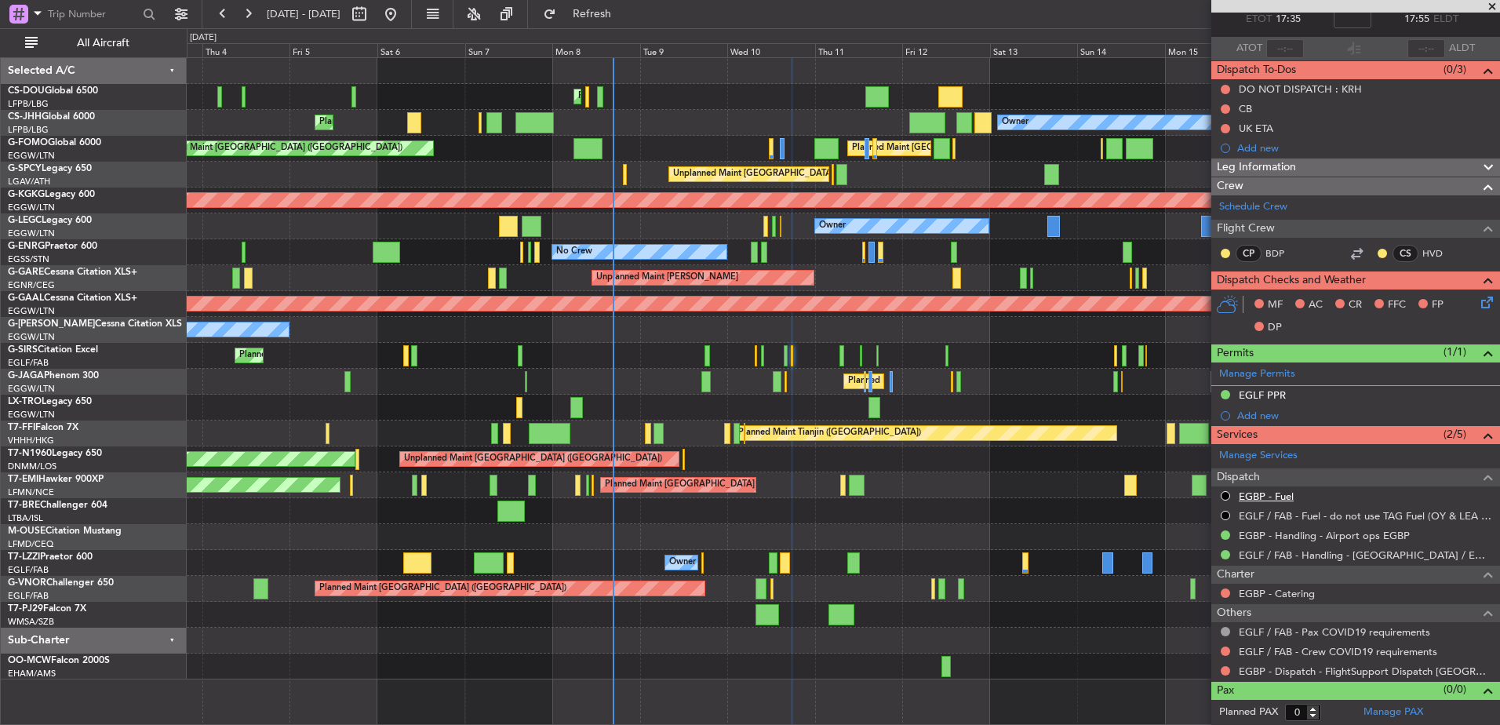
scroll to position [92, 0]
click at [766, 356] on div "Planned Maint [GEOGRAPHIC_DATA] ([GEOGRAPHIC_DATA])" at bounding box center [843, 356] width 1313 height 26
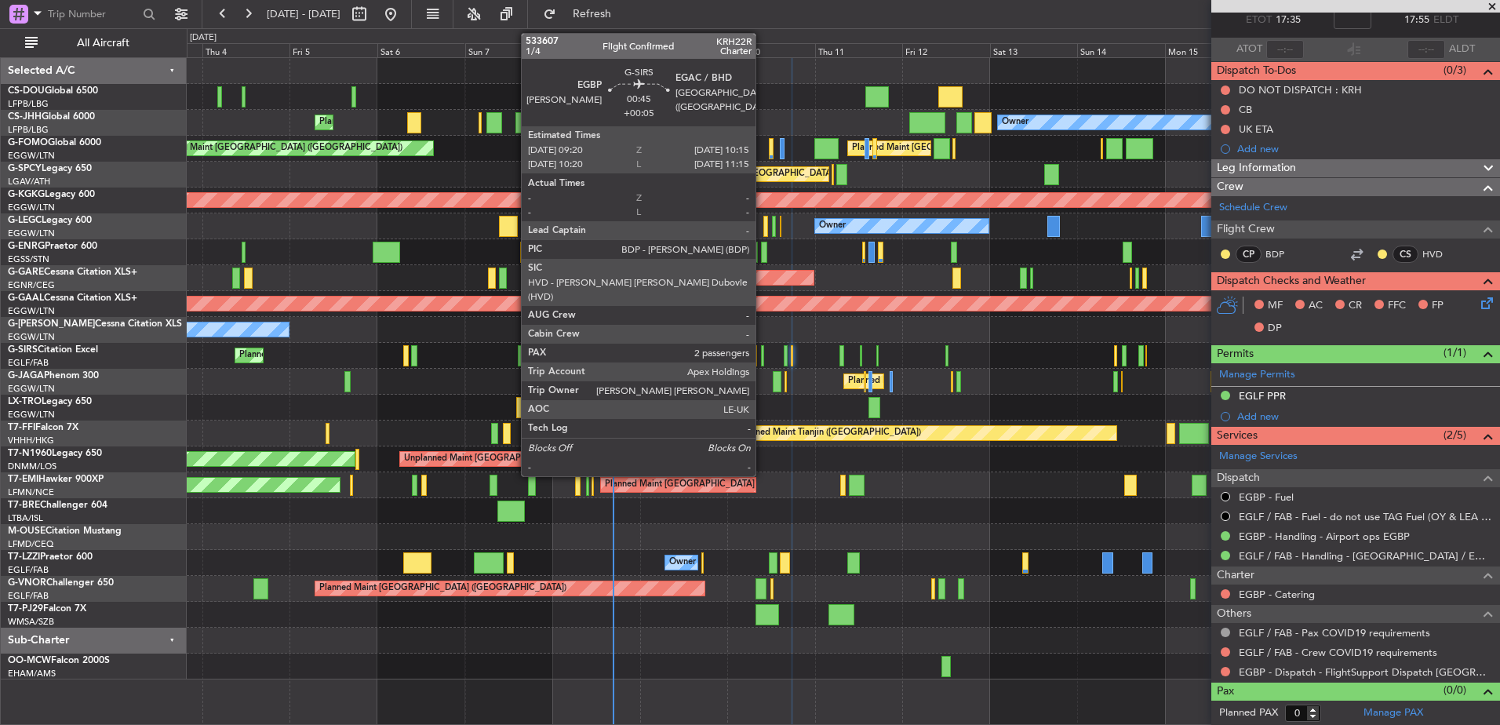
click at [763, 358] on div at bounding box center [763, 355] width 4 height 21
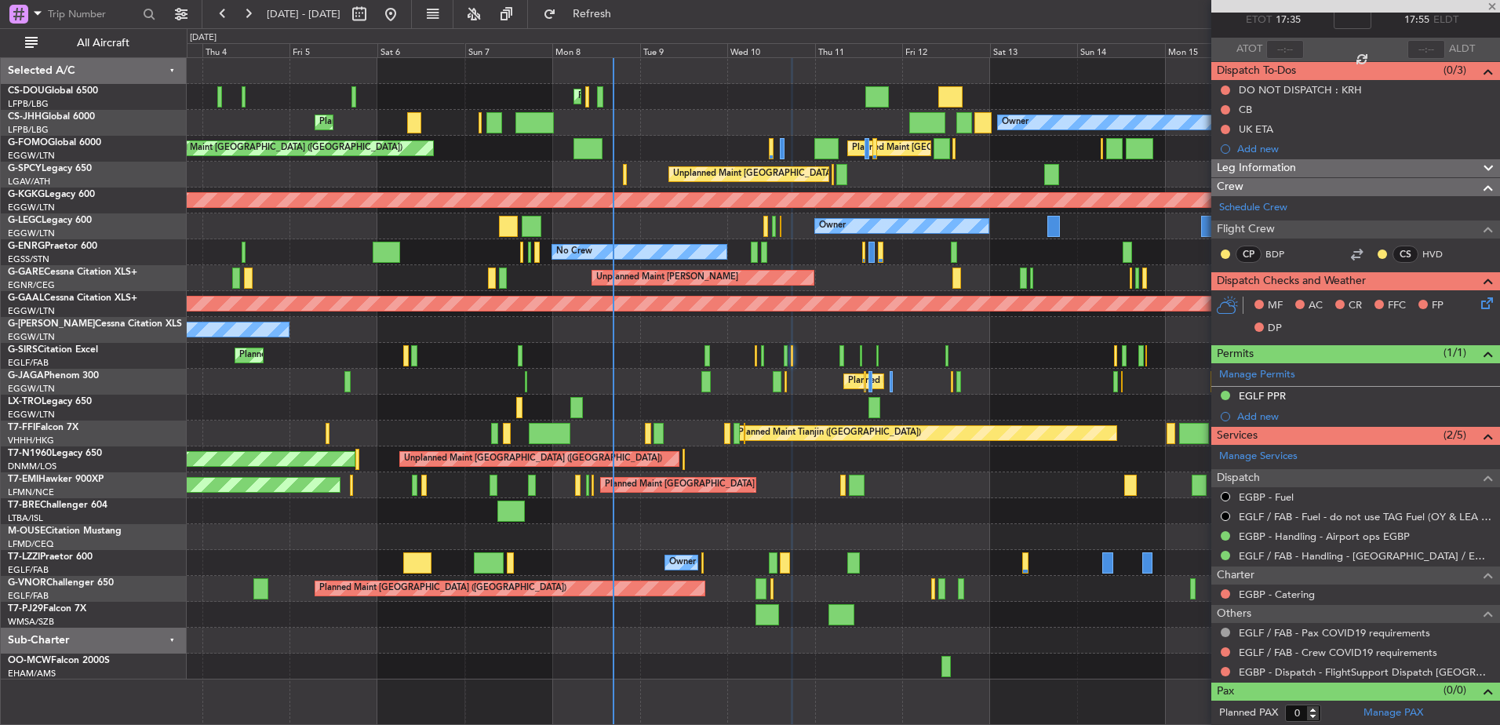
type input "+00:05"
type input "2"
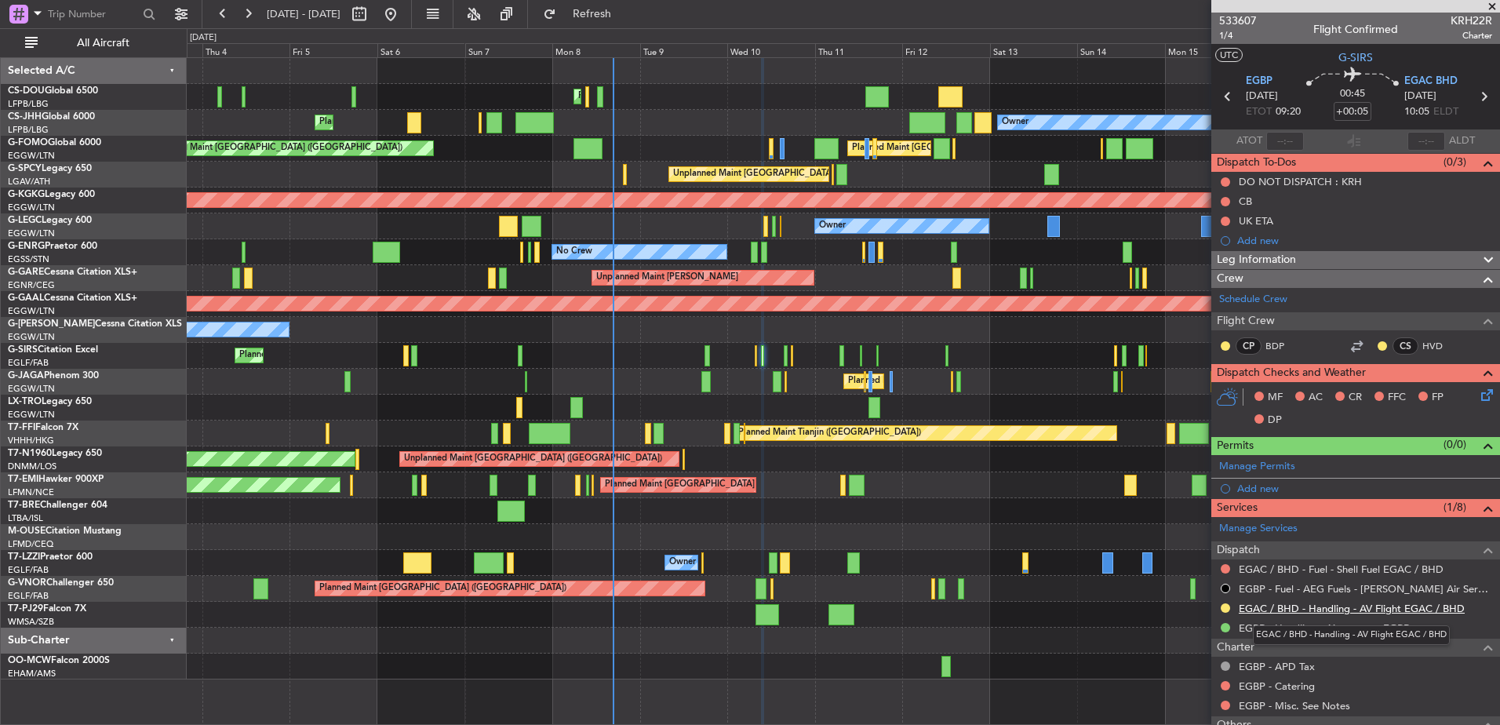
click at [1255, 606] on link "EGAC / BHD - Handling - AV Flight EGAC / BHD" at bounding box center [1352, 608] width 226 height 13
click at [618, 20] on button "Refresh" at bounding box center [583, 14] width 94 height 25
click at [788, 355] on div "Planned Maint [GEOGRAPHIC_DATA] ([GEOGRAPHIC_DATA])" at bounding box center [843, 356] width 1313 height 26
click at [787, 355] on div at bounding box center [785, 355] width 3 height 21
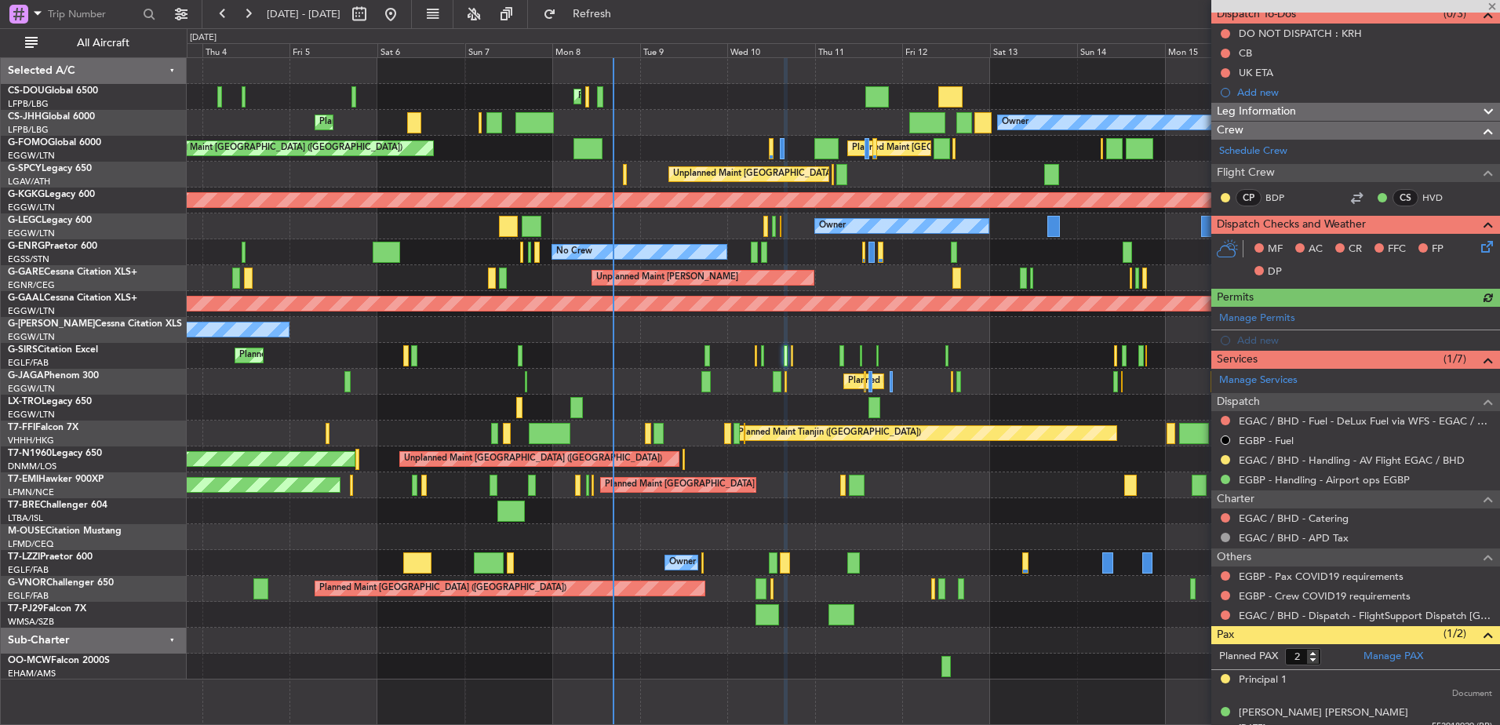
scroll to position [149, 0]
click at [1275, 465] on mat-tooltip-component "EGAC / BHD - Handling - AV Flight EGAC / BHD" at bounding box center [1351, 486] width 219 height 42
click at [1284, 457] on link "EGAC / BHD - Handling - AV Flight EGAC / BHD" at bounding box center [1352, 459] width 226 height 13
click at [1298, 457] on link "EGAC / BHD - Handling - AV Flight EGAC / BHD" at bounding box center [1352, 459] width 226 height 13
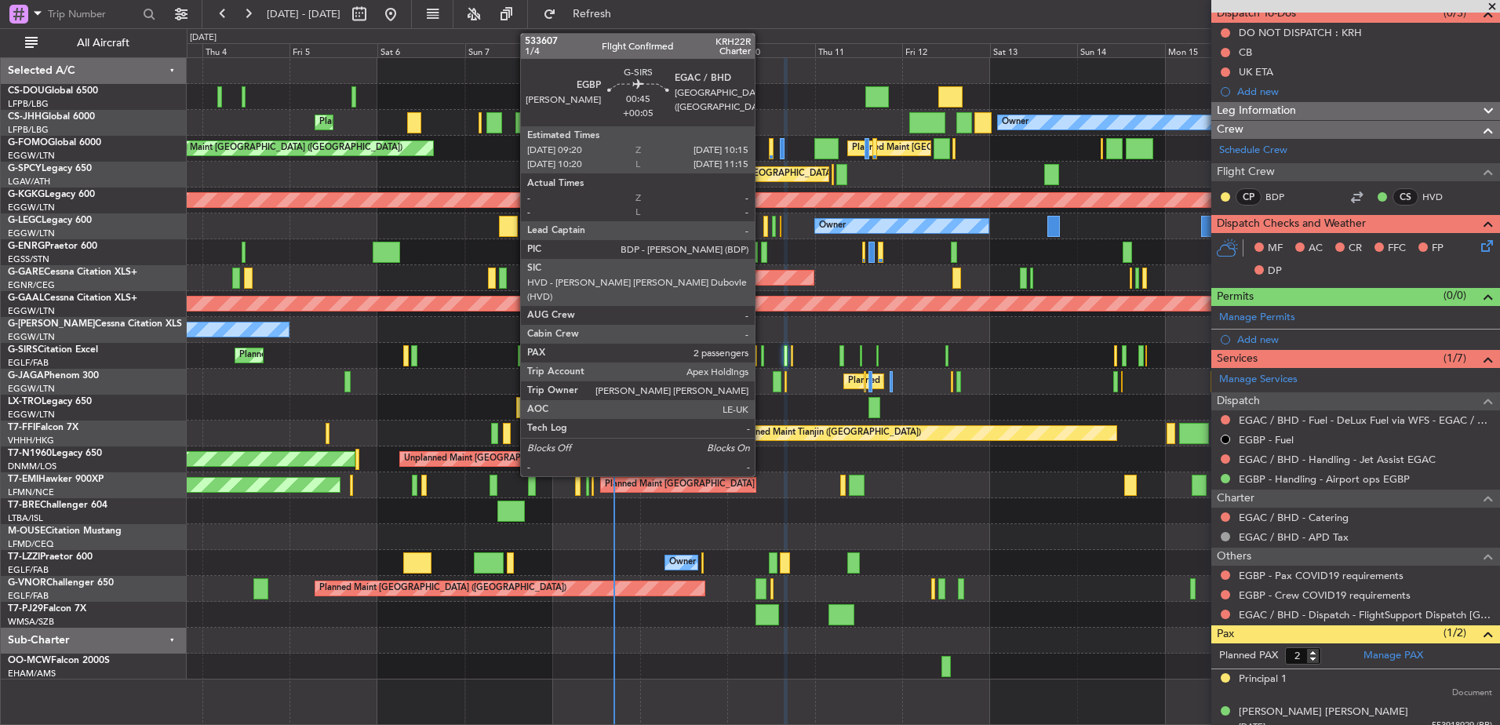
click at [762, 356] on div at bounding box center [763, 355] width 4 height 21
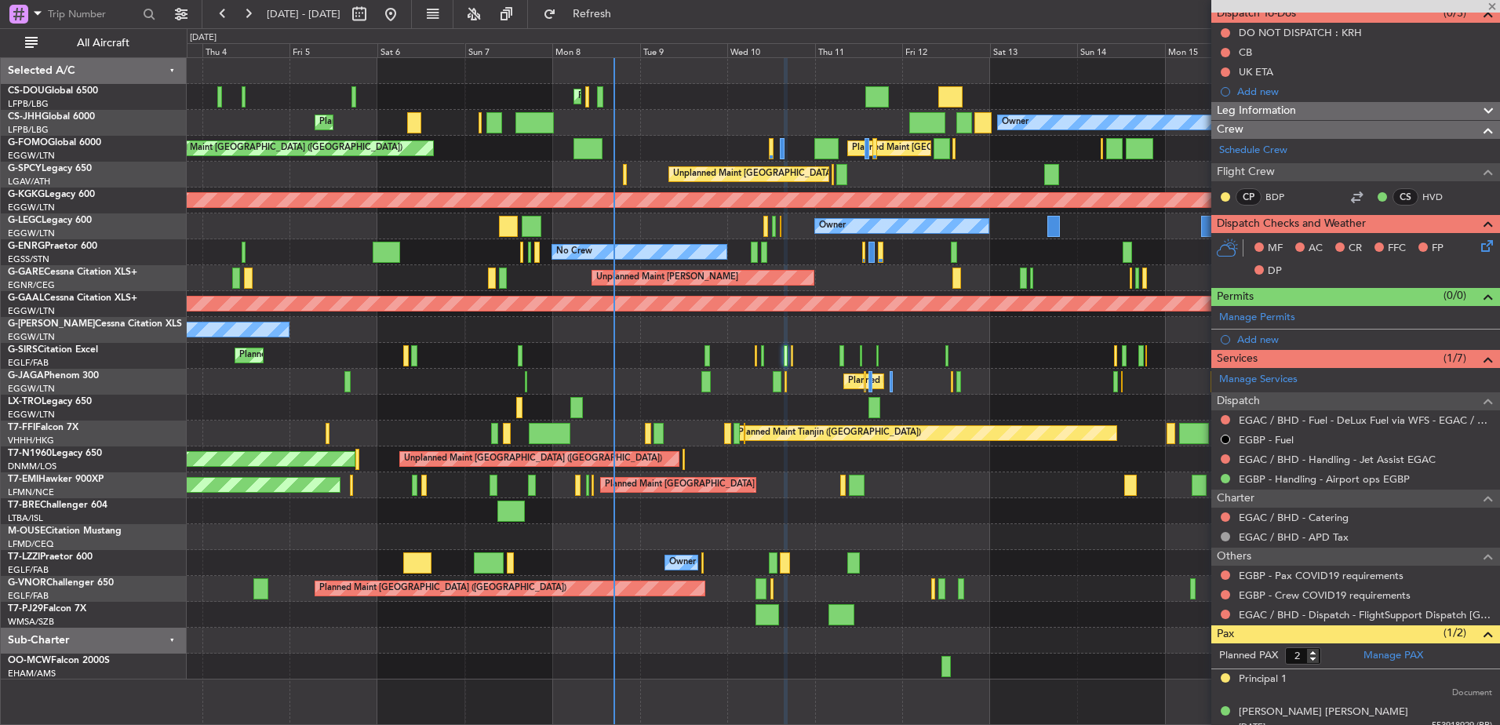
type input "+00:05"
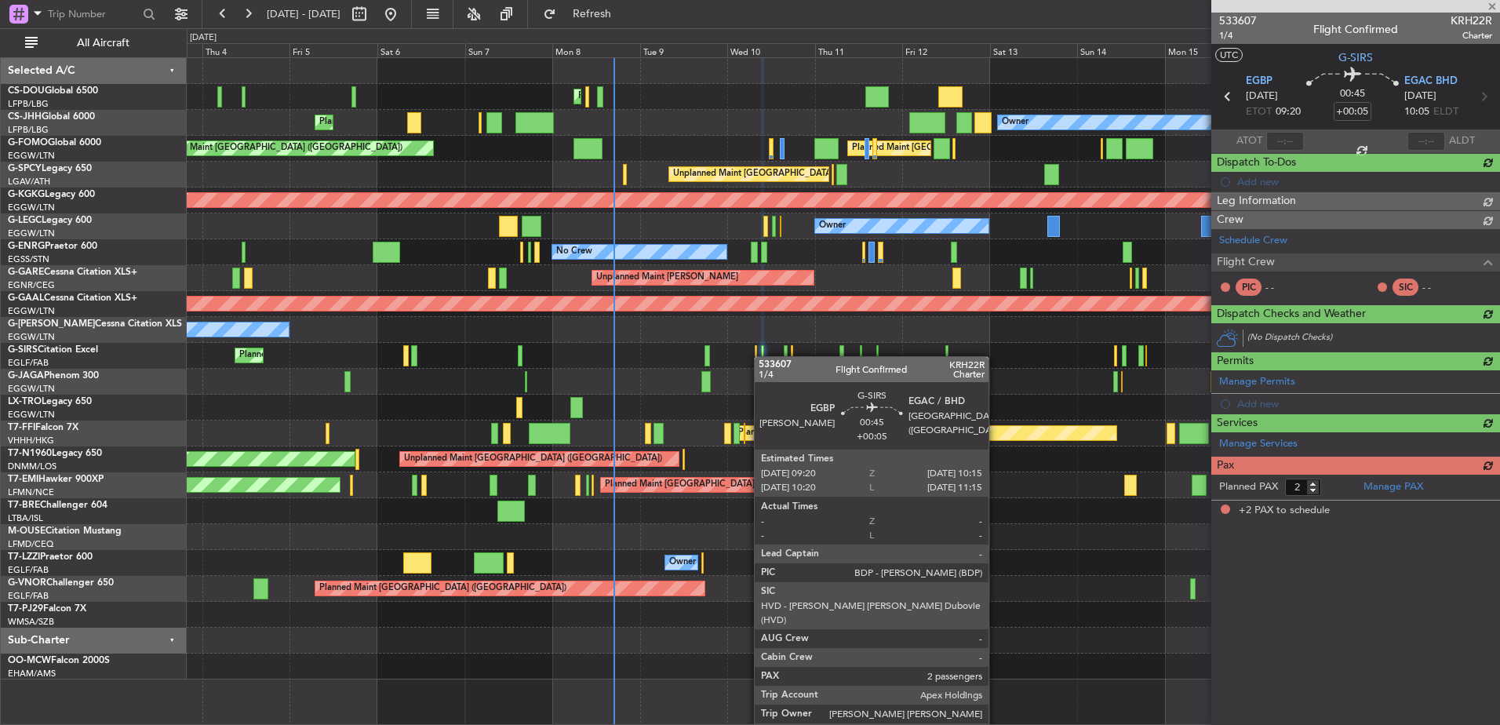
scroll to position [0, 0]
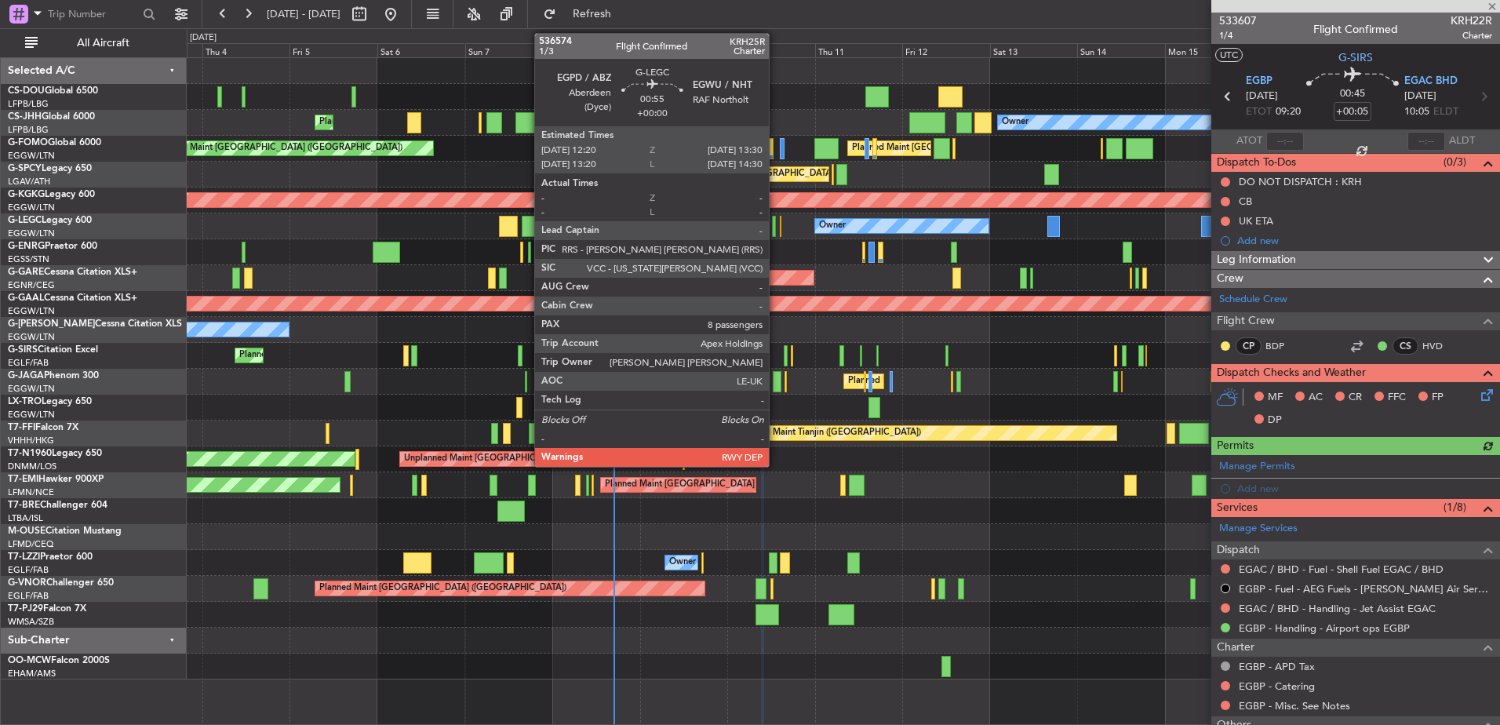
click at [776, 221] on div at bounding box center [774, 226] width 5 height 21
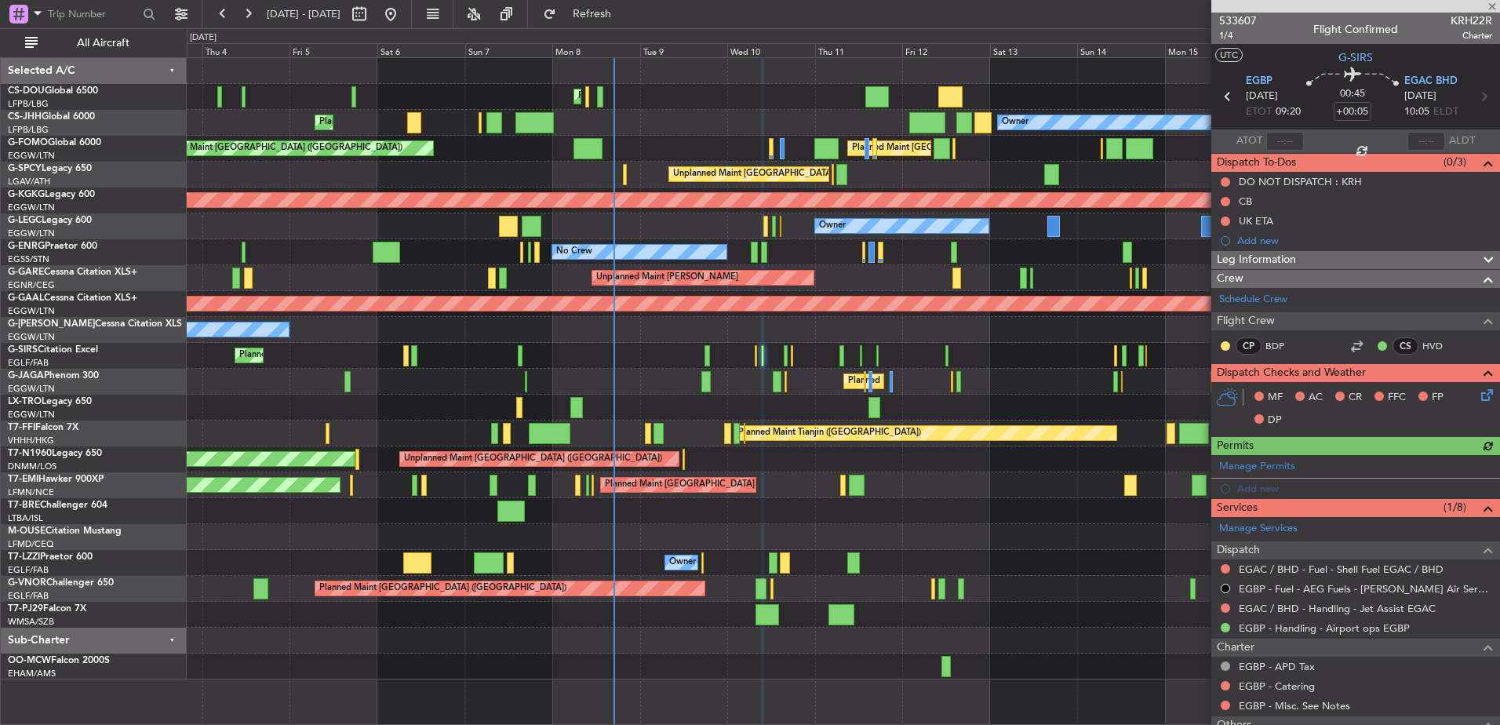
type input "8"
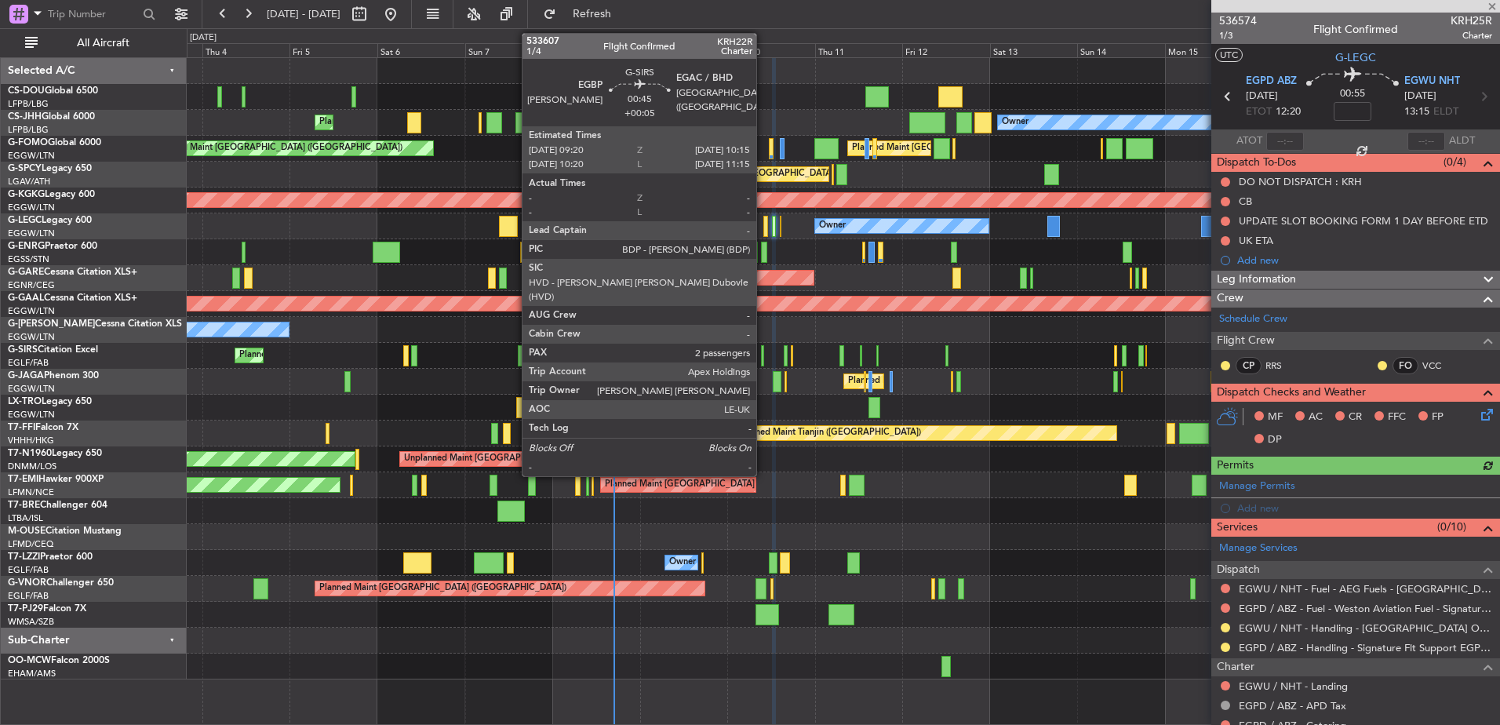
click at [763, 357] on div at bounding box center [763, 355] width 4 height 21
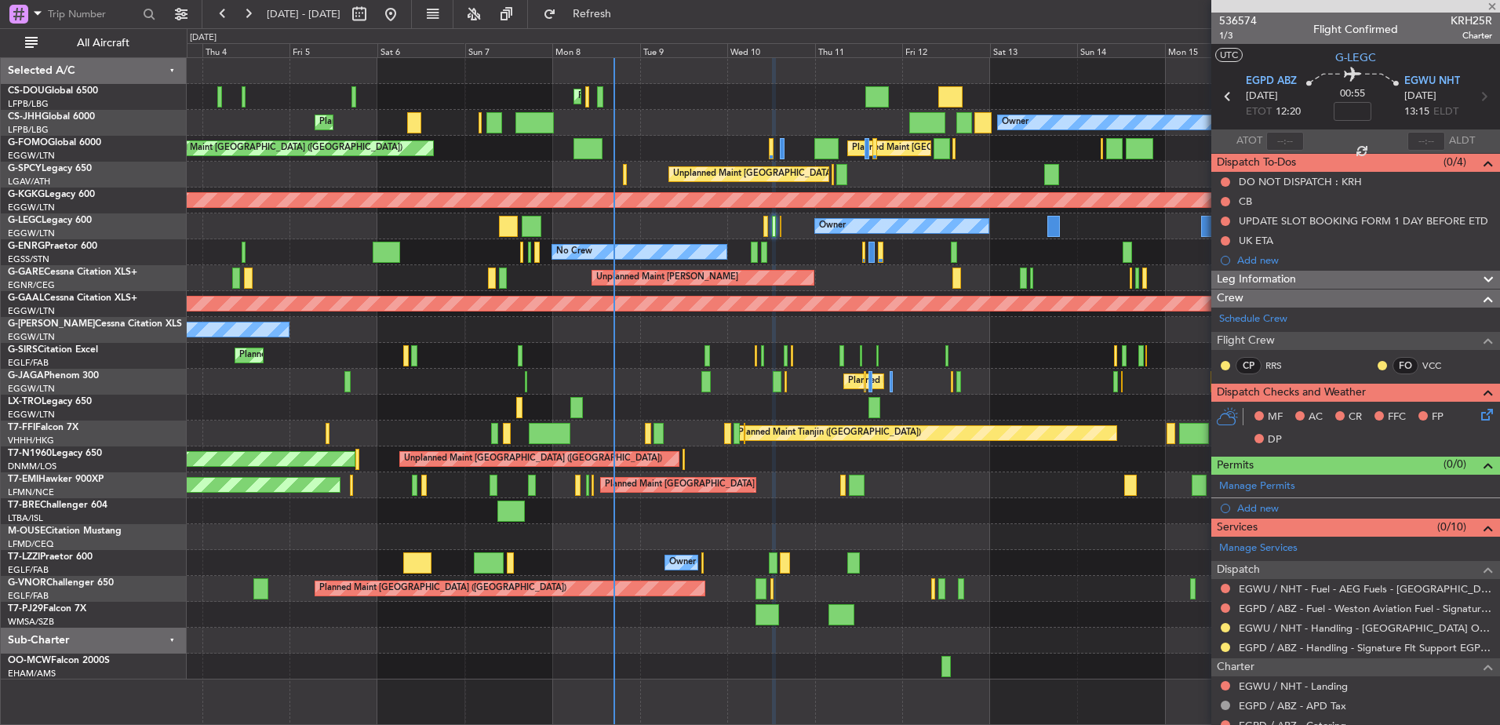
type input "+00:05"
type input "2"
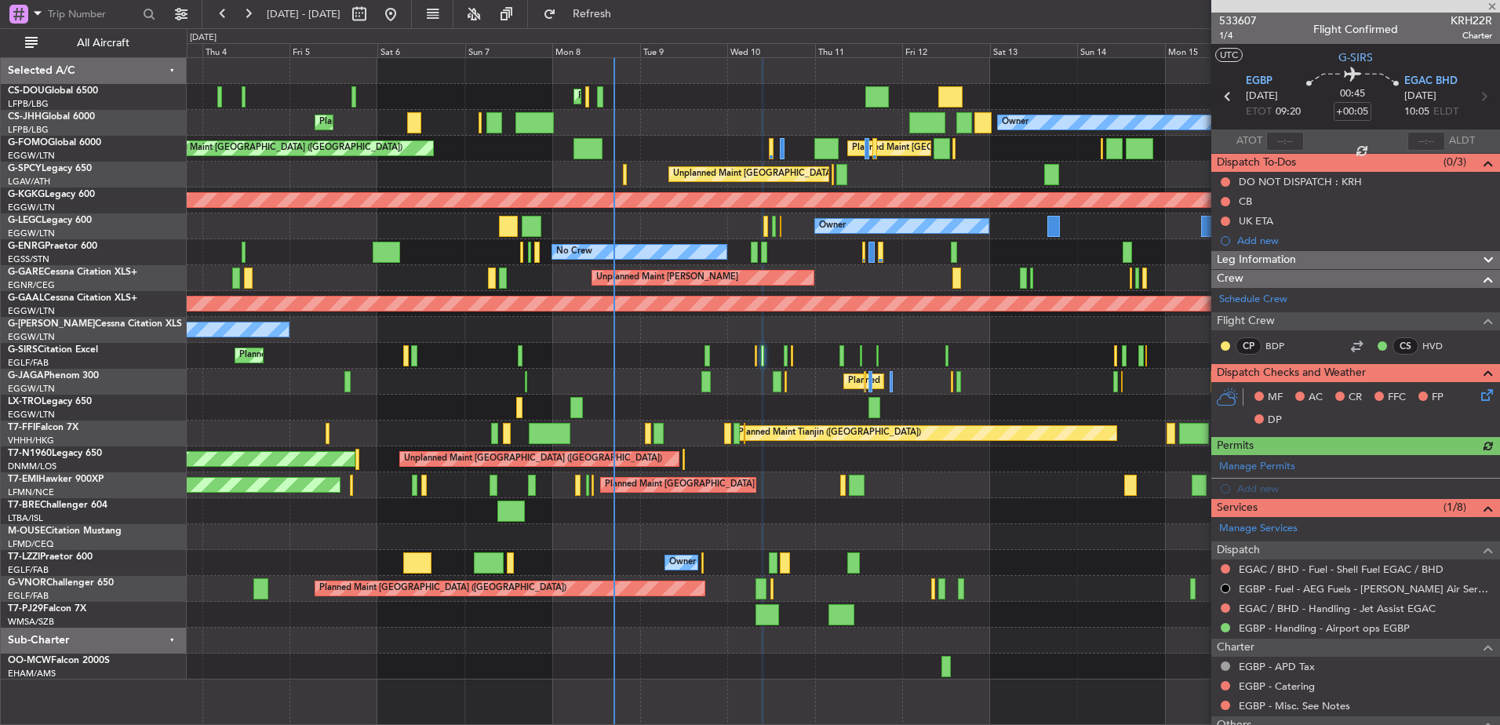
click at [1222, 603] on div at bounding box center [1225, 608] width 13 height 13
click at [1222, 604] on button at bounding box center [1225, 607] width 9 height 9
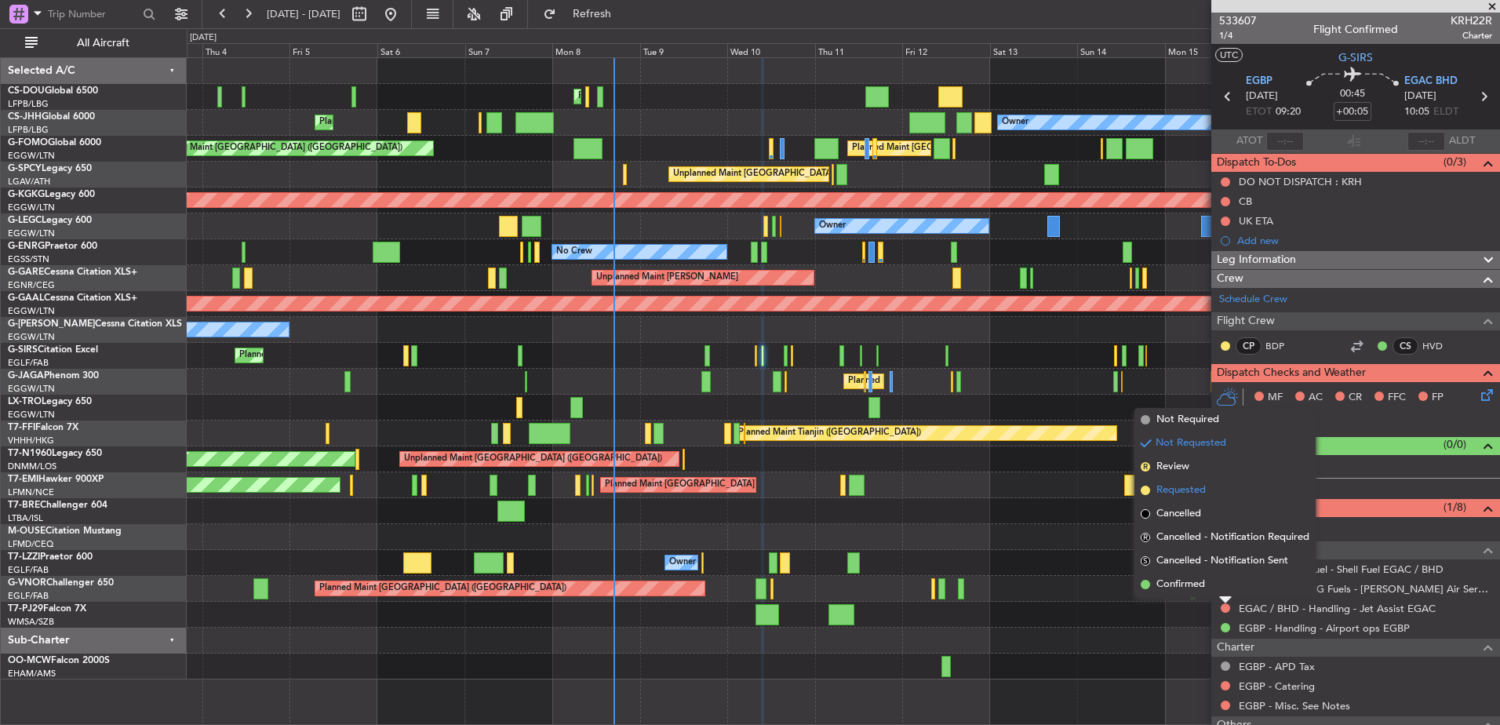
click at [1196, 492] on span "Requested" at bounding box center [1180, 491] width 49 height 16
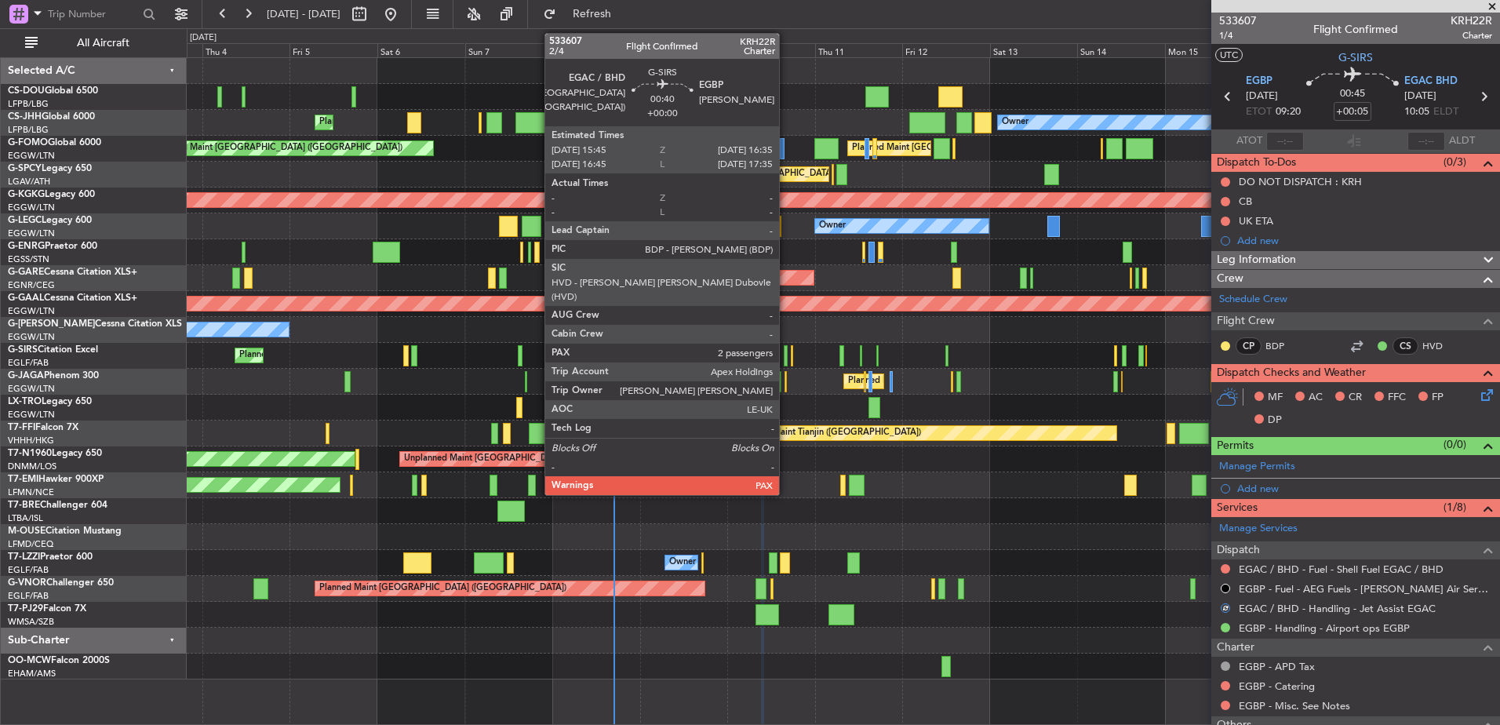
click at [786, 351] on div at bounding box center [785, 355] width 3 height 21
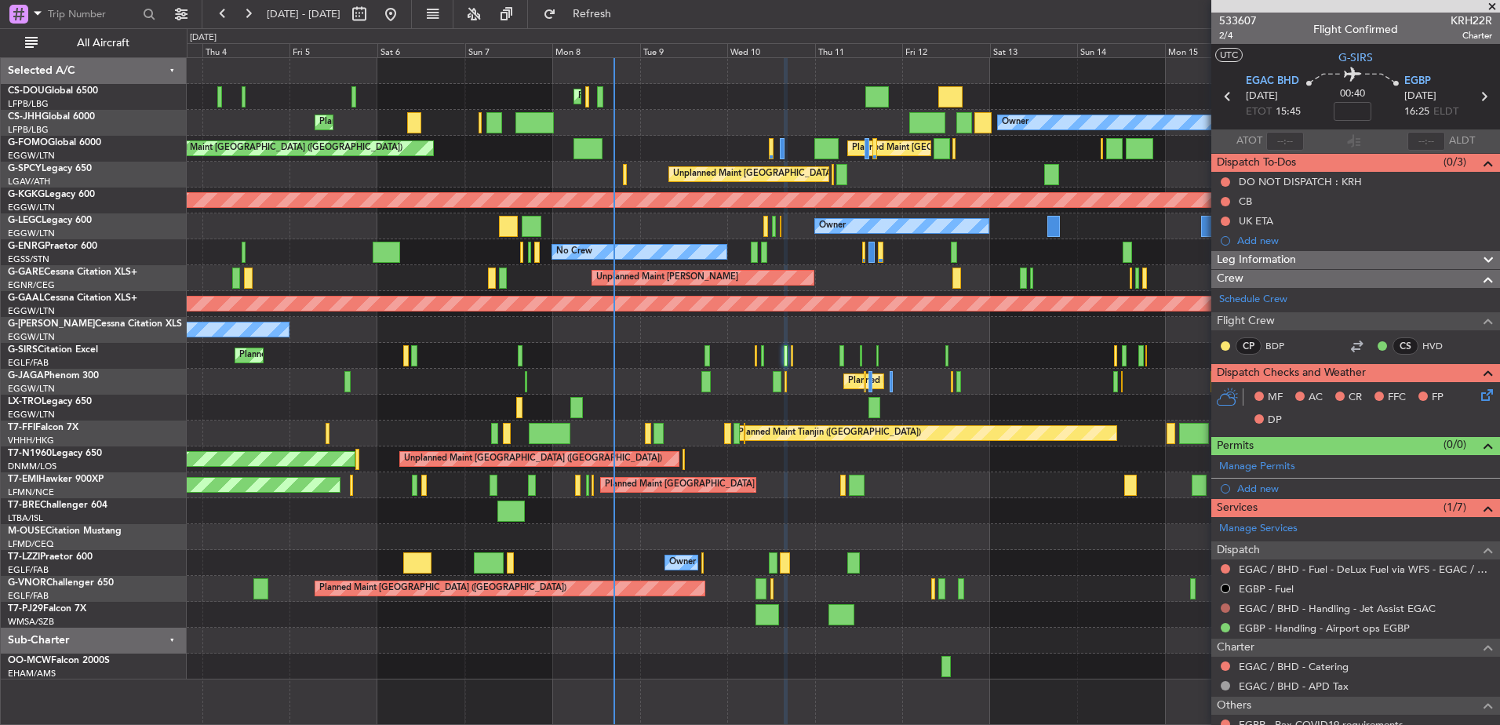
click at [1225, 609] on button at bounding box center [1225, 607] width 9 height 9
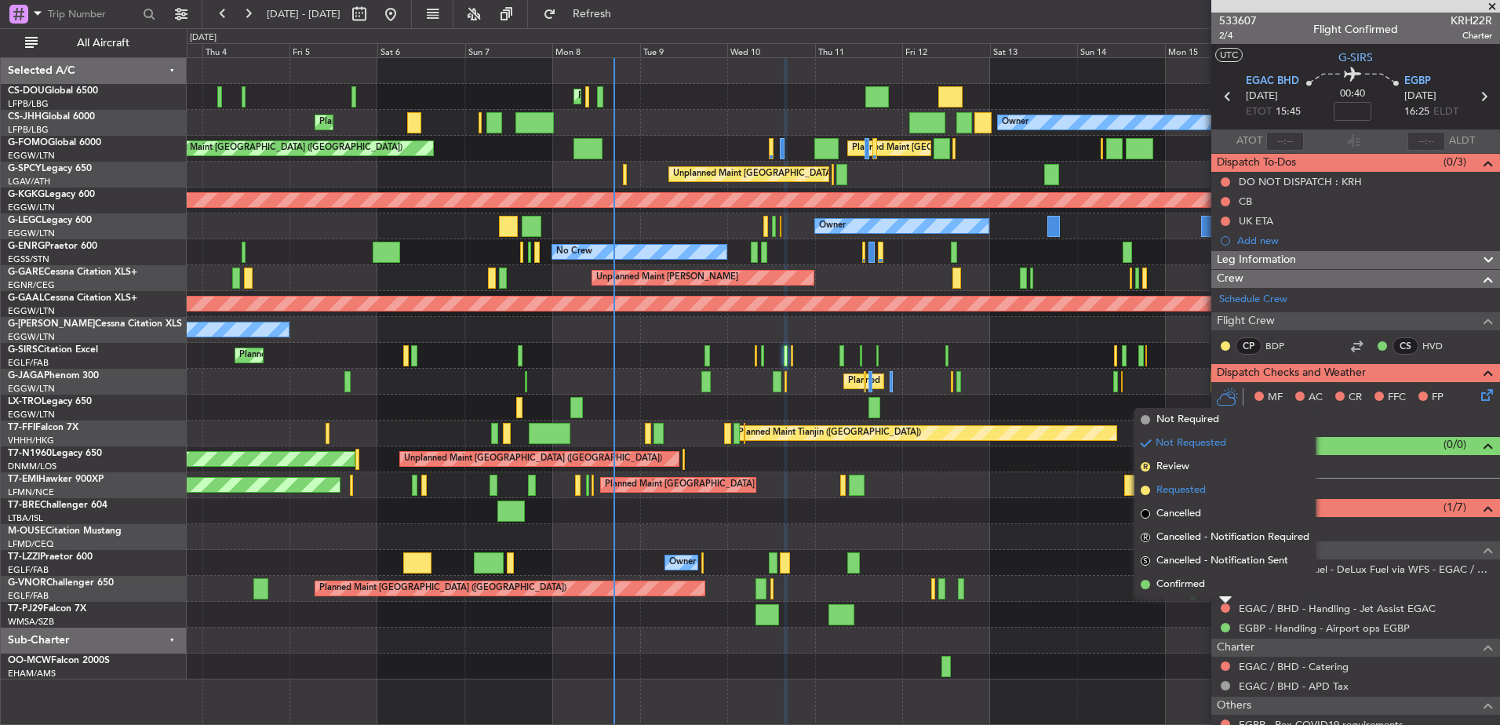
click at [1177, 491] on span "Requested" at bounding box center [1180, 491] width 49 height 16
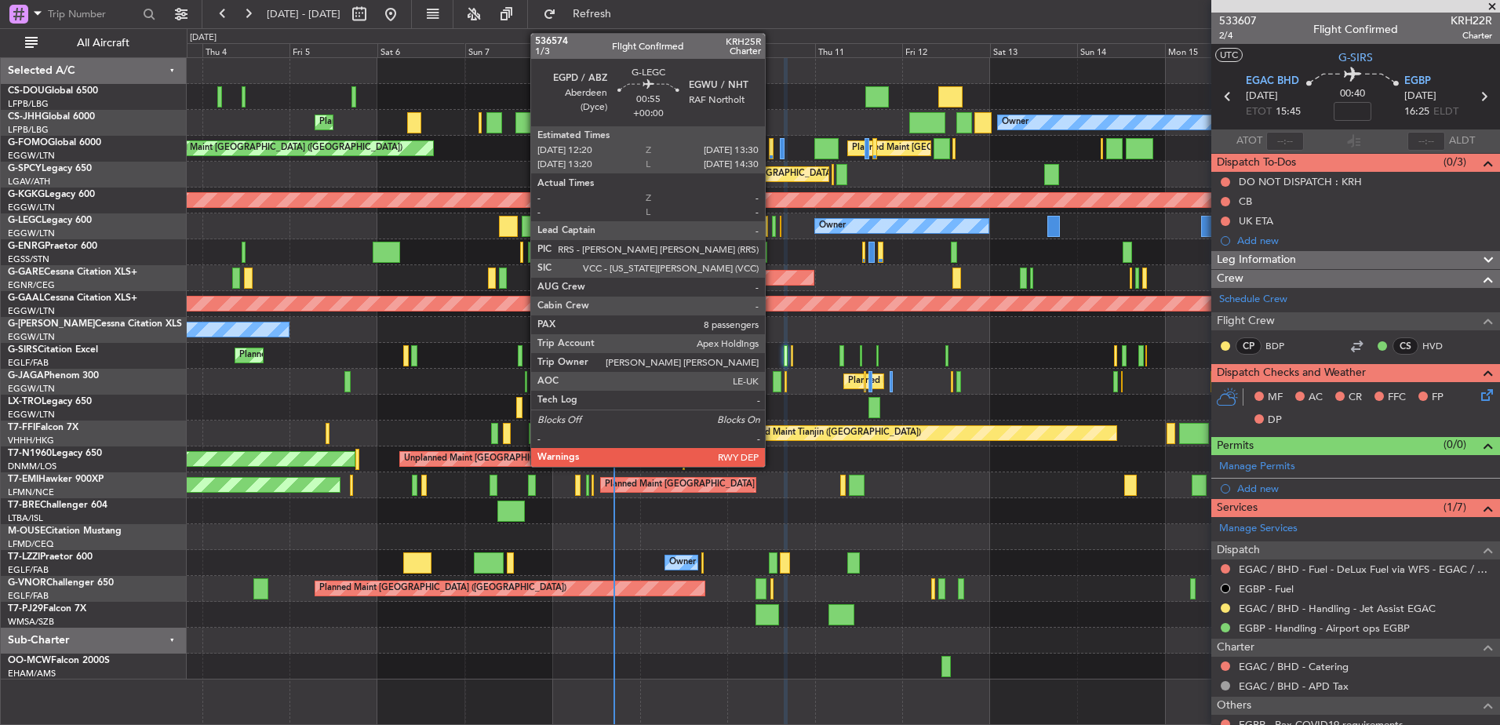
click at [772, 235] on div at bounding box center [774, 226] width 5 height 21
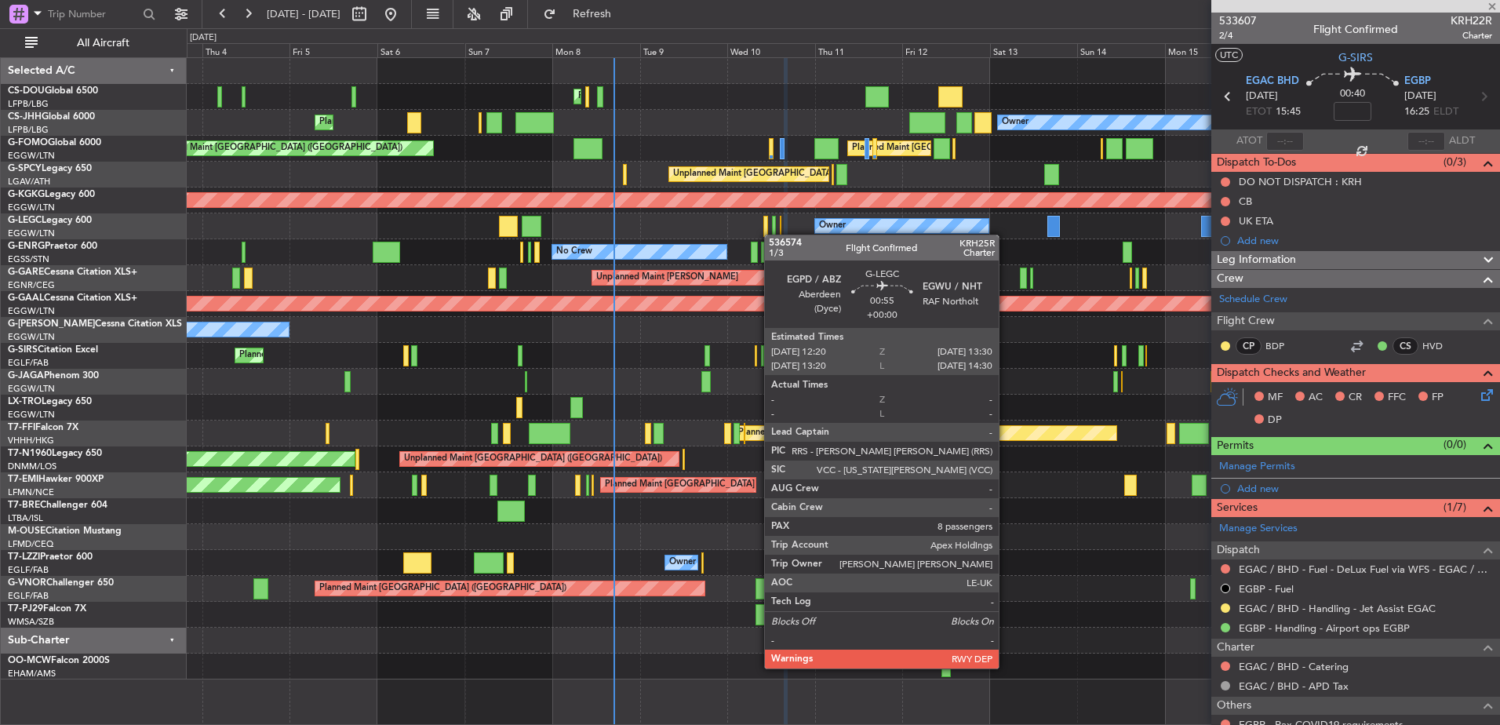
type input "8"
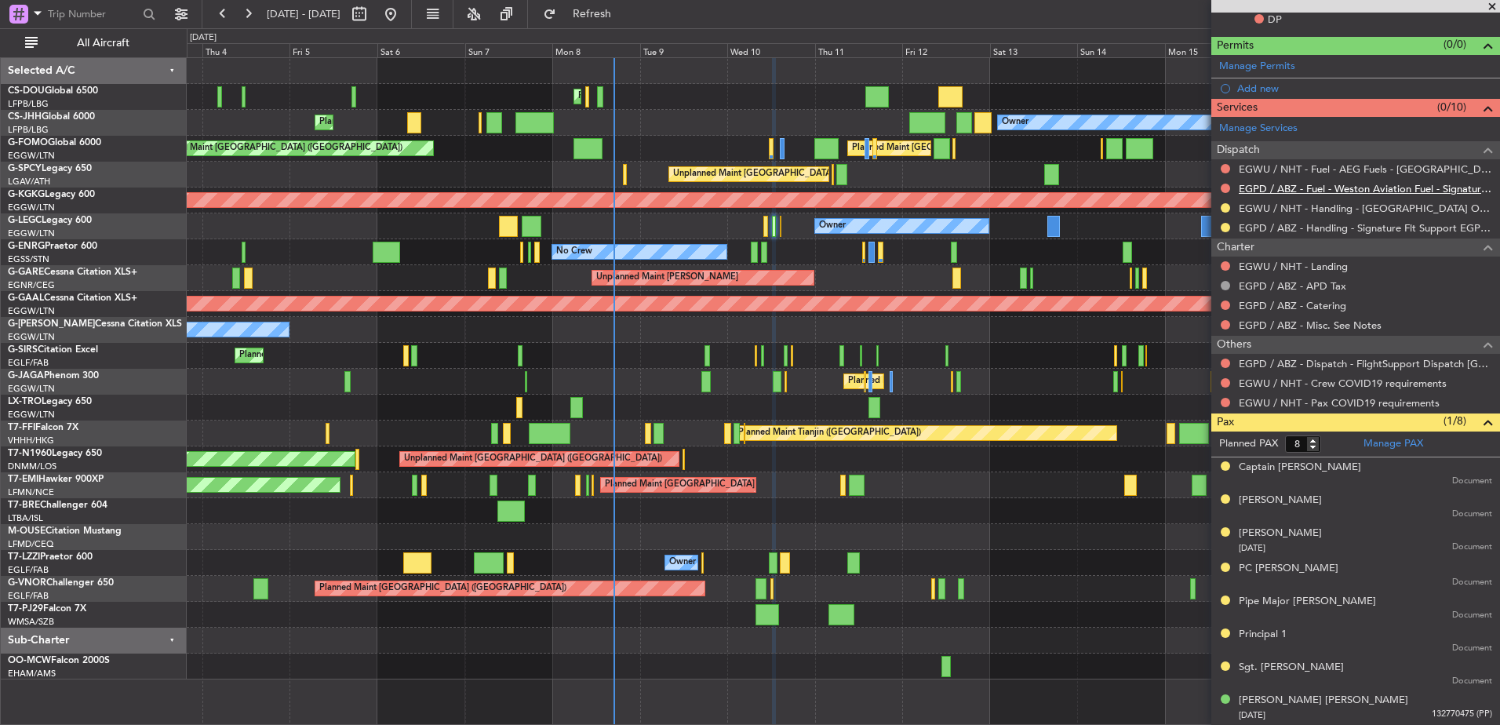
scroll to position [420, 0]
